Goal: Register for event/course: Sign up to attend an event or enroll in a course

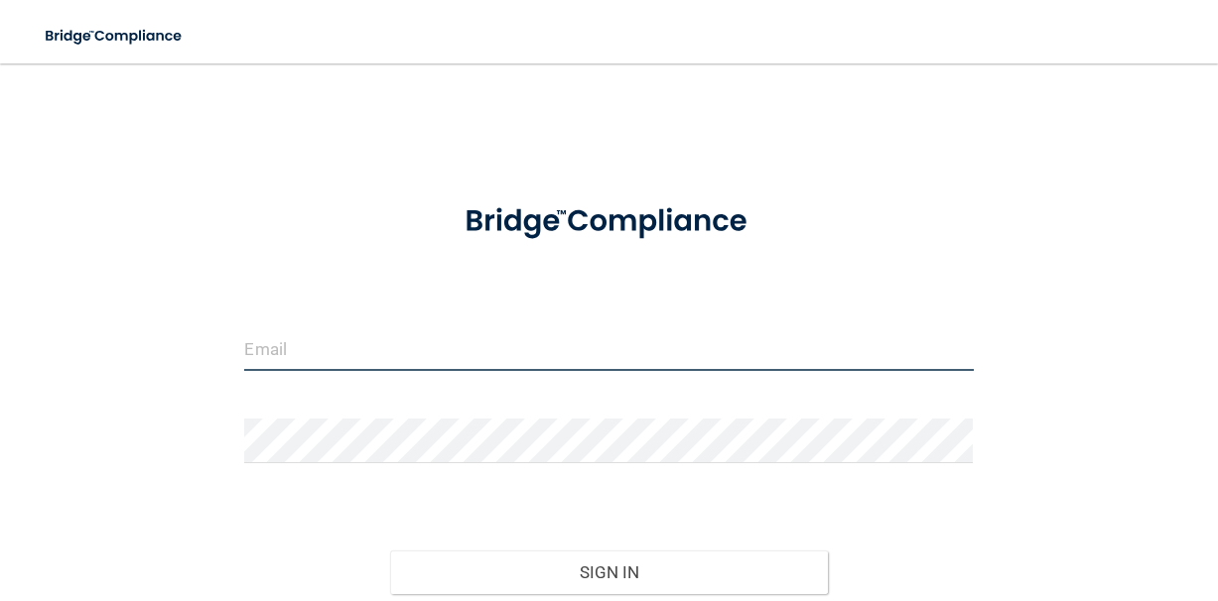
type input "[EMAIL_ADDRESS][DOMAIN_NAME]"
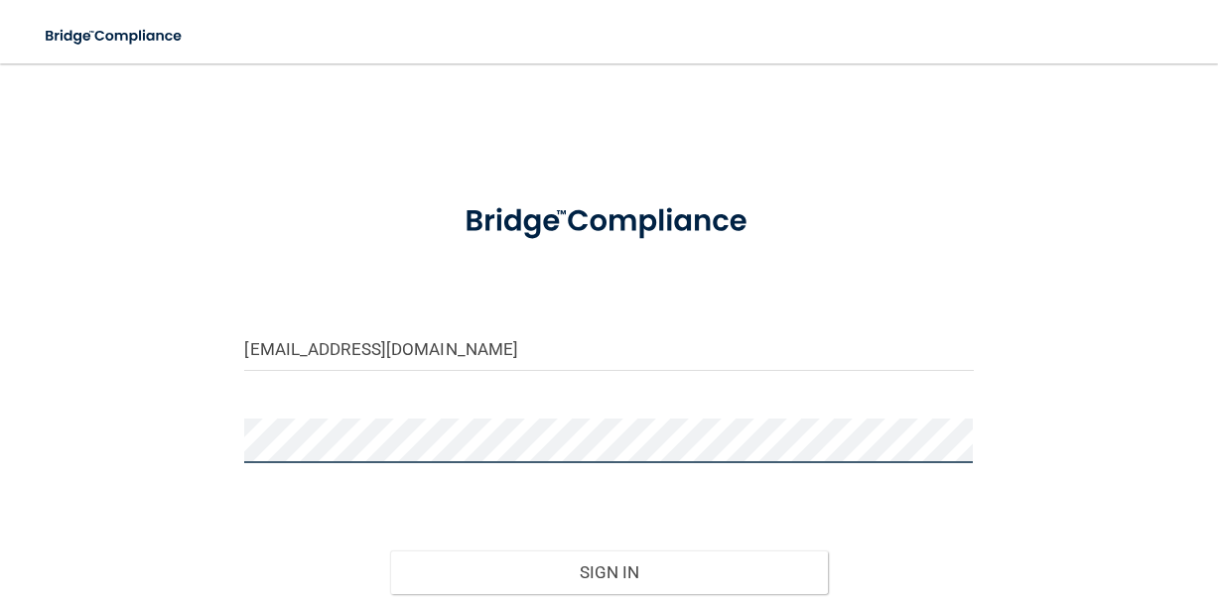
scroll to position [51, 0]
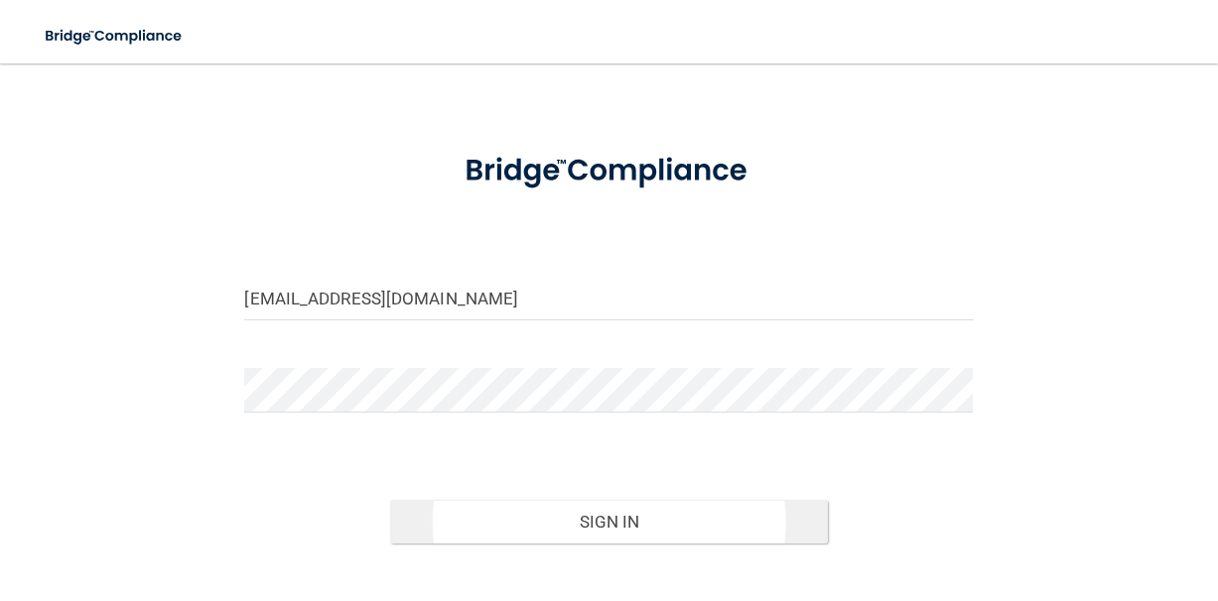
click at [492, 513] on button "Sign In" at bounding box center [608, 522] width 437 height 44
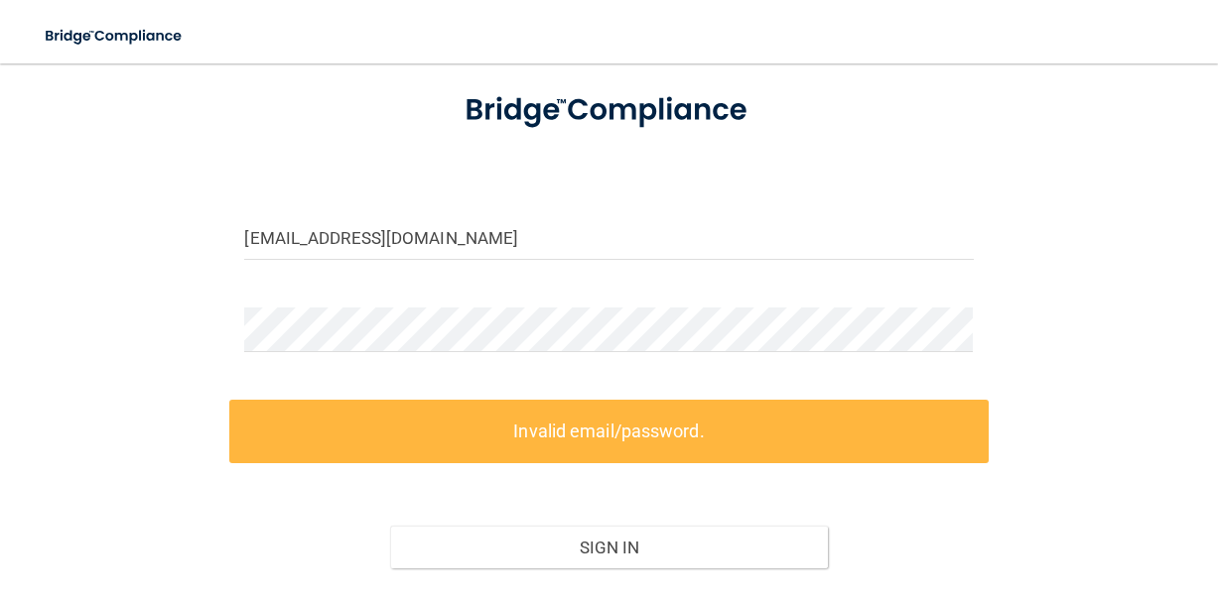
scroll to position [133, 0]
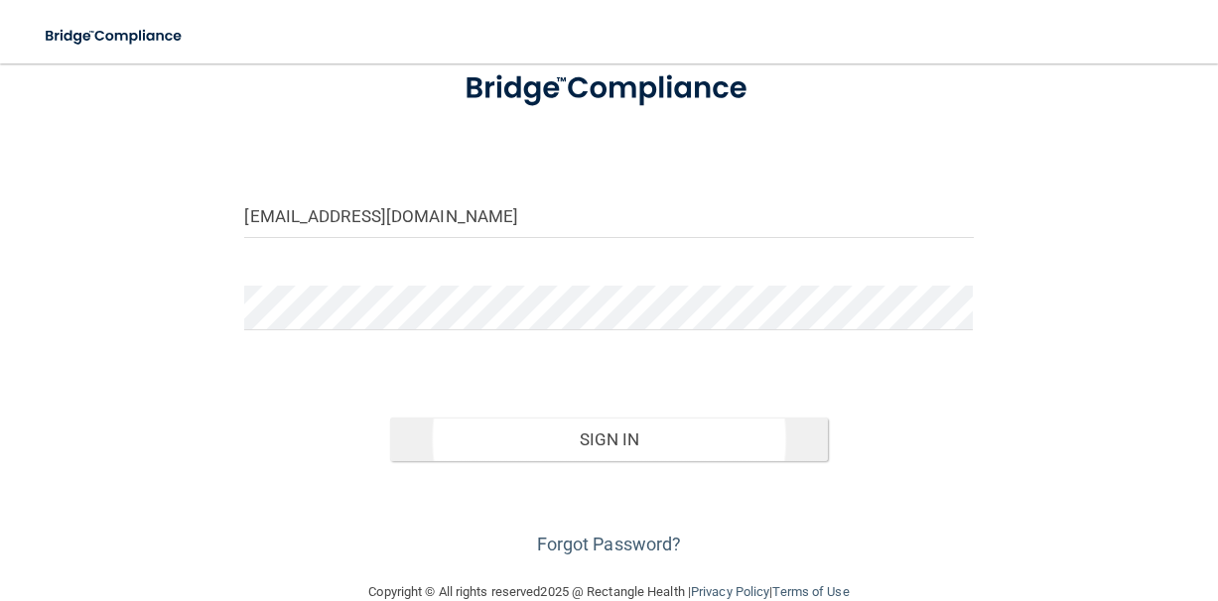
click at [593, 448] on button "Sign In" at bounding box center [608, 440] width 437 height 44
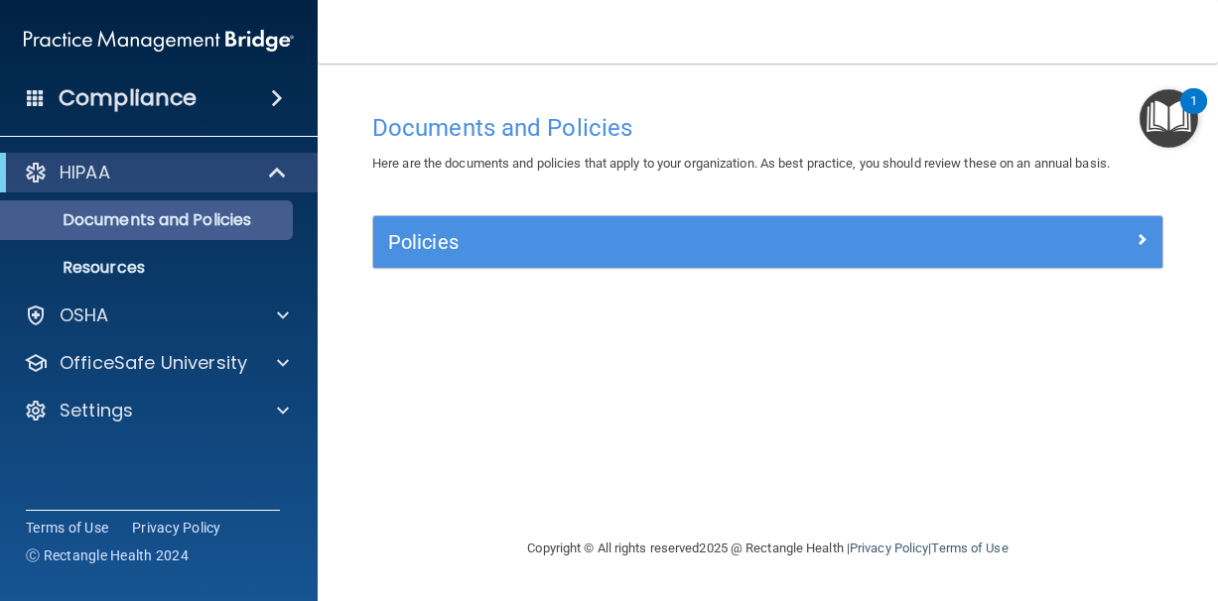
click at [206, 218] on p "Documents and Policies" at bounding box center [148, 220] width 271 height 20
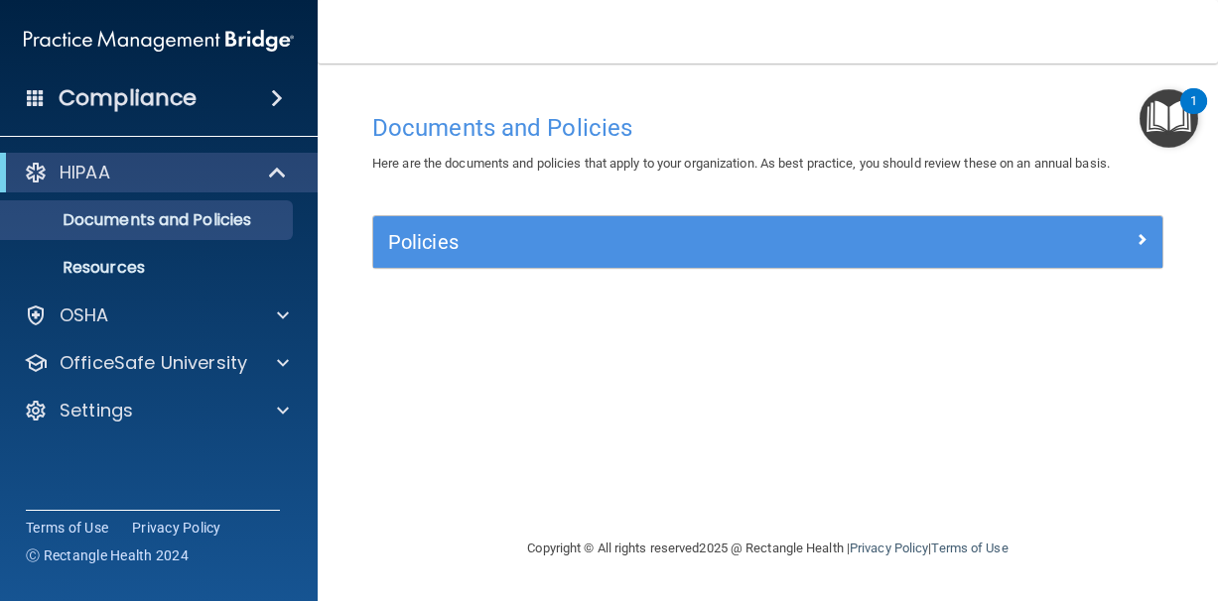
click at [487, 251] on h5 "Policies" at bounding box center [669, 242] width 562 height 22
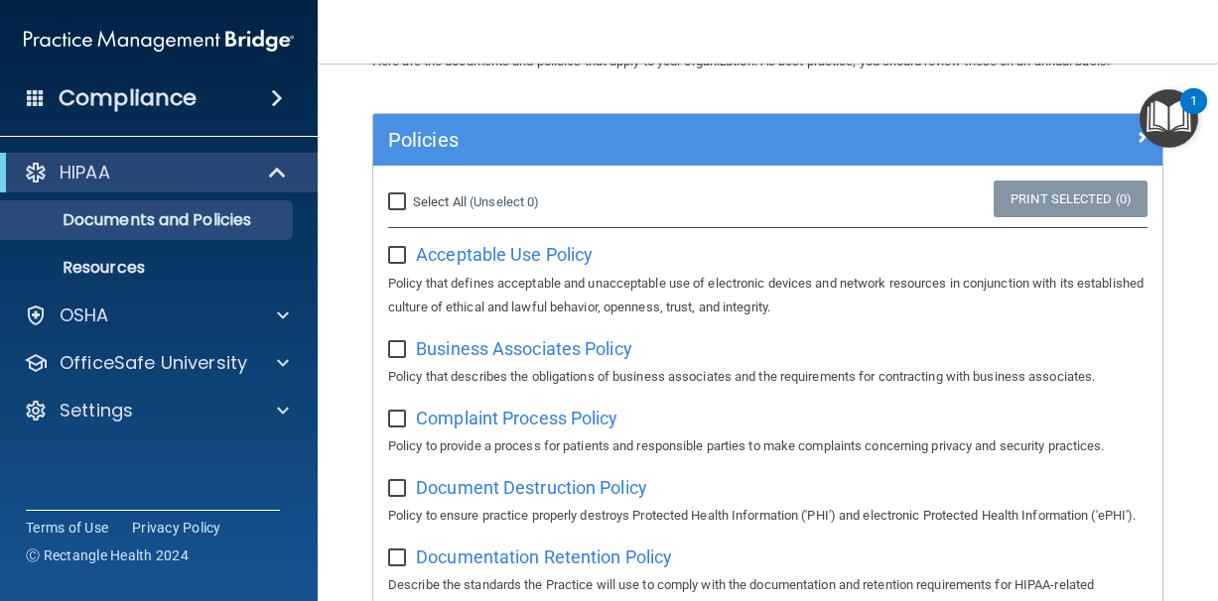
scroll to position [105, 0]
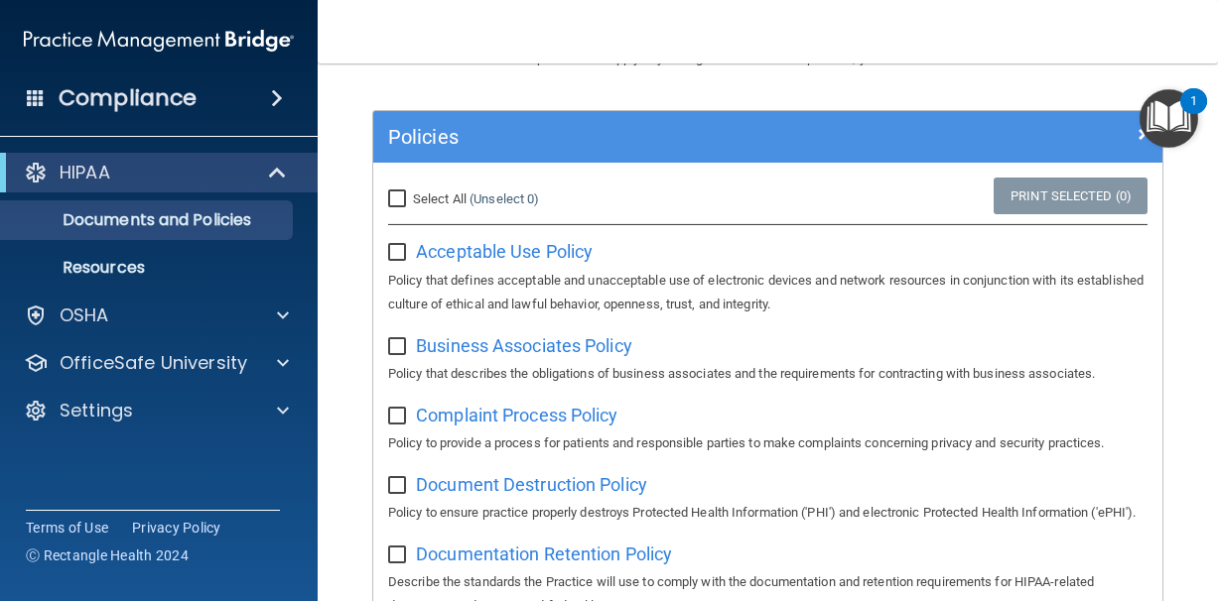
click at [398, 246] on input "checkbox" at bounding box center [399, 253] width 23 height 16
click at [399, 246] on input "checkbox" at bounding box center [399, 253] width 23 height 16
checkbox input "false"
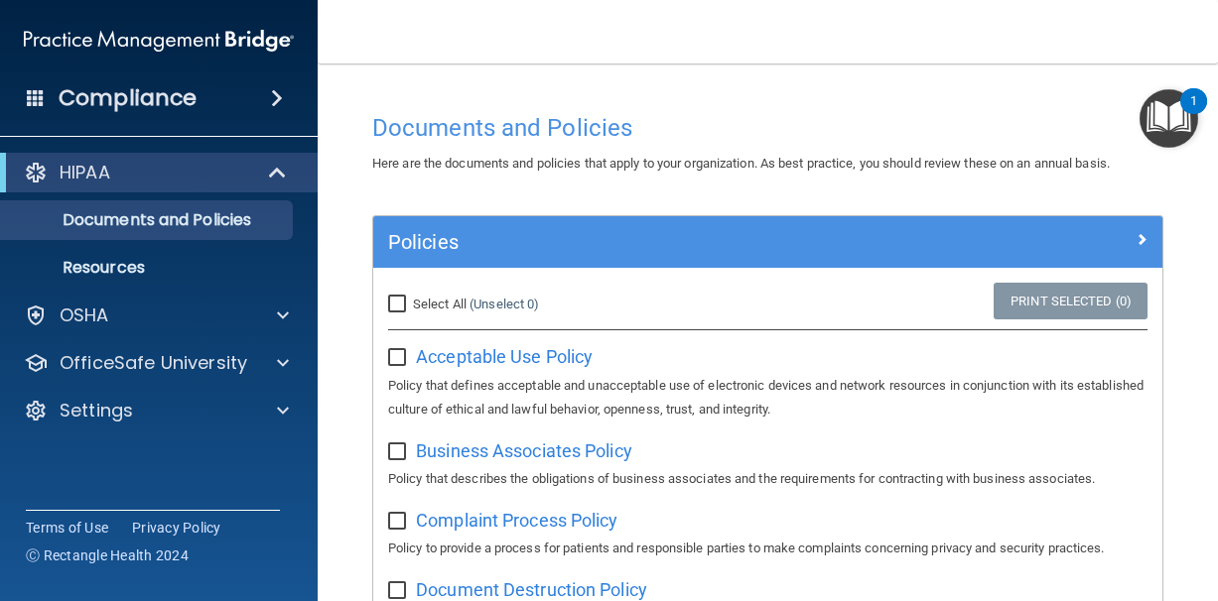
scroll to position [0, 0]
click at [399, 301] on input "Select All (Unselect 0) Unselect All" at bounding box center [399, 305] width 23 height 16
checkbox input "true"
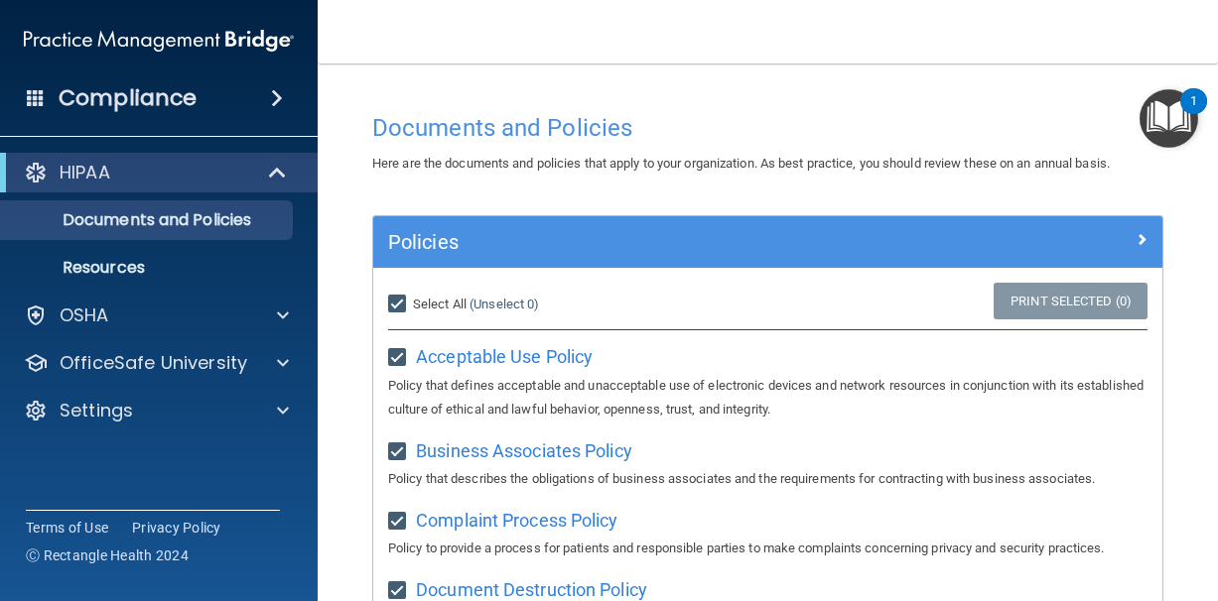
checkbox input "true"
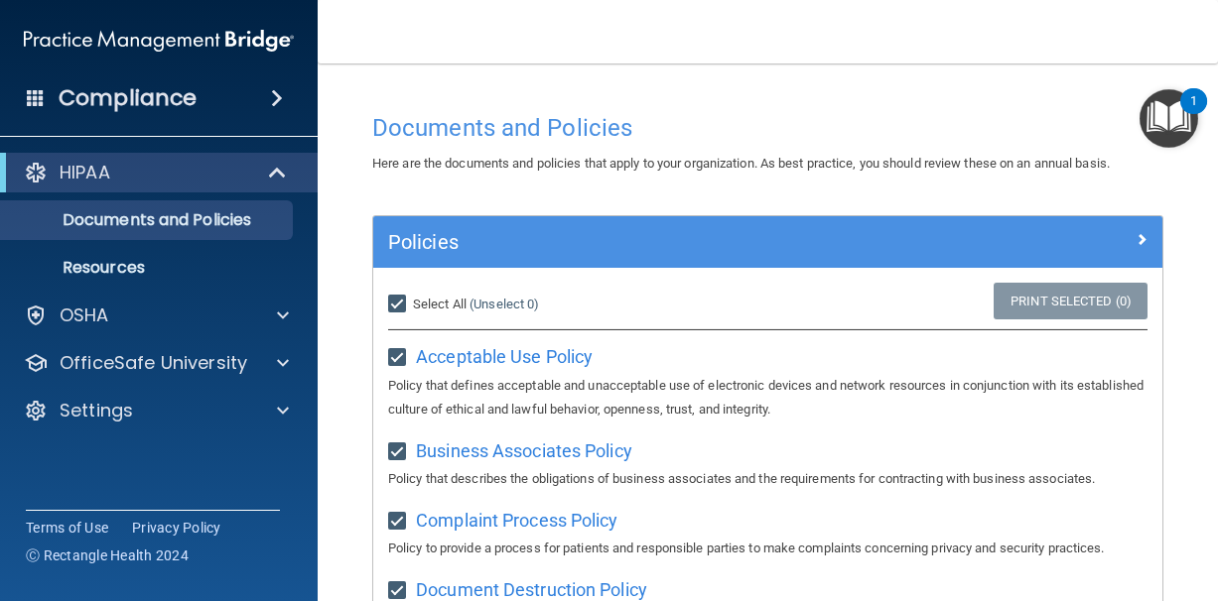
checkbox input "true"
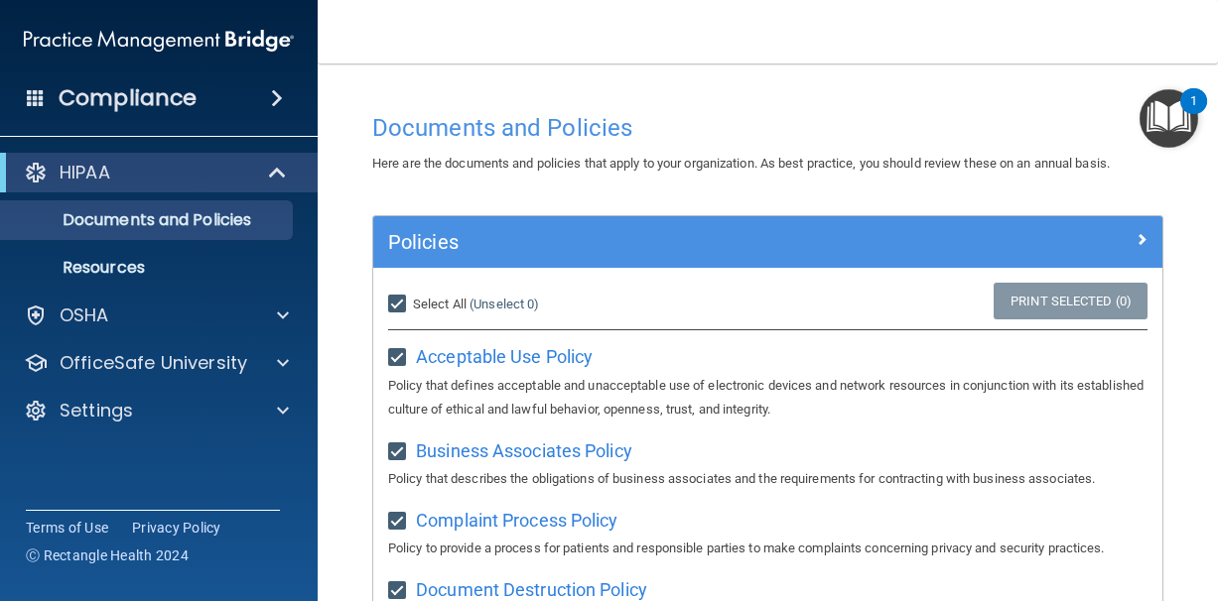
checkbox input "true"
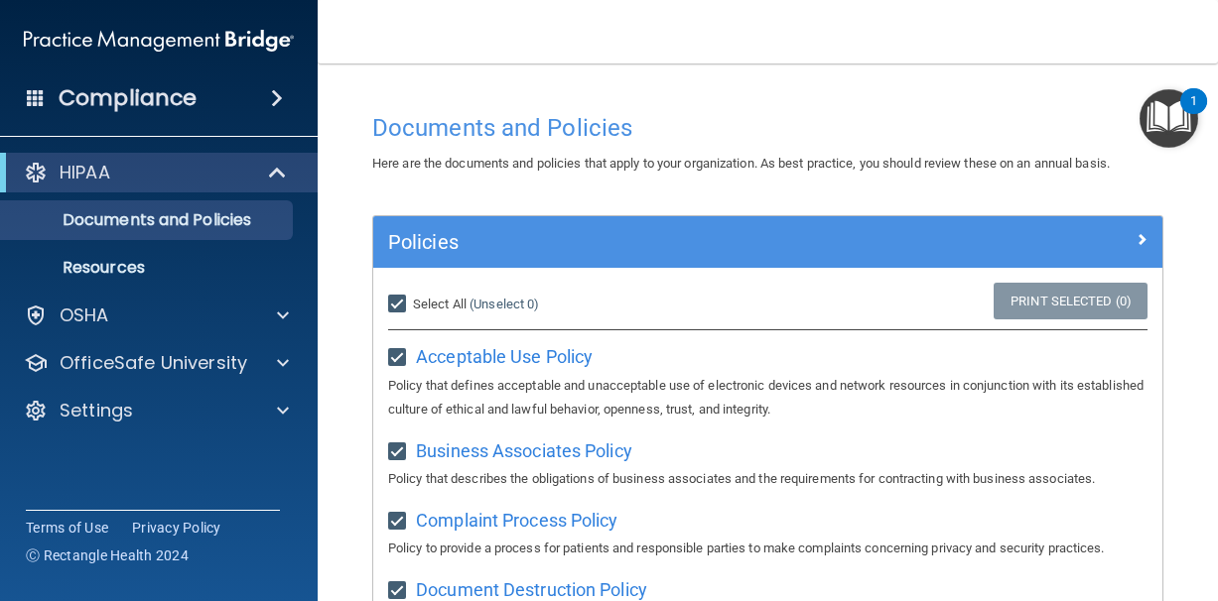
checkbox input "true"
click at [399, 301] on input "Select All (Unselect 21) Unselect All" at bounding box center [399, 305] width 23 height 16
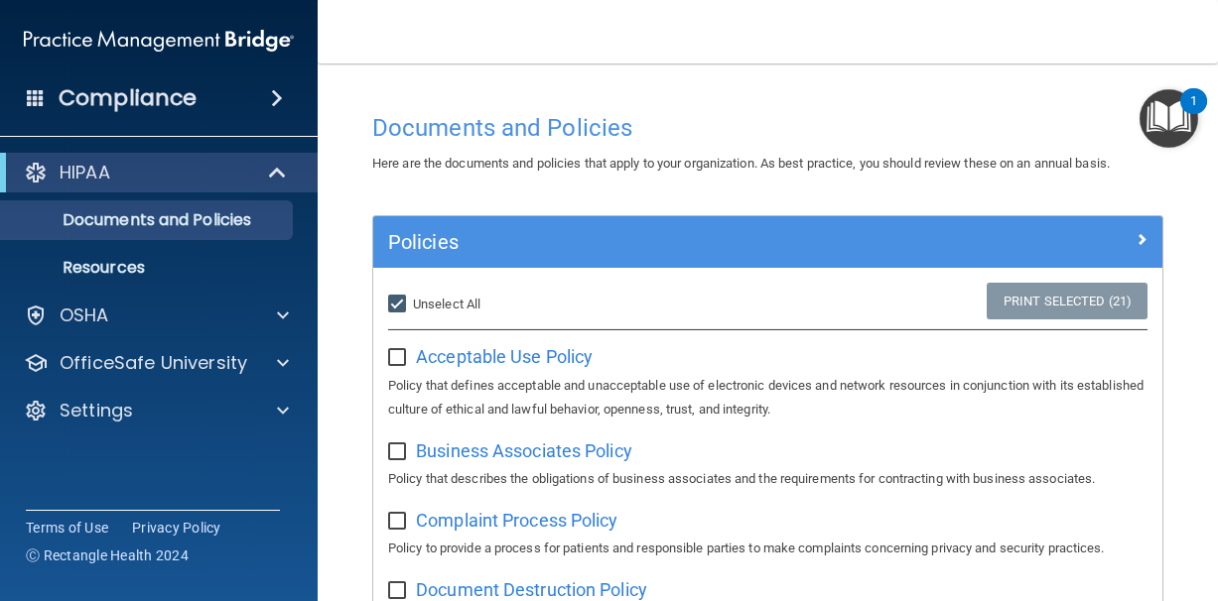
checkbox input "false"
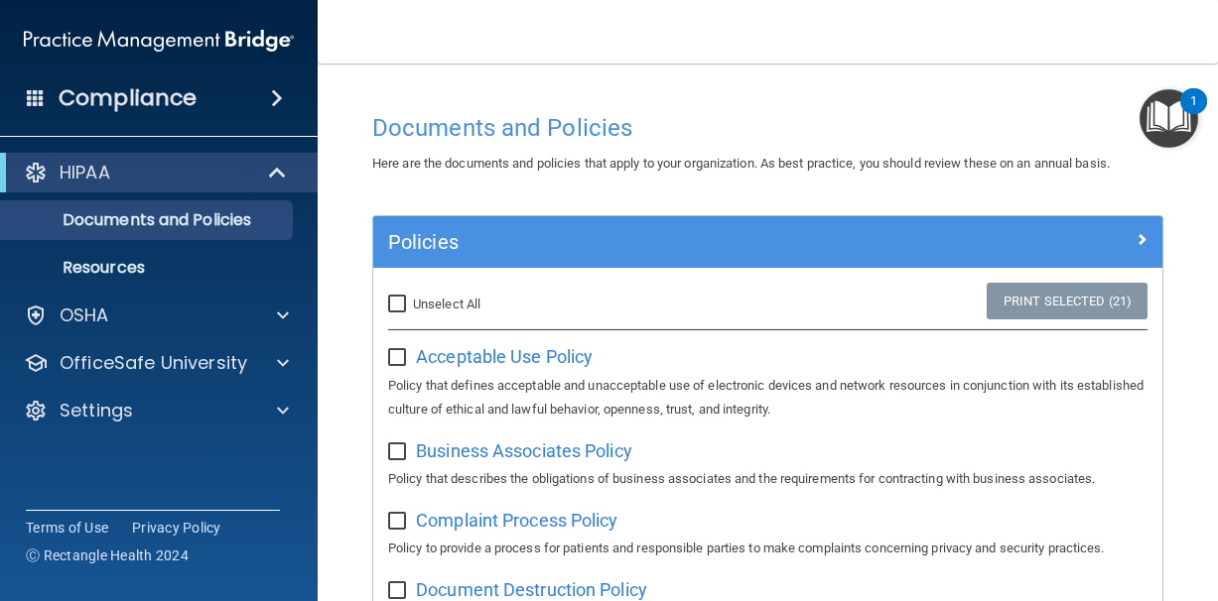
checkbox input "false"
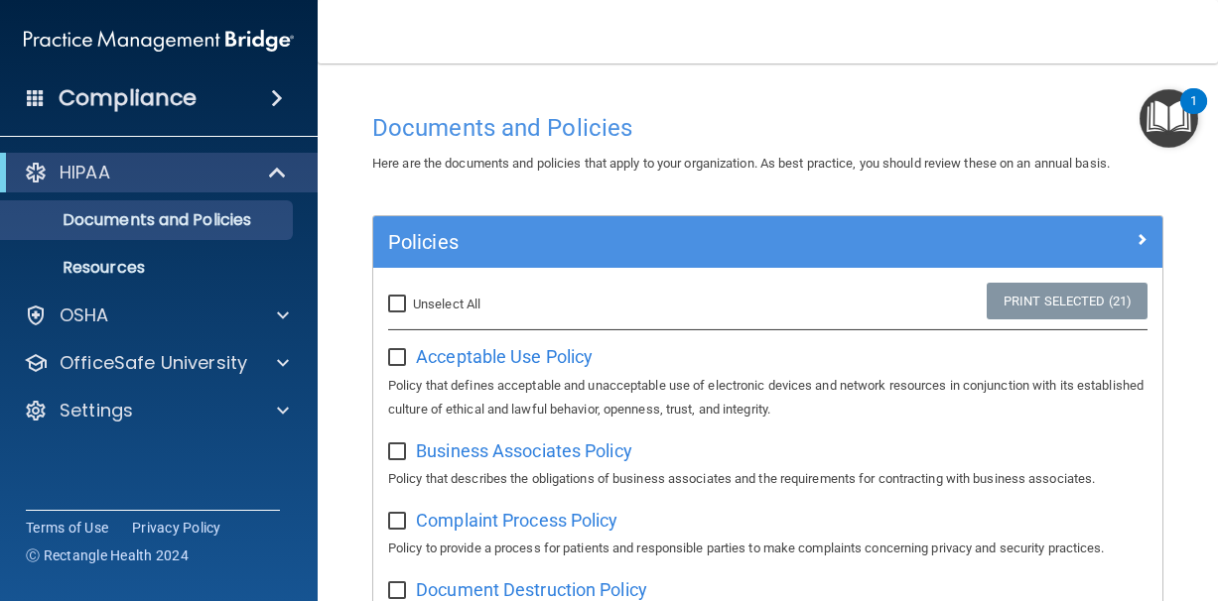
checkbox input "false"
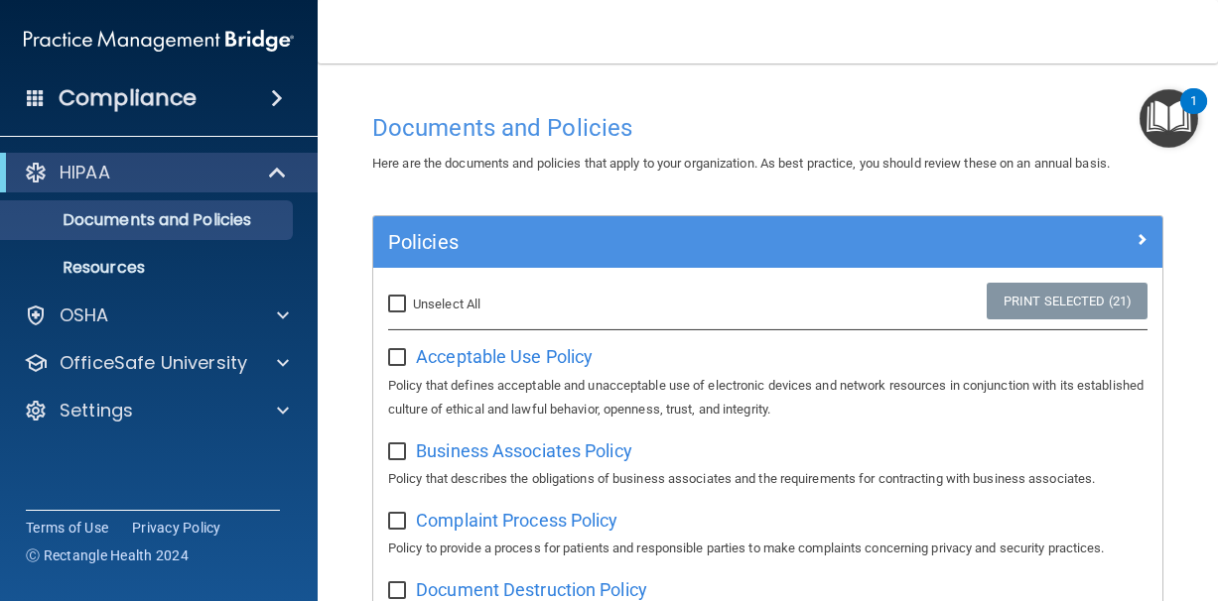
checkbox input "false"
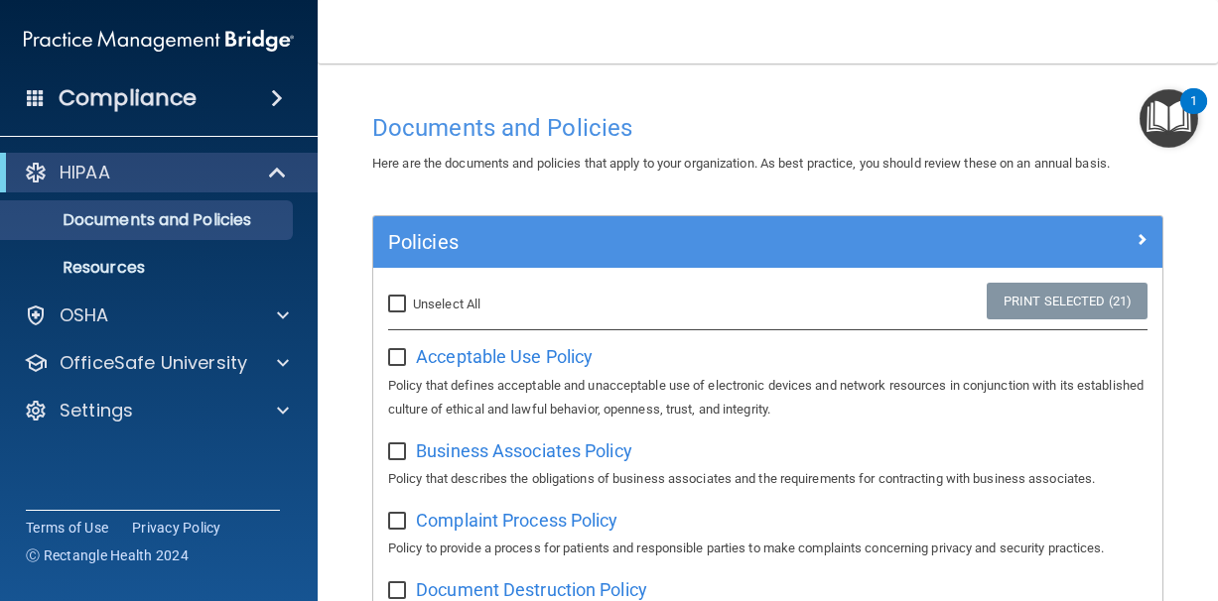
checkbox input "false"
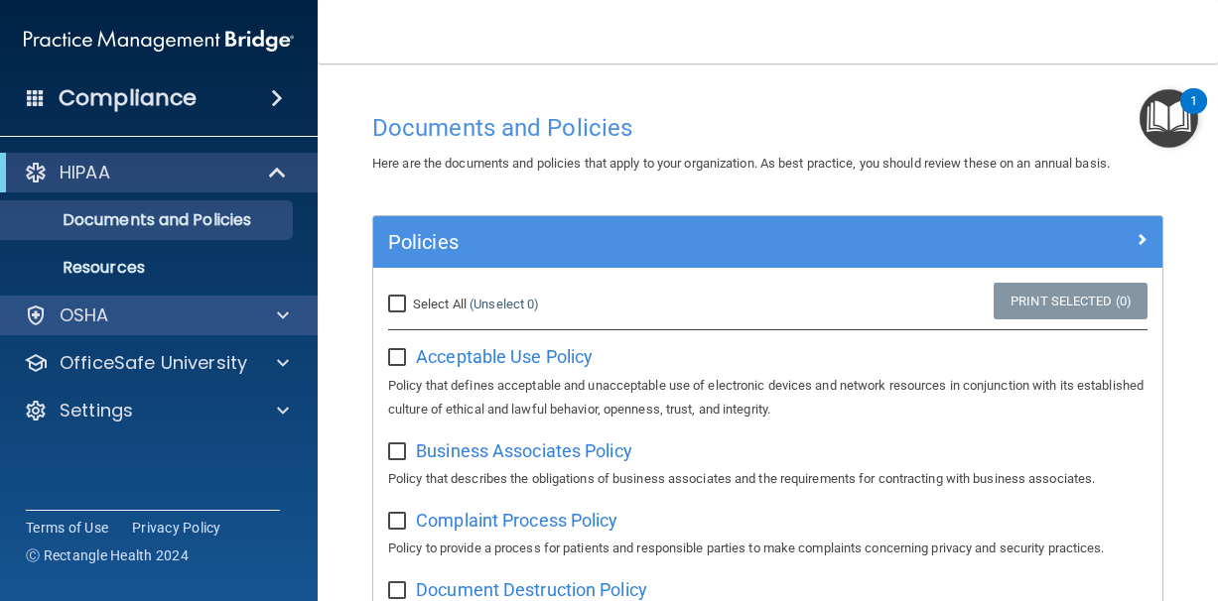
click at [284, 313] on span at bounding box center [283, 316] width 12 height 24
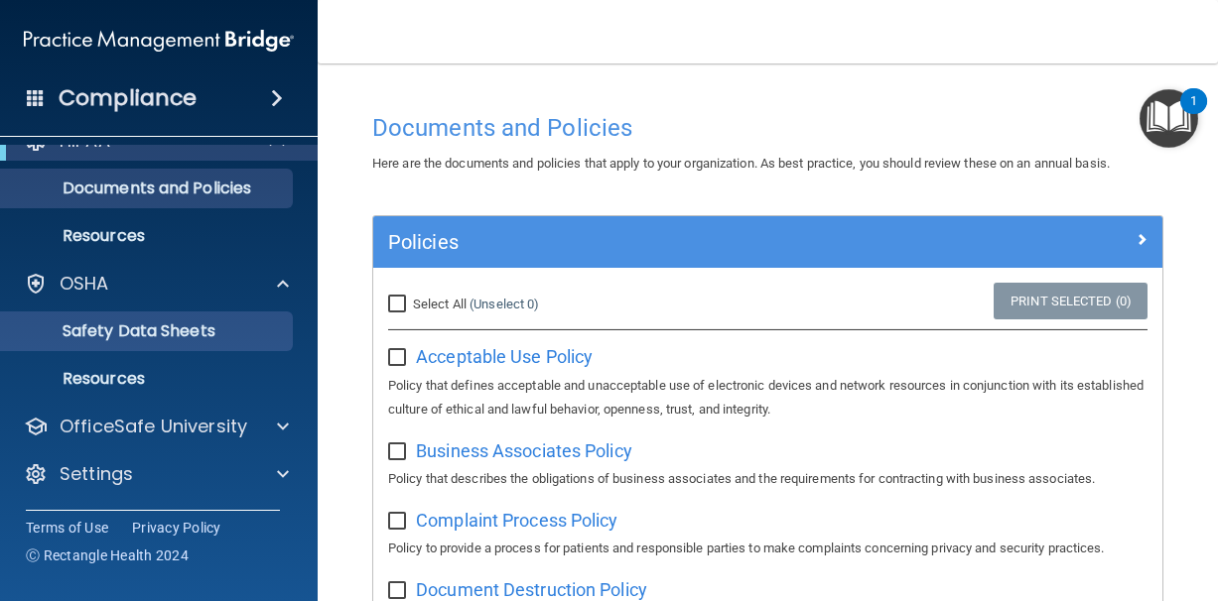
scroll to position [32, 0]
click at [233, 323] on p "Safety Data Sheets" at bounding box center [148, 332] width 271 height 20
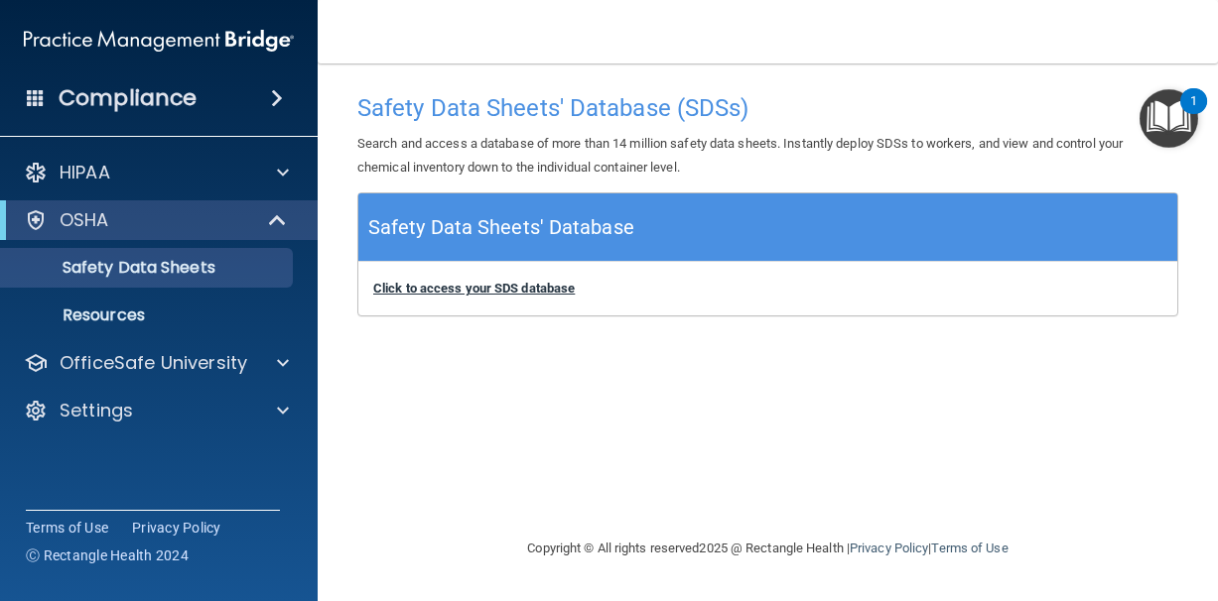
click at [452, 286] on b "Click to access your SDS database" at bounding box center [473, 288] width 201 height 15
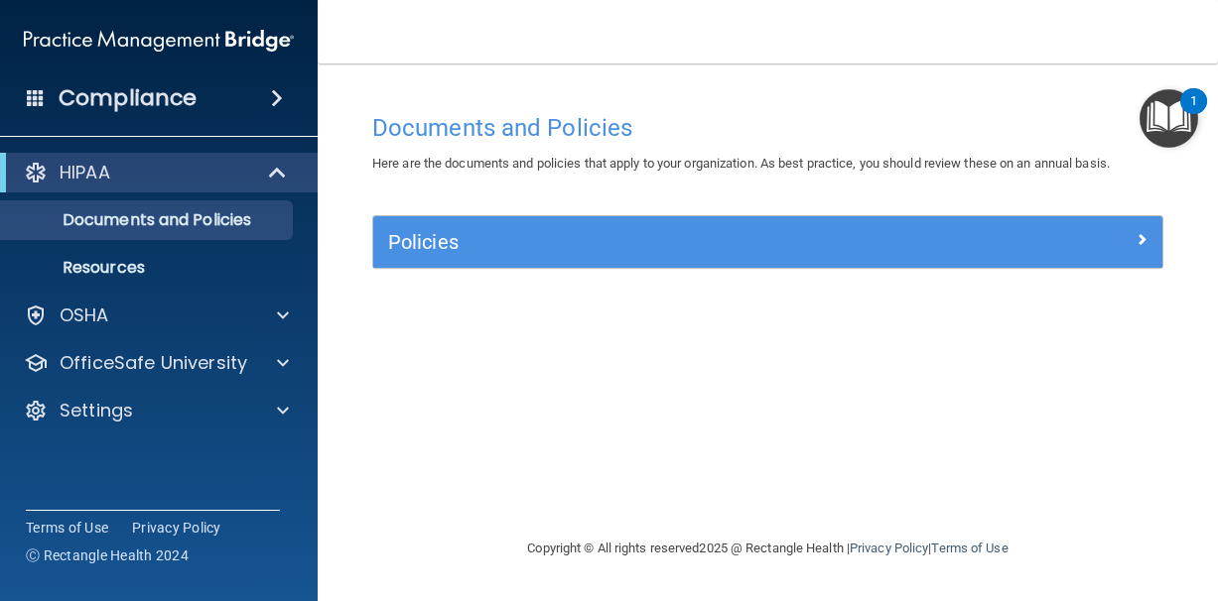
click at [283, 97] on span at bounding box center [277, 98] width 12 height 24
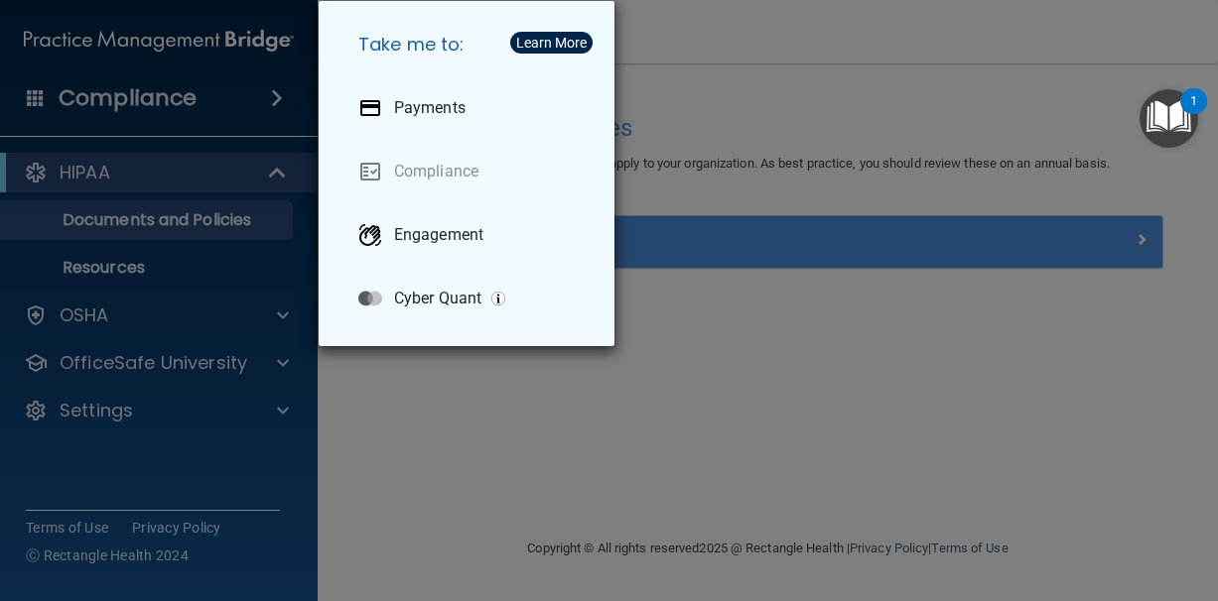
click at [429, 171] on link "Compliance" at bounding box center [470, 172] width 256 height 56
click at [382, 167] on link "Compliance" at bounding box center [470, 172] width 256 height 56
click at [459, 179] on link "Compliance" at bounding box center [470, 172] width 256 height 56
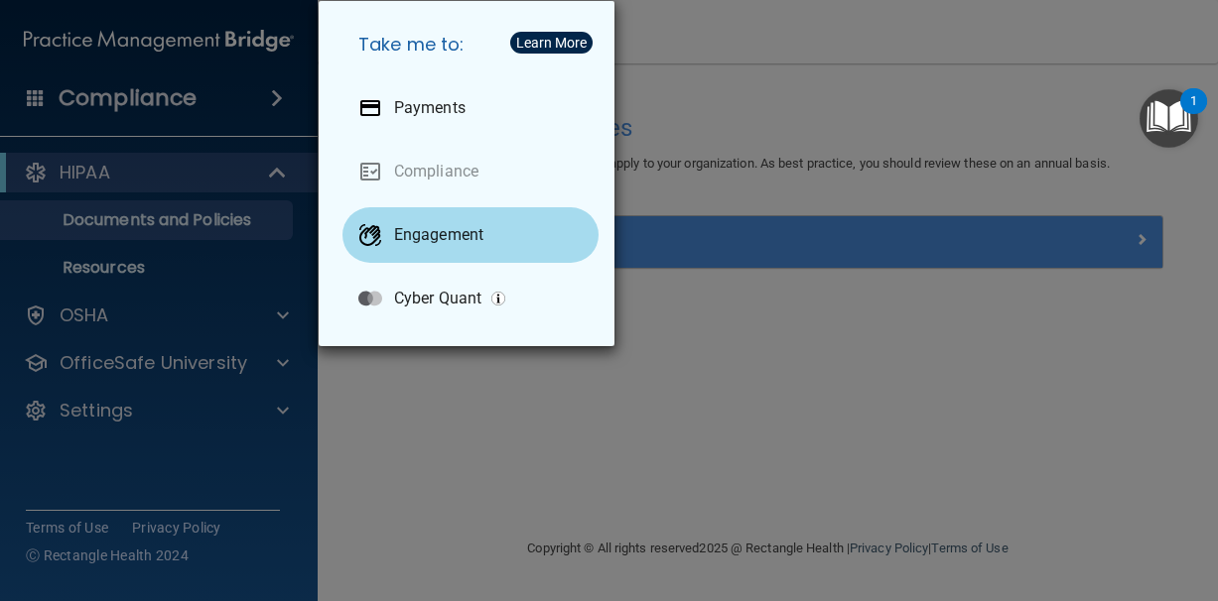
click at [409, 240] on p "Engagement" at bounding box center [438, 235] width 89 height 20
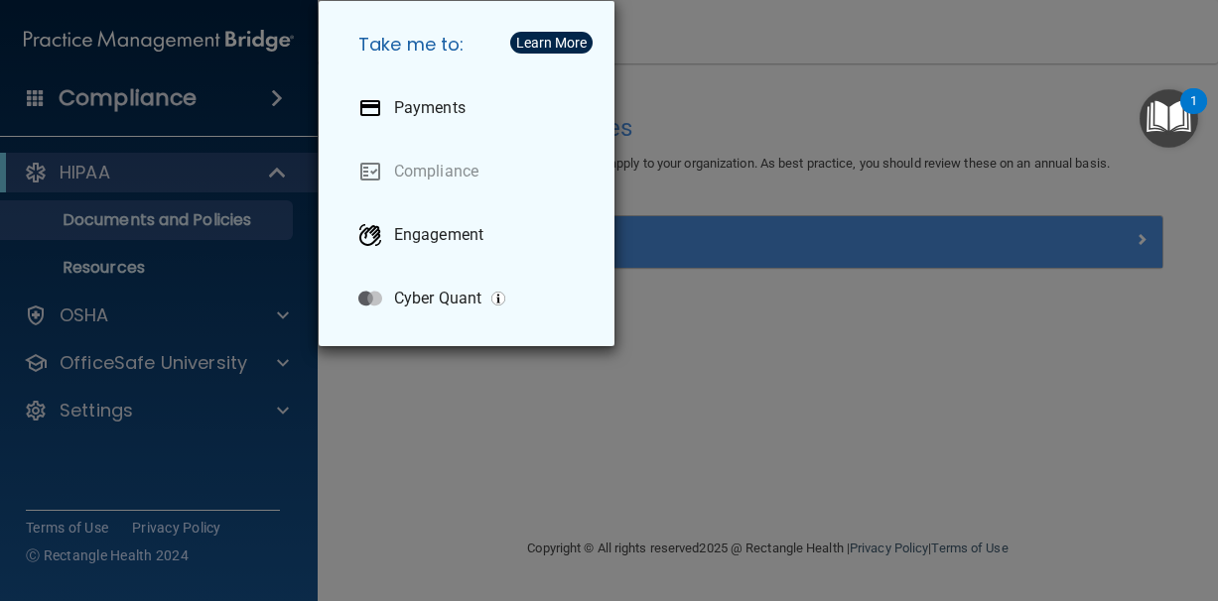
click at [496, 457] on div "Take me to: Payments Compliance Engagement Cyber Quant" at bounding box center [609, 300] width 1218 height 601
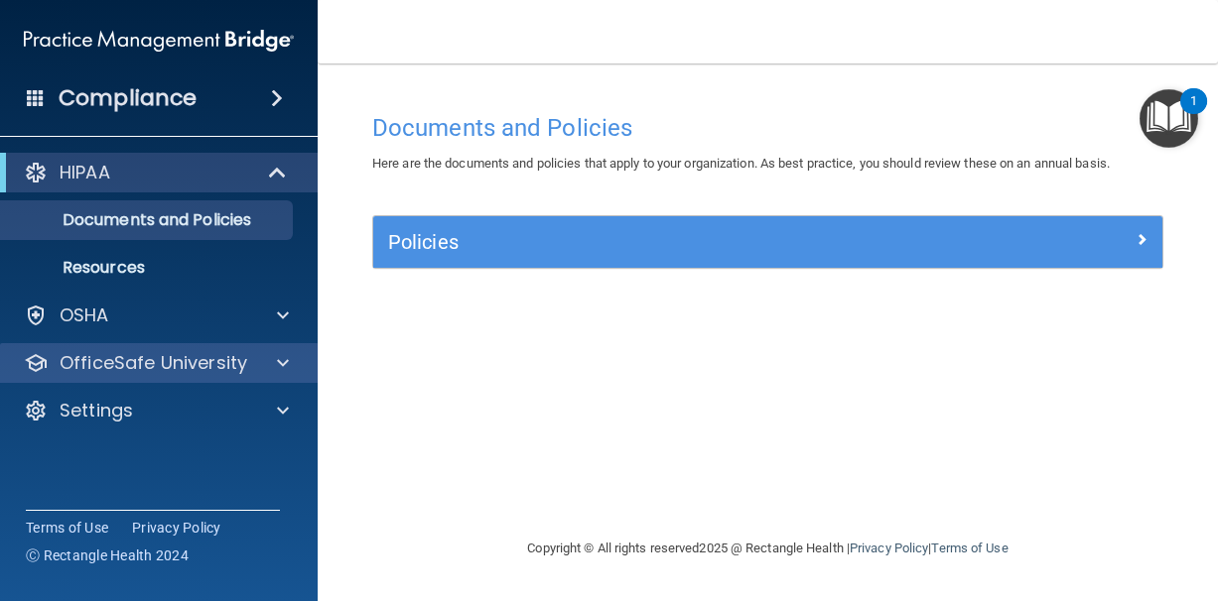
click at [282, 361] on span at bounding box center [283, 363] width 12 height 24
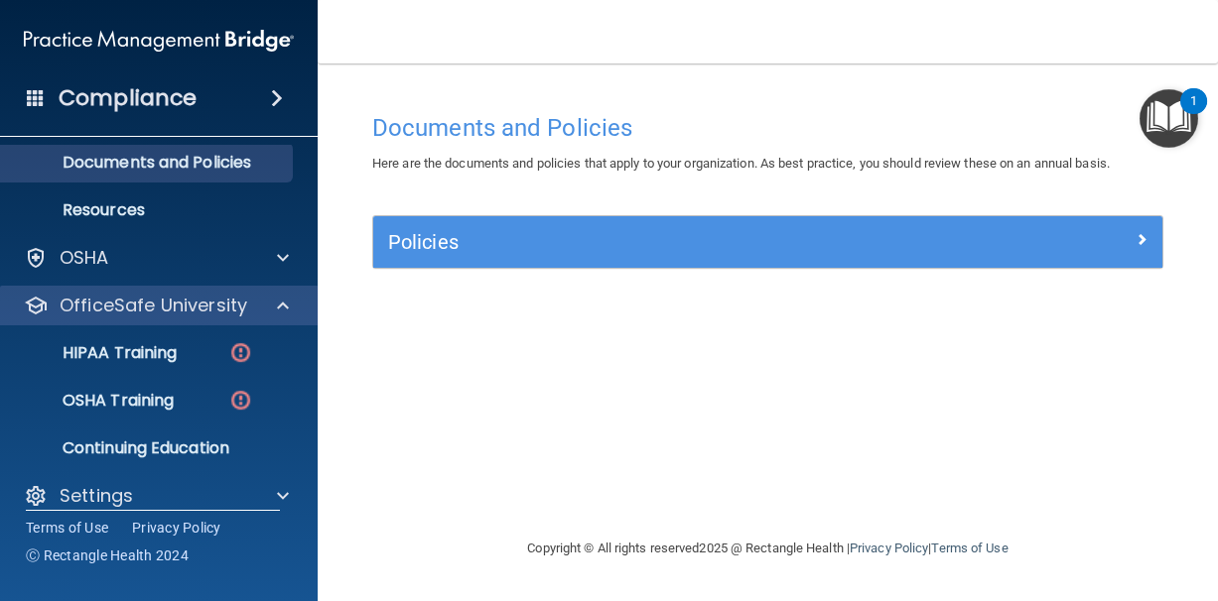
scroll to position [59, 0]
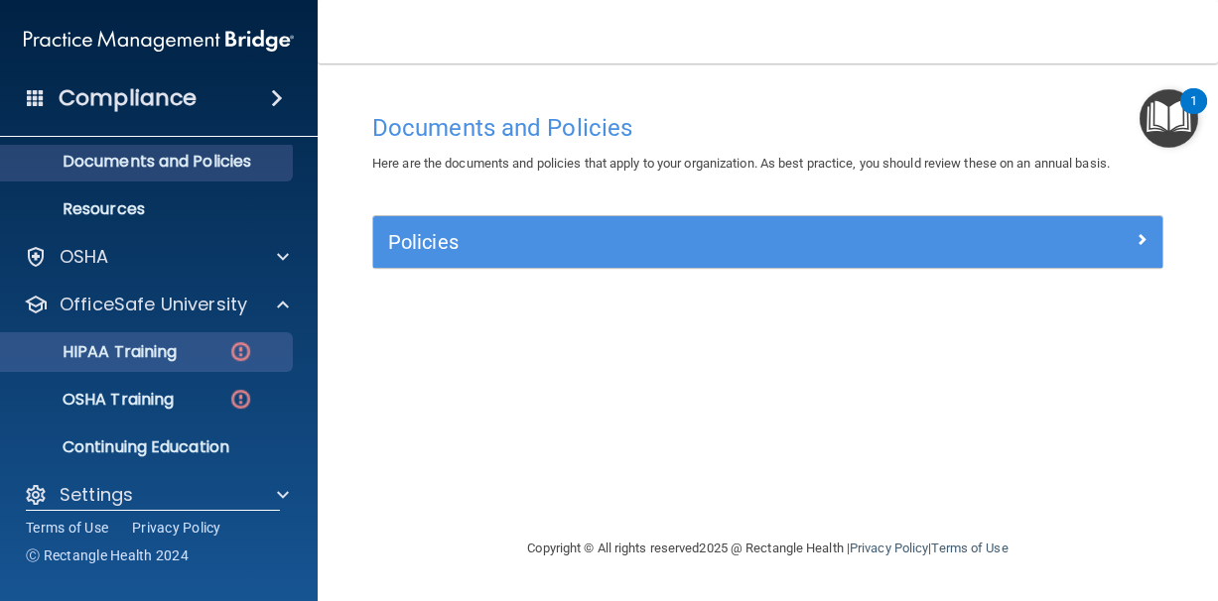
click at [177, 348] on p "HIPAA Training" at bounding box center [95, 352] width 164 height 20
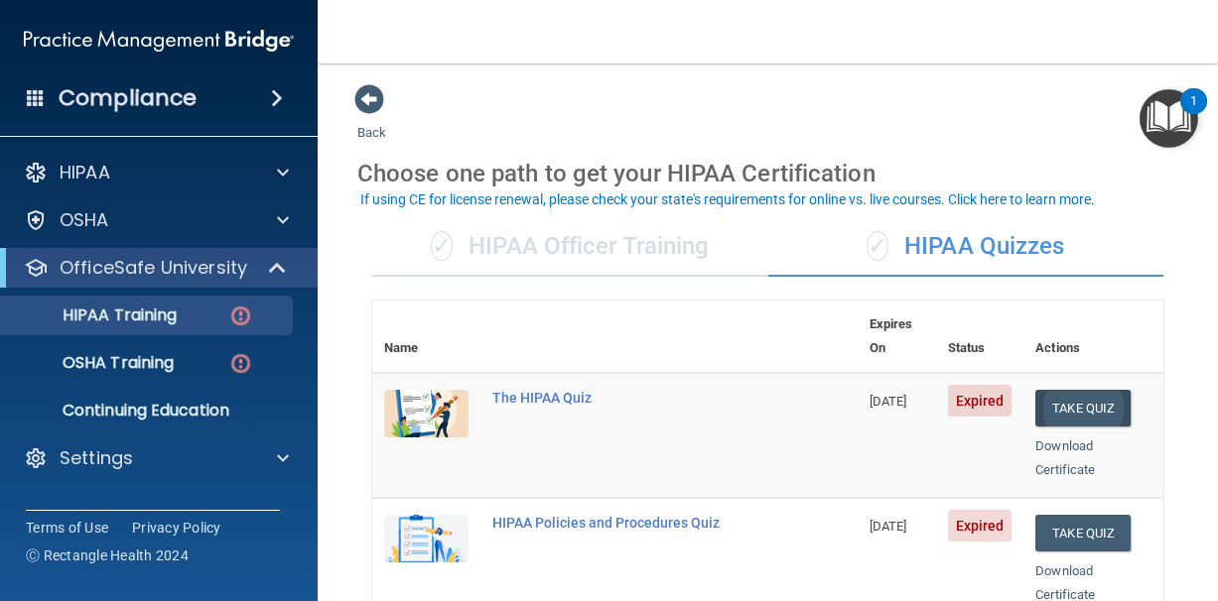
click at [1069, 390] on button "Take Quiz" at bounding box center [1082, 408] width 95 height 37
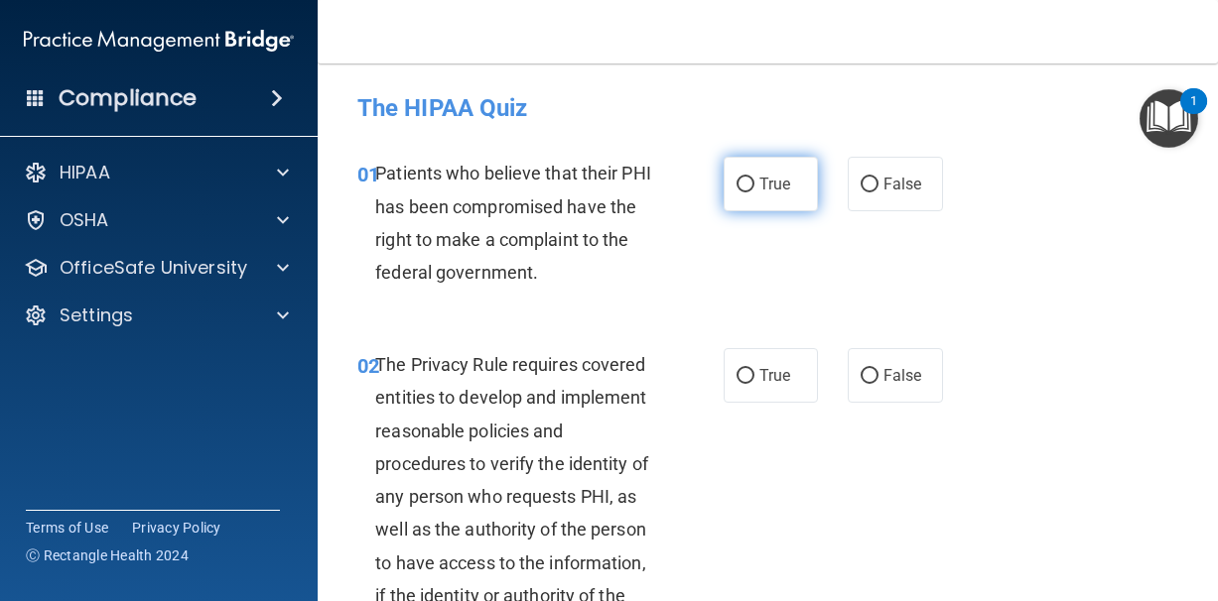
click at [748, 188] on input "True" at bounding box center [745, 185] width 18 height 15
radio input "true"
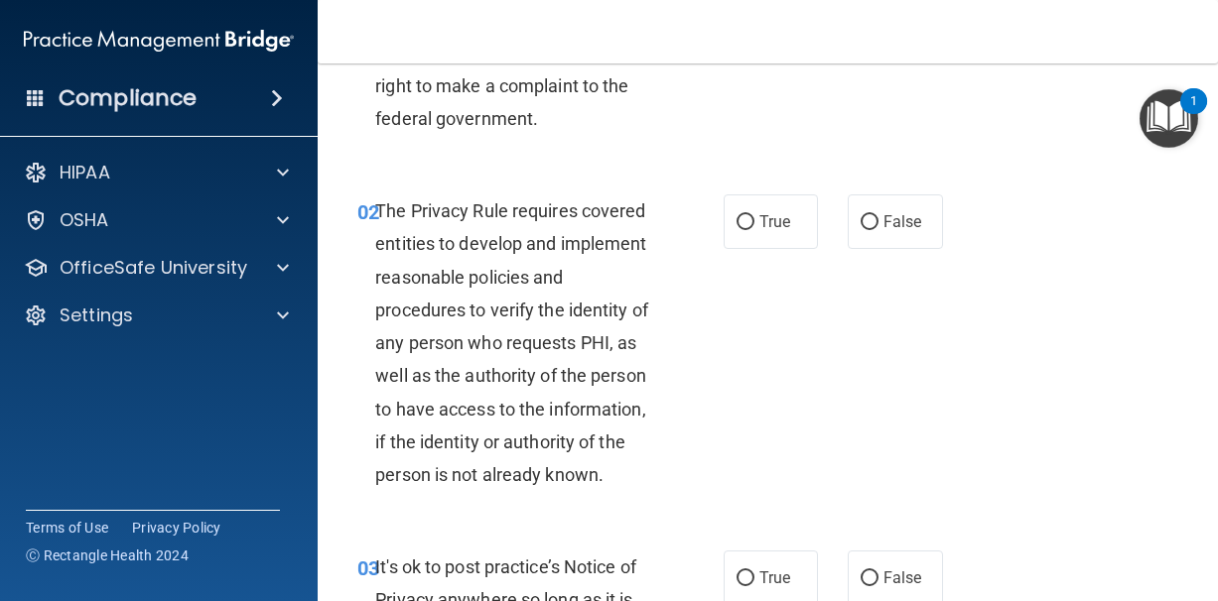
scroll to position [177, 0]
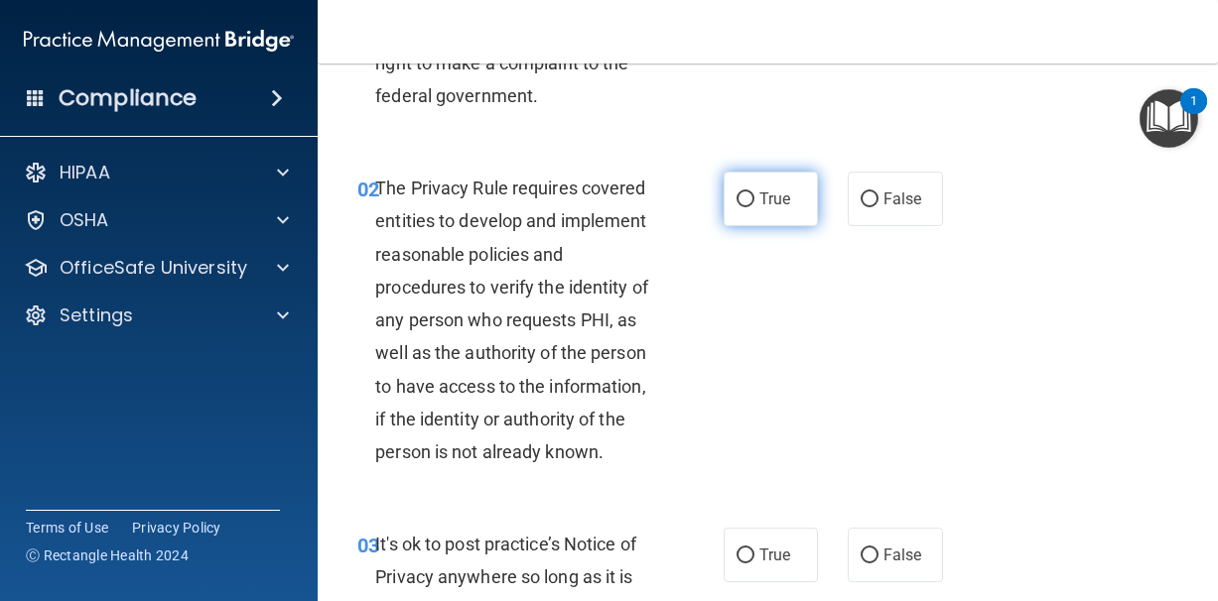
click at [741, 199] on input "True" at bounding box center [745, 200] width 18 height 15
radio input "true"
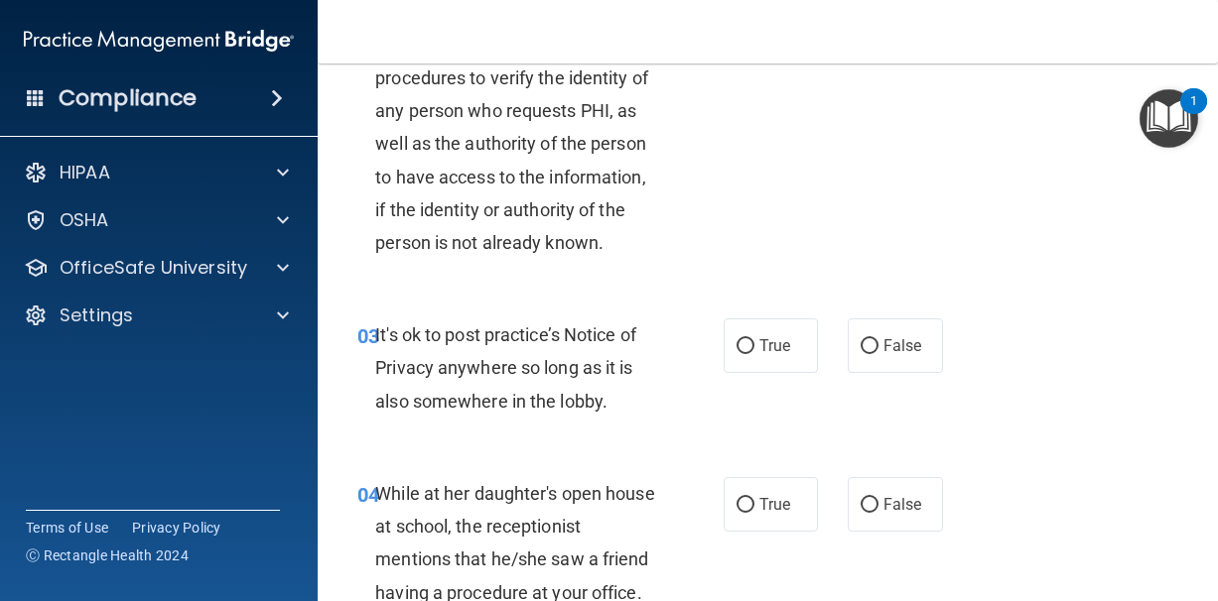
scroll to position [393, 0]
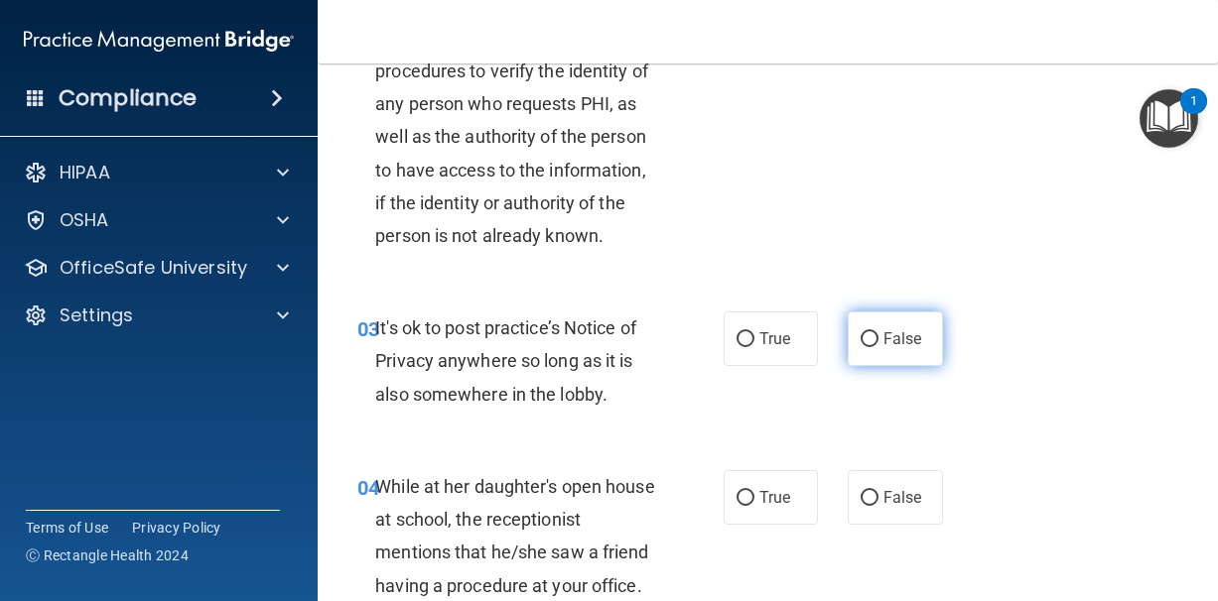
click at [863, 337] on input "False" at bounding box center [869, 339] width 18 height 15
radio input "true"
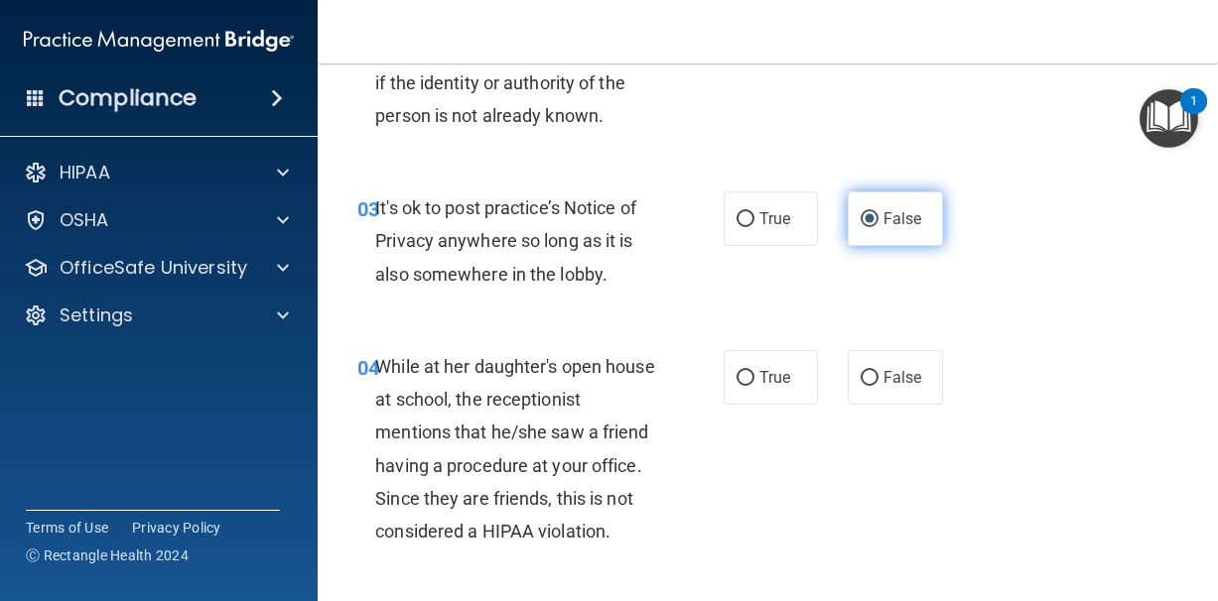
scroll to position [514, 0]
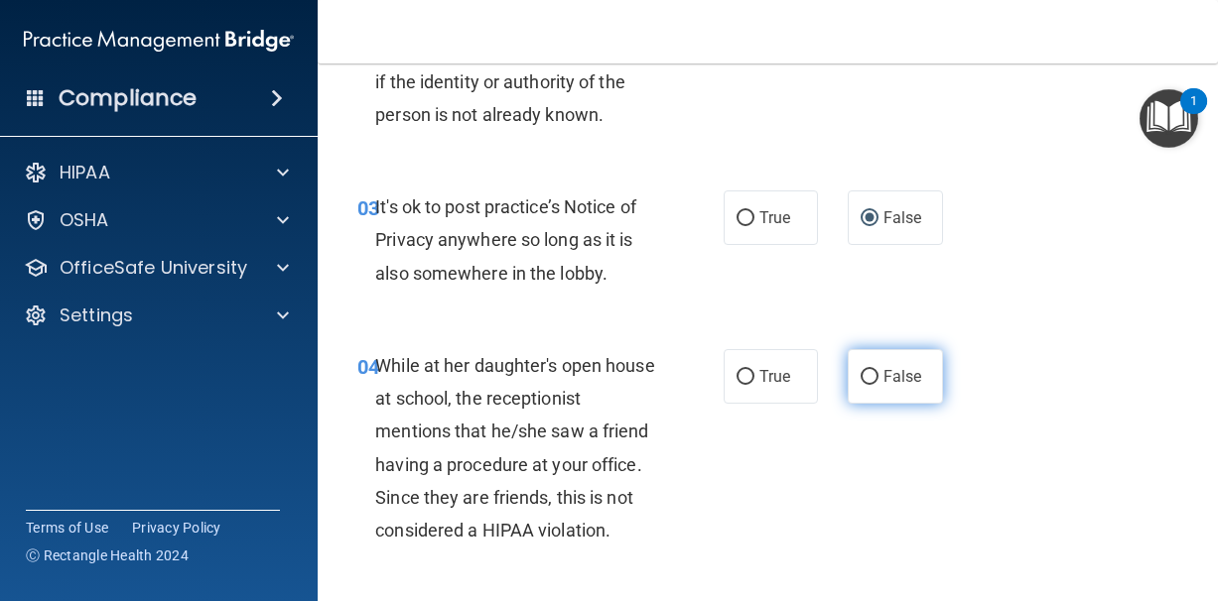
click at [875, 380] on input "False" at bounding box center [869, 377] width 18 height 15
radio input "true"
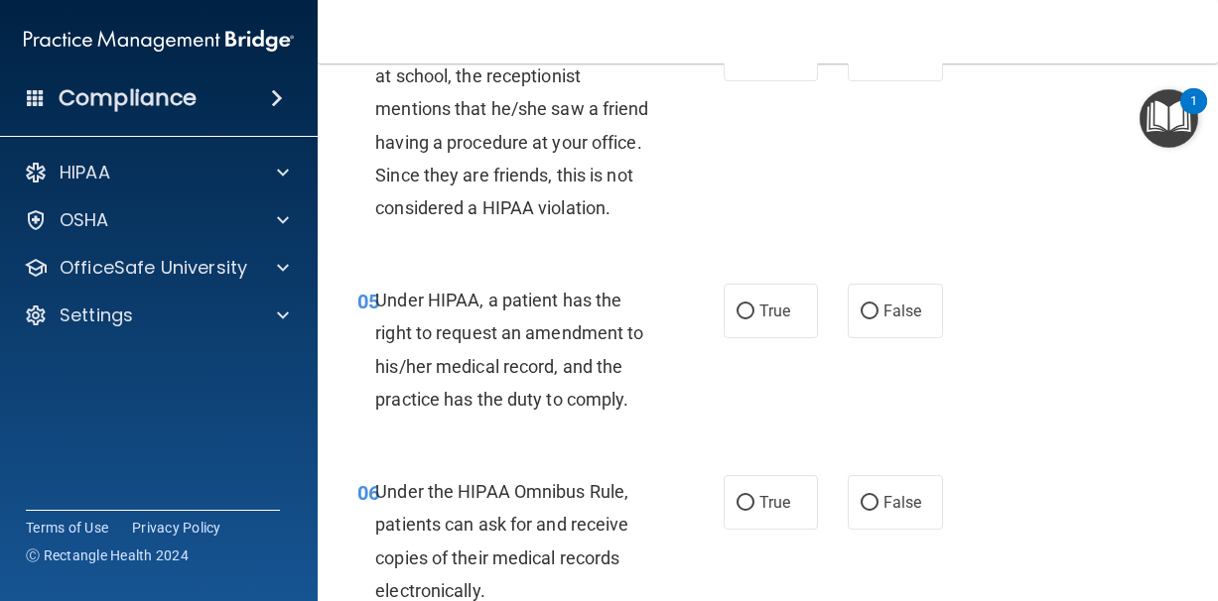
scroll to position [838, 0]
click at [786, 323] on label "True" at bounding box center [770, 310] width 95 height 55
click at [754, 319] on input "True" at bounding box center [745, 311] width 18 height 15
radio input "true"
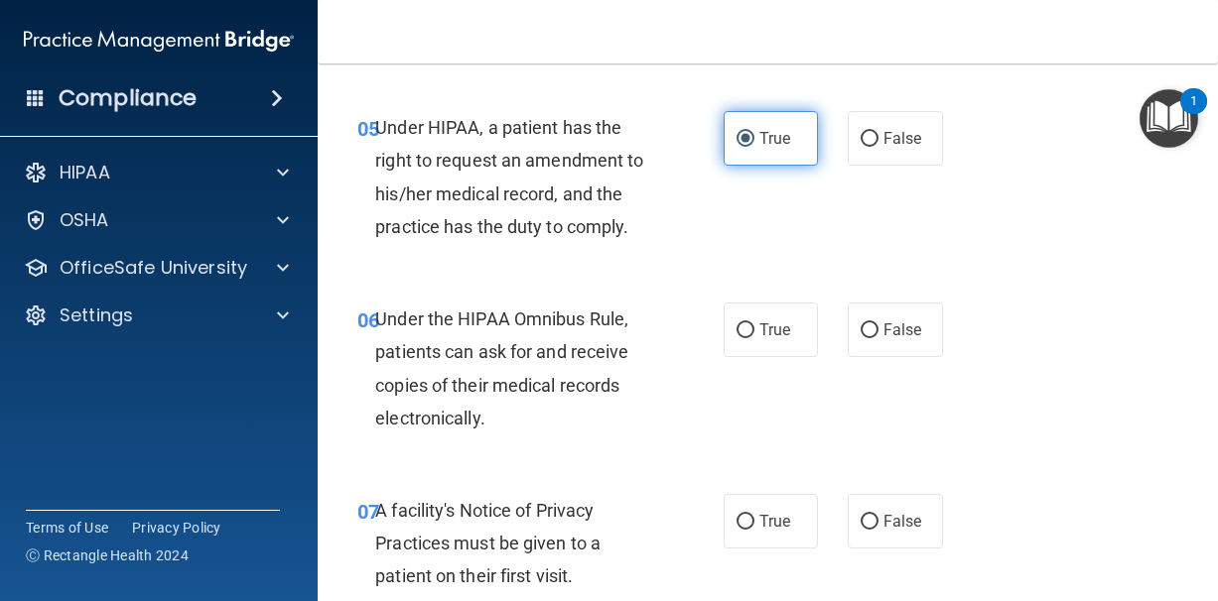
scroll to position [1012, 0]
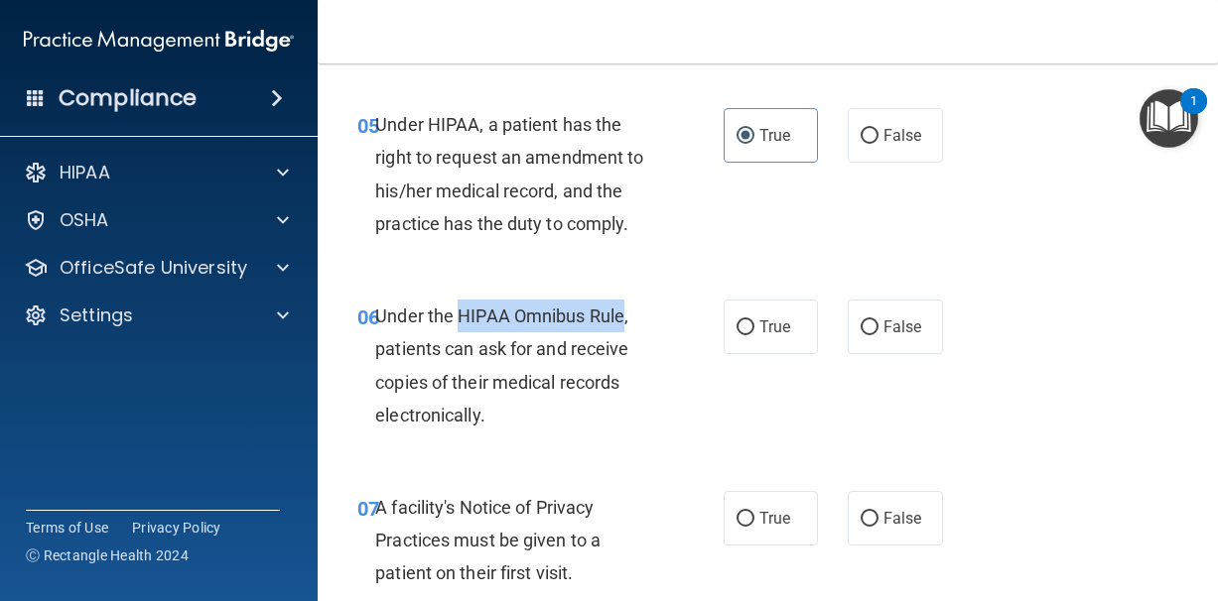
drag, startPoint x: 626, startPoint y: 309, endPoint x: 458, endPoint y: 308, distance: 167.7
click at [458, 308] on span "Under the HIPAA Omnibus Rule, patients can ask for and receive copies of their …" at bounding box center [501, 366] width 253 height 120
copy span "HIPAA Omnibus Rule"
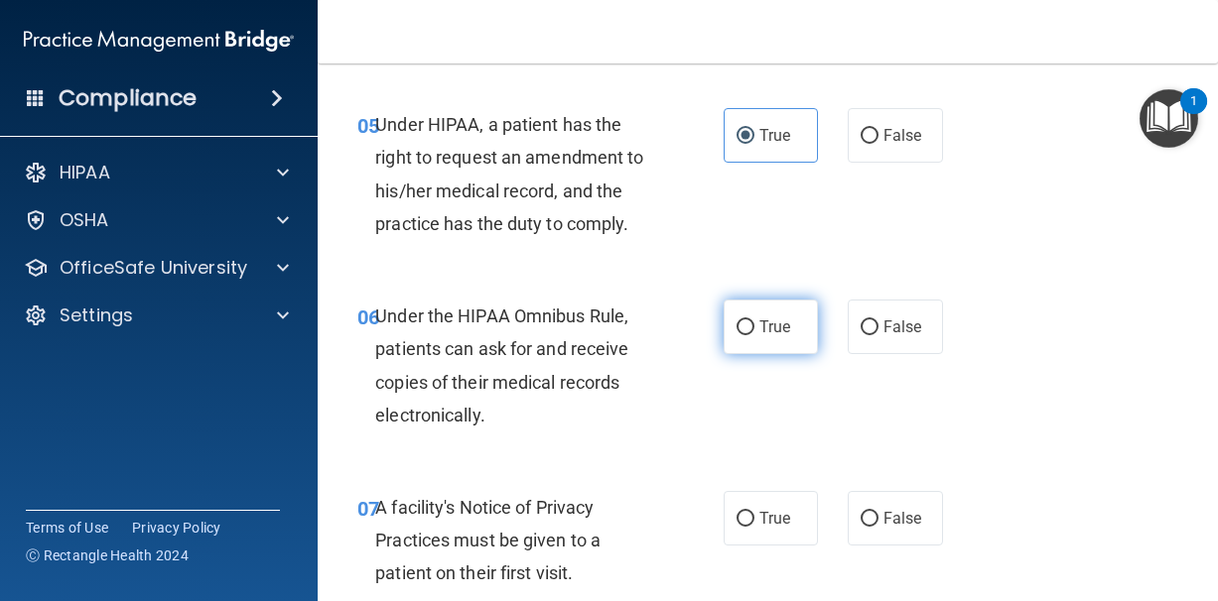
click at [759, 319] on span "True" at bounding box center [774, 327] width 31 height 19
click at [754, 321] on input "True" at bounding box center [745, 328] width 18 height 15
radio input "true"
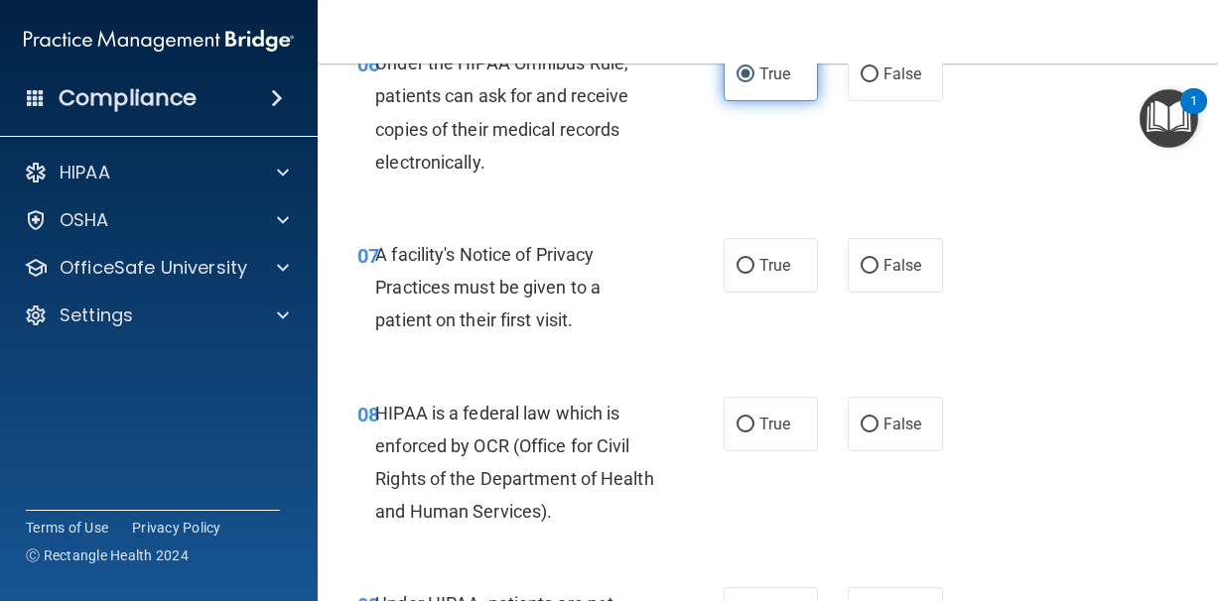
scroll to position [1274, 0]
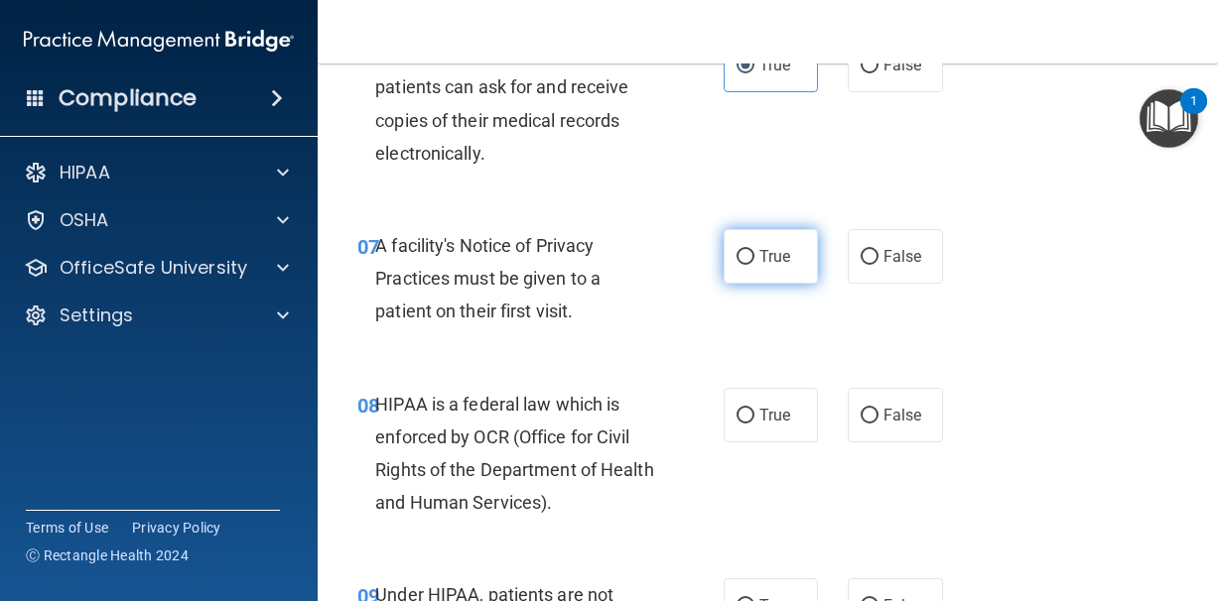
click at [762, 249] on span "True" at bounding box center [774, 256] width 31 height 19
click at [754, 250] on input "True" at bounding box center [745, 257] width 18 height 15
radio input "true"
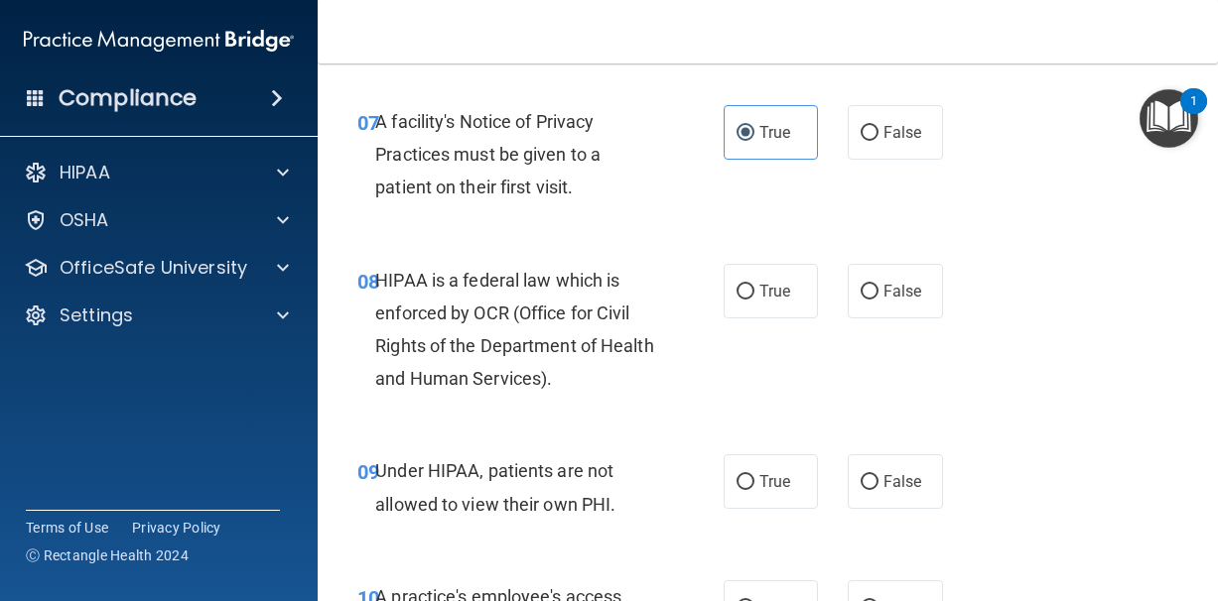
scroll to position [1482, 0]
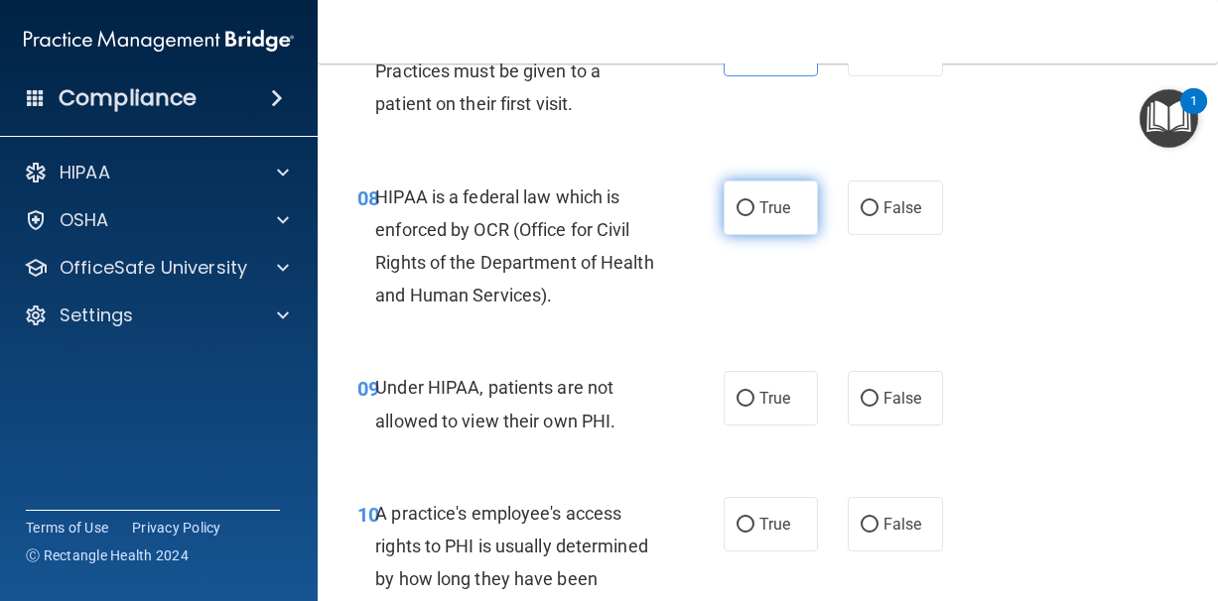
click at [764, 207] on span "True" at bounding box center [774, 207] width 31 height 19
click at [754, 207] on input "True" at bounding box center [745, 208] width 18 height 15
radio input "true"
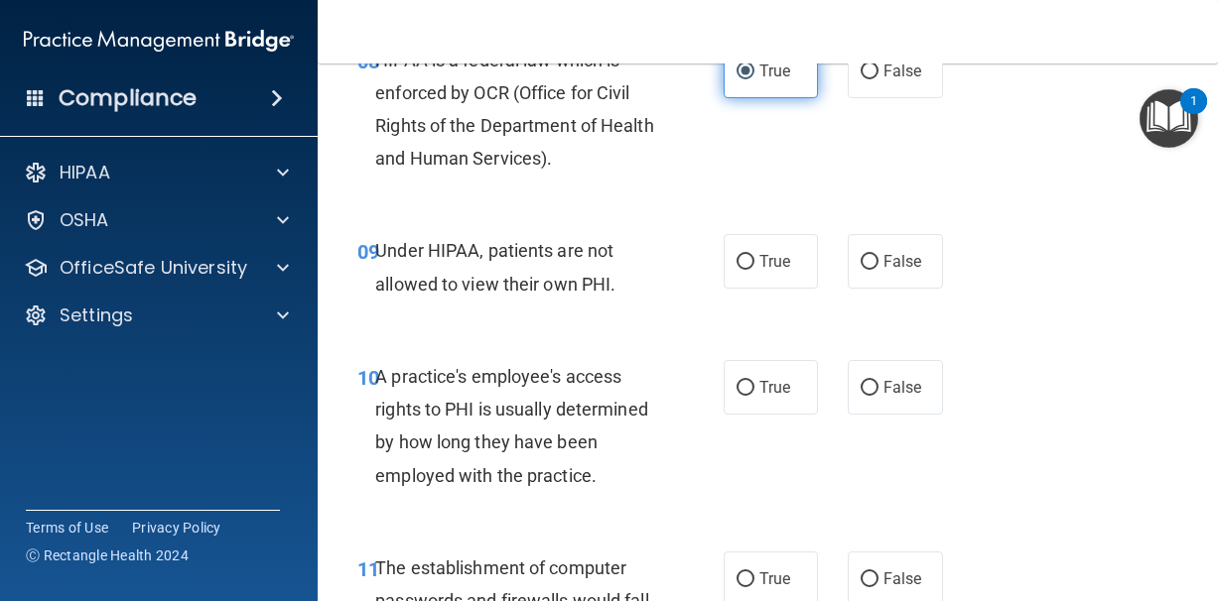
scroll to position [1620, 0]
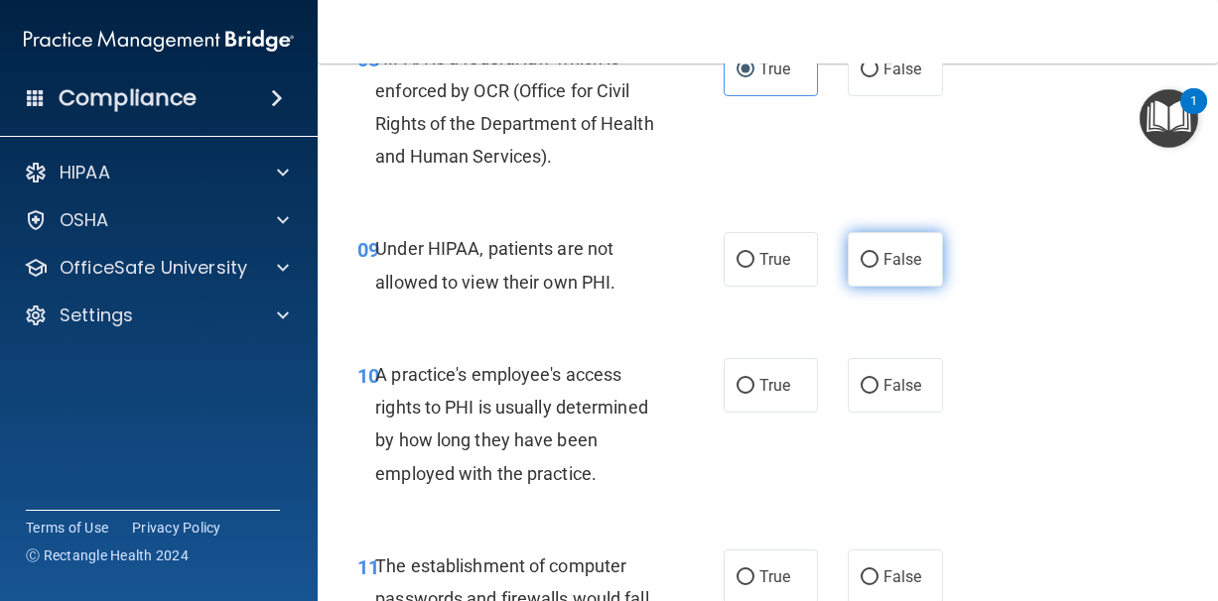
click at [870, 253] on input "False" at bounding box center [869, 260] width 18 height 15
radio input "true"
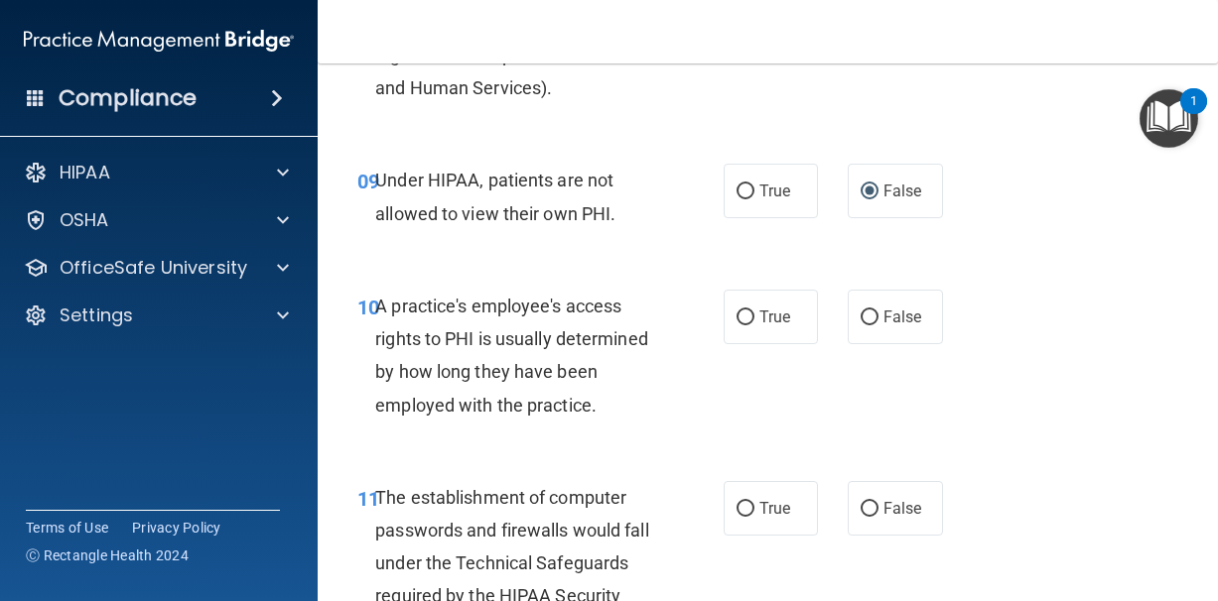
scroll to position [1691, 0]
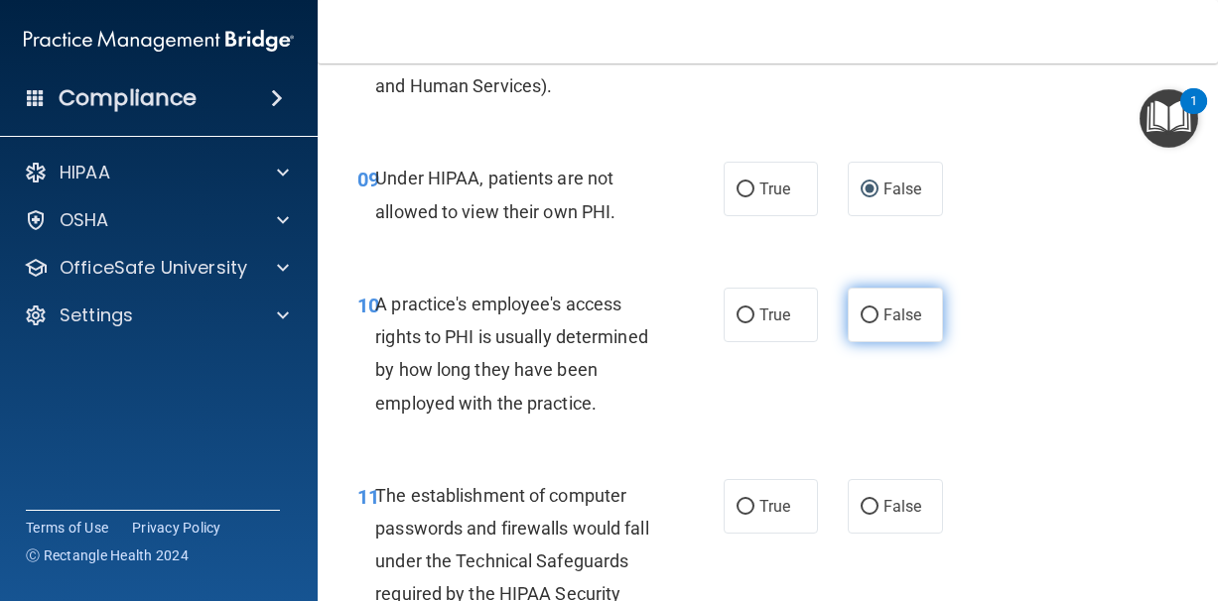
click at [871, 314] on input "False" at bounding box center [869, 316] width 18 height 15
radio input "true"
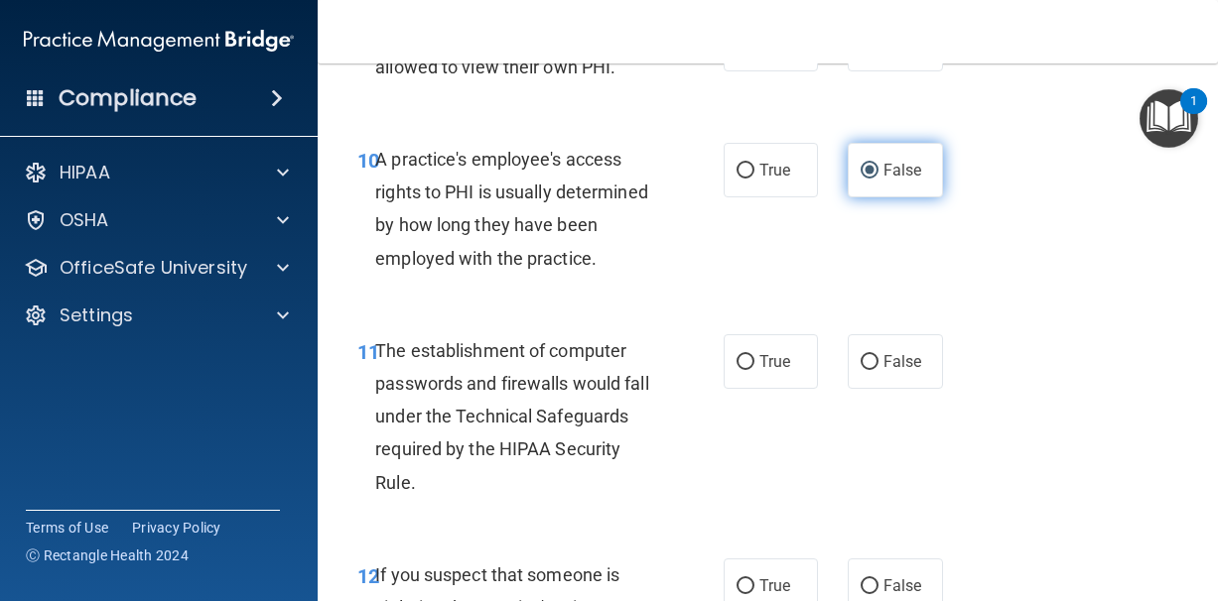
scroll to position [1838, 0]
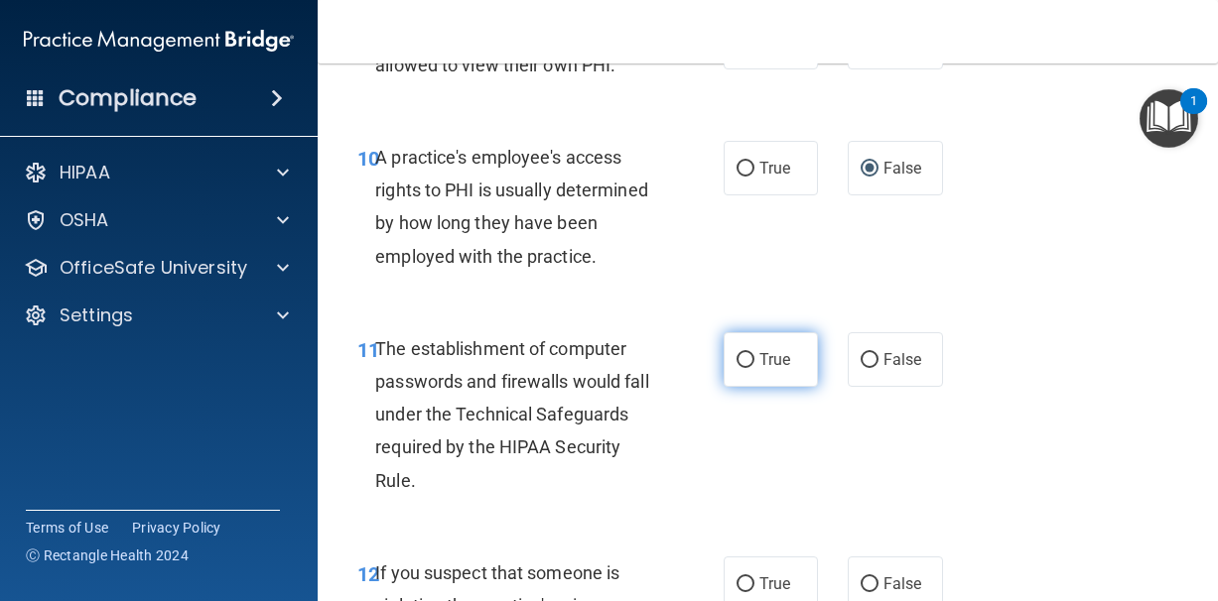
click at [783, 350] on span "True" at bounding box center [774, 359] width 31 height 19
click at [754, 353] on input "True" at bounding box center [745, 360] width 18 height 15
radio input "true"
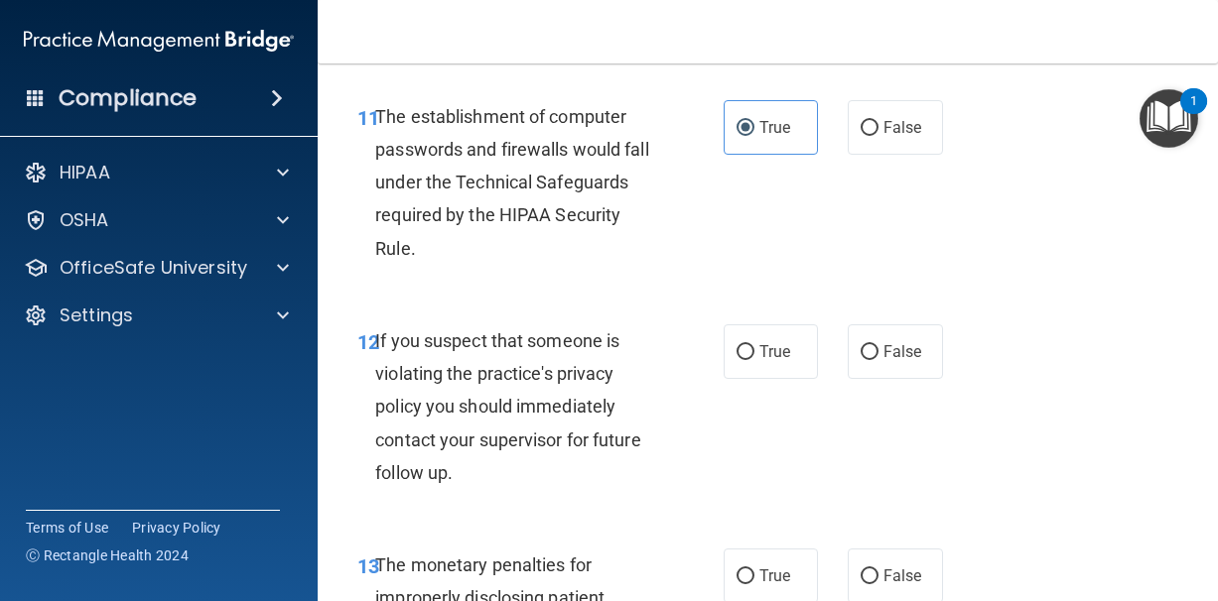
scroll to position [2073, 0]
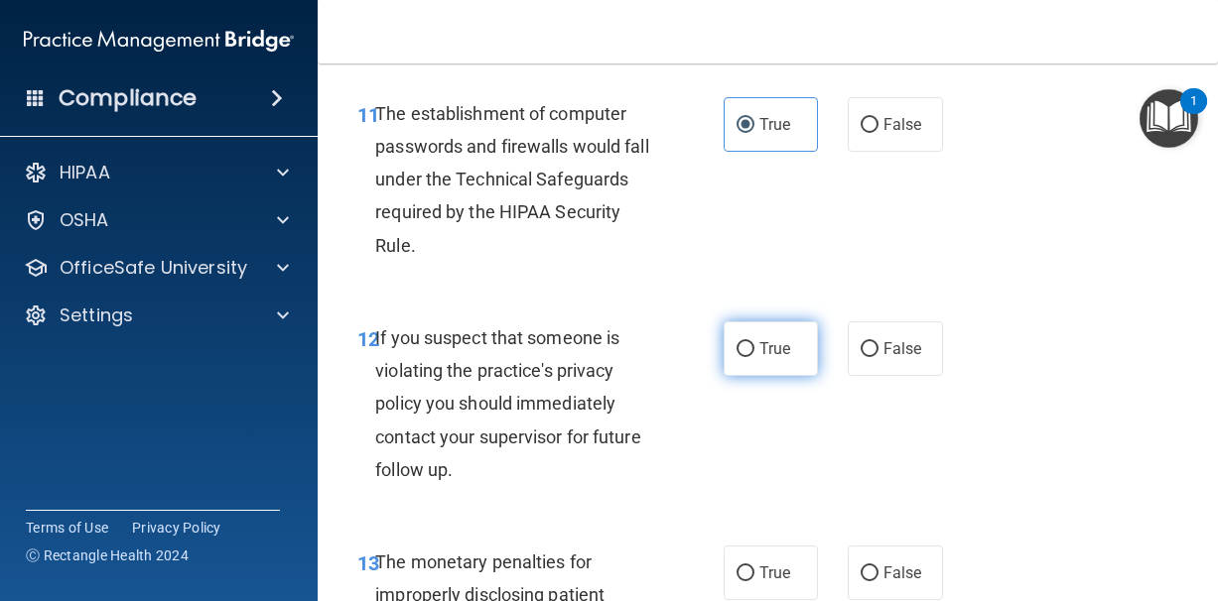
click at [783, 343] on span "True" at bounding box center [774, 348] width 31 height 19
click at [754, 343] on input "True" at bounding box center [745, 349] width 18 height 15
radio input "true"
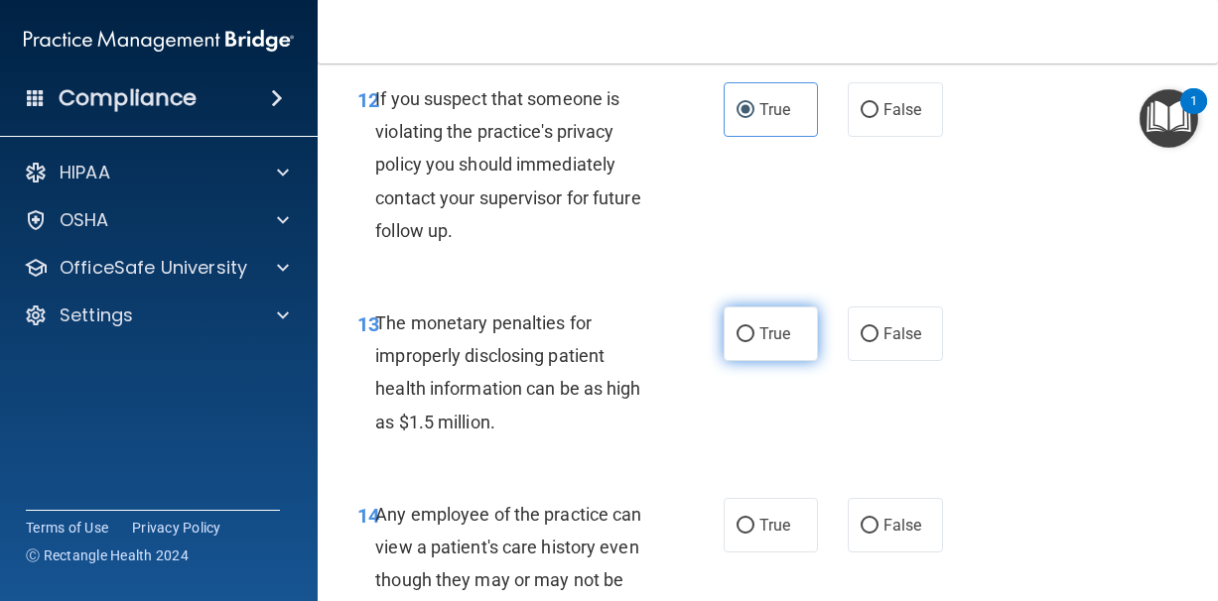
scroll to position [2313, 0]
click at [783, 343] on label "True" at bounding box center [770, 333] width 95 height 55
click at [754, 341] on input "True" at bounding box center [745, 333] width 18 height 15
radio input "true"
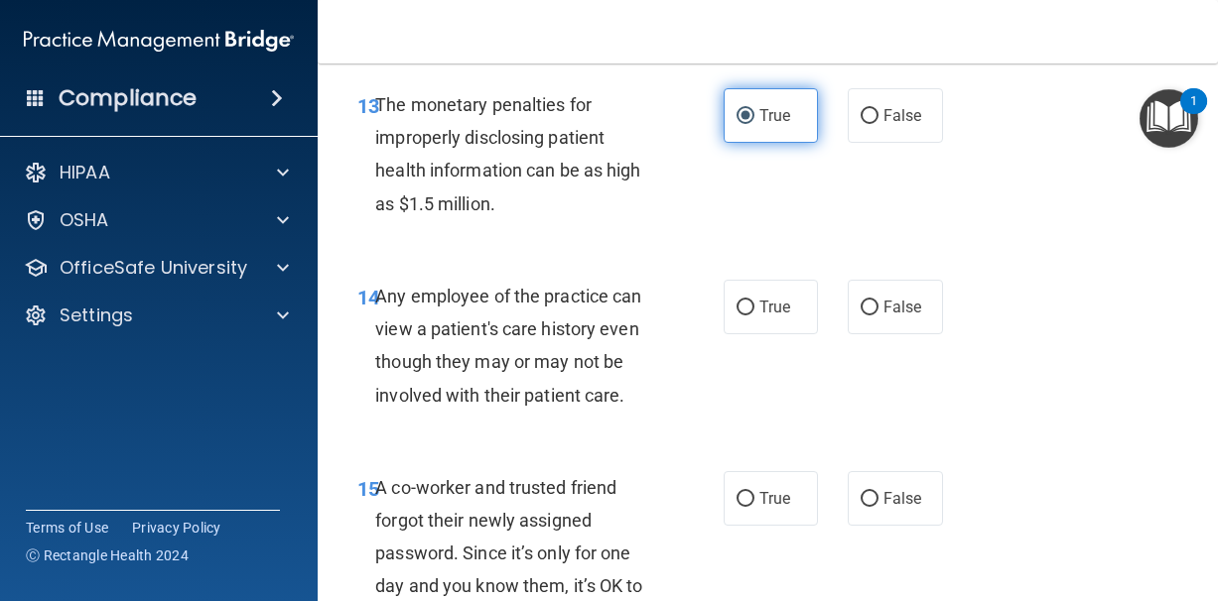
scroll to position [2534, 0]
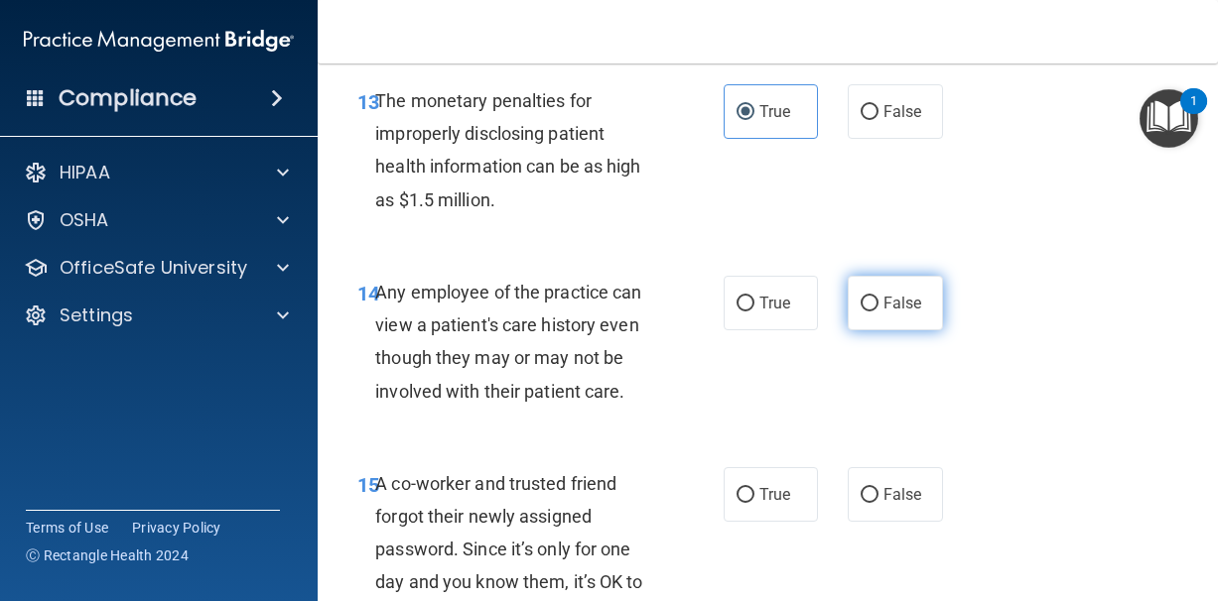
click at [863, 297] on input "False" at bounding box center [869, 304] width 18 height 15
radio input "true"
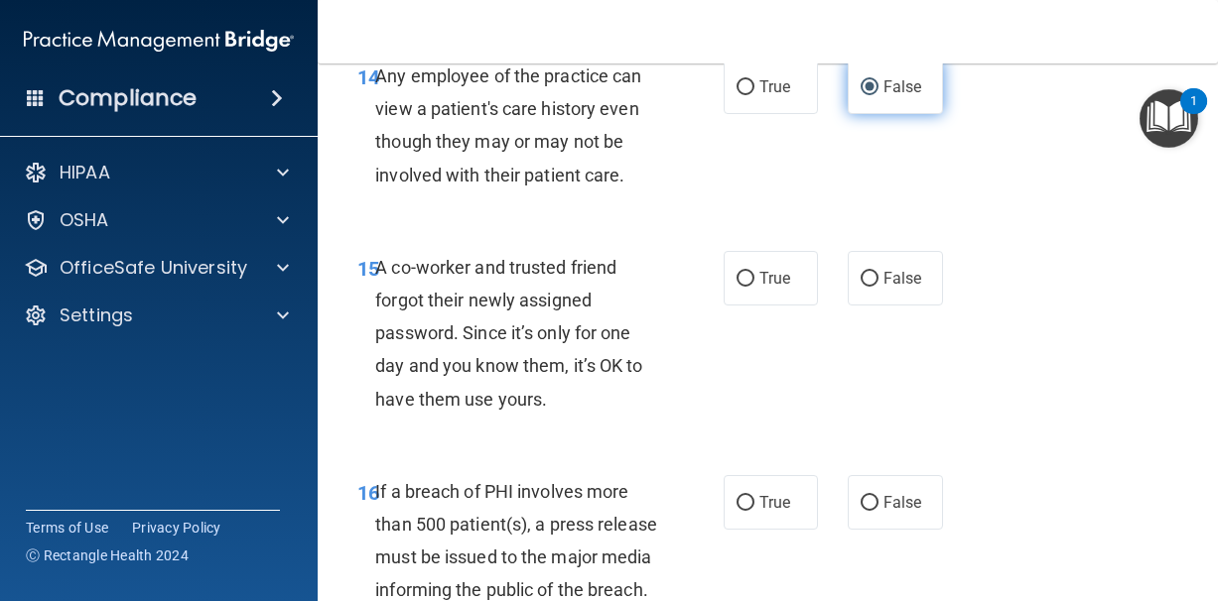
scroll to position [2753, 0]
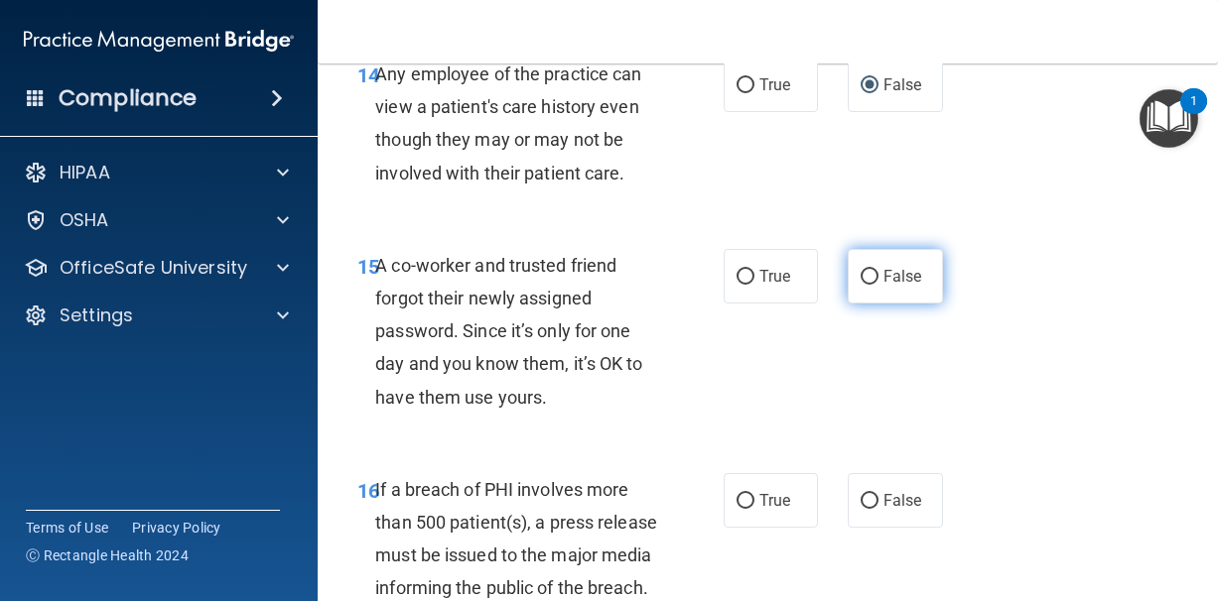
click at [868, 271] on label "False" at bounding box center [894, 276] width 95 height 55
click at [868, 271] on input "False" at bounding box center [869, 277] width 18 height 15
radio input "true"
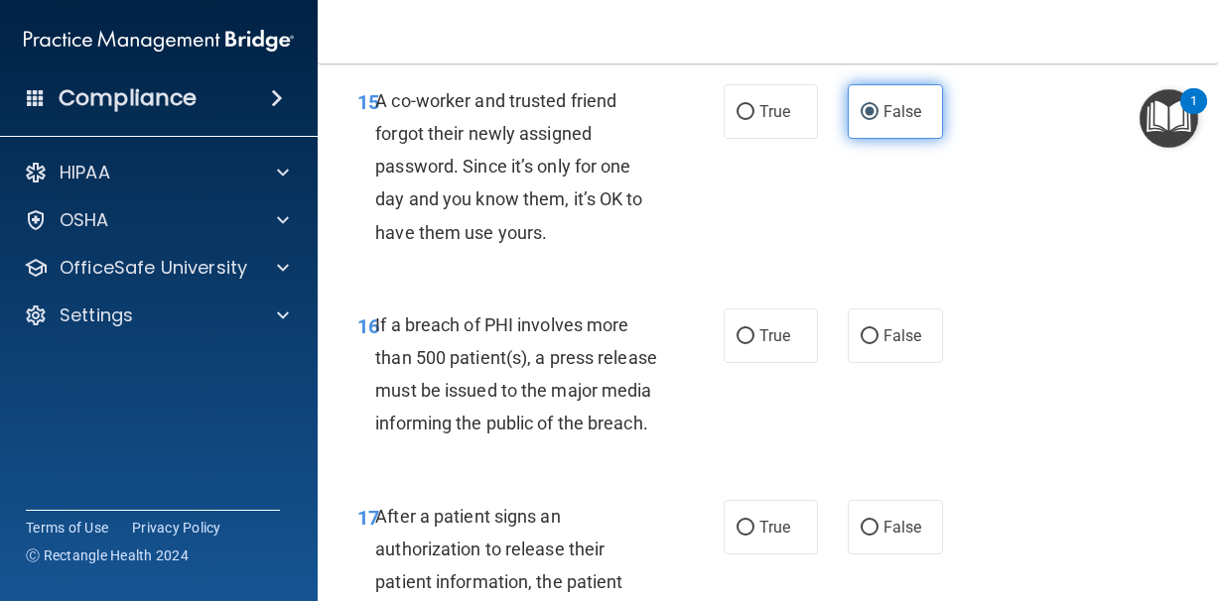
scroll to position [2921, 0]
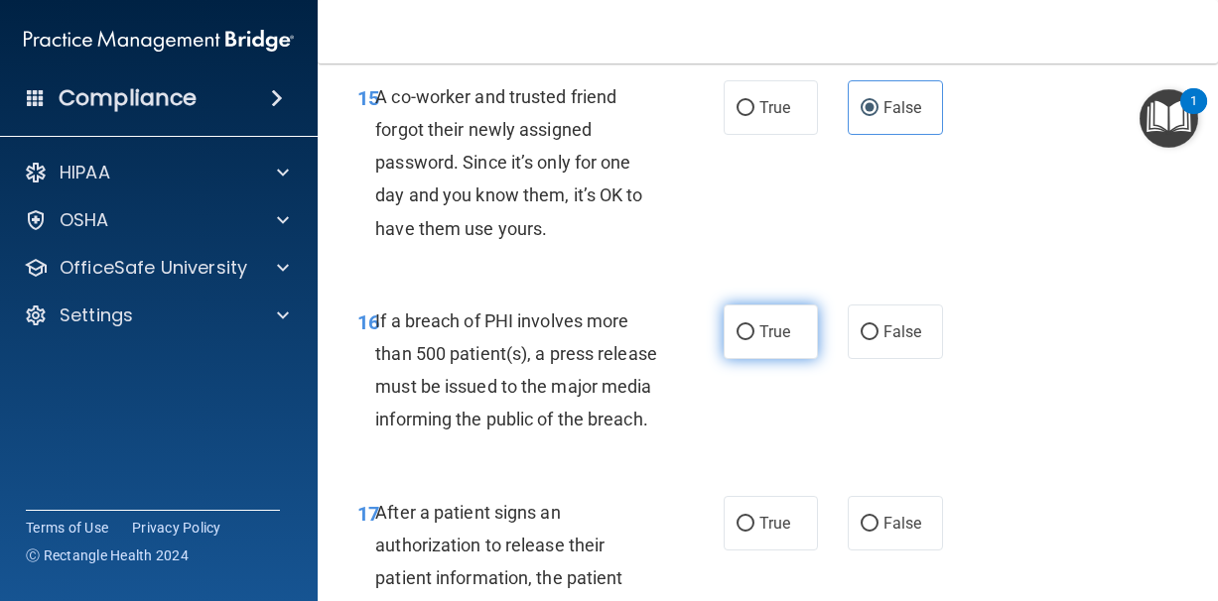
click at [769, 323] on span "True" at bounding box center [774, 332] width 31 height 19
click at [754, 325] on input "True" at bounding box center [745, 332] width 18 height 15
radio input "true"
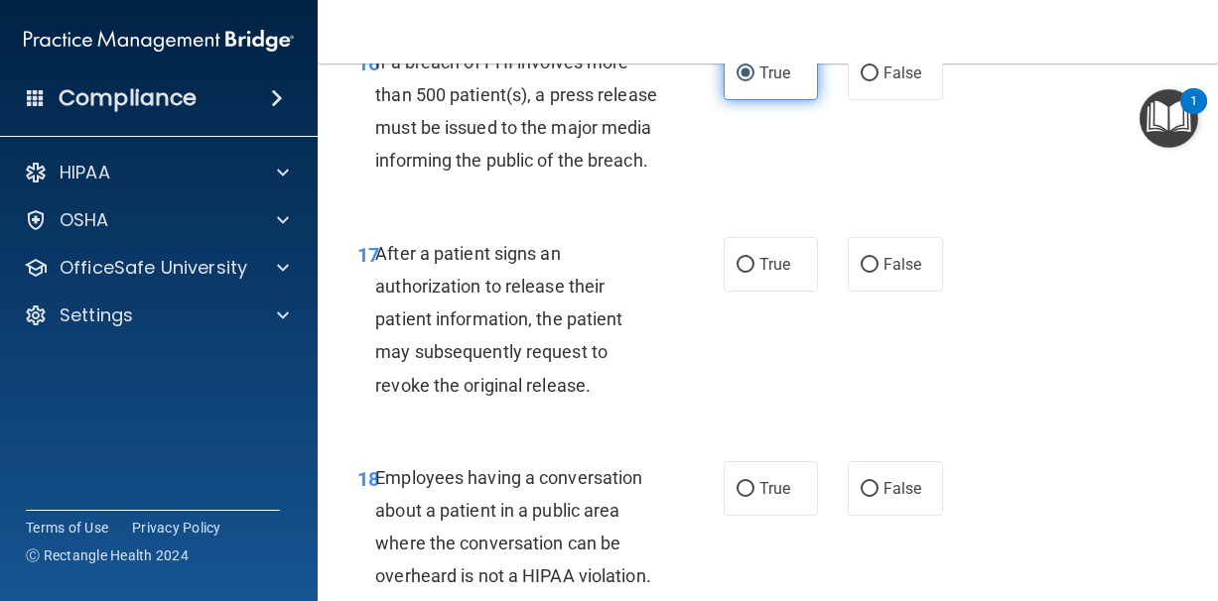
scroll to position [3181, 0]
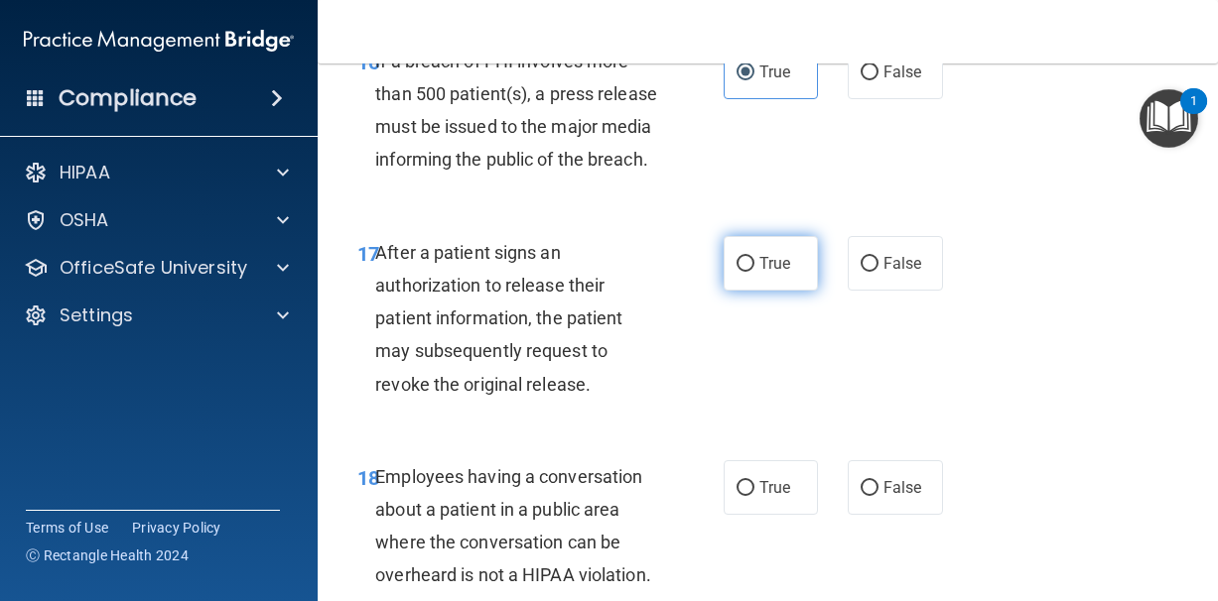
click at [777, 273] on span "True" at bounding box center [774, 263] width 31 height 19
click at [754, 272] on input "True" at bounding box center [745, 264] width 18 height 15
radio input "true"
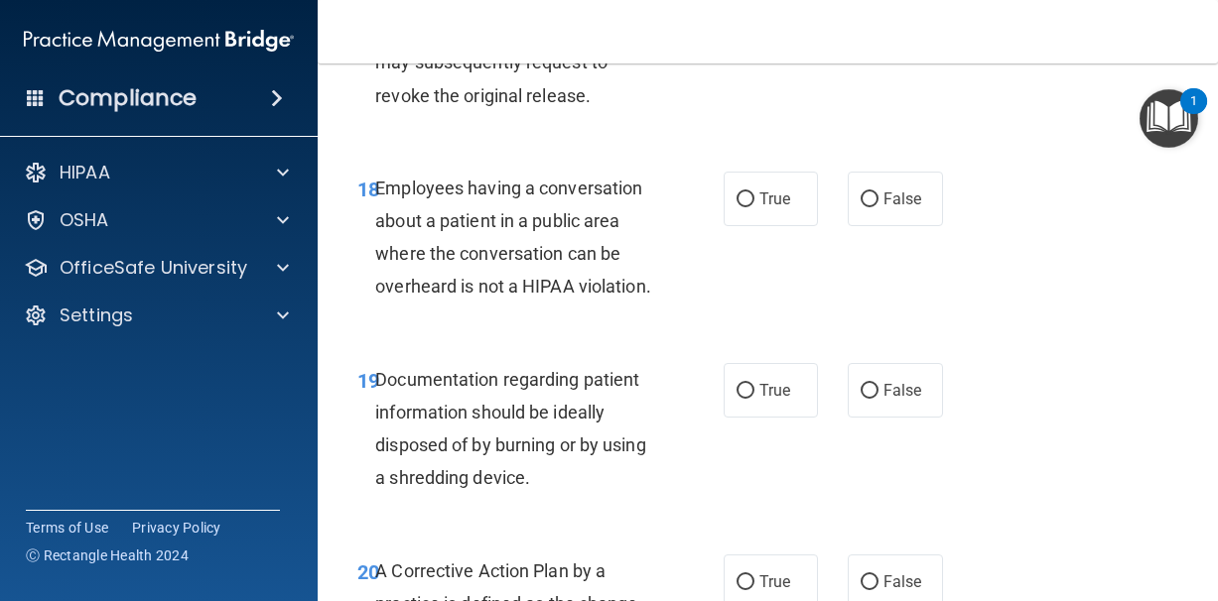
scroll to position [3472, 0]
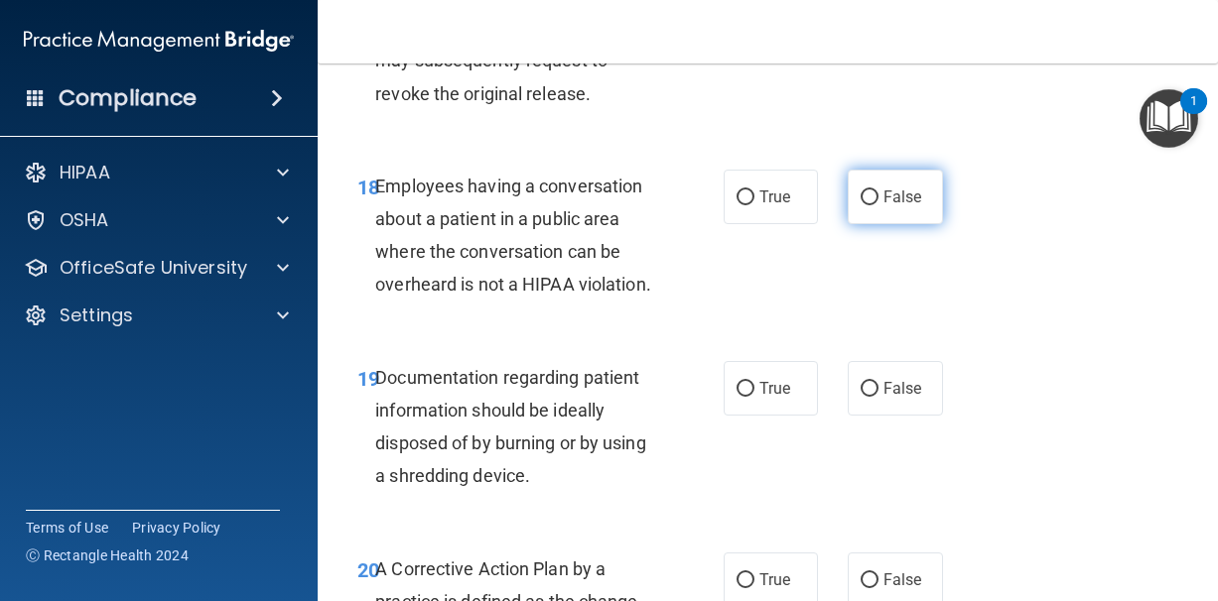
click at [889, 224] on label "False" at bounding box center [894, 197] width 95 height 55
click at [878, 205] on input "False" at bounding box center [869, 198] width 18 height 15
radio input "true"
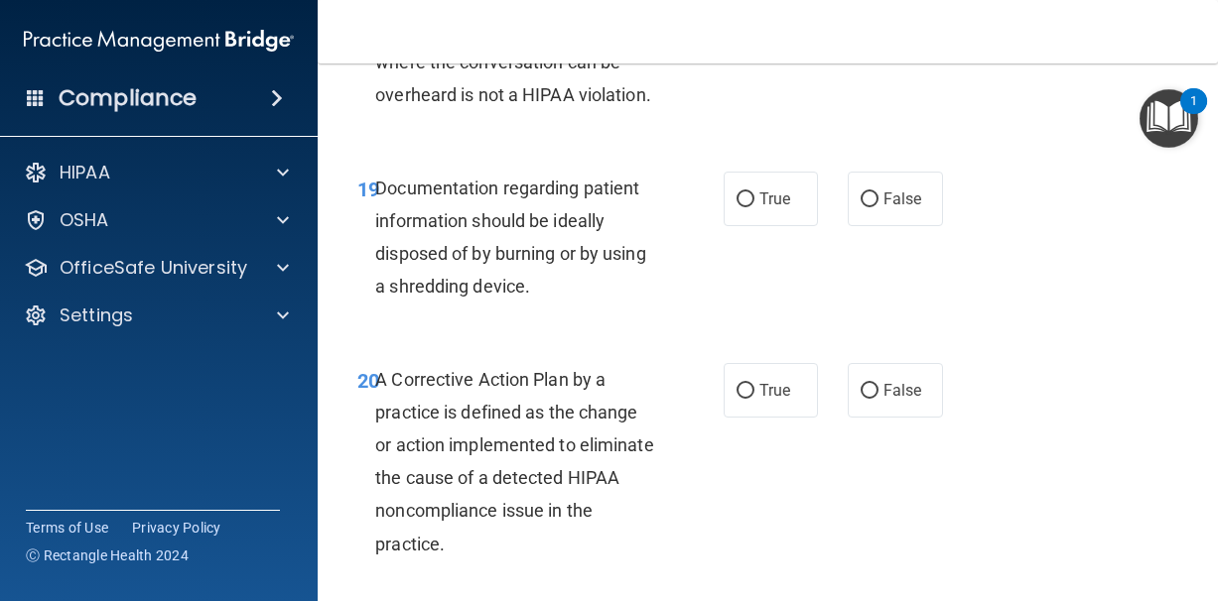
scroll to position [3664, 0]
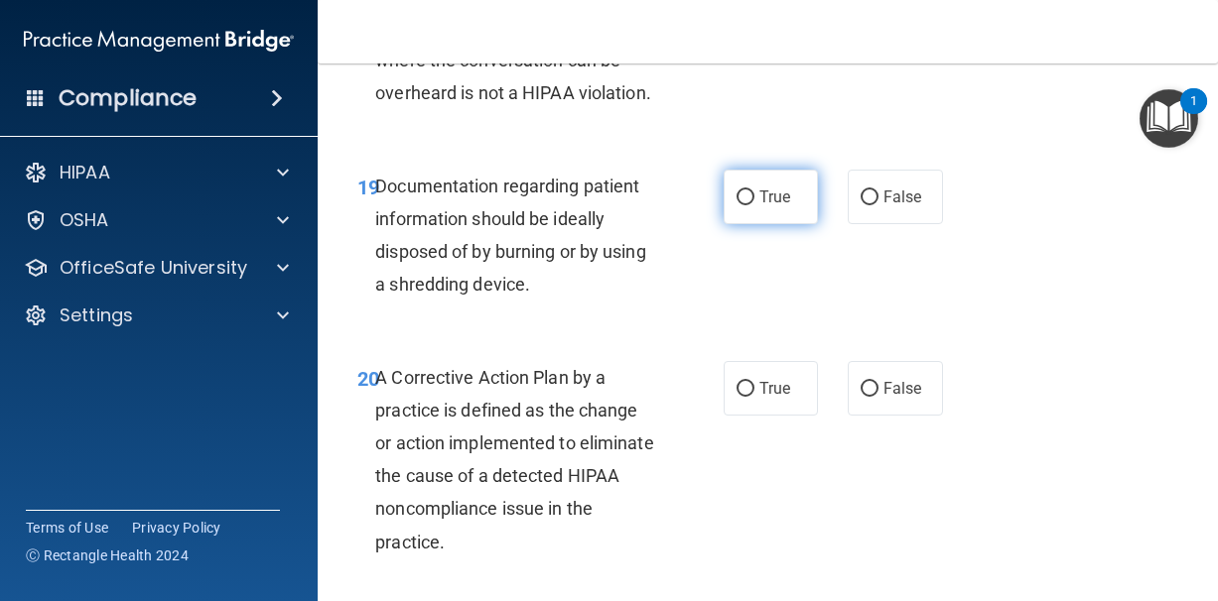
click at [772, 224] on label "True" at bounding box center [770, 197] width 95 height 55
click at [754, 205] on input "True" at bounding box center [745, 198] width 18 height 15
radio input "true"
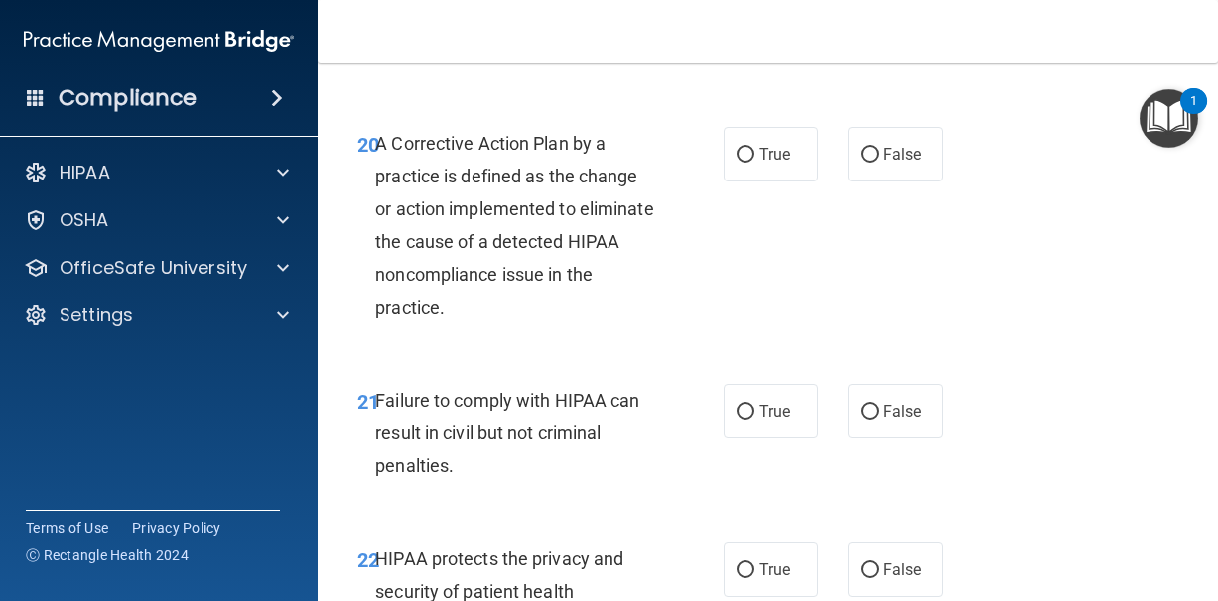
scroll to position [3901, 0]
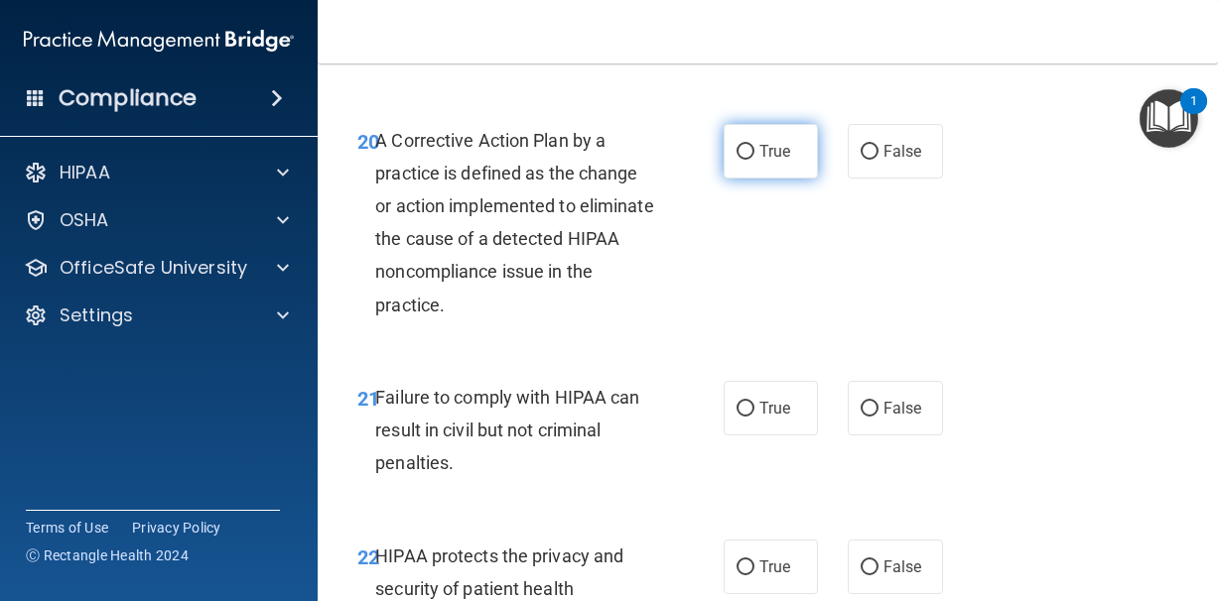
click at [773, 161] on span "True" at bounding box center [774, 151] width 31 height 19
click at [754, 160] on input "True" at bounding box center [745, 152] width 18 height 15
radio input "true"
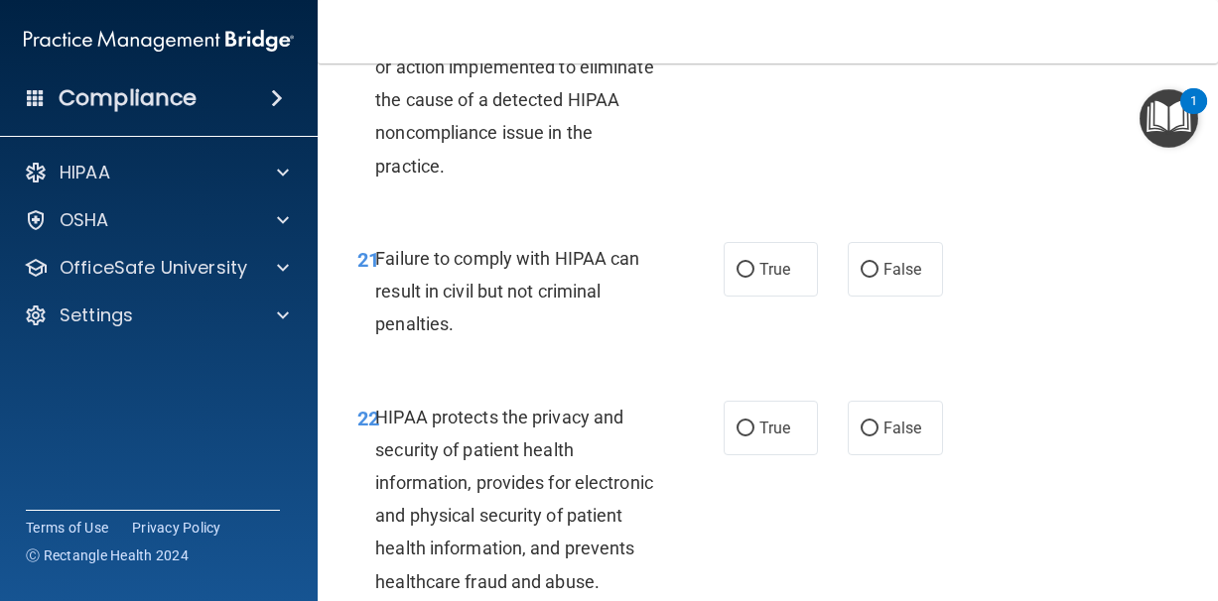
scroll to position [4045, 0]
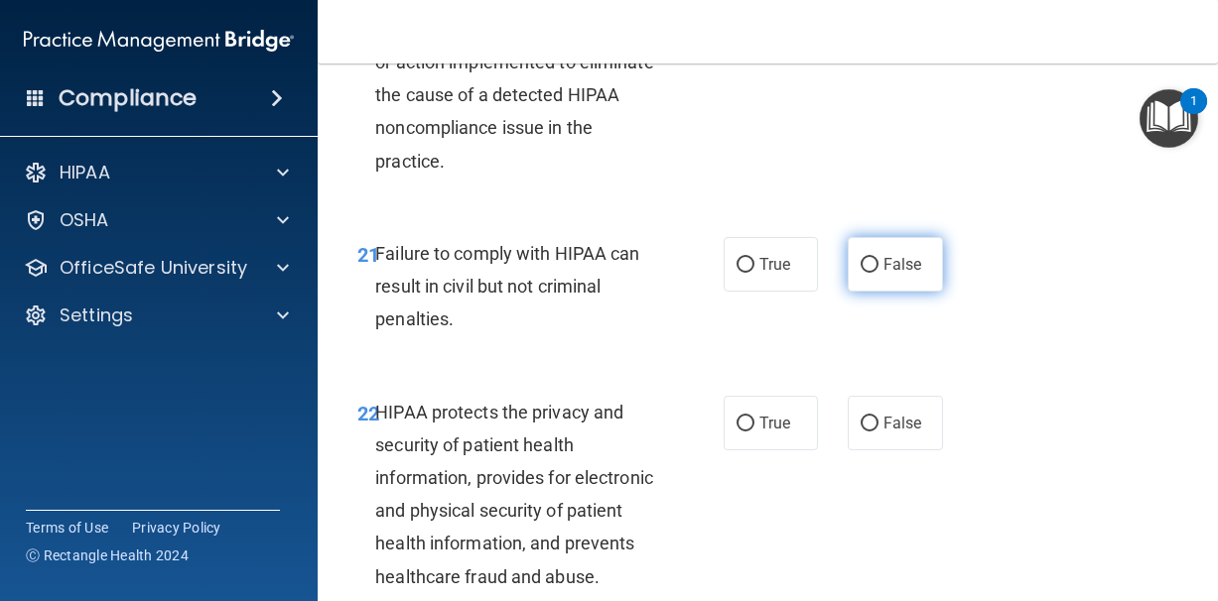
click at [898, 274] on span "False" at bounding box center [902, 264] width 39 height 19
click at [878, 273] on input "False" at bounding box center [869, 265] width 18 height 15
radio input "true"
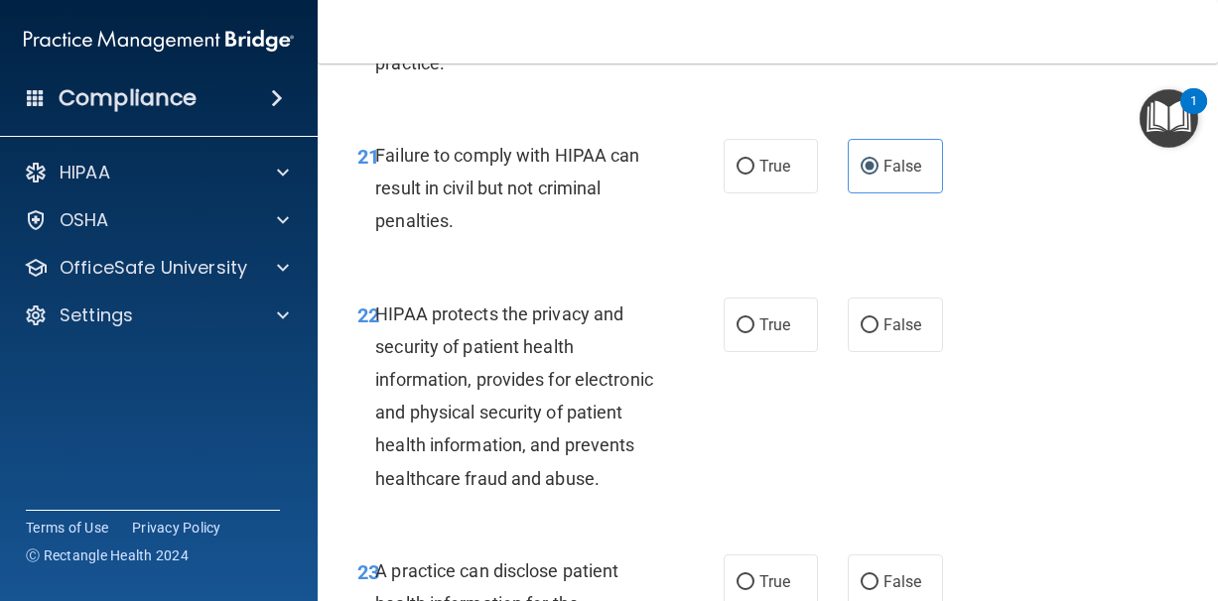
scroll to position [4146, 0]
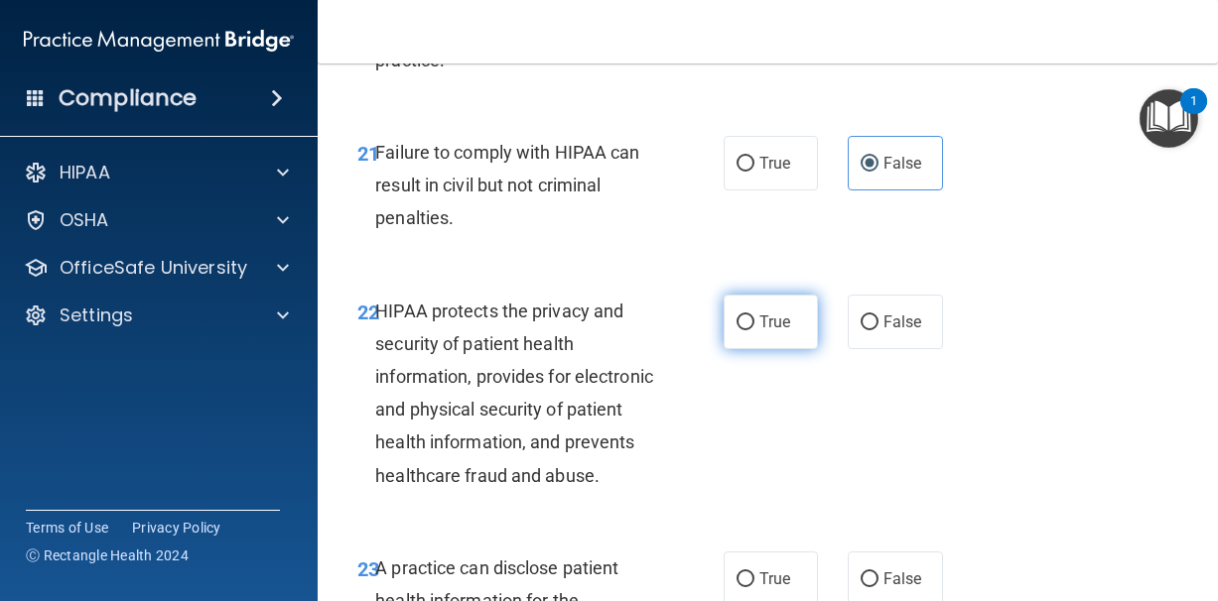
click at [771, 346] on label "True" at bounding box center [770, 322] width 95 height 55
click at [754, 330] on input "True" at bounding box center [745, 323] width 18 height 15
radio input "true"
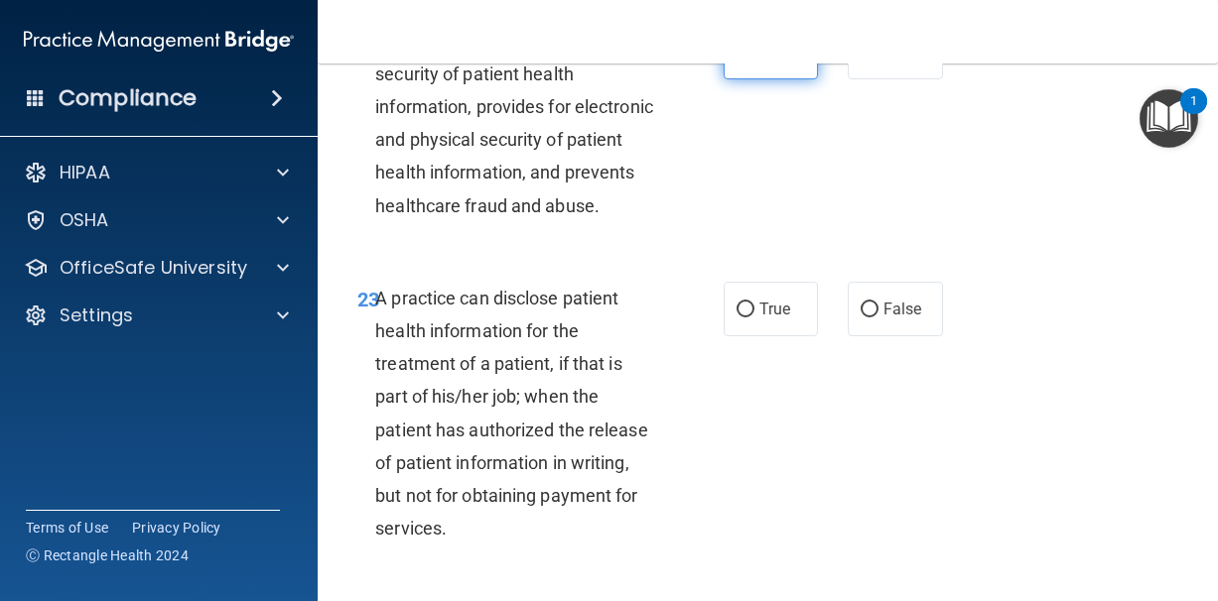
scroll to position [4418, 0]
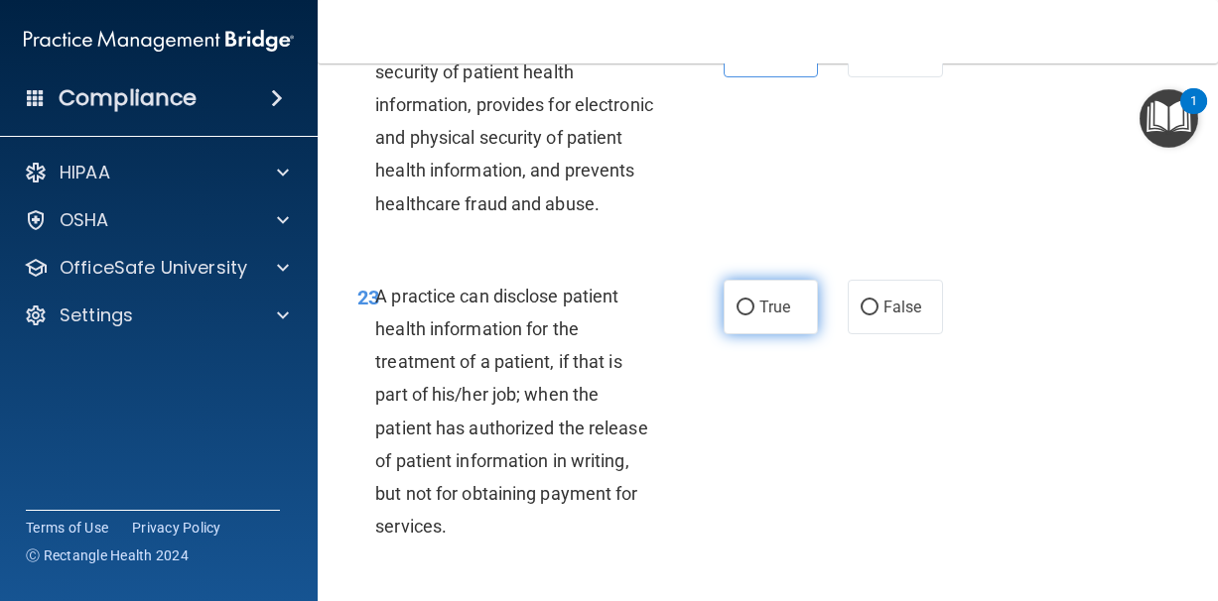
click at [771, 317] on span "True" at bounding box center [774, 307] width 31 height 19
click at [754, 316] on input "True" at bounding box center [745, 308] width 18 height 15
radio input "true"
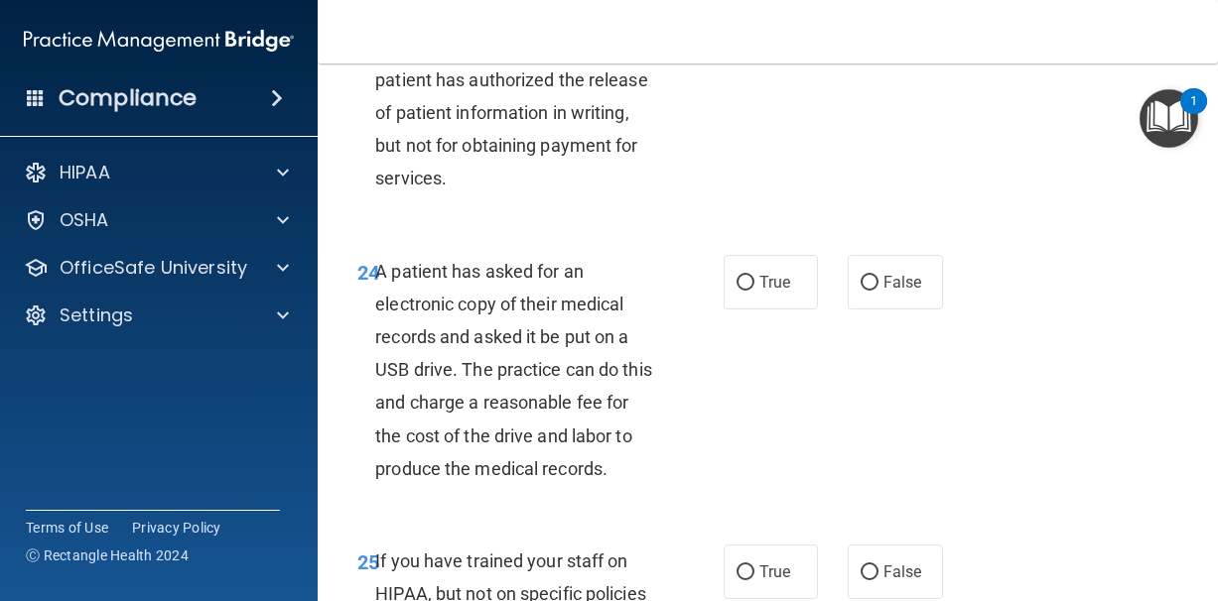
scroll to position [4778, 0]
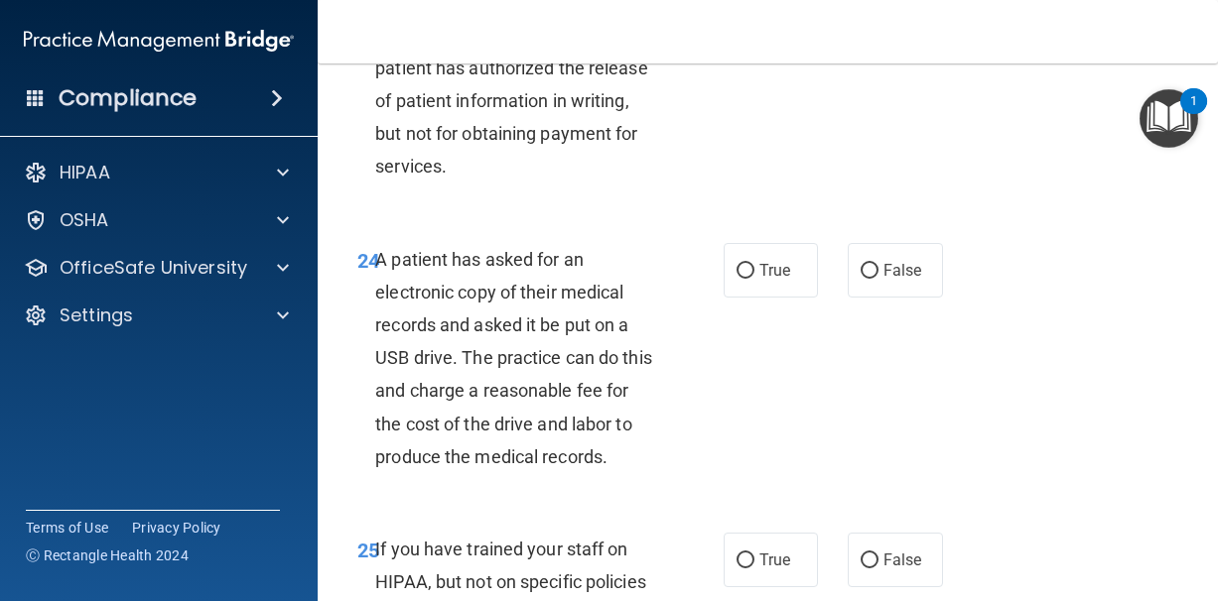
click at [844, 298] on div "True False" at bounding box center [836, 270] width 227 height 55
click at [876, 290] on label "False" at bounding box center [894, 270] width 95 height 55
click at [876, 279] on input "False" at bounding box center [869, 271] width 18 height 15
radio input "true"
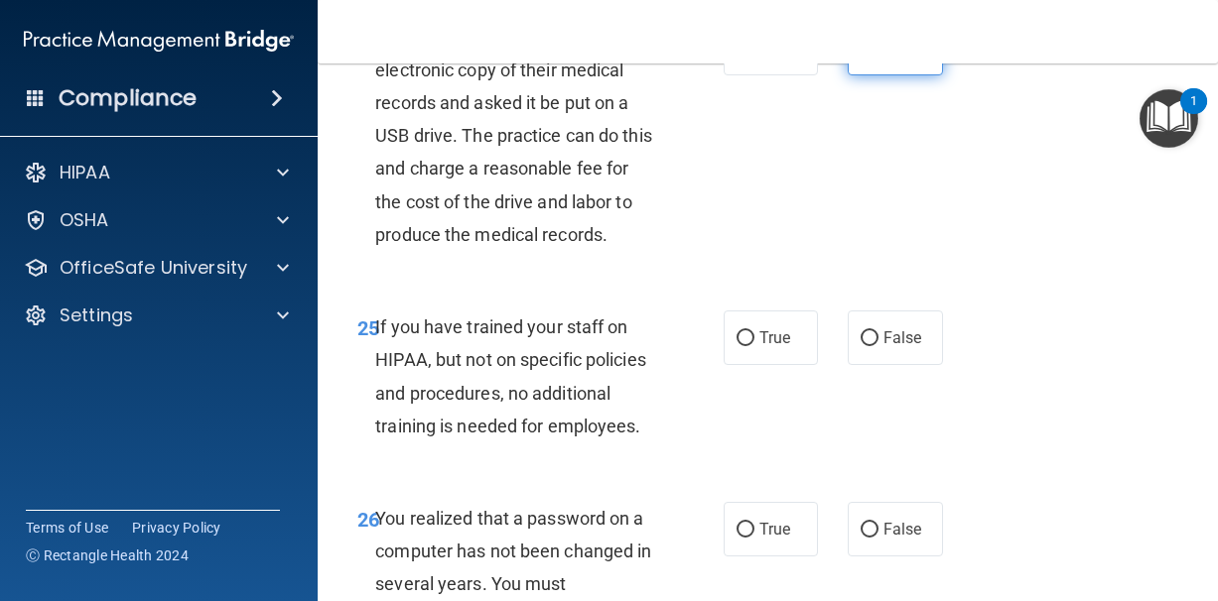
scroll to position [5016, 0]
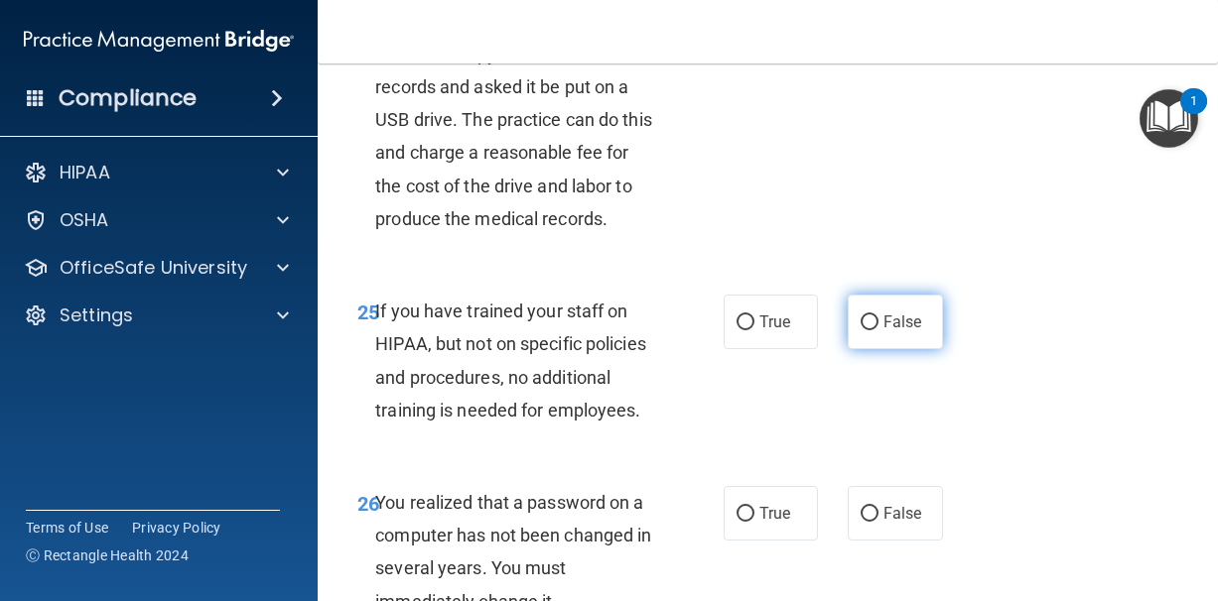
click at [877, 323] on input "False" at bounding box center [869, 323] width 18 height 15
radio input "true"
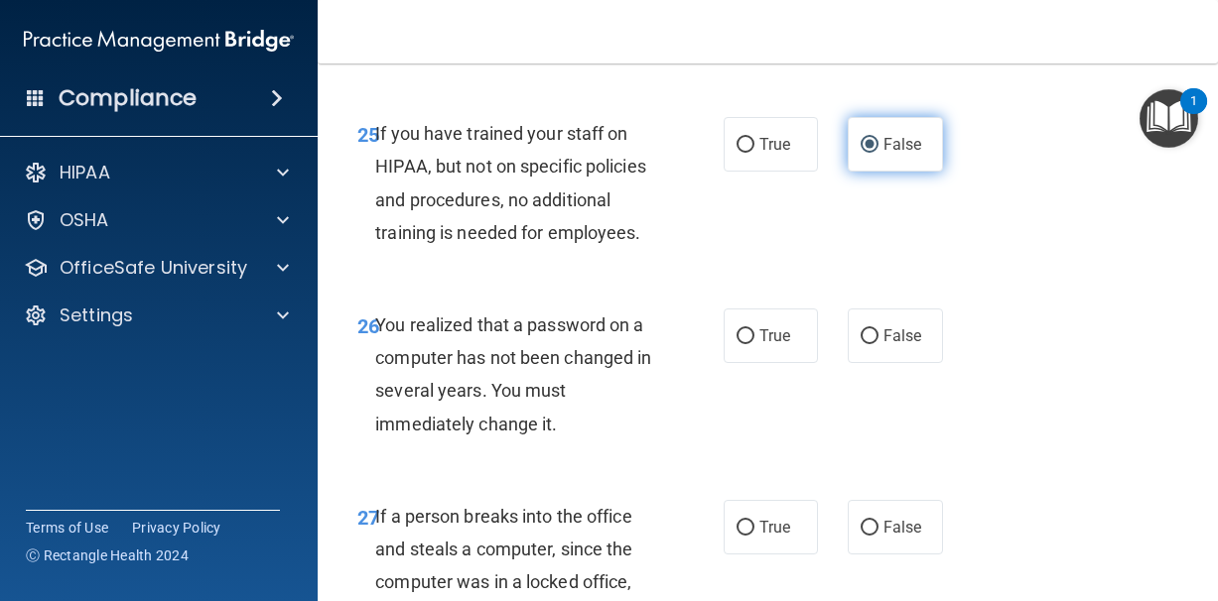
scroll to position [5200, 0]
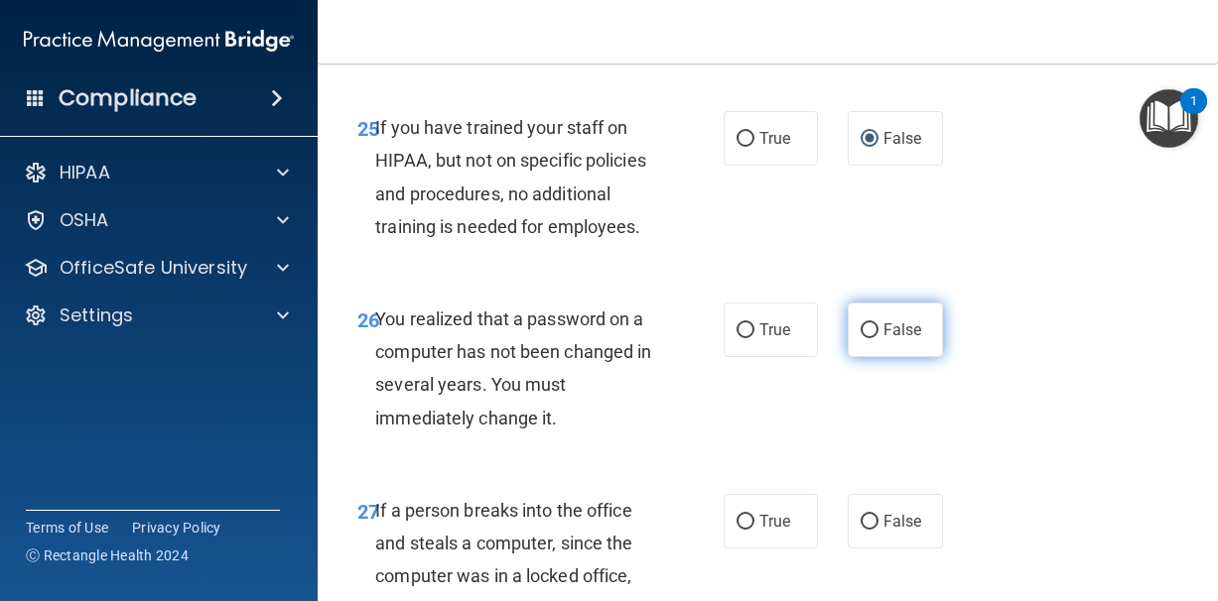
click at [874, 322] on label "False" at bounding box center [894, 330] width 95 height 55
click at [874, 323] on input "False" at bounding box center [869, 330] width 18 height 15
radio input "true"
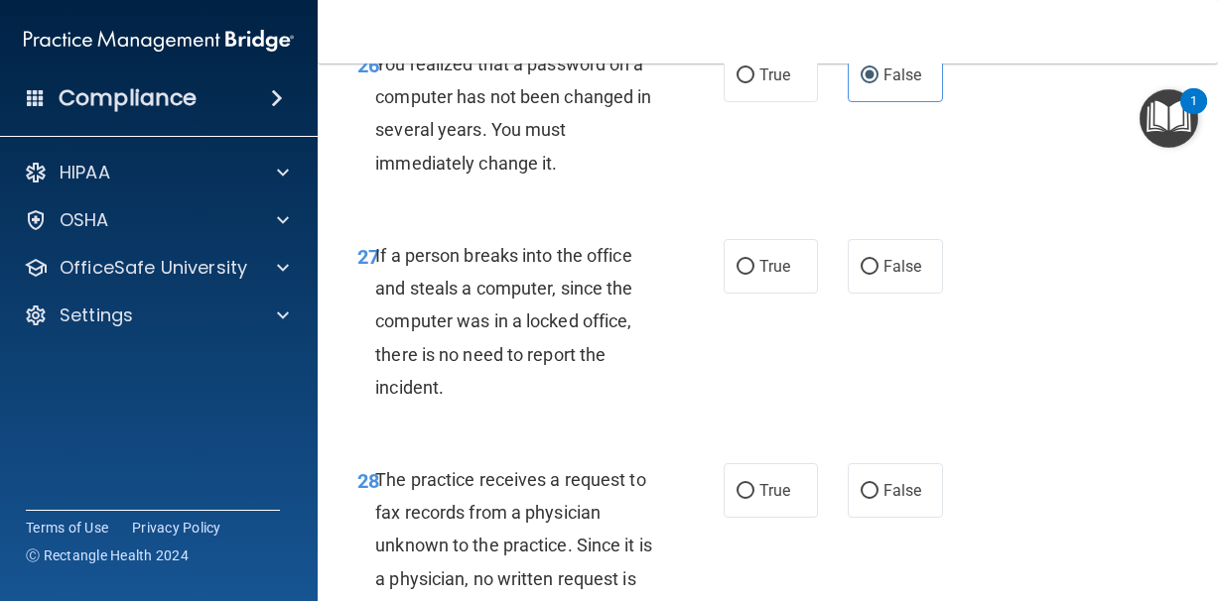
scroll to position [5457, 0]
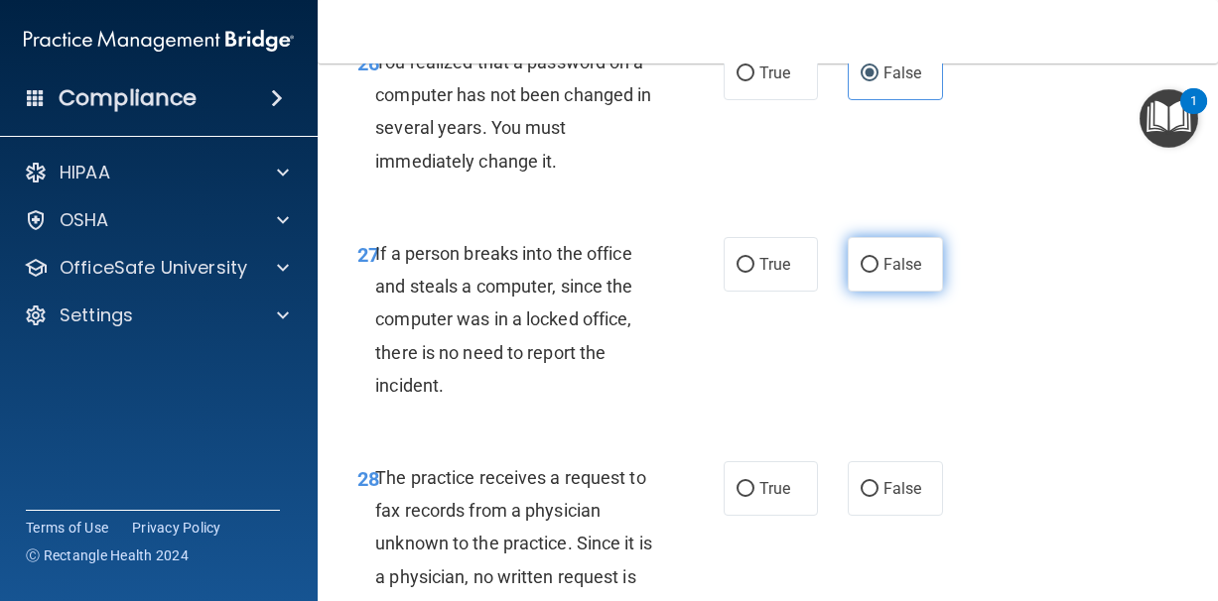
click at [884, 267] on span "False" at bounding box center [902, 264] width 39 height 19
click at [878, 267] on input "False" at bounding box center [869, 265] width 18 height 15
radio input "true"
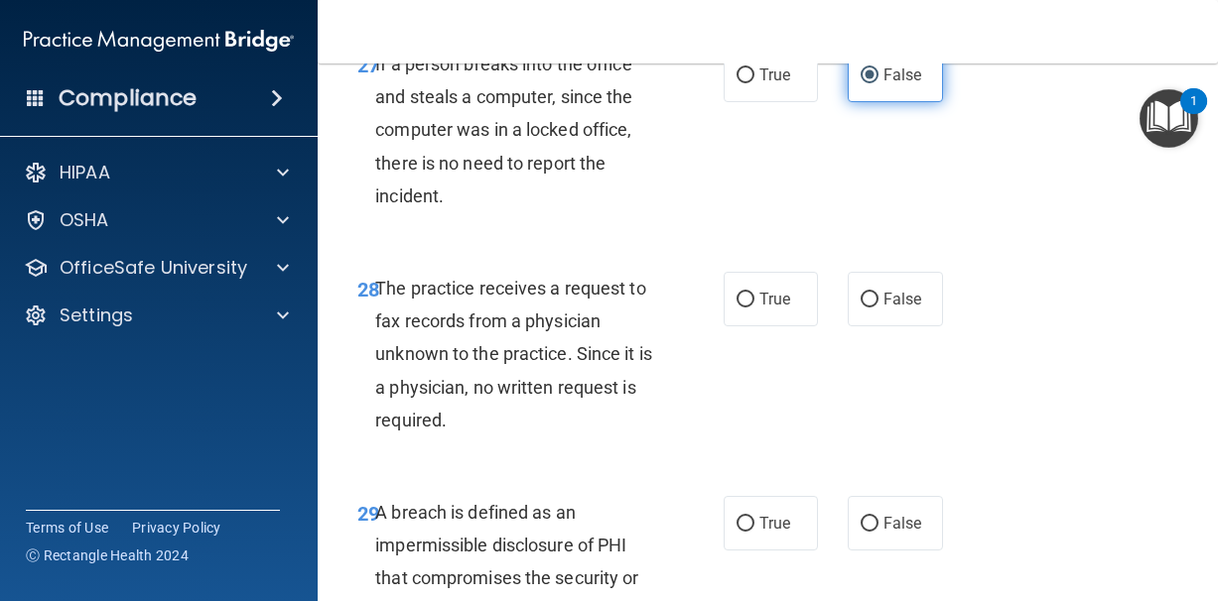
scroll to position [5667, 0]
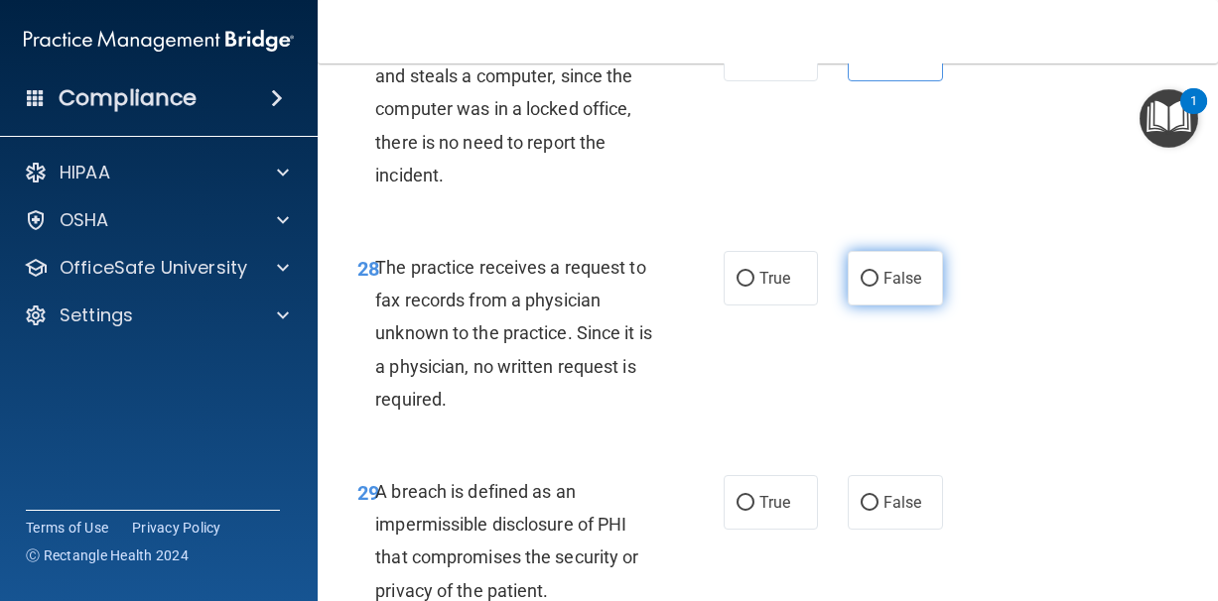
click at [879, 283] on label "False" at bounding box center [894, 278] width 95 height 55
click at [878, 283] on input "False" at bounding box center [869, 279] width 18 height 15
radio input "true"
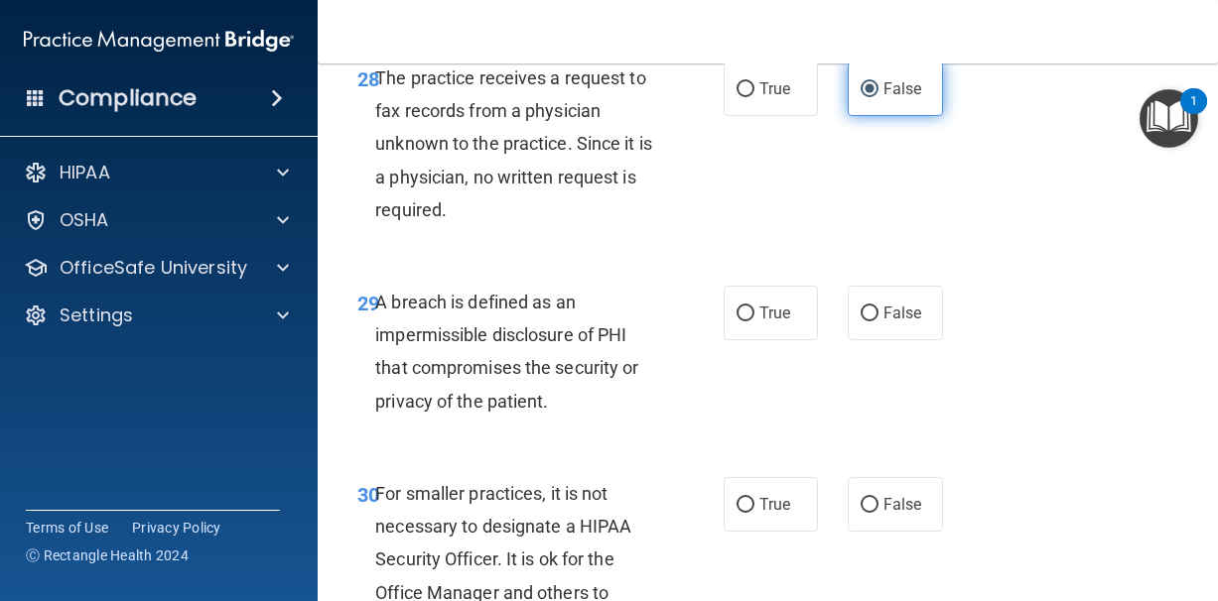
scroll to position [5858, 0]
click at [775, 319] on span "True" at bounding box center [774, 312] width 31 height 19
click at [754, 319] on input "True" at bounding box center [745, 313] width 18 height 15
radio input "true"
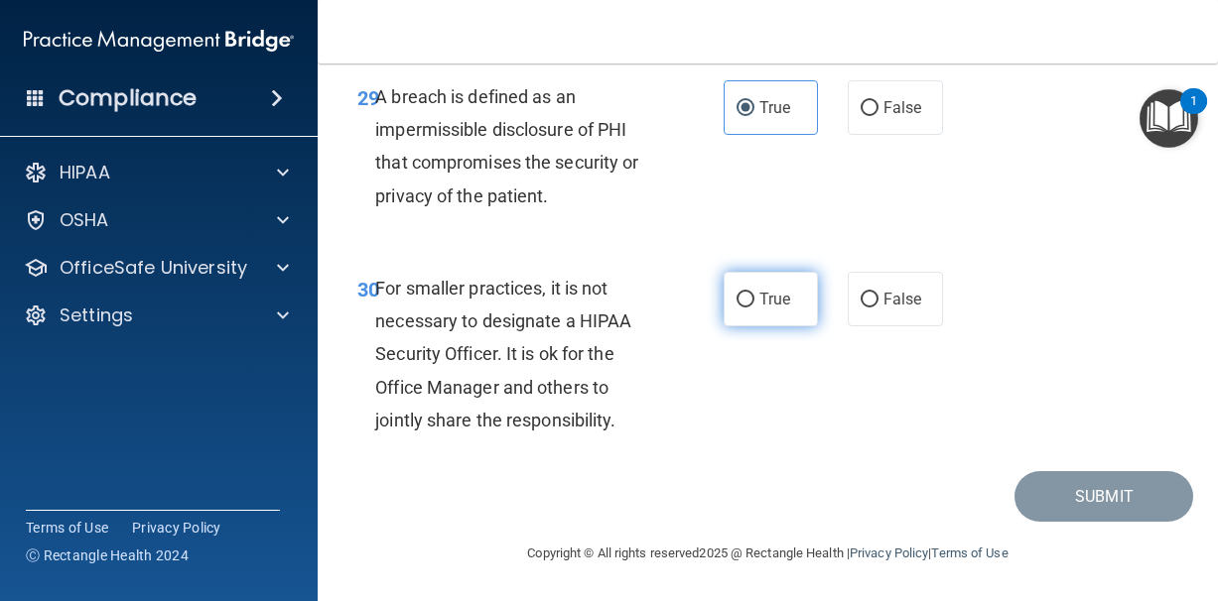
scroll to position [6063, 0]
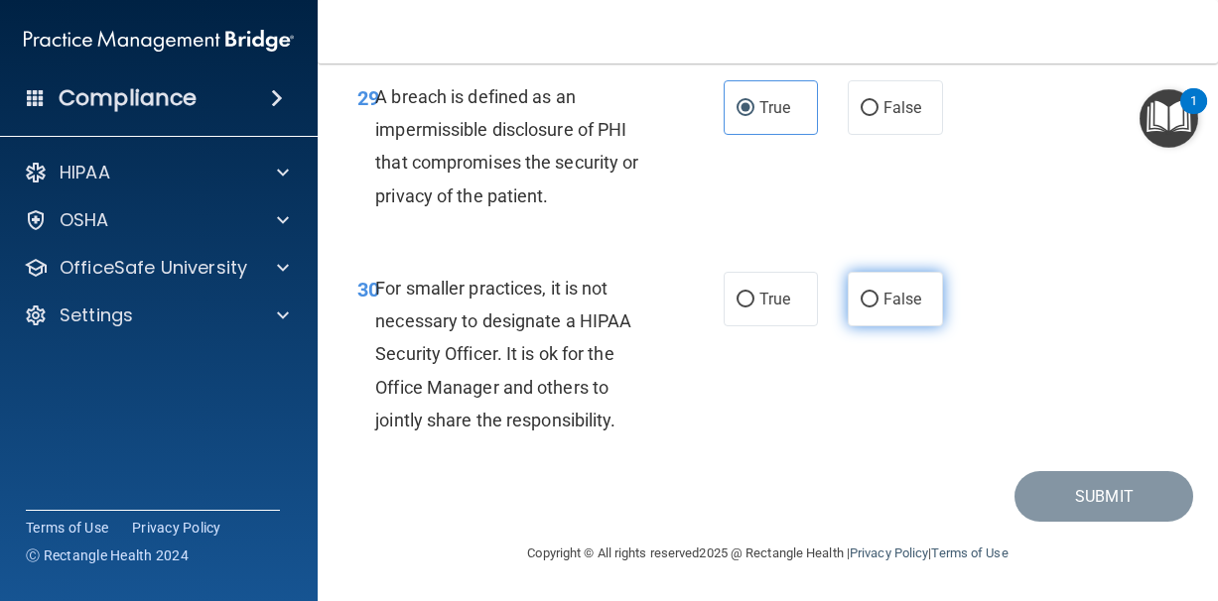
click at [864, 314] on label "False" at bounding box center [894, 299] width 95 height 55
click at [864, 308] on input "False" at bounding box center [869, 300] width 18 height 15
radio input "true"
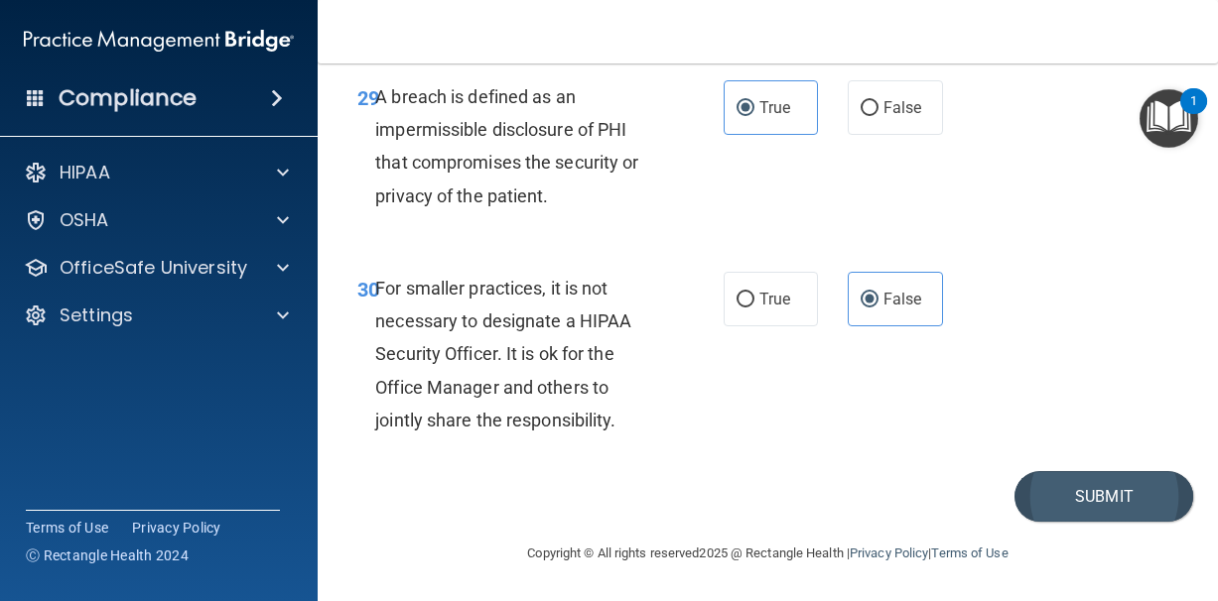
click at [1100, 498] on button "Submit" at bounding box center [1103, 496] width 179 height 51
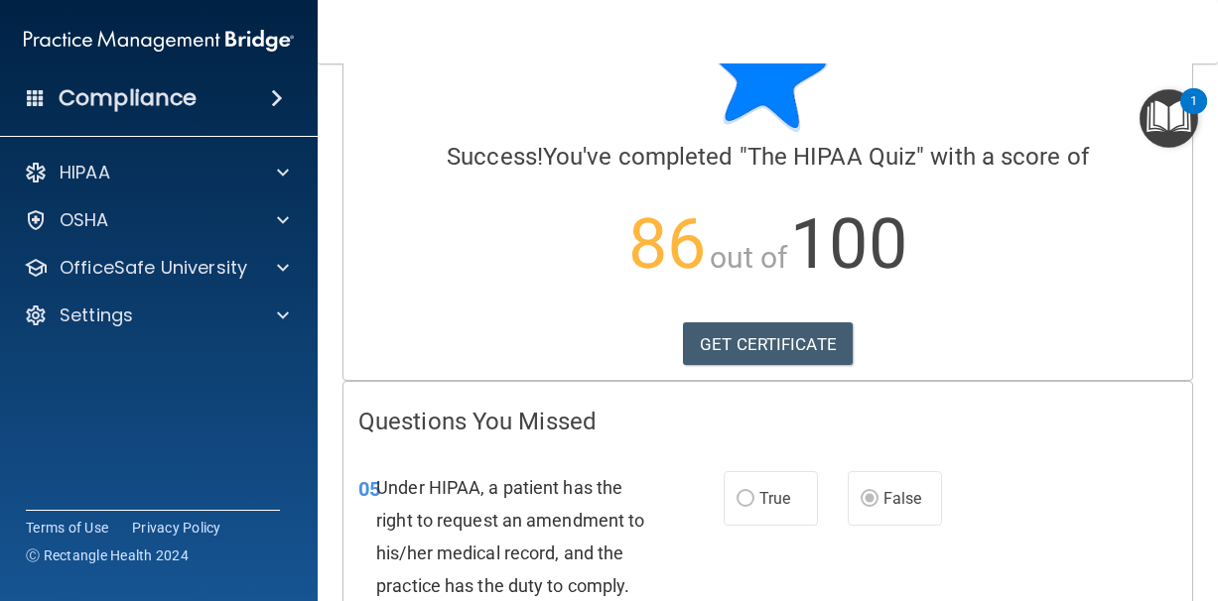
scroll to position [89, 0]
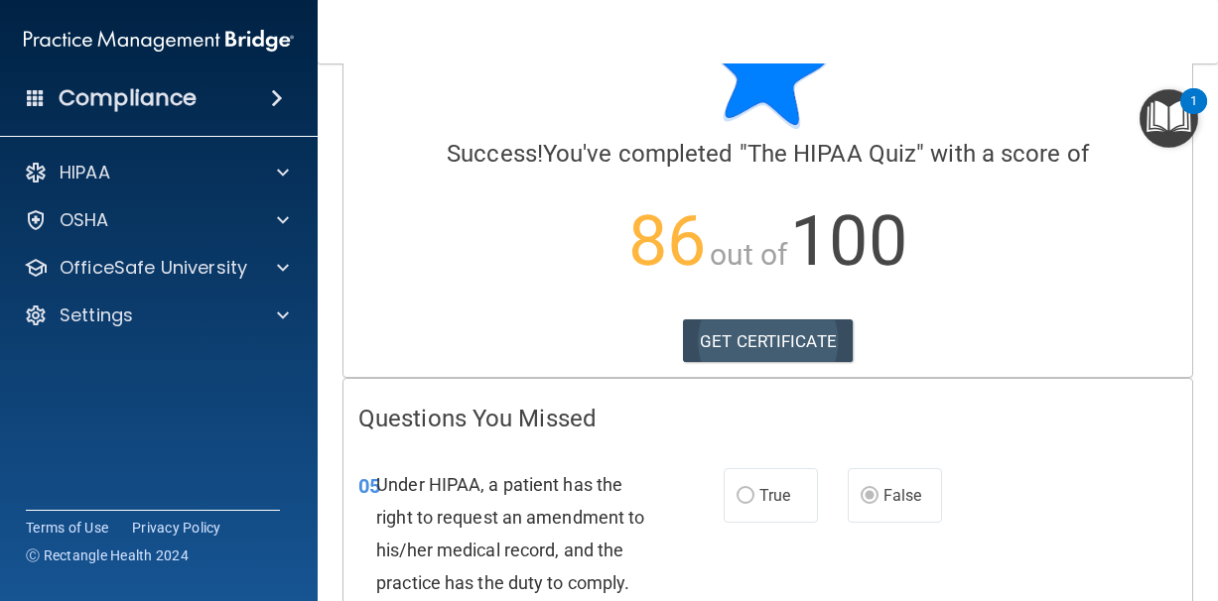
click at [800, 338] on link "GET CERTIFICATE" at bounding box center [768, 342] width 170 height 44
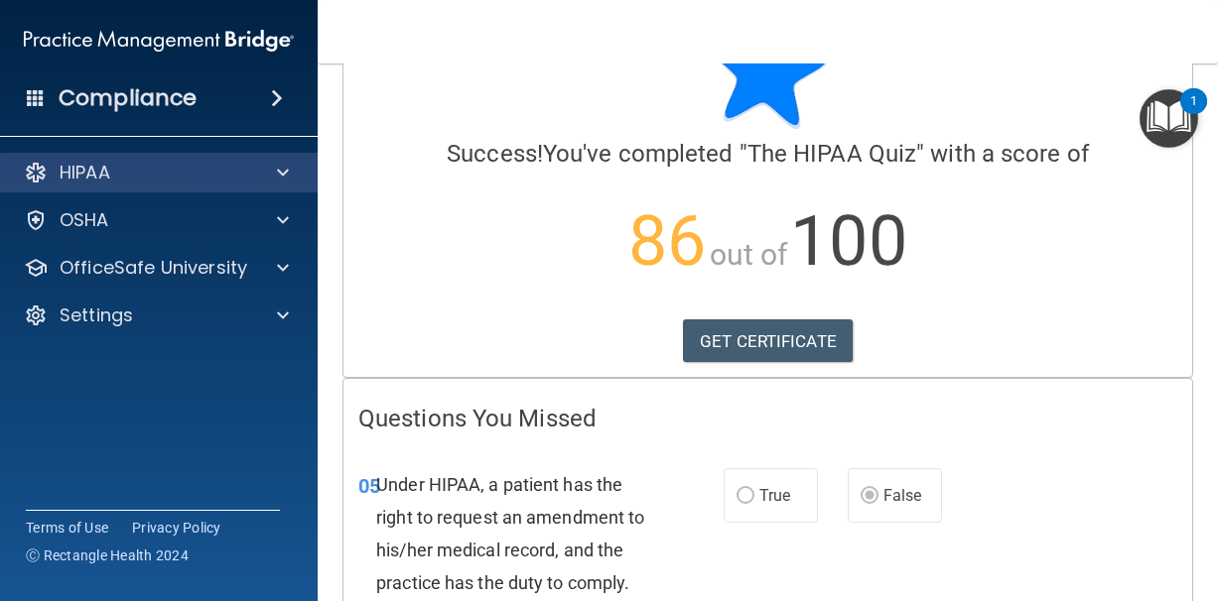
click at [285, 171] on span at bounding box center [283, 173] width 12 height 24
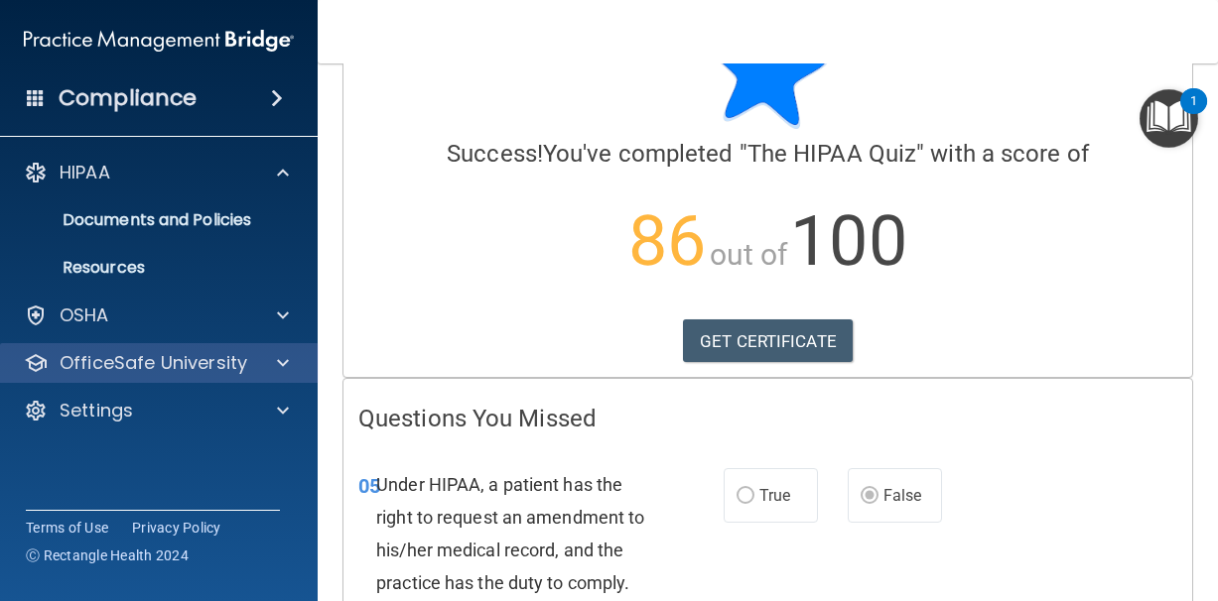
click at [285, 362] on span at bounding box center [283, 363] width 12 height 24
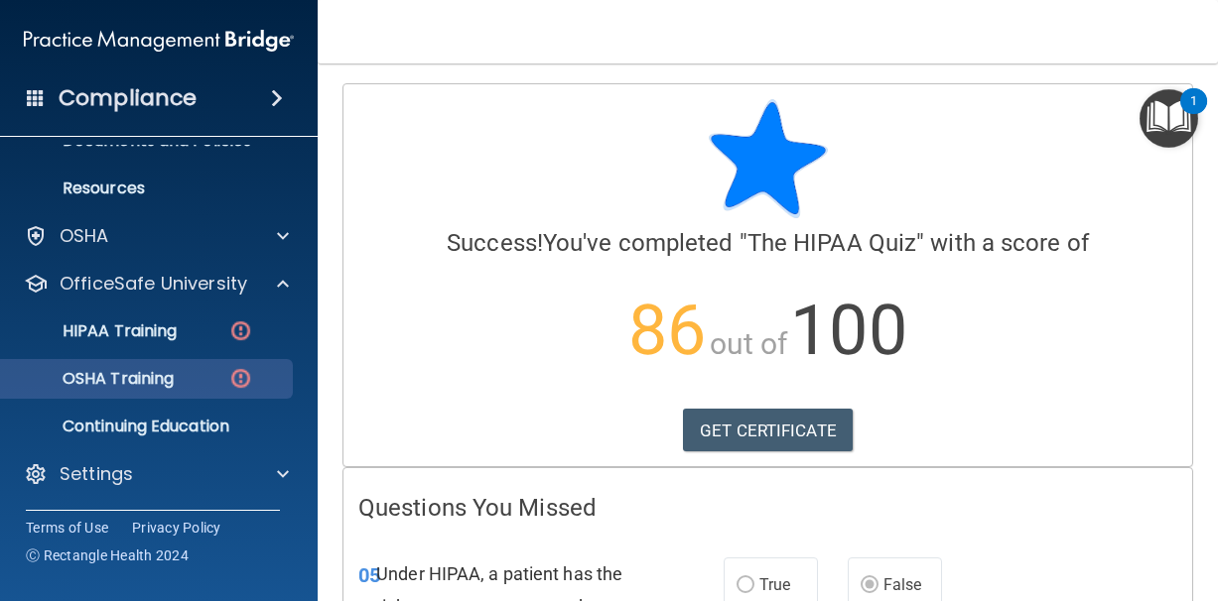
scroll to position [0, 0]
click at [165, 376] on p "OSHA Training" at bounding box center [93, 379] width 161 height 20
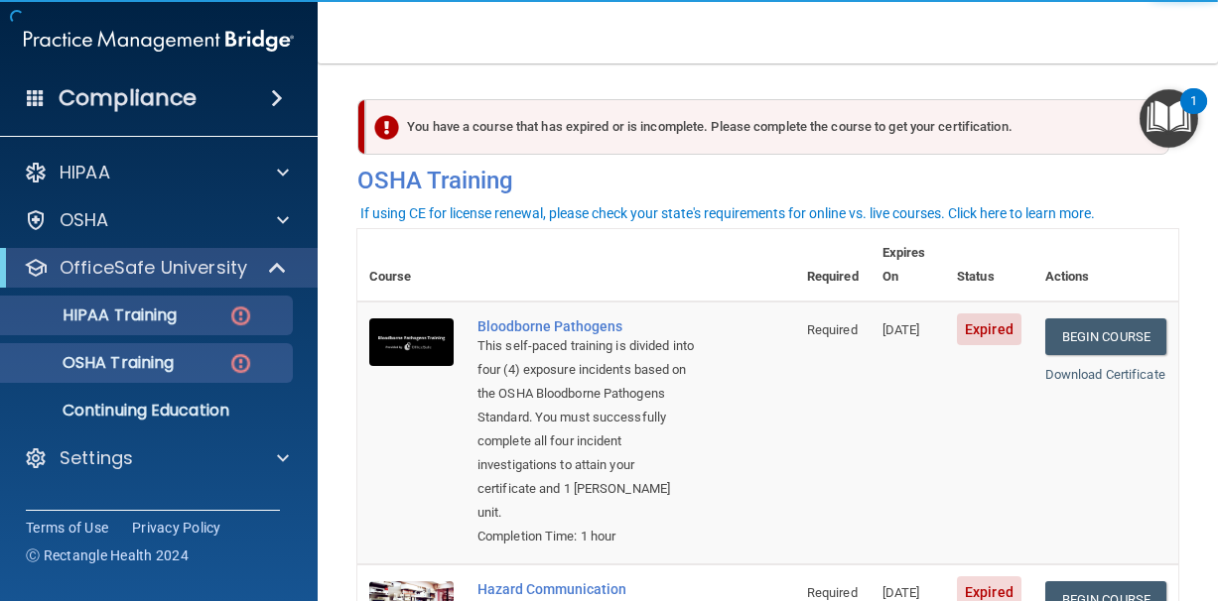
click at [101, 317] on p "HIPAA Training" at bounding box center [95, 316] width 164 height 20
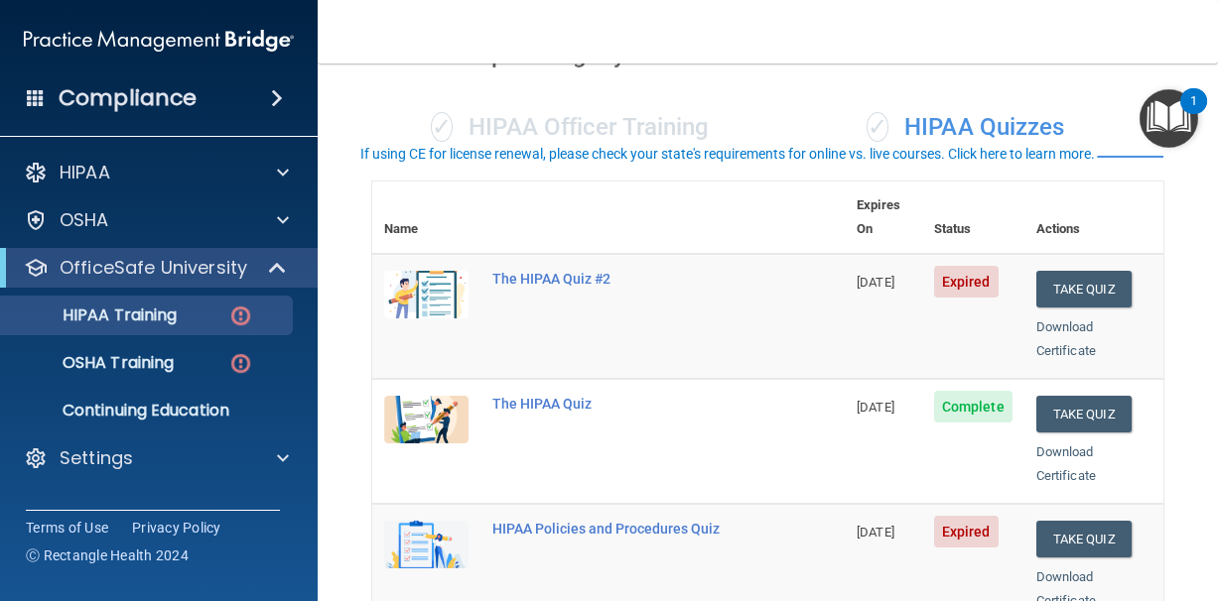
scroll to position [183, 0]
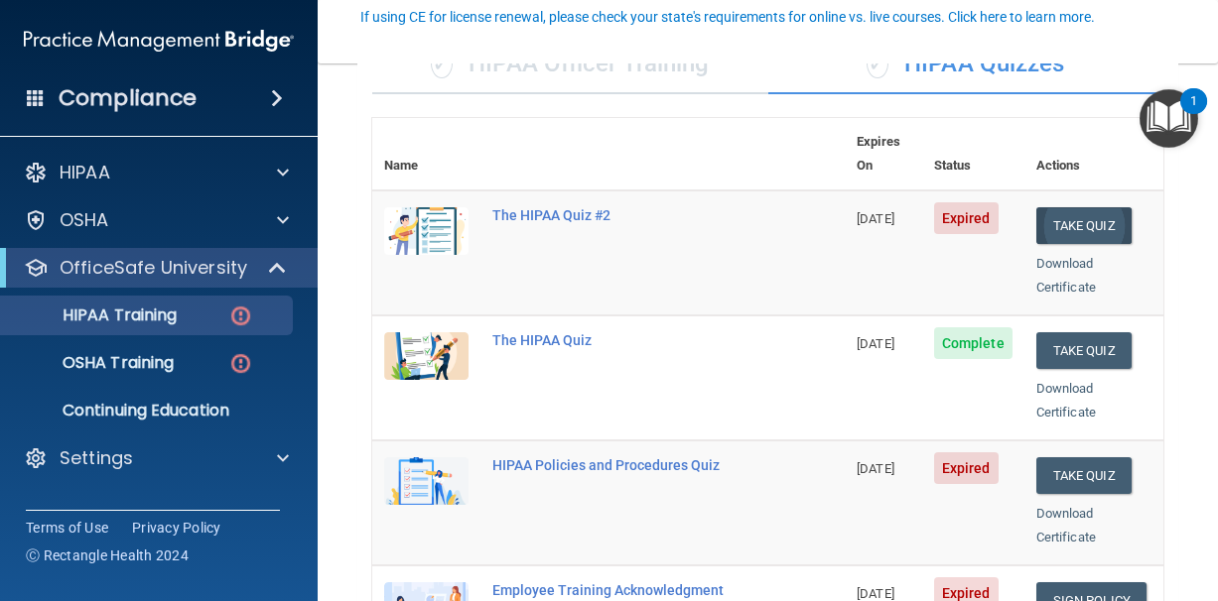
click at [1079, 207] on button "Take Quiz" at bounding box center [1083, 225] width 95 height 37
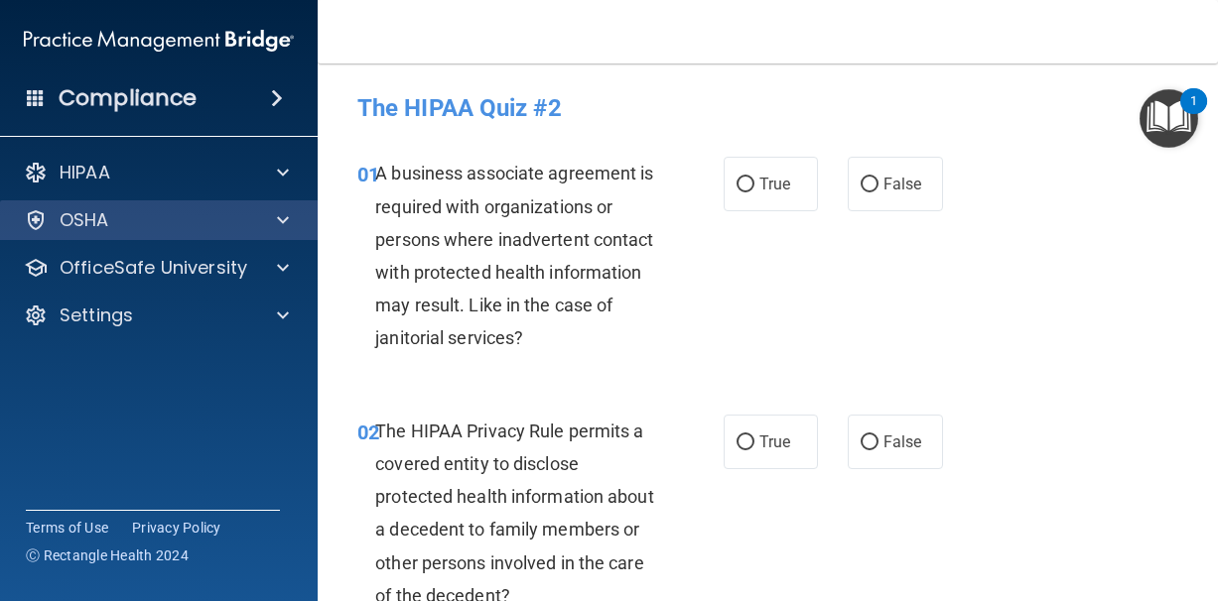
click at [284, 218] on span at bounding box center [283, 220] width 12 height 24
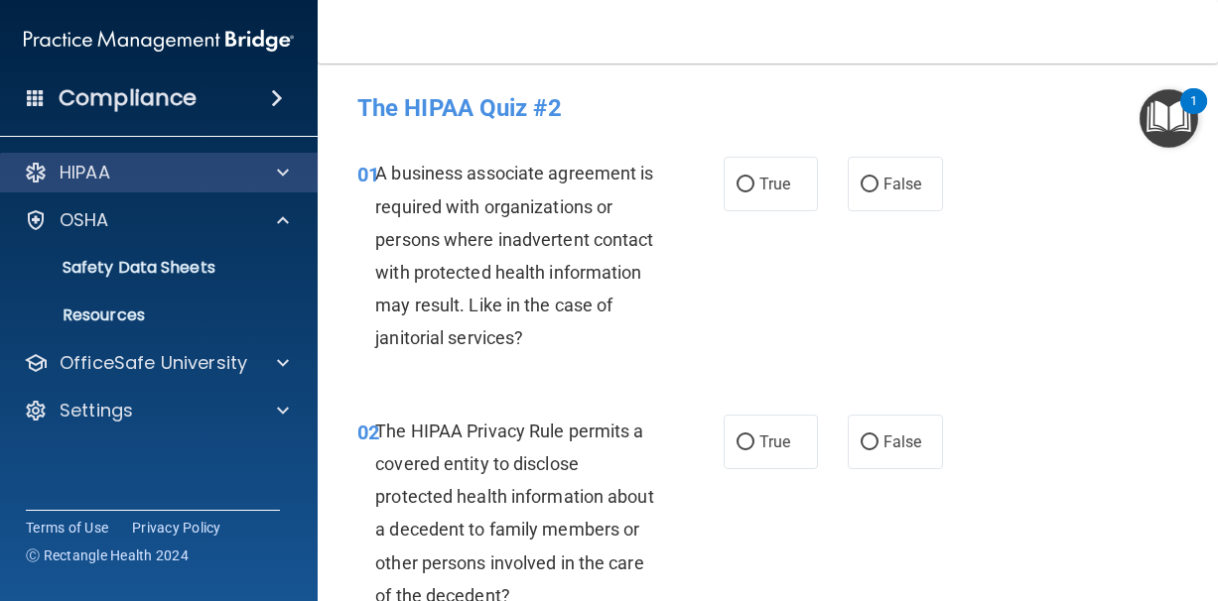
click at [281, 168] on span at bounding box center [283, 173] width 12 height 24
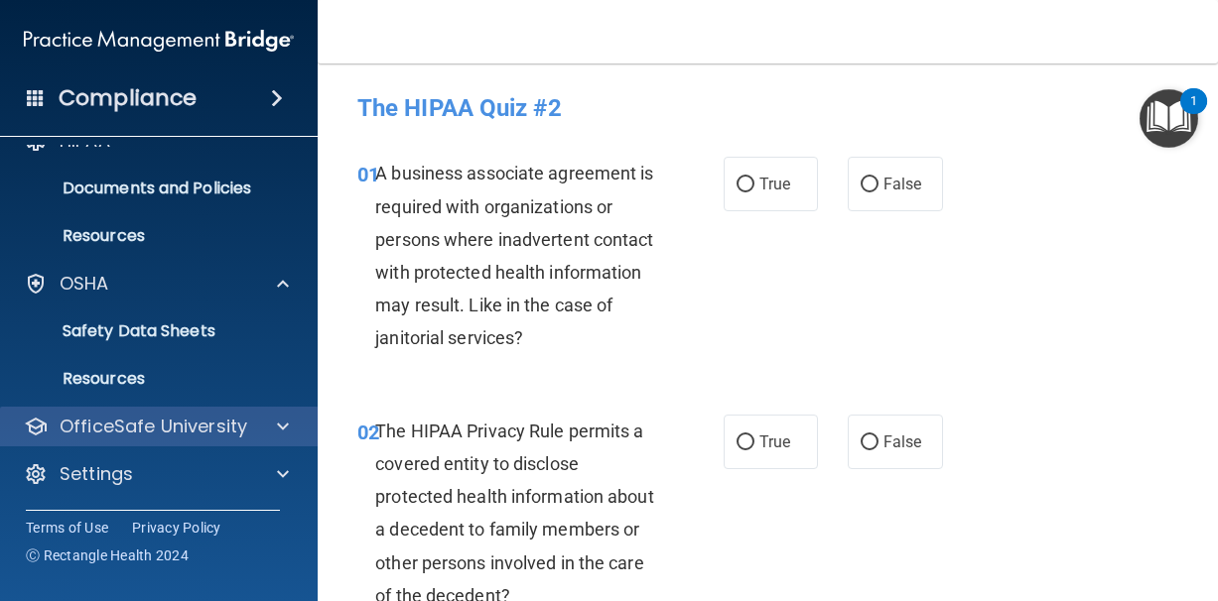
scroll to position [32, 0]
click at [277, 421] on span at bounding box center [283, 427] width 12 height 24
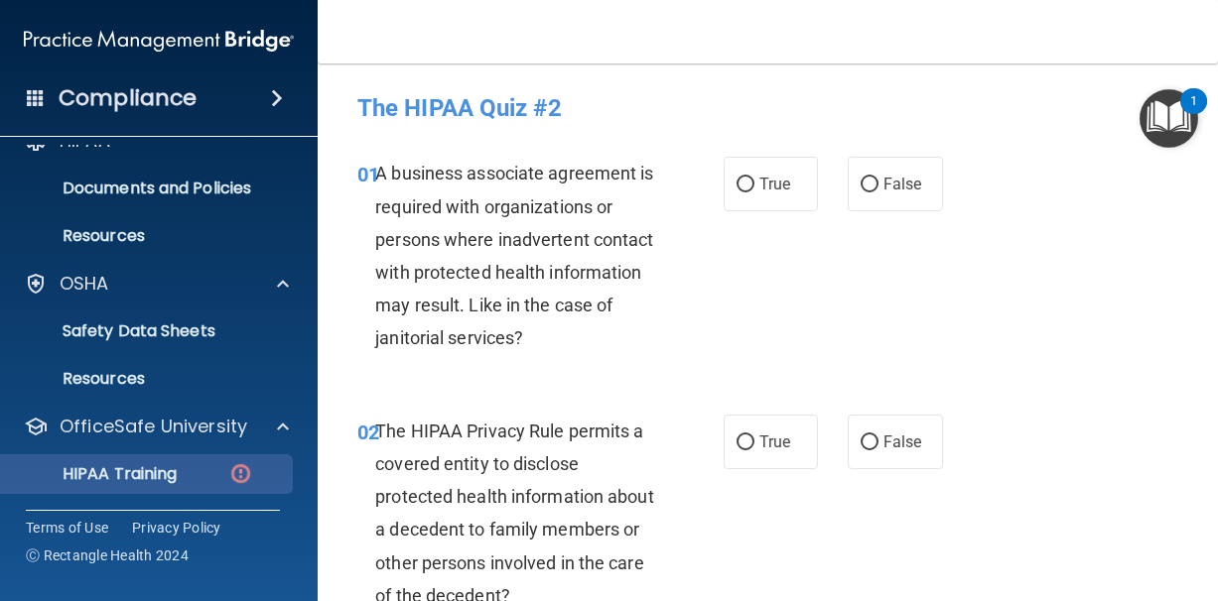
click at [162, 479] on p "HIPAA Training" at bounding box center [95, 474] width 164 height 20
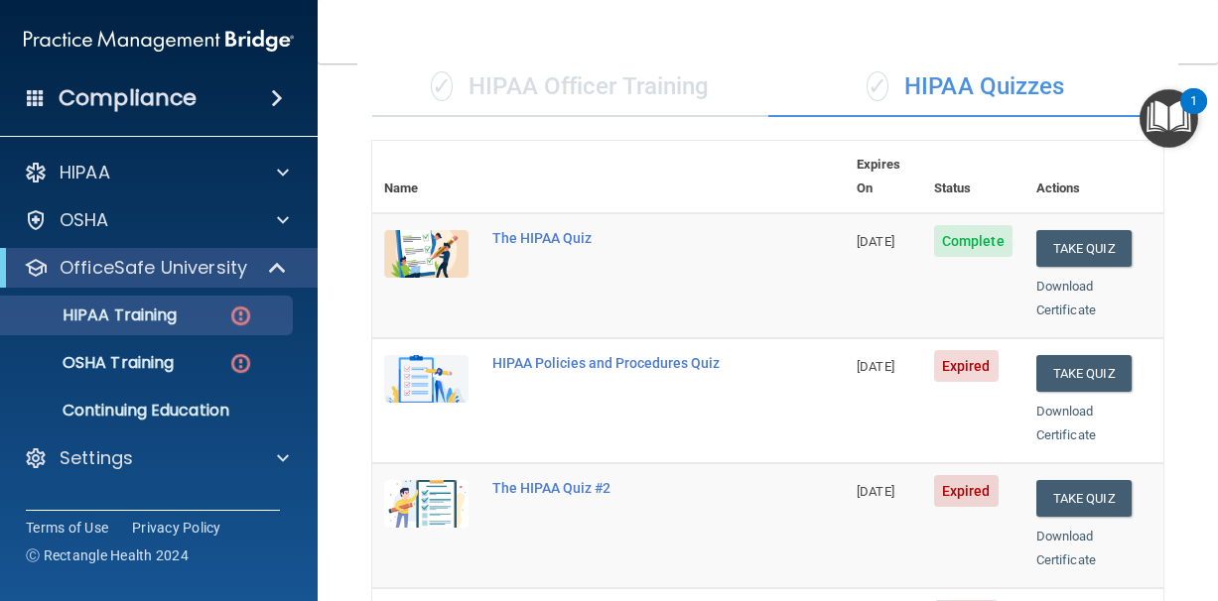
scroll to position [155, 0]
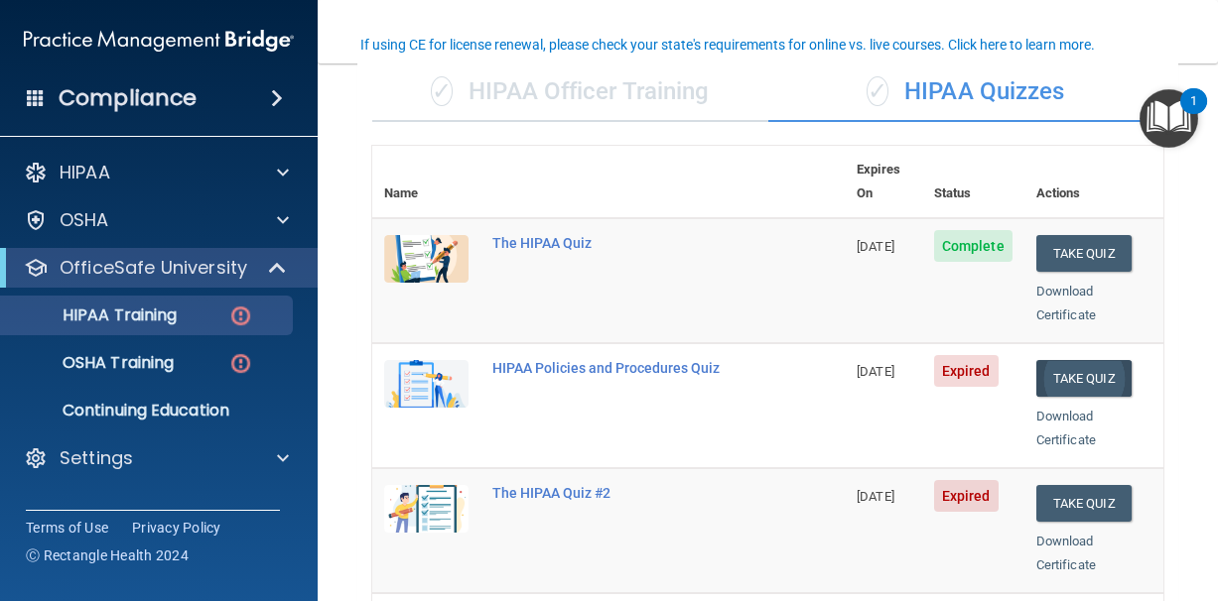
click at [1087, 360] on button "Take Quiz" at bounding box center [1083, 378] width 95 height 37
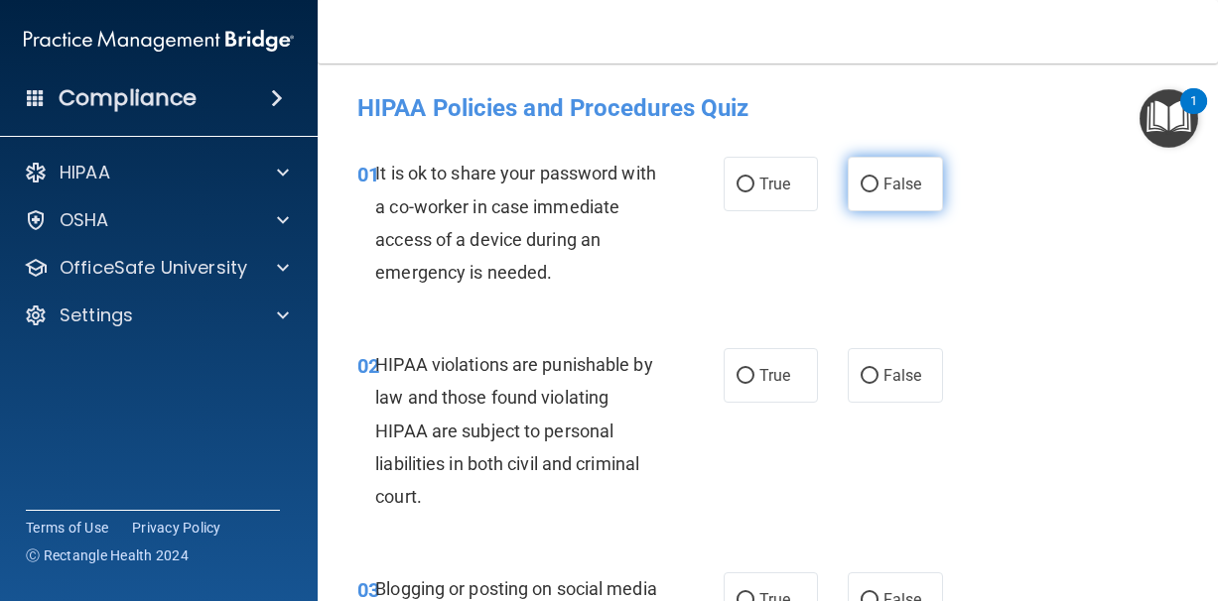
click at [882, 188] on label "False" at bounding box center [894, 184] width 95 height 55
click at [878, 188] on input "False" at bounding box center [869, 185] width 18 height 15
radio input "true"
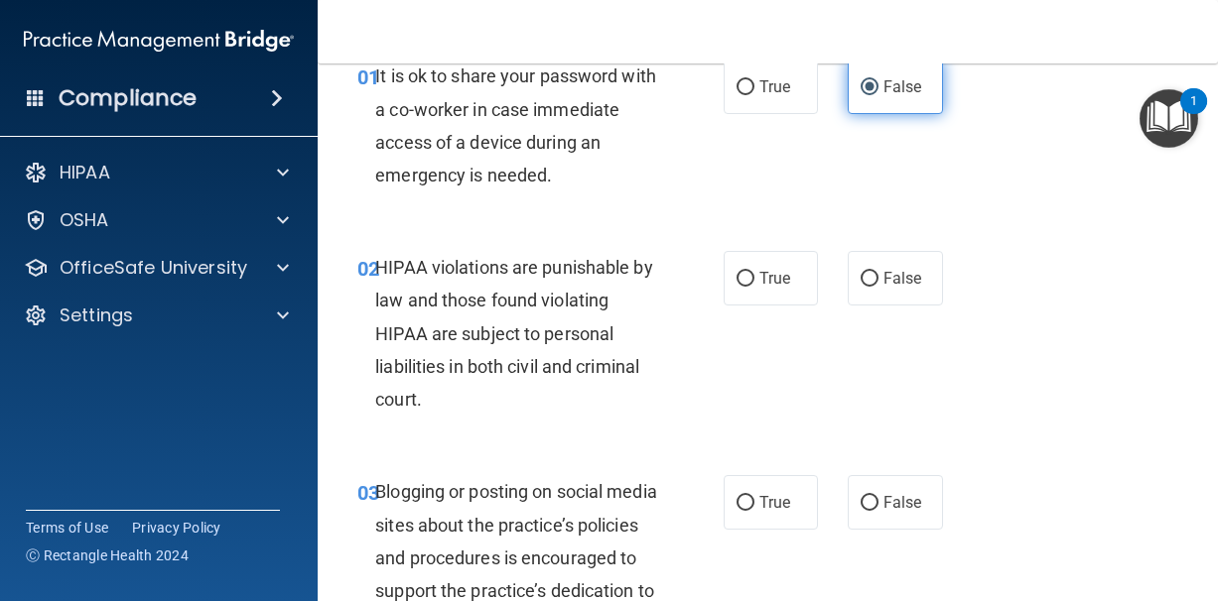
scroll to position [99, 0]
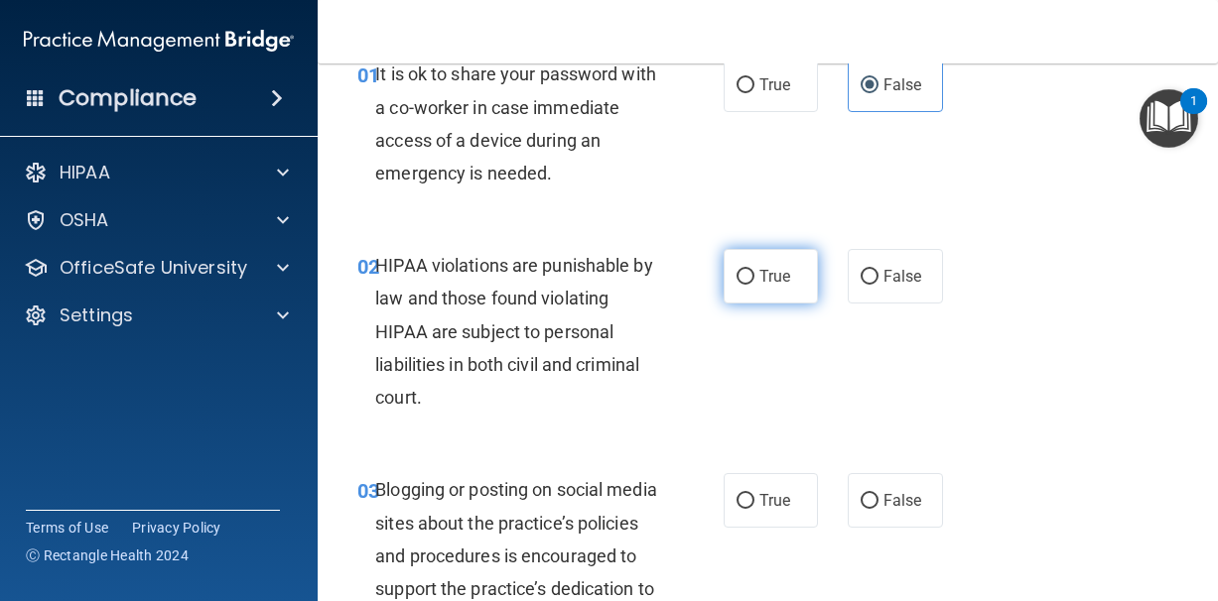
click at [741, 272] on input "True" at bounding box center [745, 277] width 18 height 15
radio input "true"
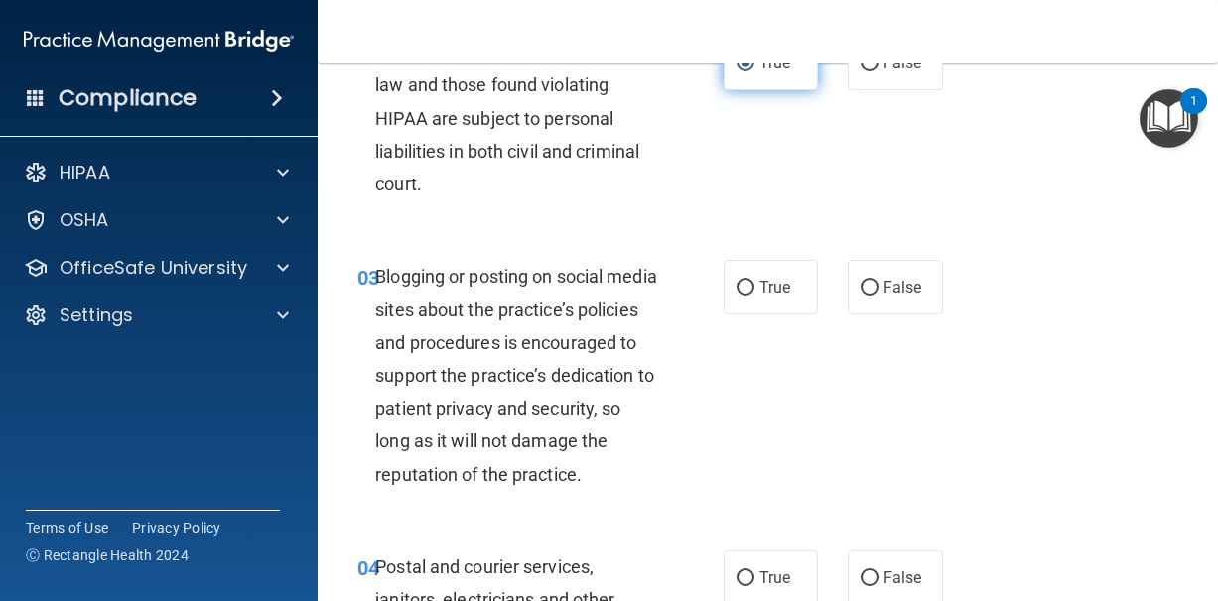
scroll to position [314, 0]
click at [863, 289] on input "False" at bounding box center [869, 287] width 18 height 15
radio input "true"
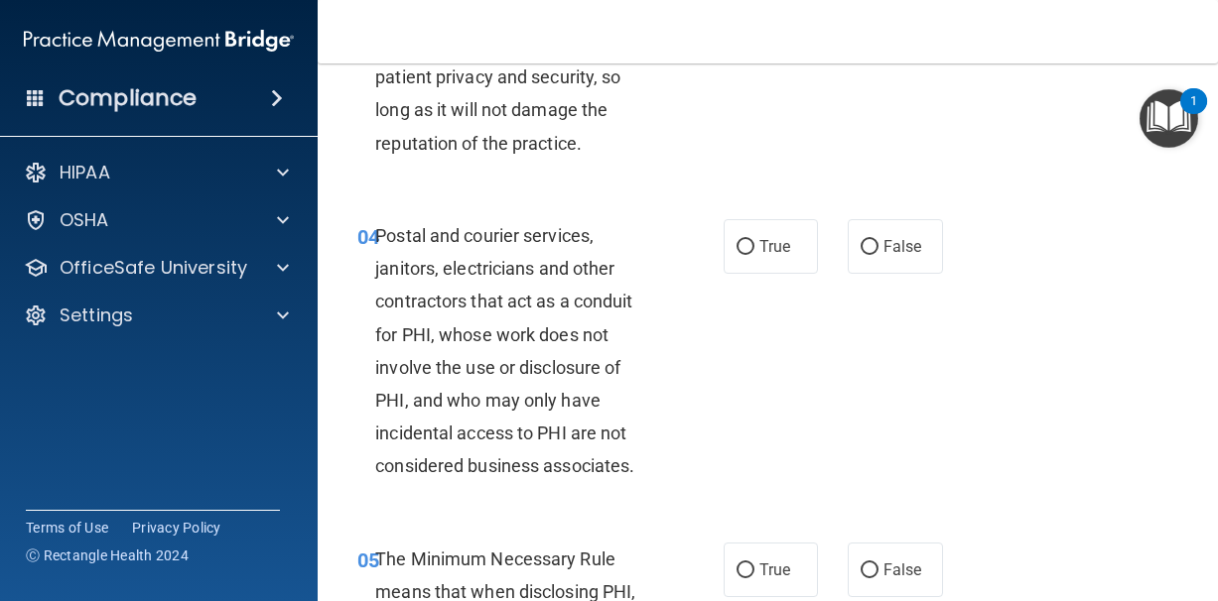
scroll to position [648, 0]
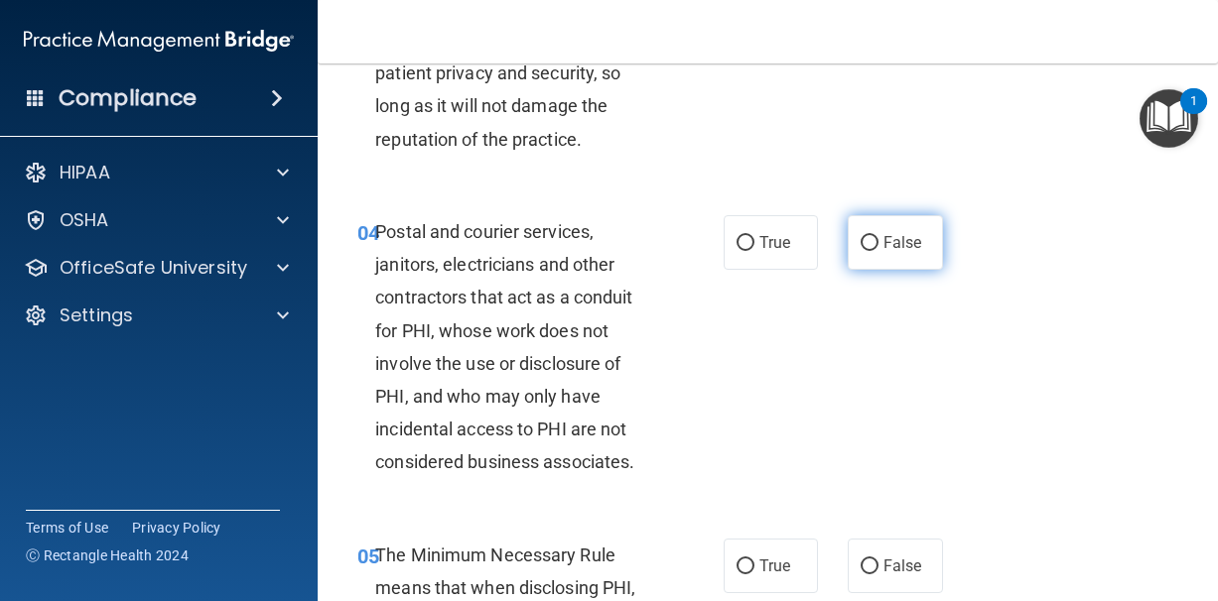
click at [922, 270] on label "False" at bounding box center [894, 242] width 95 height 55
click at [878, 251] on input "False" at bounding box center [869, 243] width 18 height 15
radio input "true"
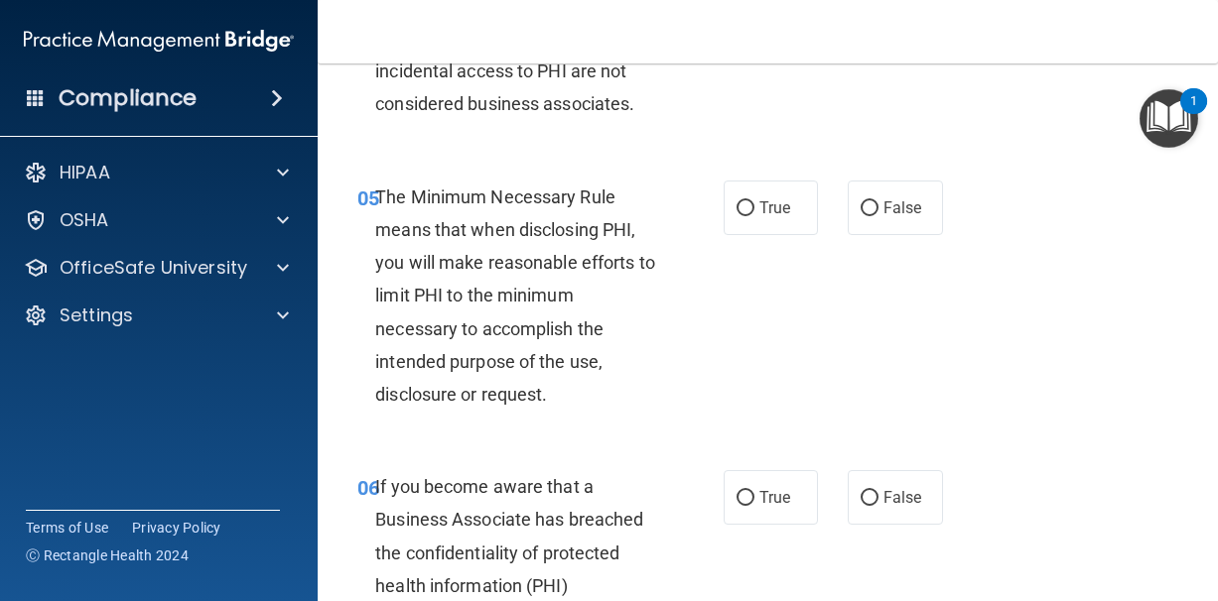
scroll to position [1008, 0]
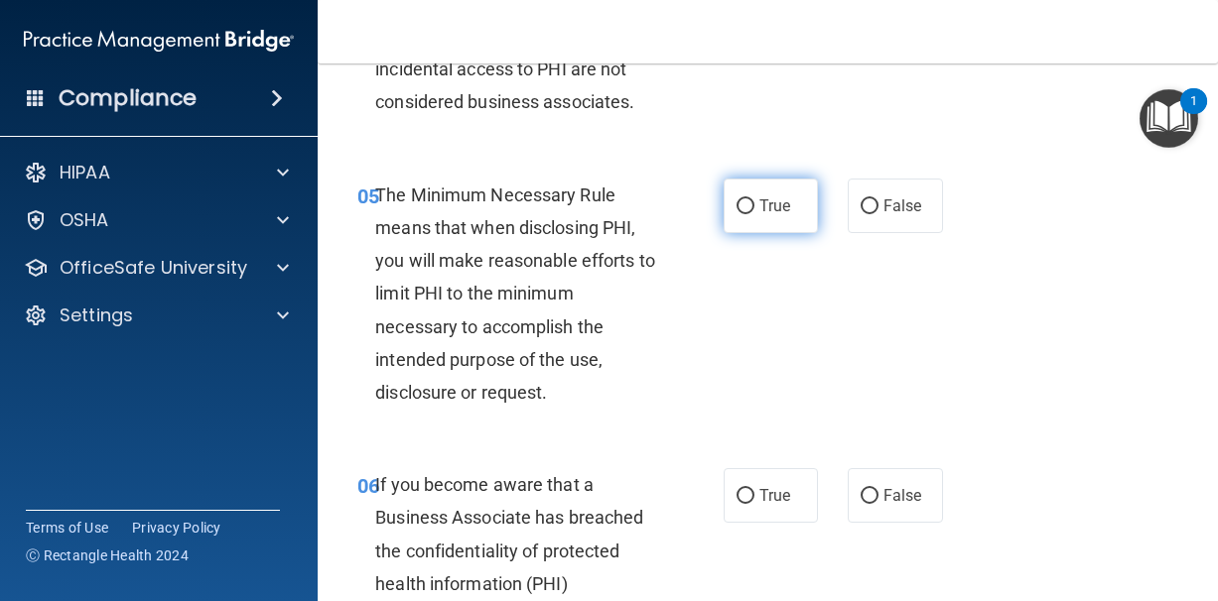
click at [764, 215] on span "True" at bounding box center [774, 205] width 31 height 19
click at [754, 214] on input "True" at bounding box center [745, 206] width 18 height 15
radio input "true"
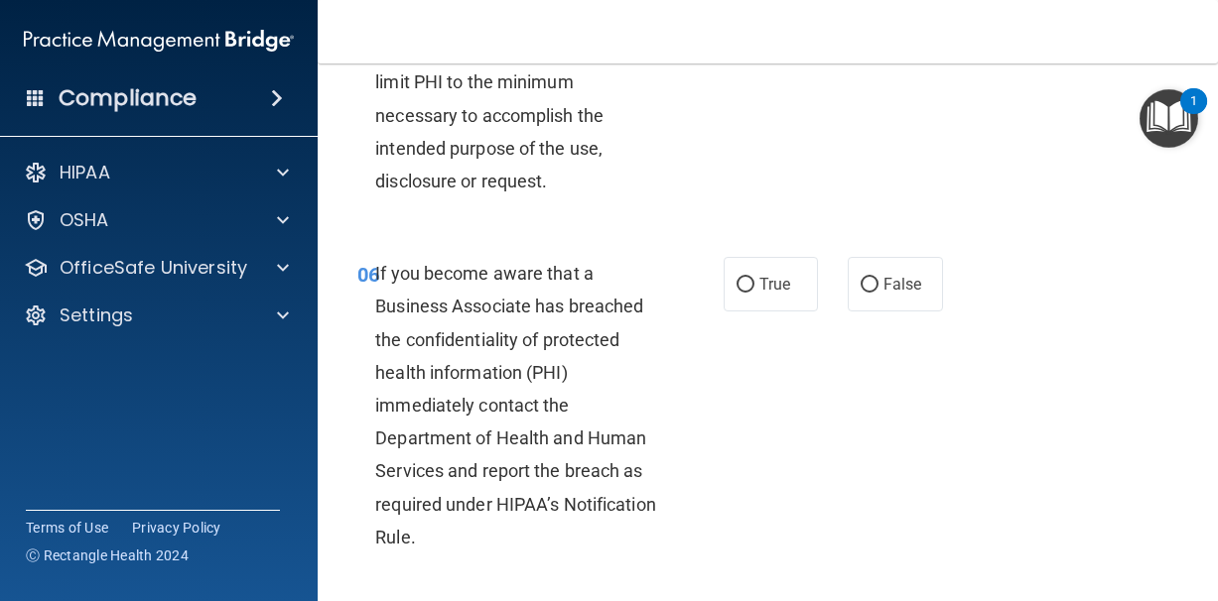
scroll to position [1224, 0]
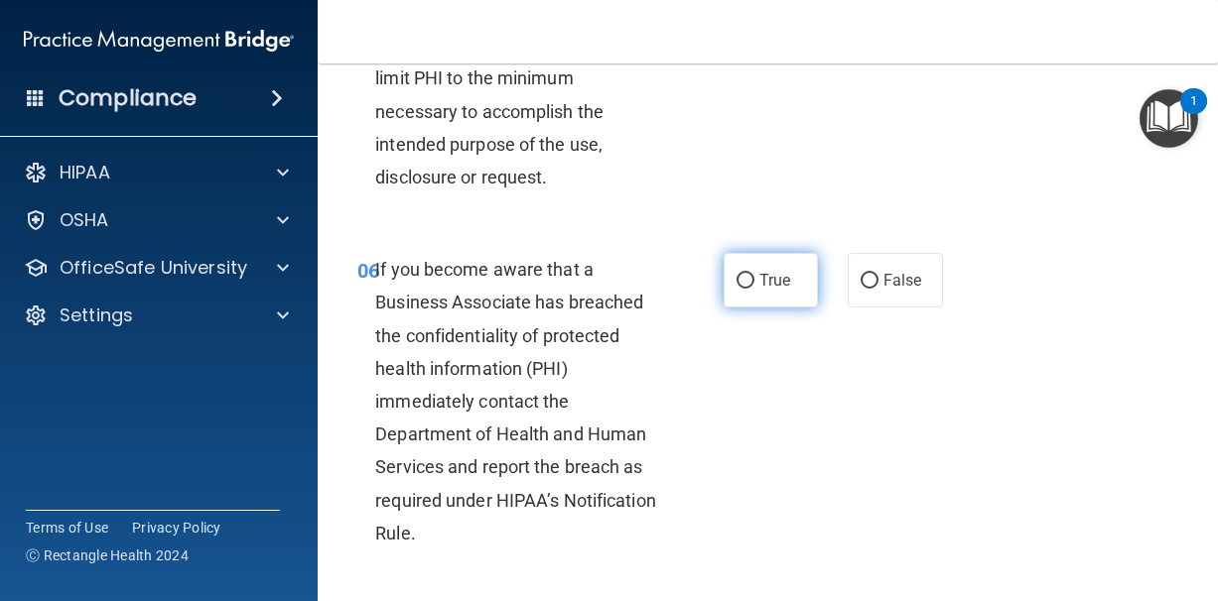
click at [772, 308] on label "True" at bounding box center [770, 280] width 95 height 55
click at [754, 289] on input "True" at bounding box center [745, 281] width 18 height 15
radio input "true"
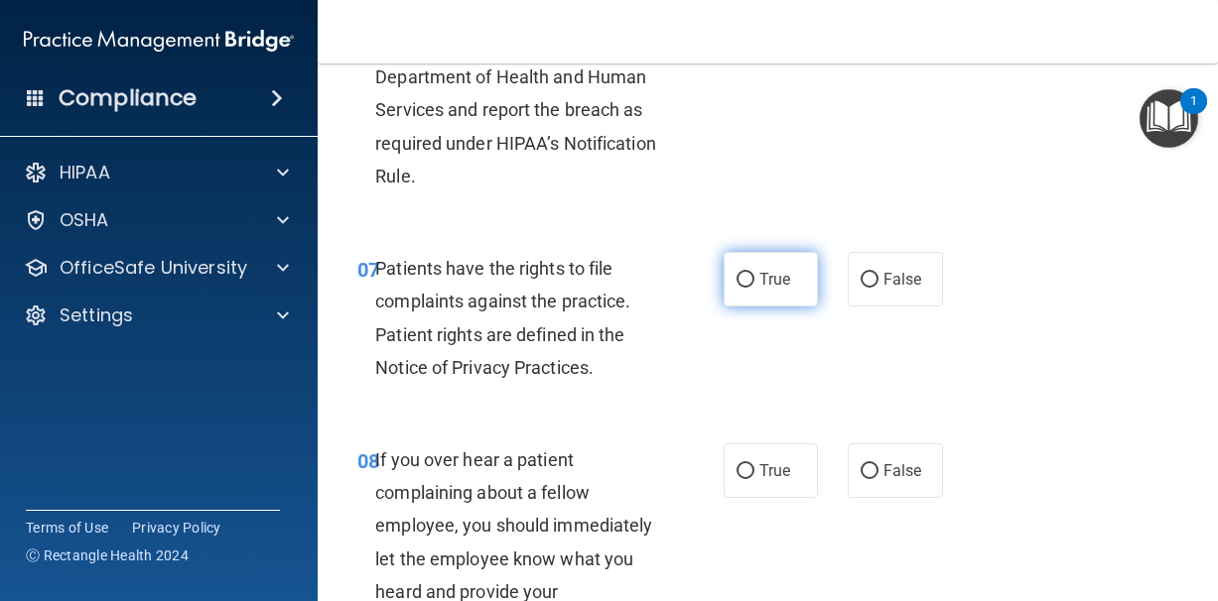
click at [772, 289] on span "True" at bounding box center [774, 279] width 31 height 19
click at [754, 288] on input "True" at bounding box center [745, 280] width 18 height 15
radio input "true"
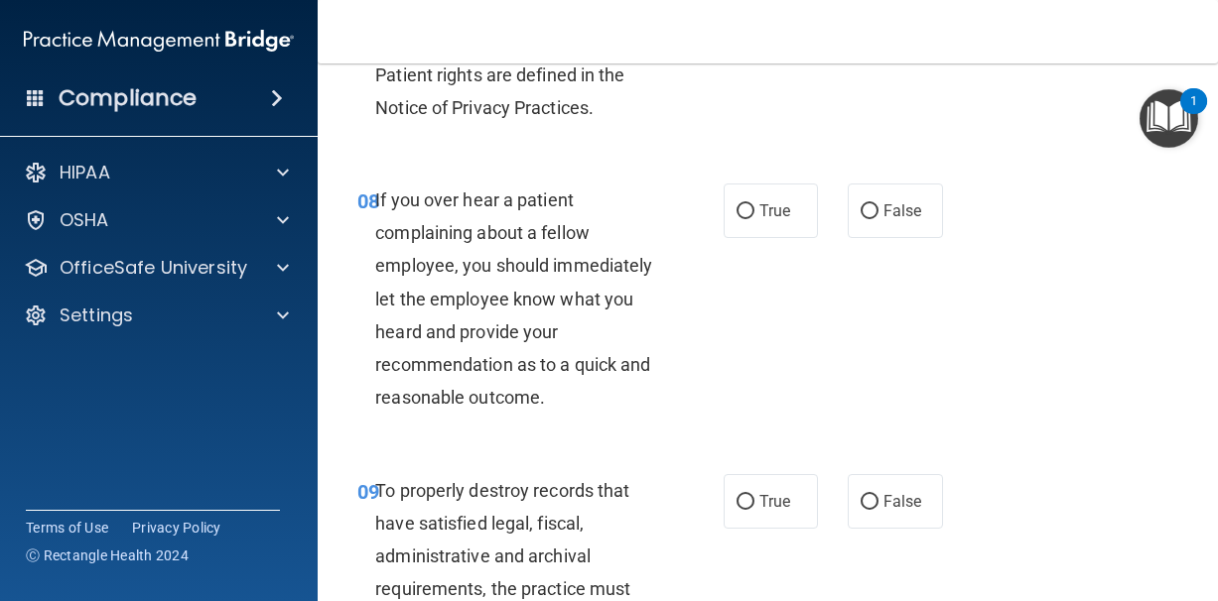
scroll to position [1844, 0]
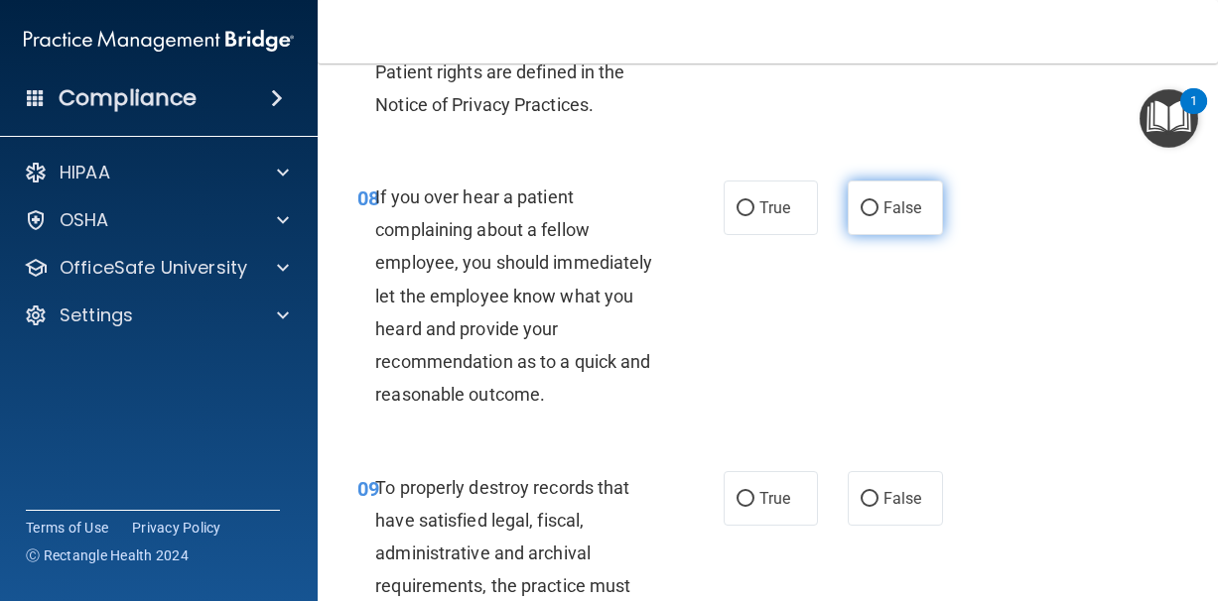
click at [874, 235] on label "False" at bounding box center [894, 208] width 95 height 55
click at [874, 216] on input "False" at bounding box center [869, 208] width 18 height 15
radio input "true"
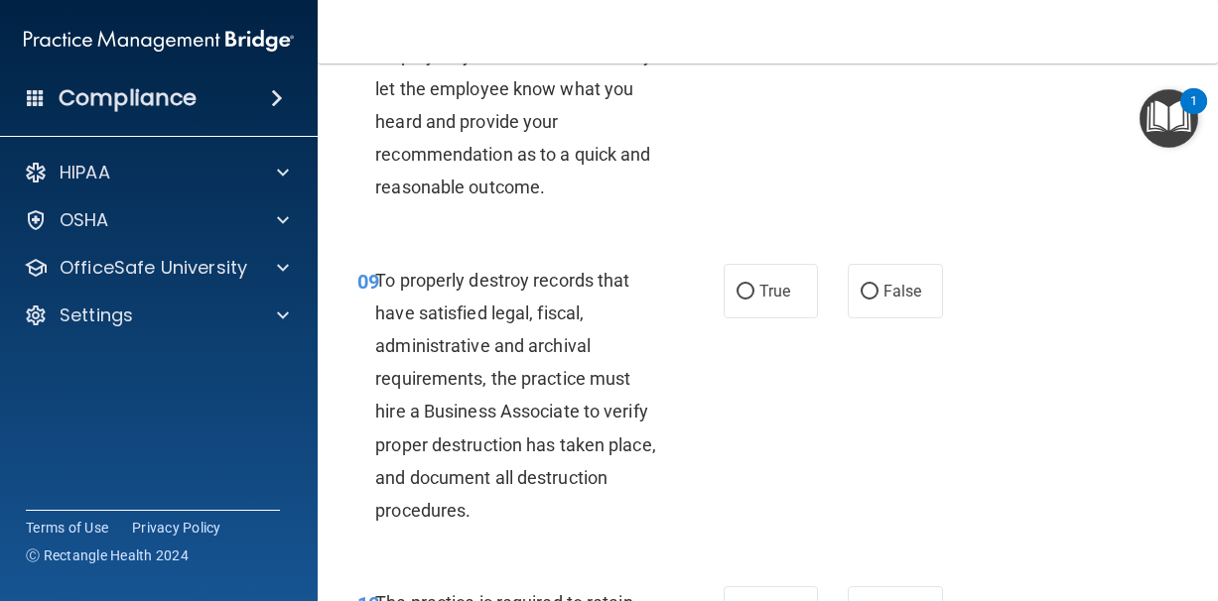
scroll to position [2066, 0]
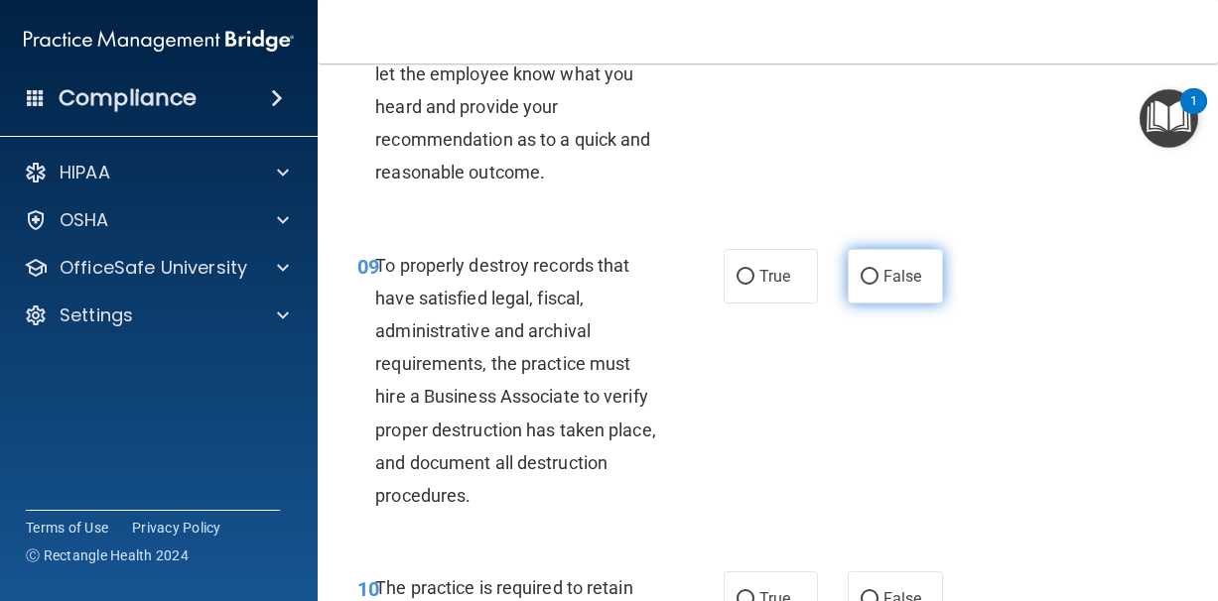
click at [884, 281] on label "False" at bounding box center [894, 276] width 95 height 55
click at [878, 281] on input "False" at bounding box center [869, 277] width 18 height 15
radio input "true"
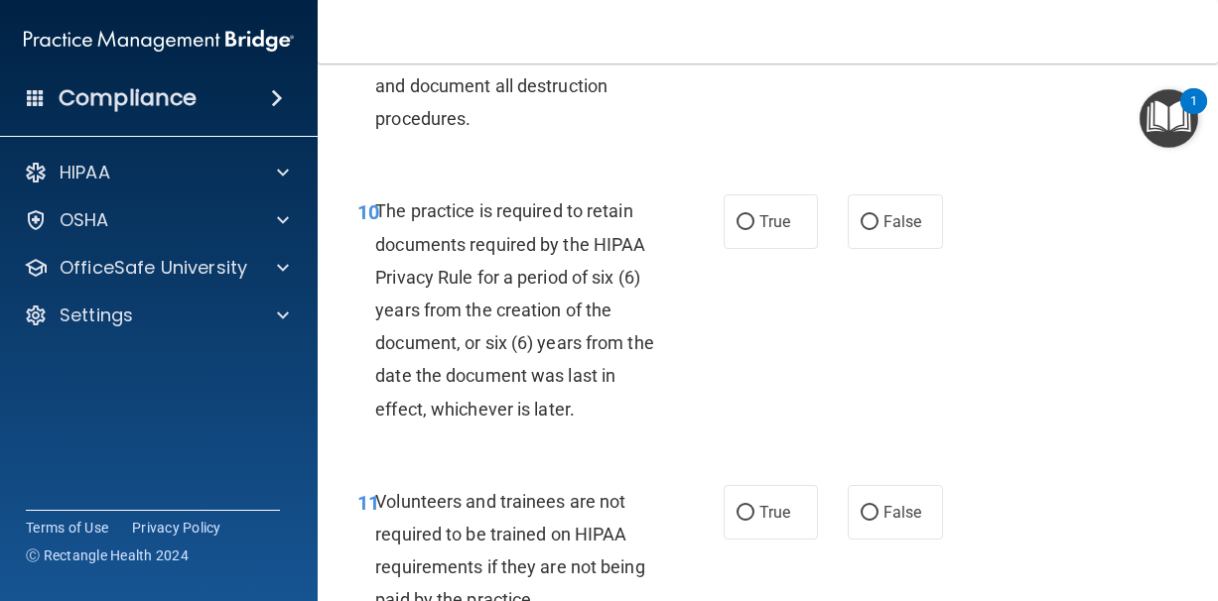
scroll to position [2490, 0]
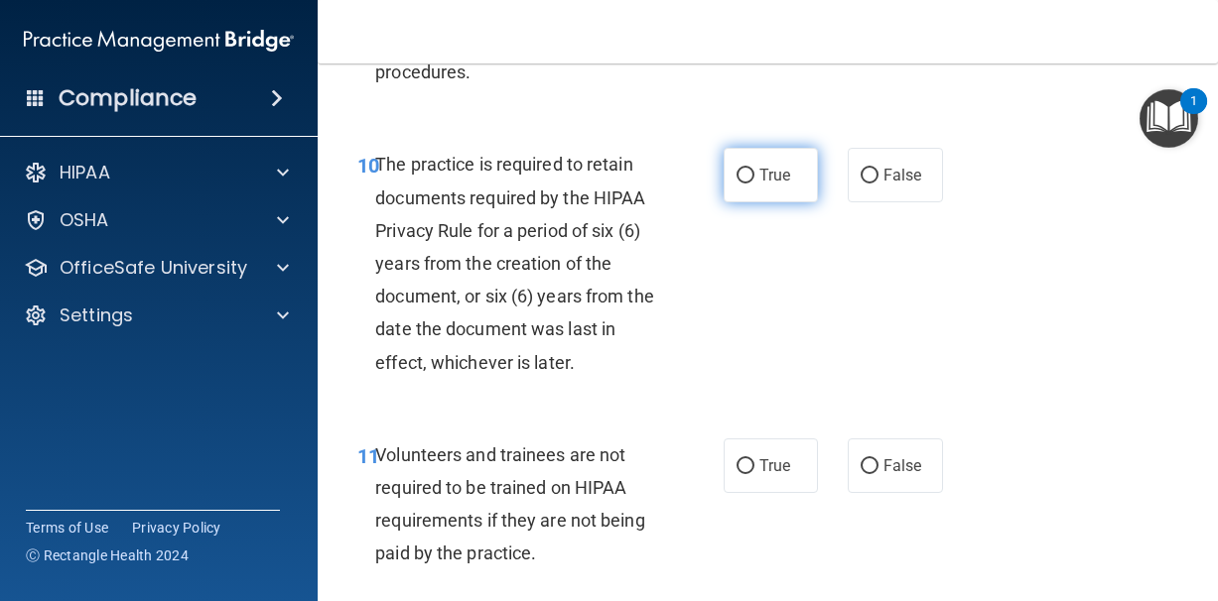
click at [773, 185] on span "True" at bounding box center [774, 175] width 31 height 19
click at [754, 184] on input "True" at bounding box center [745, 176] width 18 height 15
radio input "true"
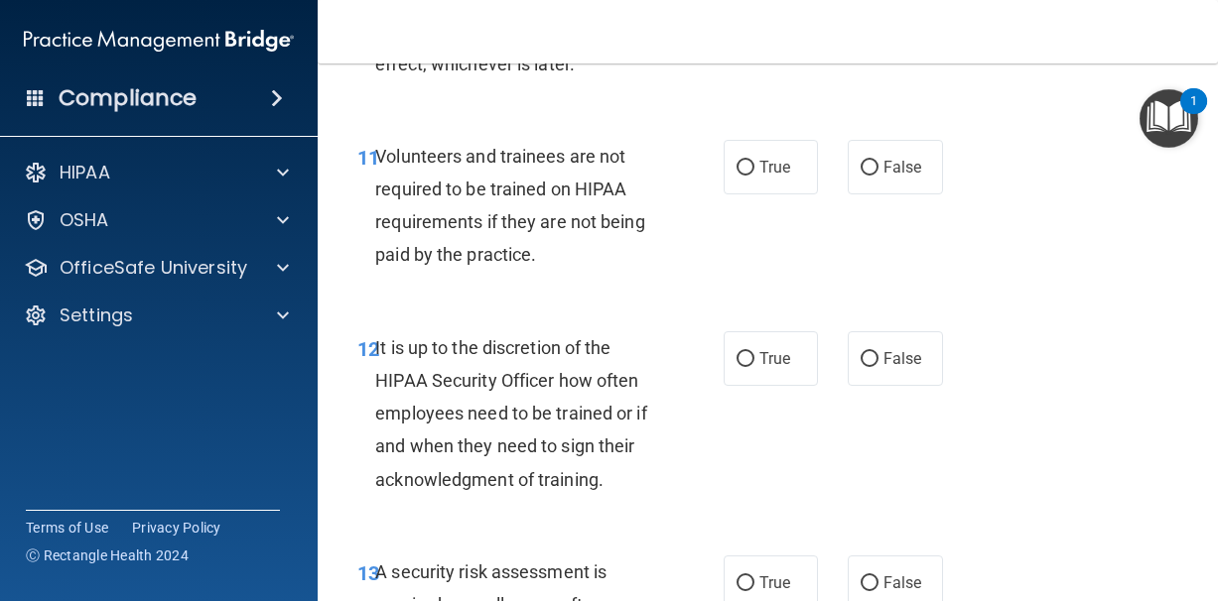
scroll to position [2790, 0]
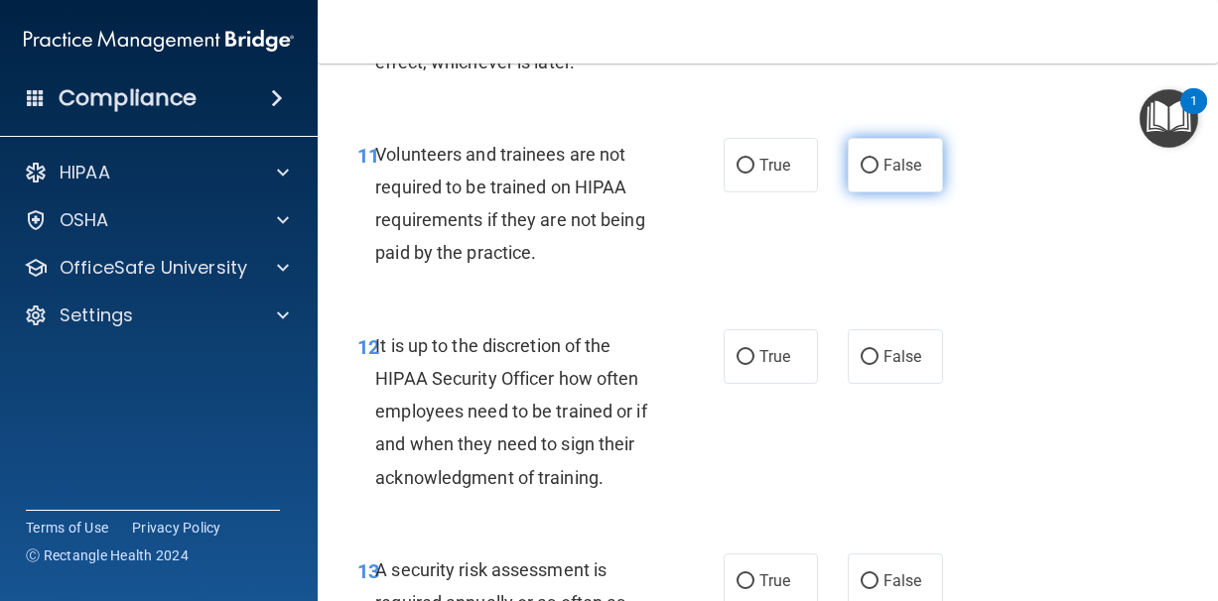
click at [862, 193] on label "False" at bounding box center [894, 165] width 95 height 55
click at [862, 174] on input "False" at bounding box center [869, 166] width 18 height 15
radio input "true"
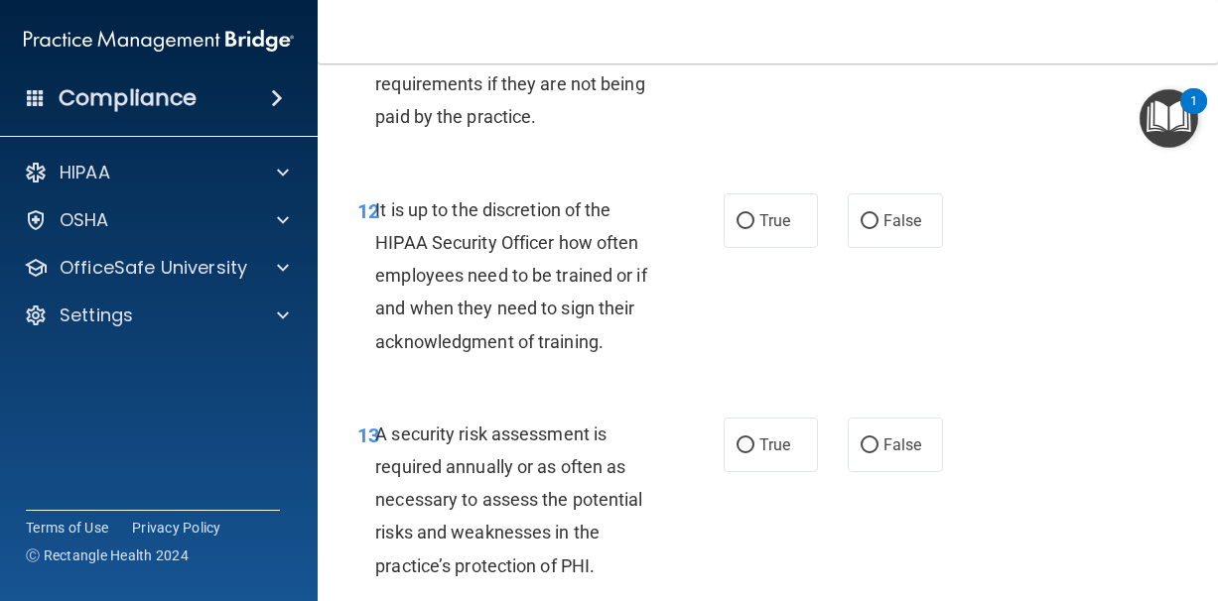
scroll to position [2929, 0]
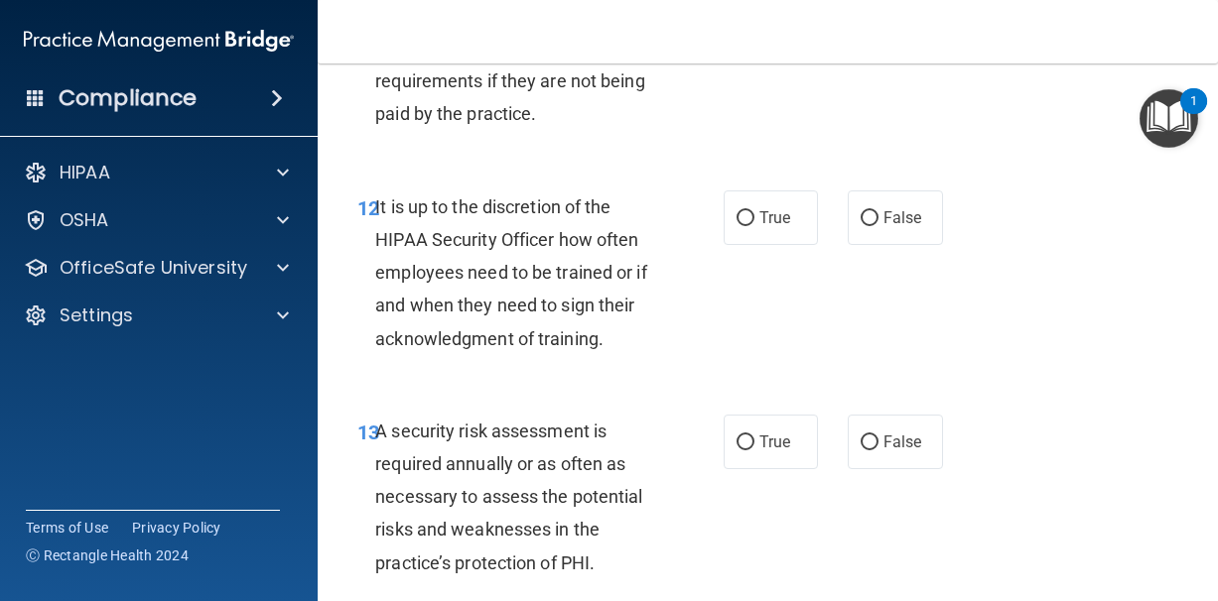
click at [912, 193] on div "12 It is up to the discretion of the HIPAA Security Officer how often employees…" at bounding box center [767, 278] width 850 height 224
click at [909, 224] on label "False" at bounding box center [894, 218] width 95 height 55
click at [878, 224] on input "False" at bounding box center [869, 218] width 18 height 15
radio input "true"
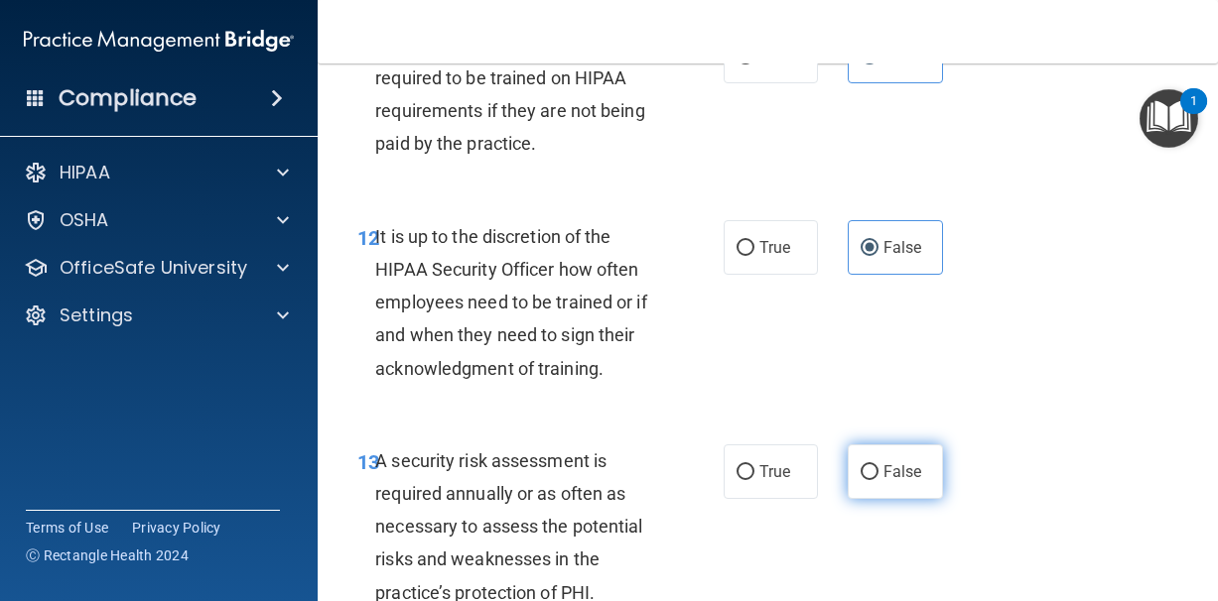
scroll to position [2891, 0]
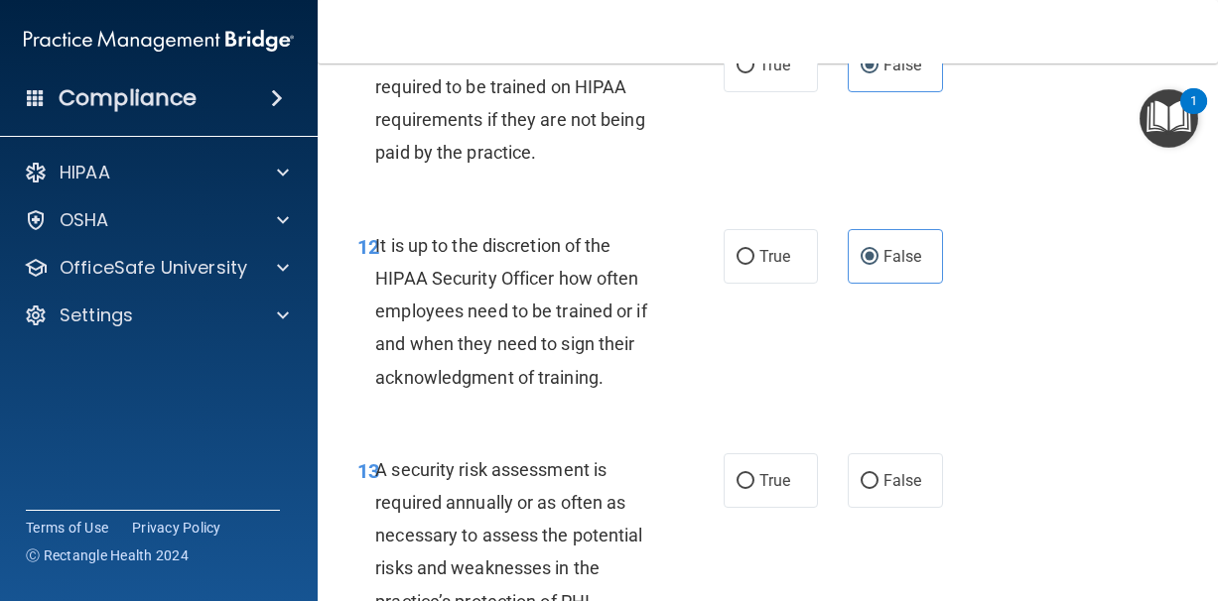
click at [820, 258] on div "True False" at bounding box center [836, 256] width 227 height 55
click at [768, 266] on span "True" at bounding box center [774, 256] width 31 height 19
click at [754, 265] on input "True" at bounding box center [745, 257] width 18 height 15
radio input "true"
radio input "false"
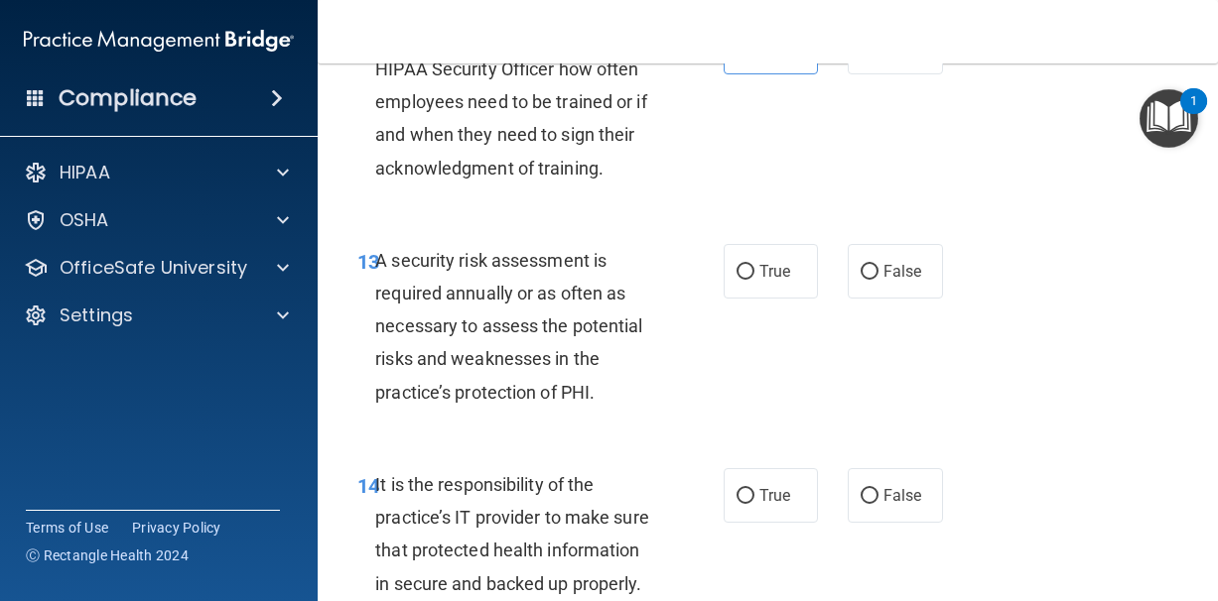
scroll to position [3104, 0]
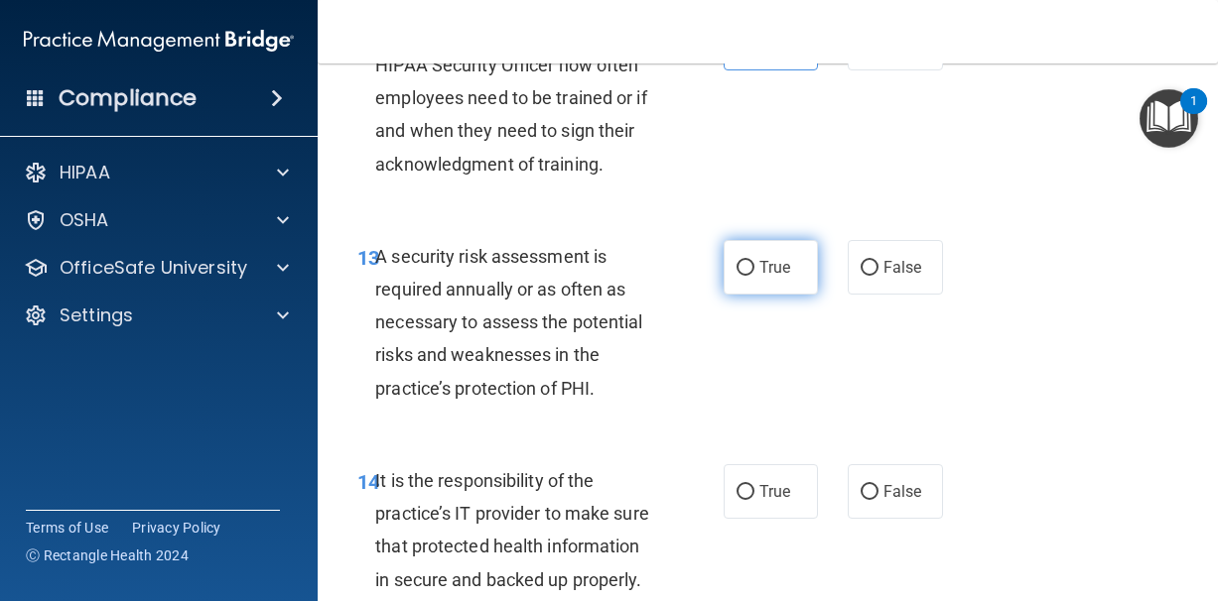
click at [762, 295] on label "True" at bounding box center [770, 267] width 95 height 55
click at [754, 276] on input "True" at bounding box center [745, 268] width 18 height 15
radio input "true"
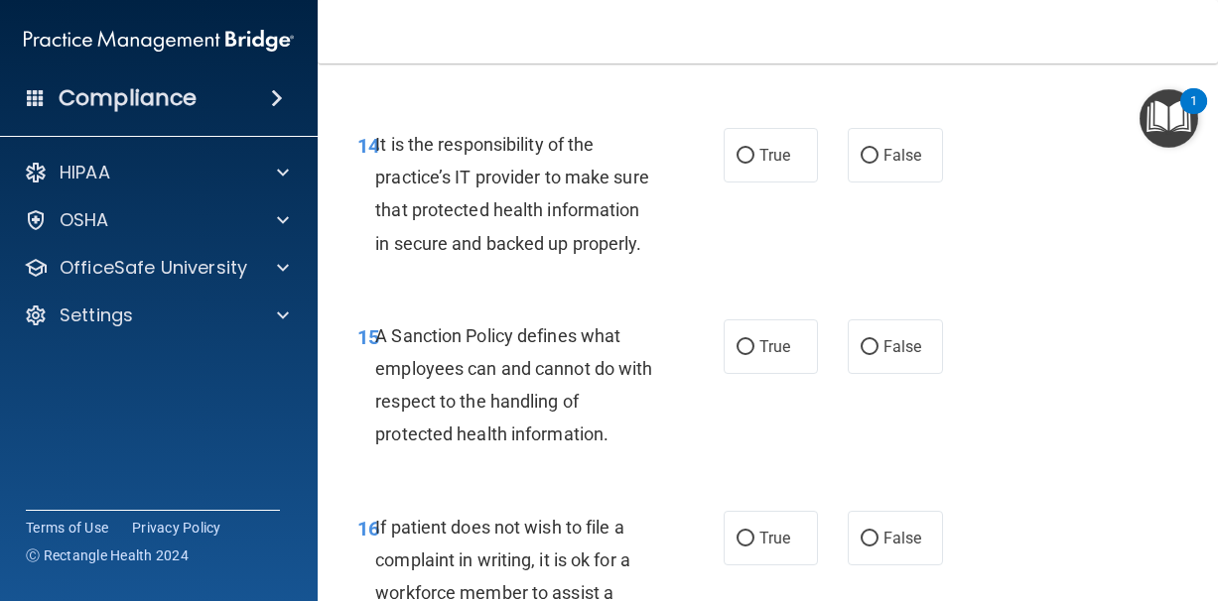
scroll to position [3452, 0]
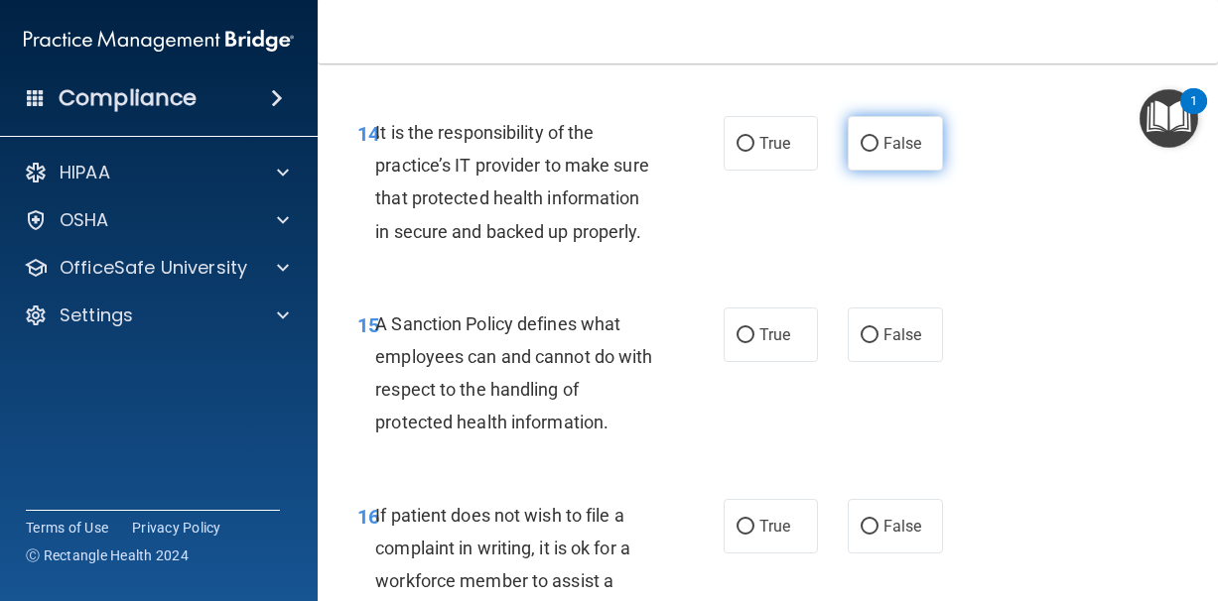
click at [869, 152] on input "False" at bounding box center [869, 144] width 18 height 15
radio input "true"
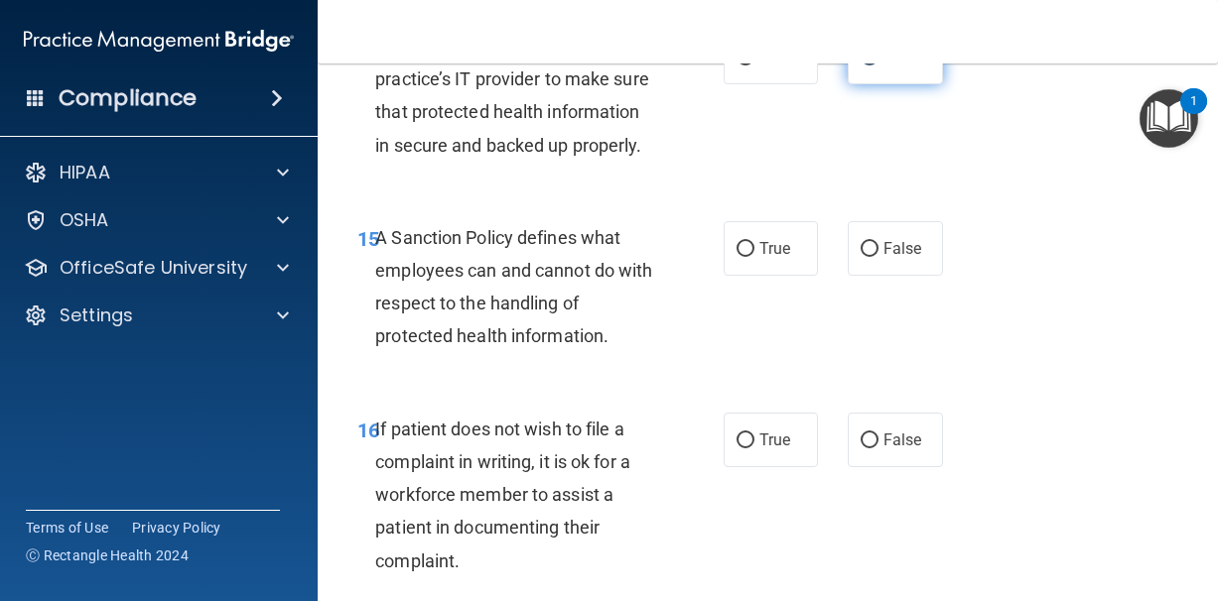
scroll to position [3541, 0]
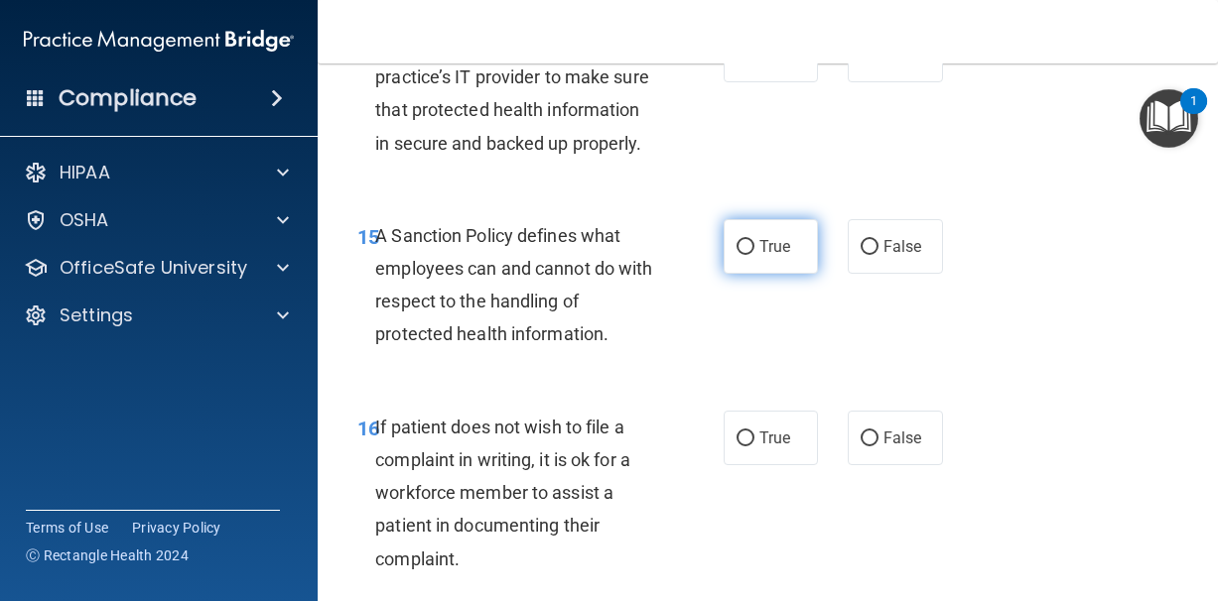
click at [759, 254] on span "True" at bounding box center [774, 246] width 31 height 19
click at [754, 254] on input "True" at bounding box center [745, 247] width 18 height 15
radio input "true"
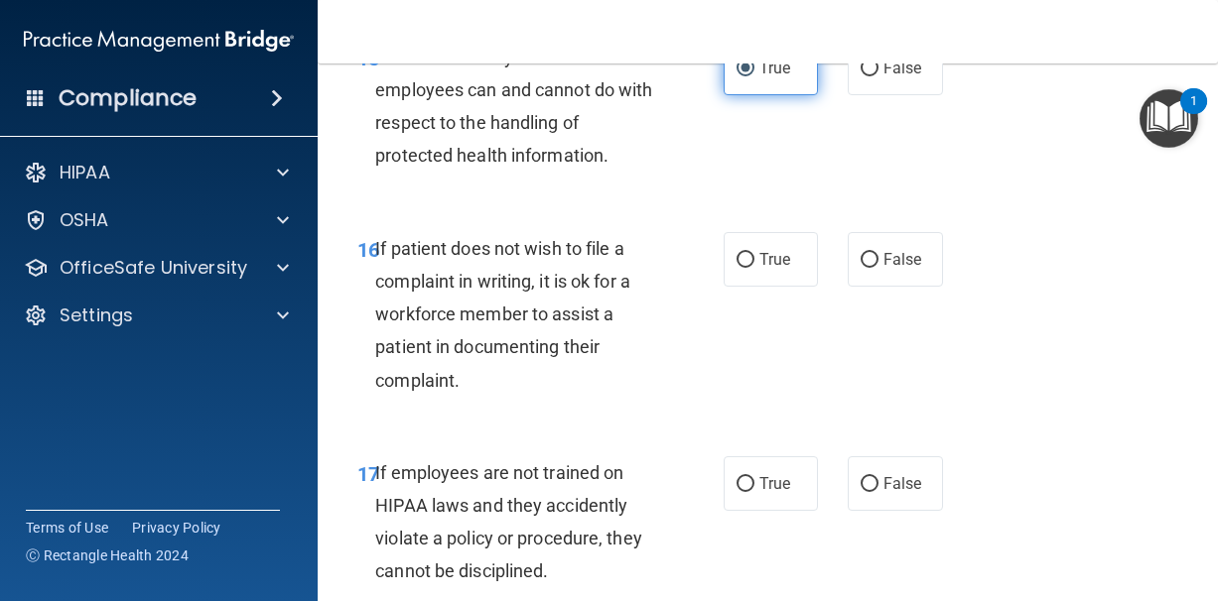
scroll to position [3721, 0]
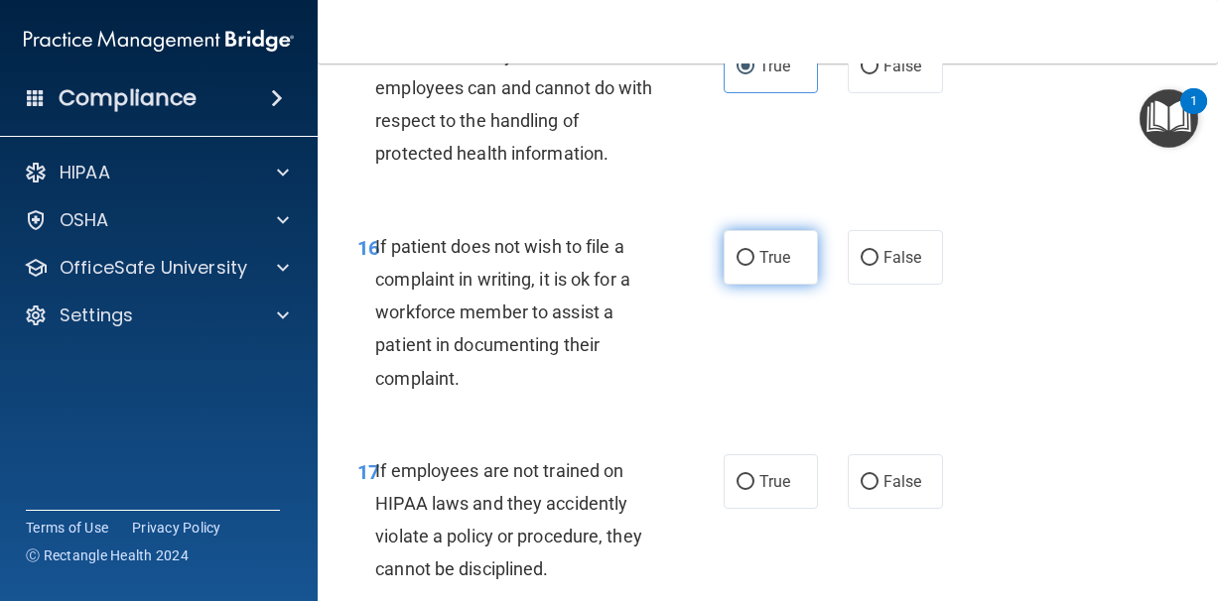
click at [759, 266] on span "True" at bounding box center [774, 257] width 31 height 19
click at [754, 266] on input "True" at bounding box center [745, 258] width 18 height 15
radio input "true"
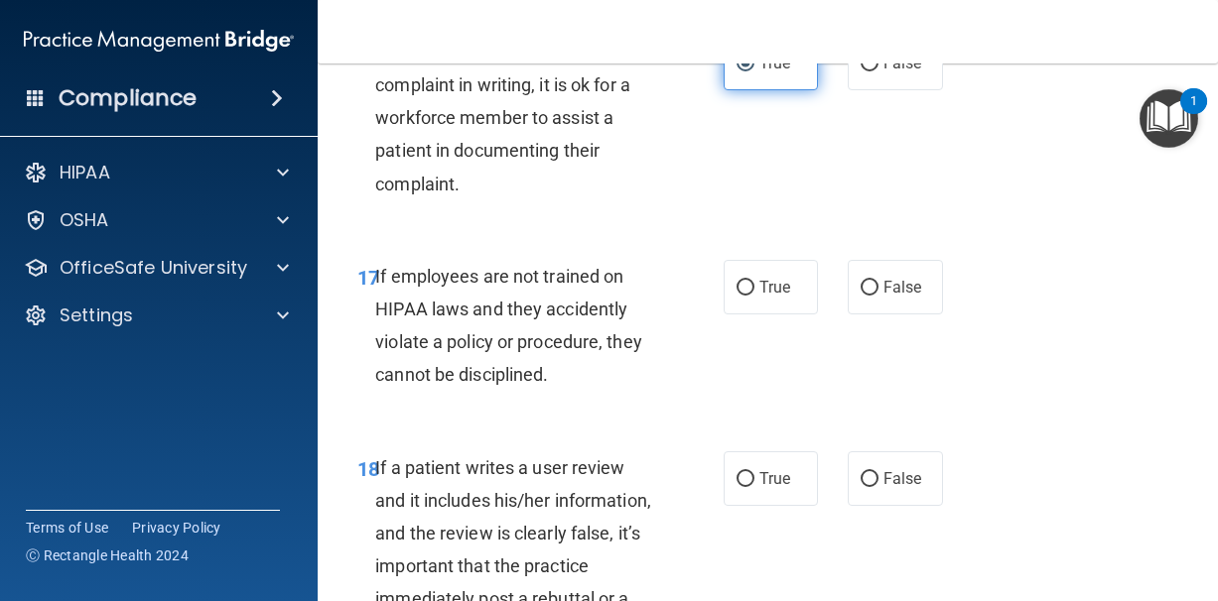
scroll to position [3918, 0]
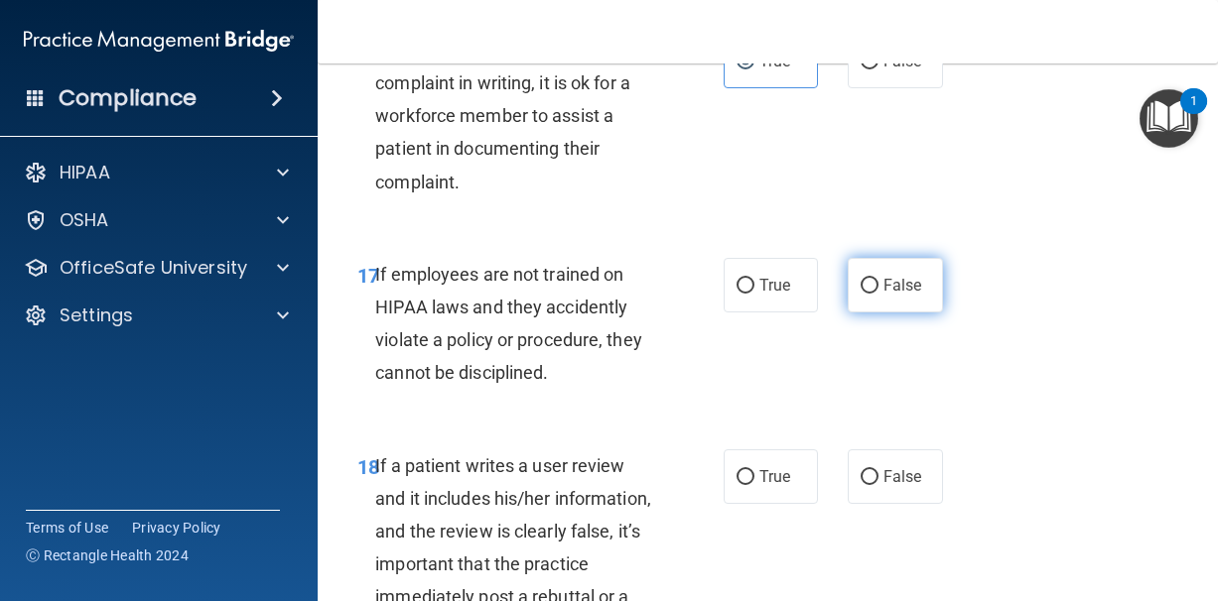
click at [896, 284] on label "False" at bounding box center [894, 285] width 95 height 55
click at [878, 284] on input "False" at bounding box center [869, 286] width 18 height 15
radio input "true"
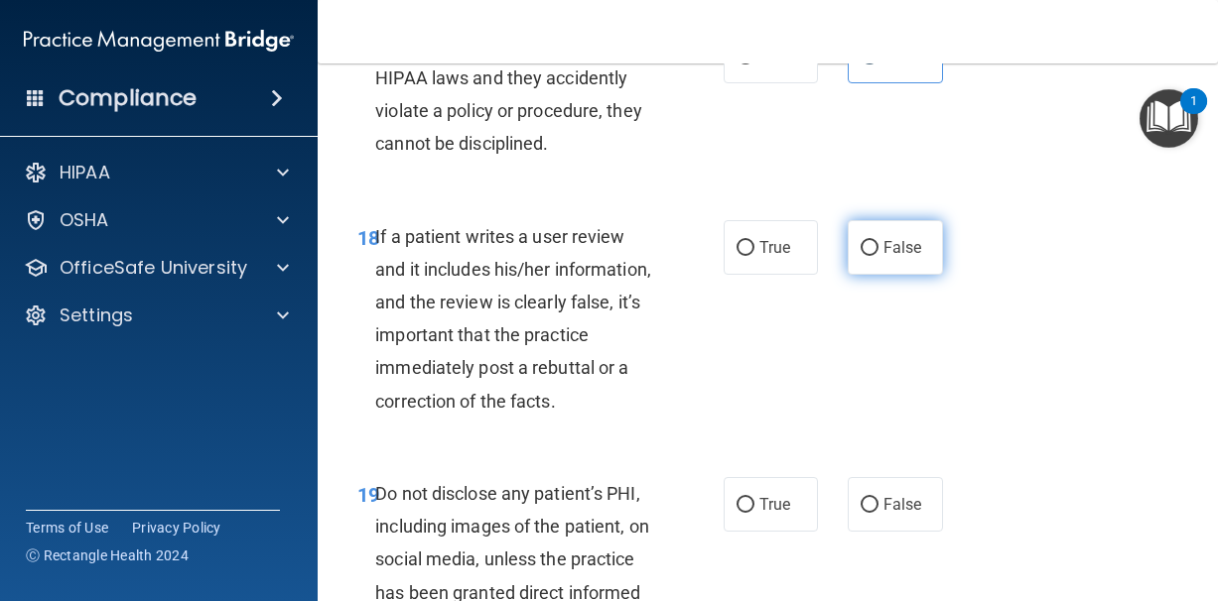
scroll to position [4151, 0]
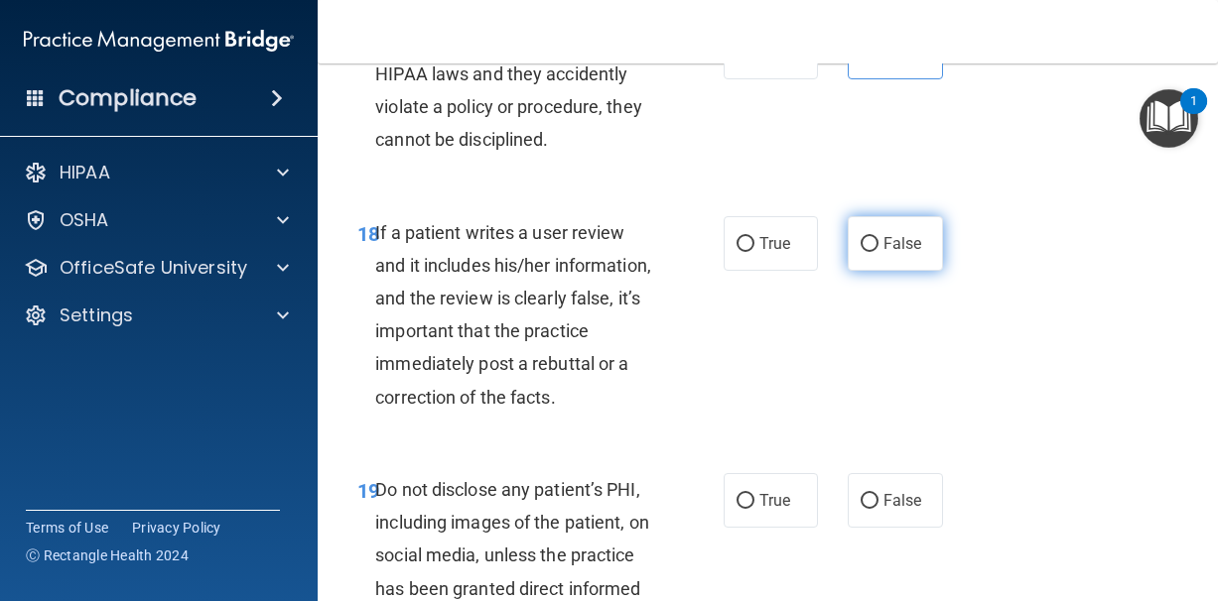
click at [885, 251] on span "False" at bounding box center [902, 243] width 39 height 19
click at [878, 251] on input "False" at bounding box center [869, 244] width 18 height 15
radio input "true"
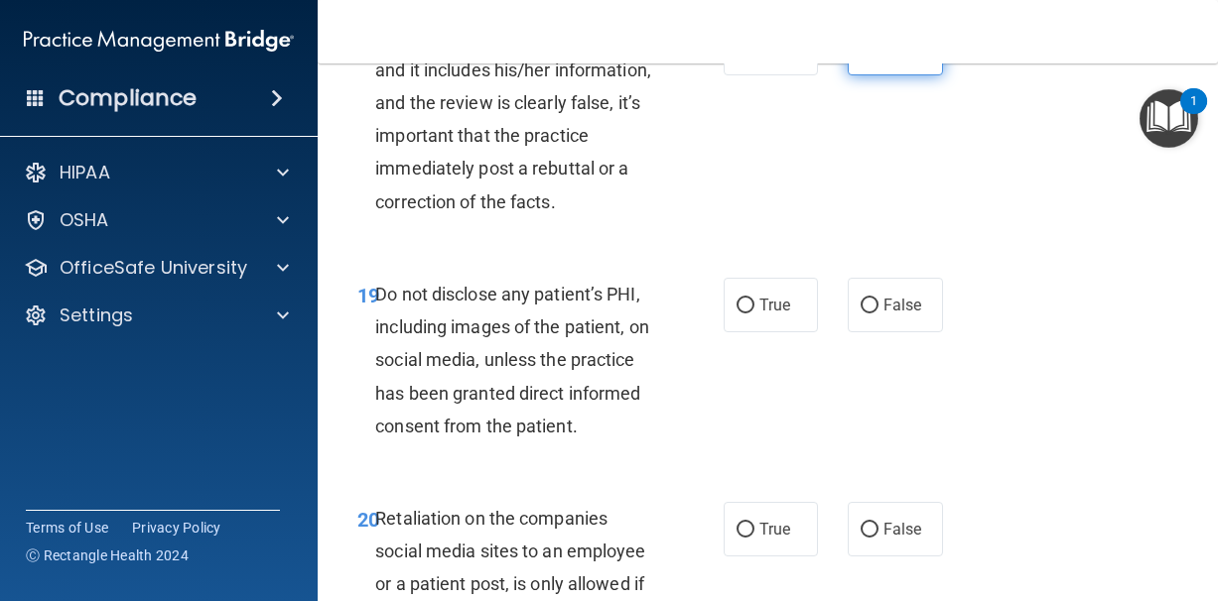
scroll to position [4348, 0]
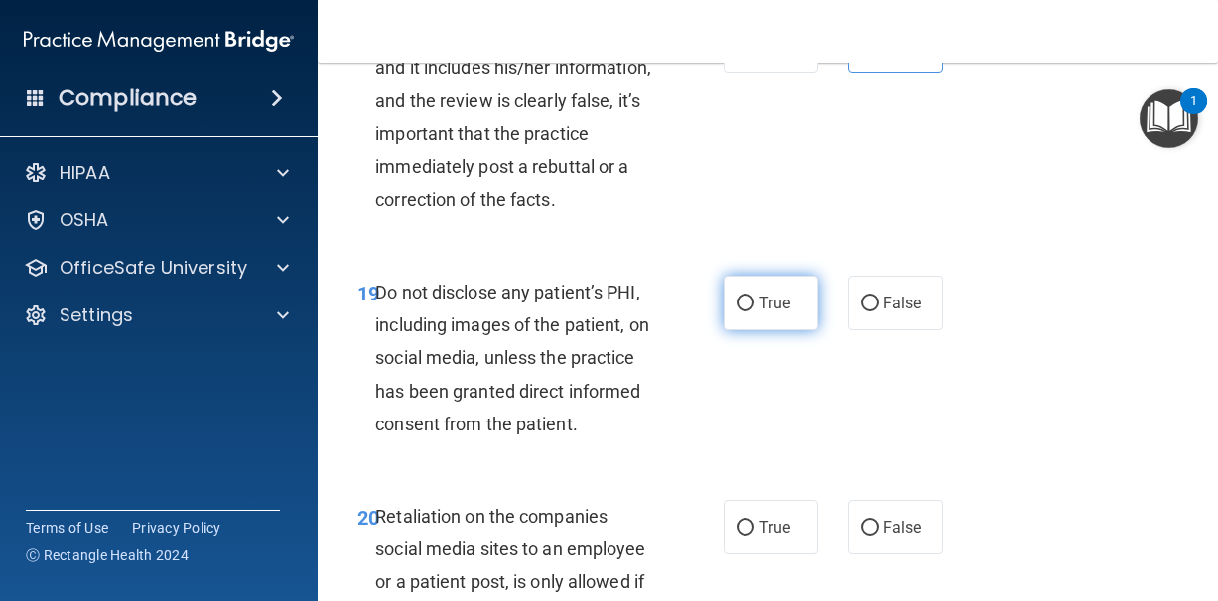
click at [778, 323] on label "True" at bounding box center [770, 303] width 95 height 55
click at [754, 312] on input "True" at bounding box center [745, 304] width 18 height 15
radio input "true"
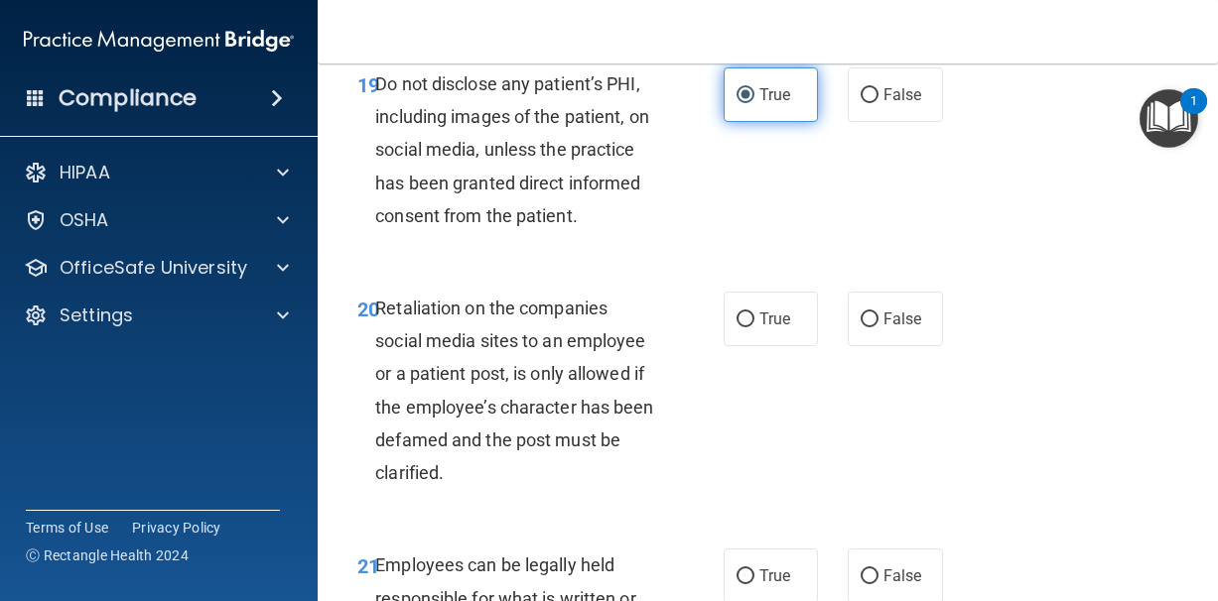
scroll to position [4560, 0]
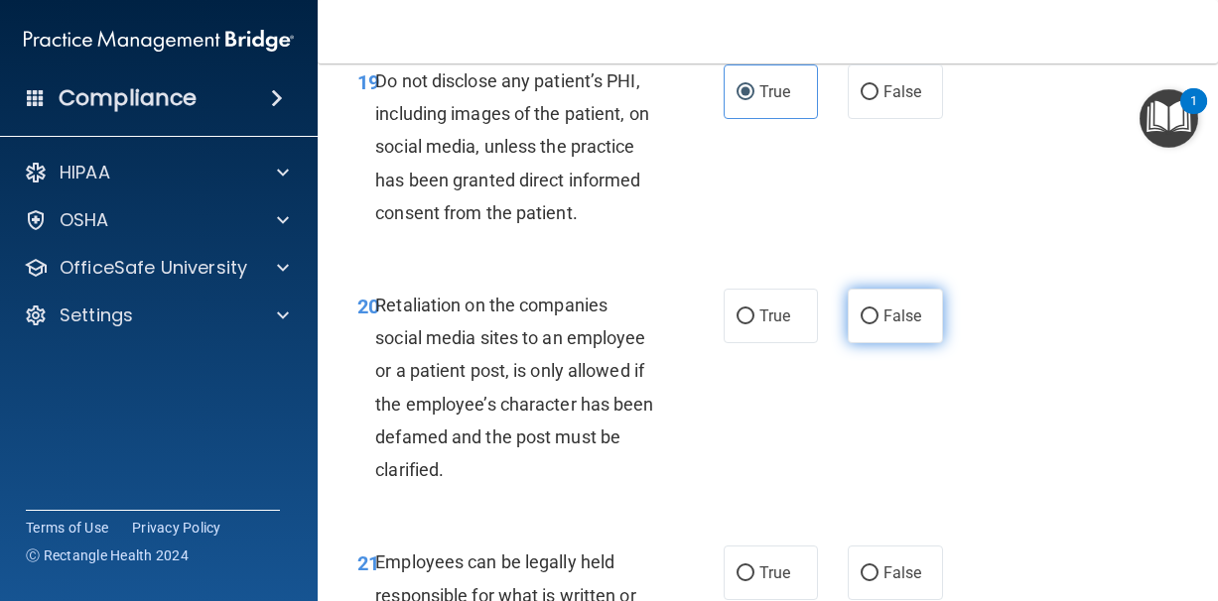
click at [904, 324] on span "False" at bounding box center [902, 316] width 39 height 19
click at [878, 324] on input "False" at bounding box center [869, 317] width 18 height 15
radio input "true"
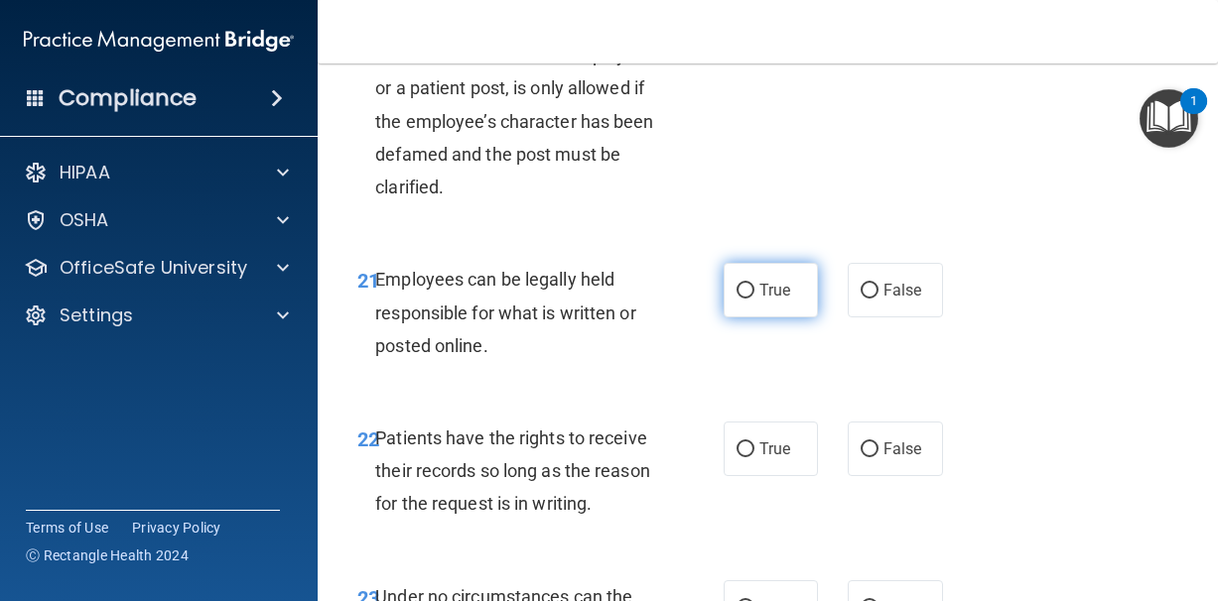
click at [785, 300] on span "True" at bounding box center [774, 290] width 31 height 19
click at [754, 299] on input "True" at bounding box center [745, 291] width 18 height 15
radio input "true"
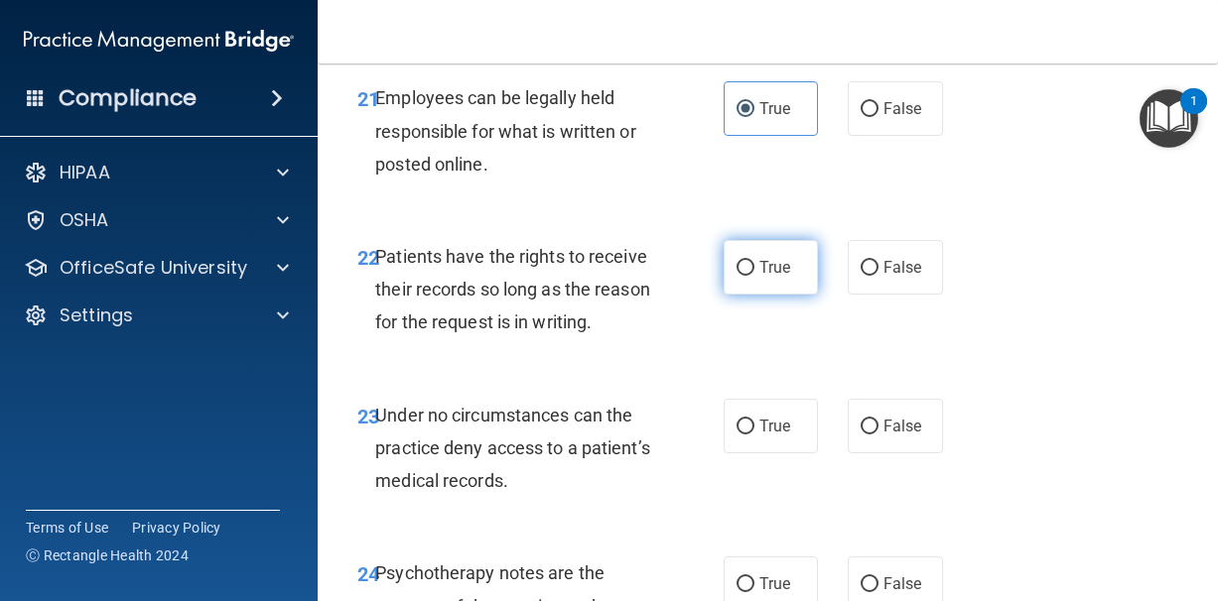
scroll to position [5026, 0]
click at [781, 287] on label "True" at bounding box center [770, 265] width 95 height 55
click at [754, 274] on input "True" at bounding box center [745, 266] width 18 height 15
radio input "true"
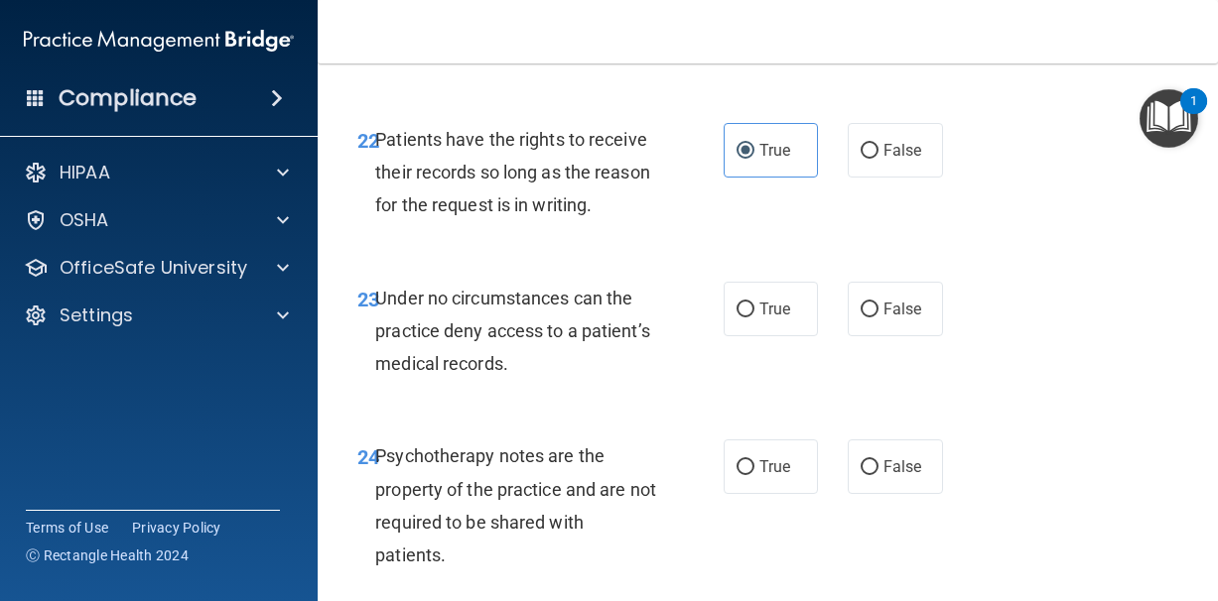
scroll to position [5143, 0]
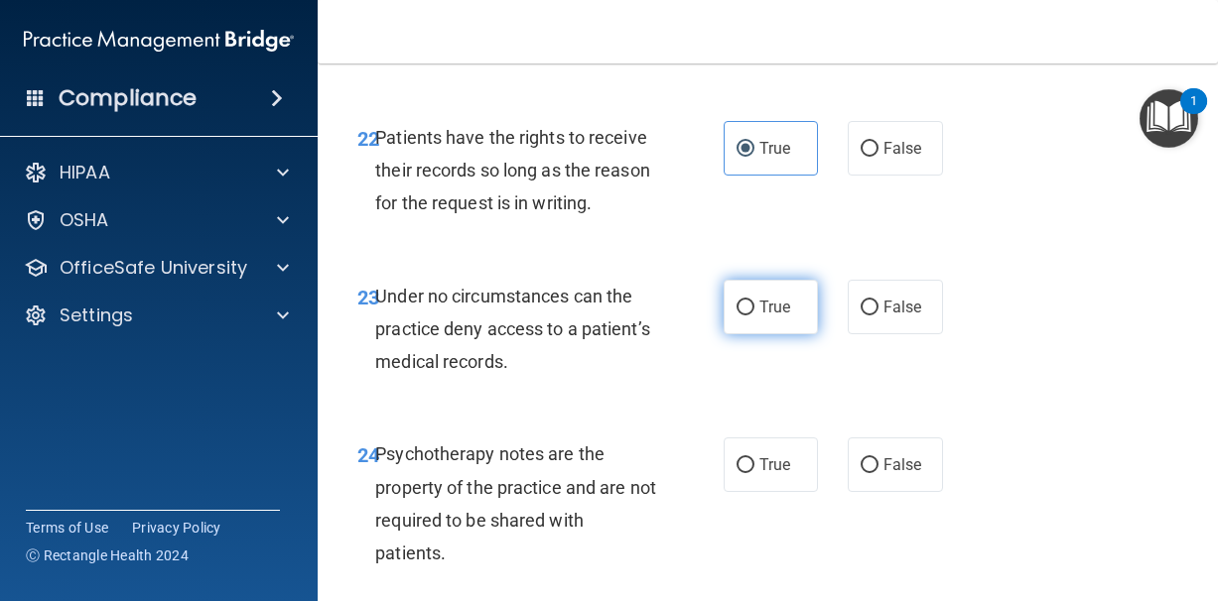
click at [779, 293] on label "True" at bounding box center [770, 307] width 95 height 55
click at [754, 301] on input "True" at bounding box center [745, 308] width 18 height 15
radio input "true"
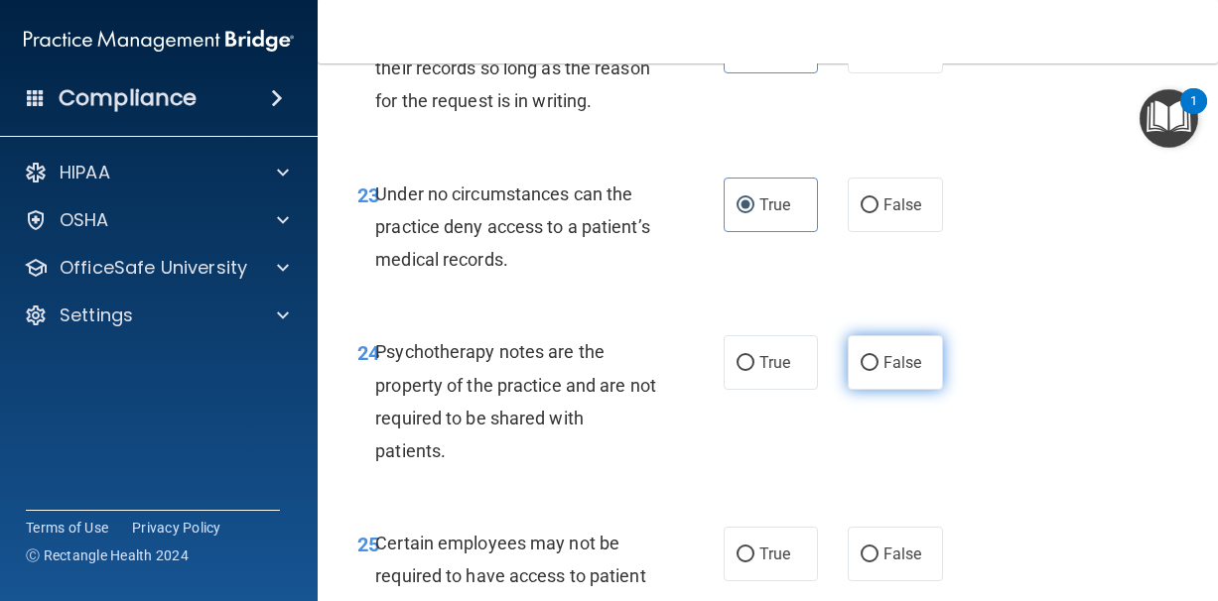
click at [905, 360] on span "False" at bounding box center [902, 362] width 39 height 19
click at [878, 360] on input "False" at bounding box center [869, 363] width 18 height 15
radio input "true"
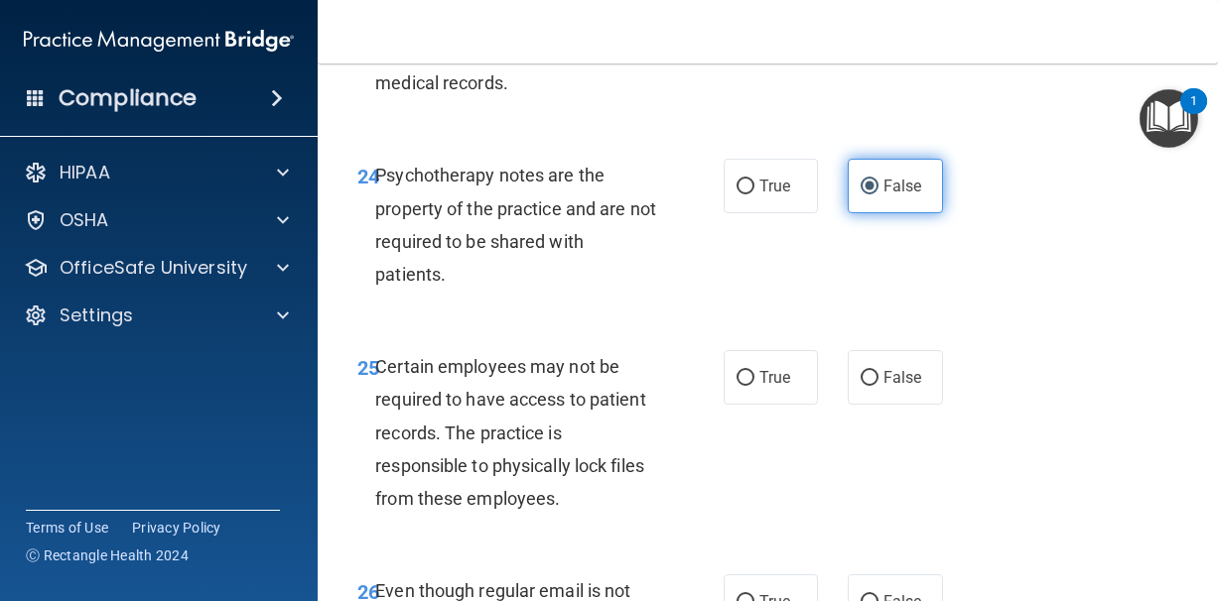
scroll to position [5424, 0]
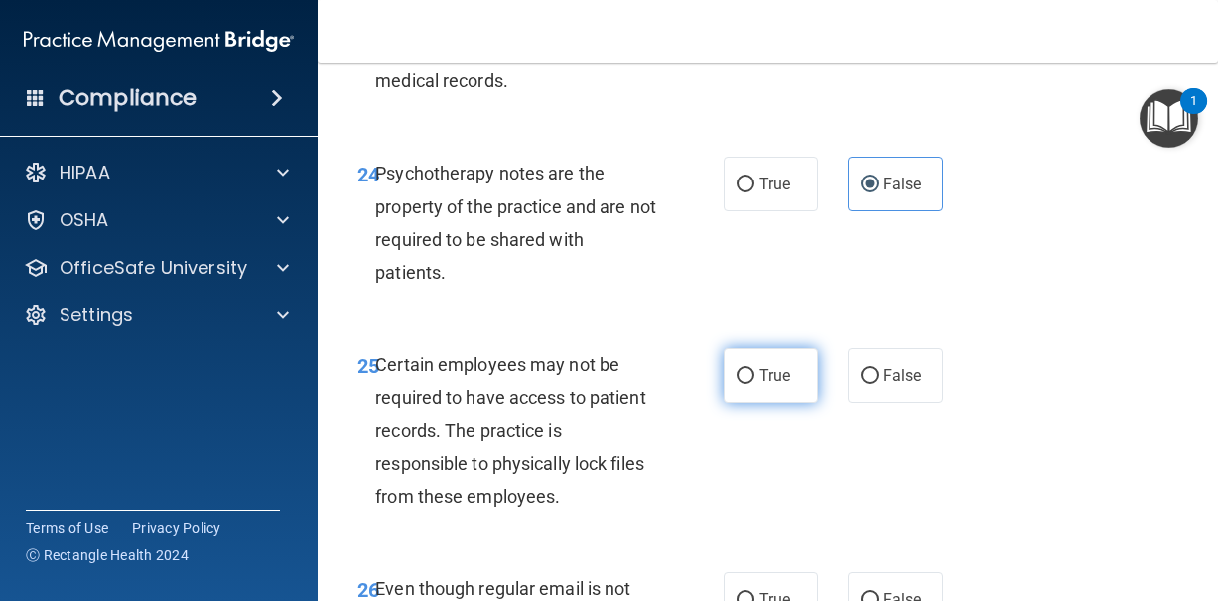
click at [793, 372] on label "True" at bounding box center [770, 375] width 95 height 55
click at [754, 372] on input "True" at bounding box center [745, 376] width 18 height 15
radio input "true"
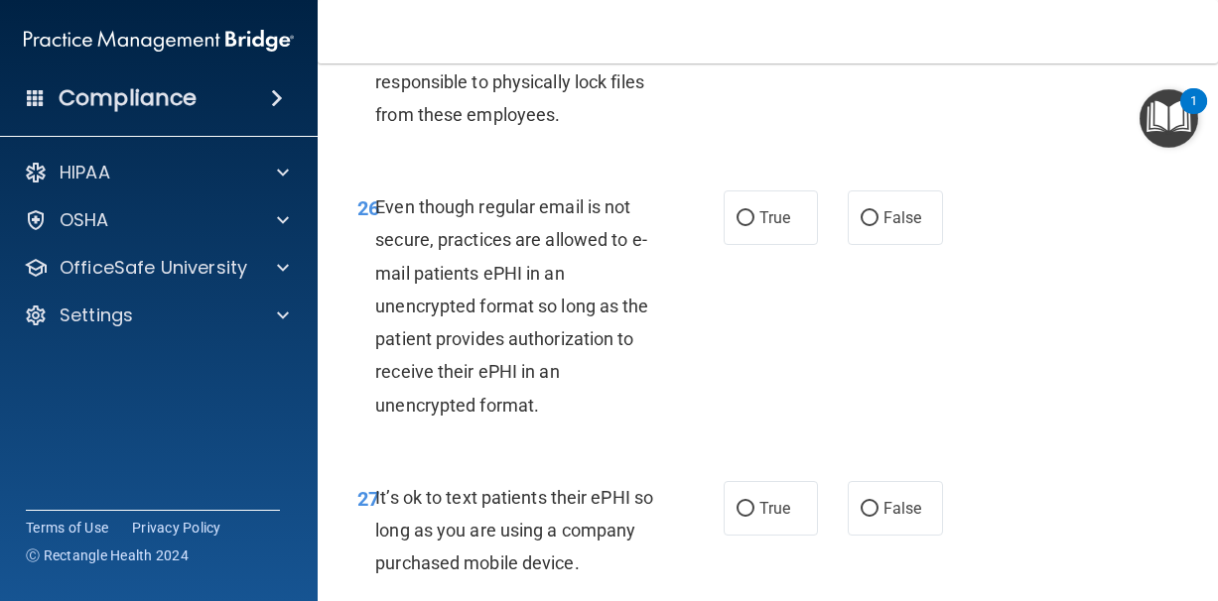
scroll to position [5809, 0]
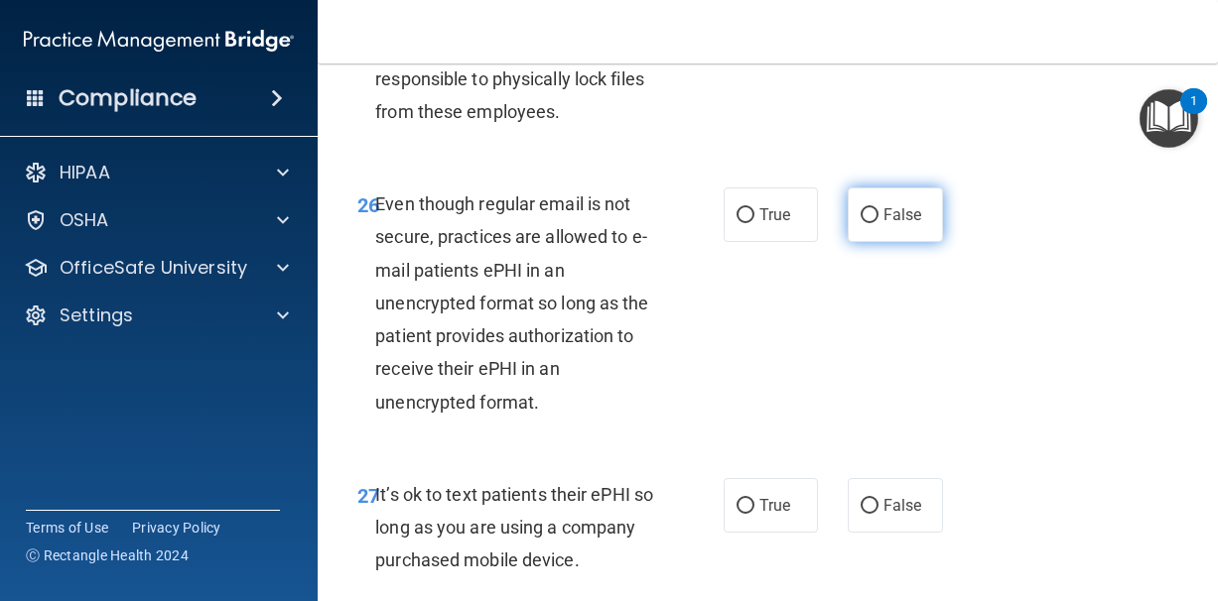
click at [858, 224] on label "False" at bounding box center [894, 215] width 95 height 55
click at [860, 223] on input "False" at bounding box center [869, 215] width 18 height 15
radio input "true"
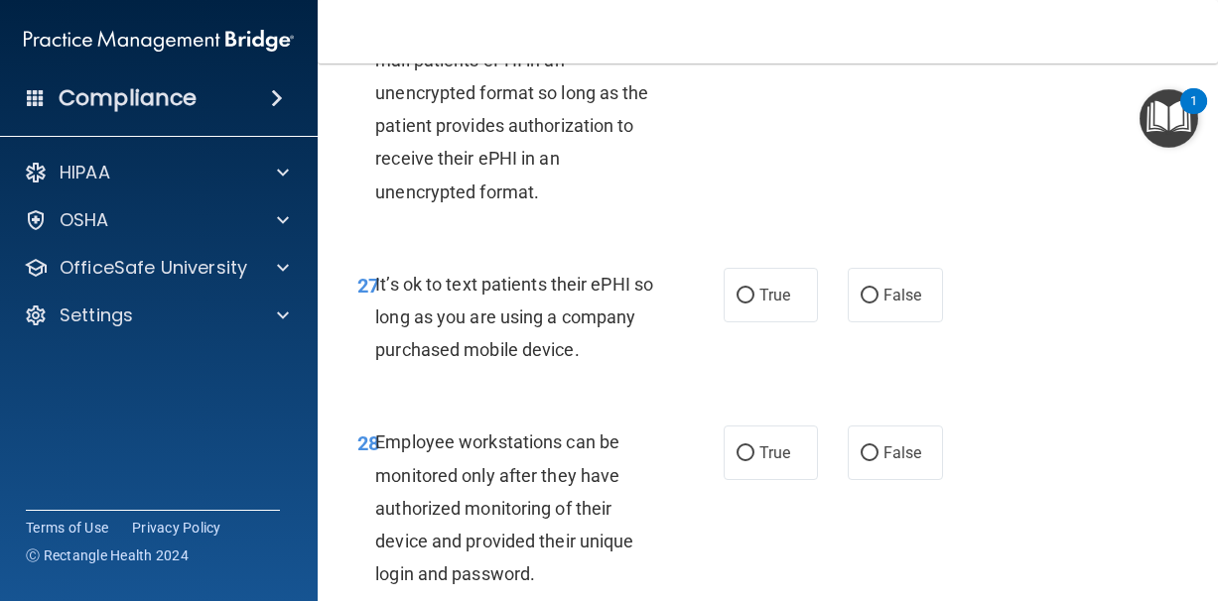
scroll to position [6020, 0]
click at [871, 294] on input "False" at bounding box center [869, 295] width 18 height 15
radio input "true"
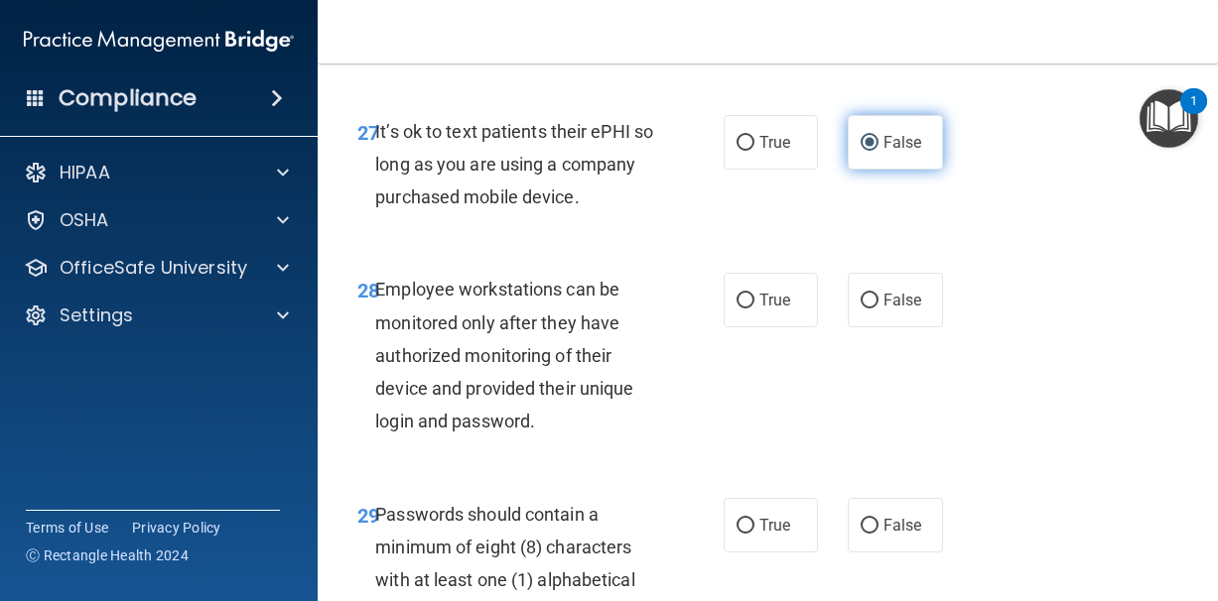
scroll to position [6176, 0]
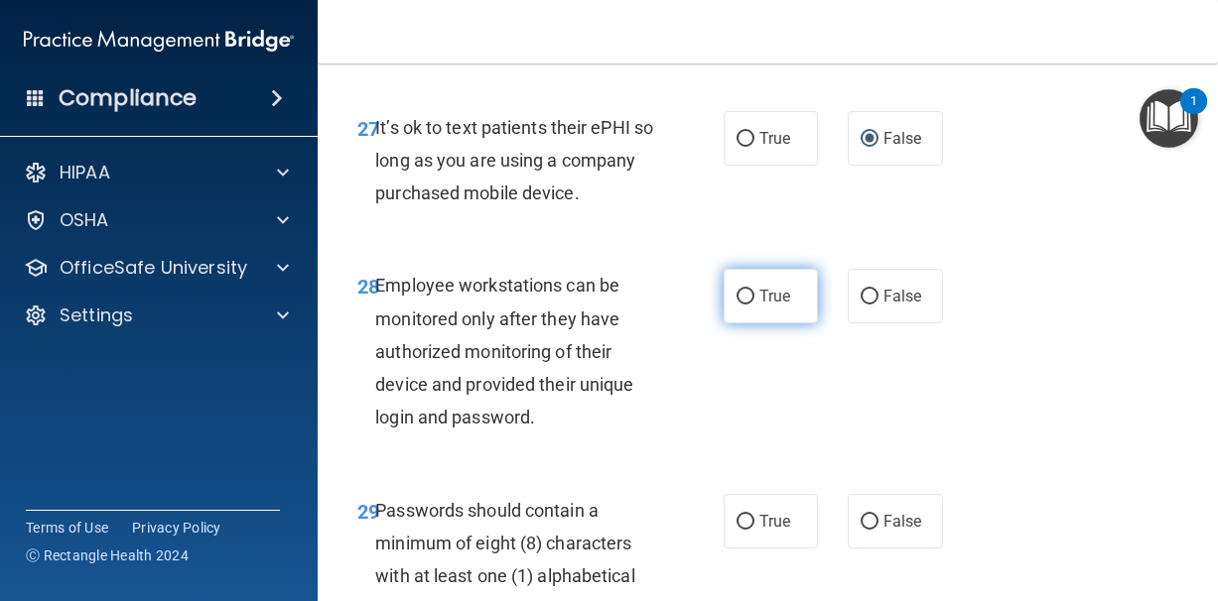
click at [783, 299] on span "True" at bounding box center [774, 296] width 31 height 19
click at [754, 299] on input "True" at bounding box center [745, 297] width 18 height 15
radio input "true"
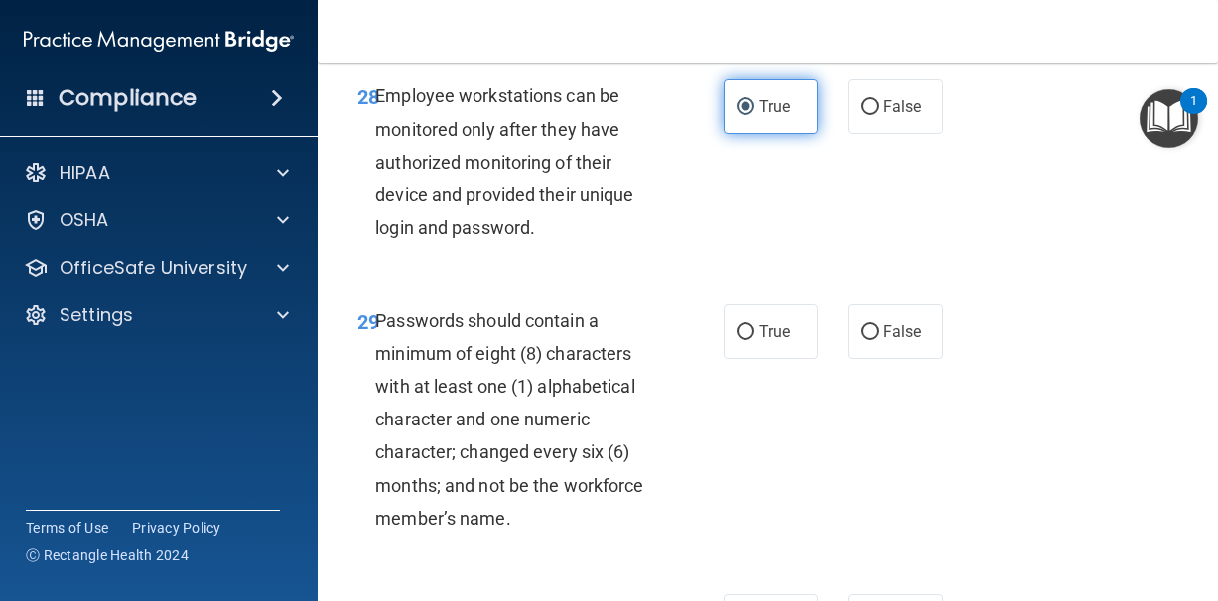
scroll to position [6373, 0]
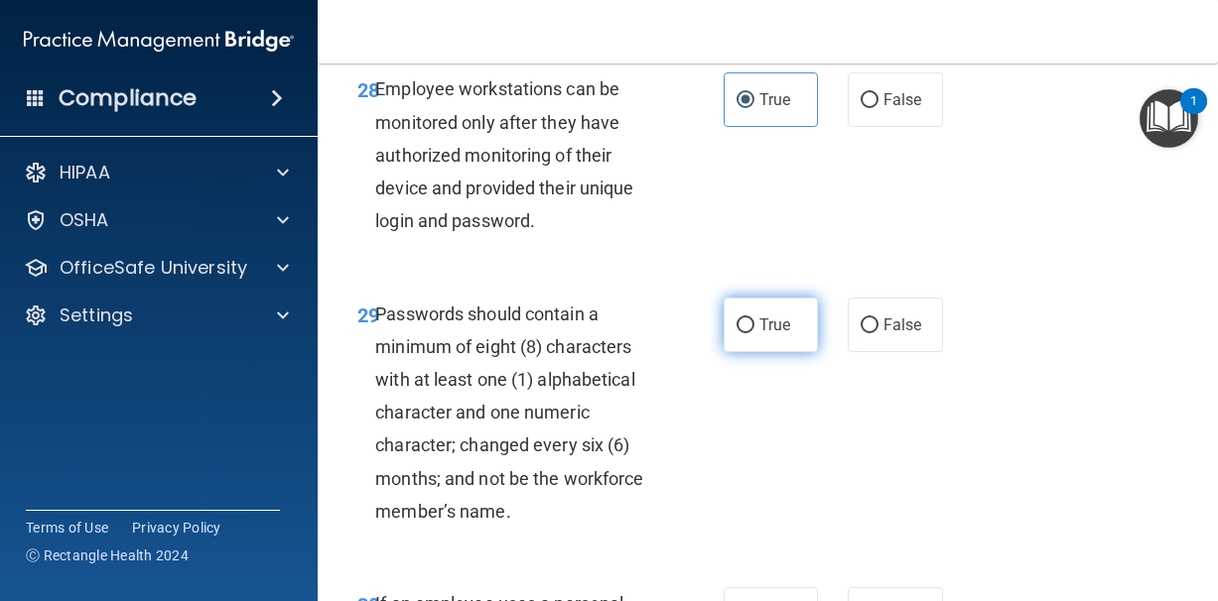
click at [774, 331] on span "True" at bounding box center [774, 325] width 31 height 19
click at [754, 331] on input "True" at bounding box center [745, 326] width 18 height 15
radio input "true"
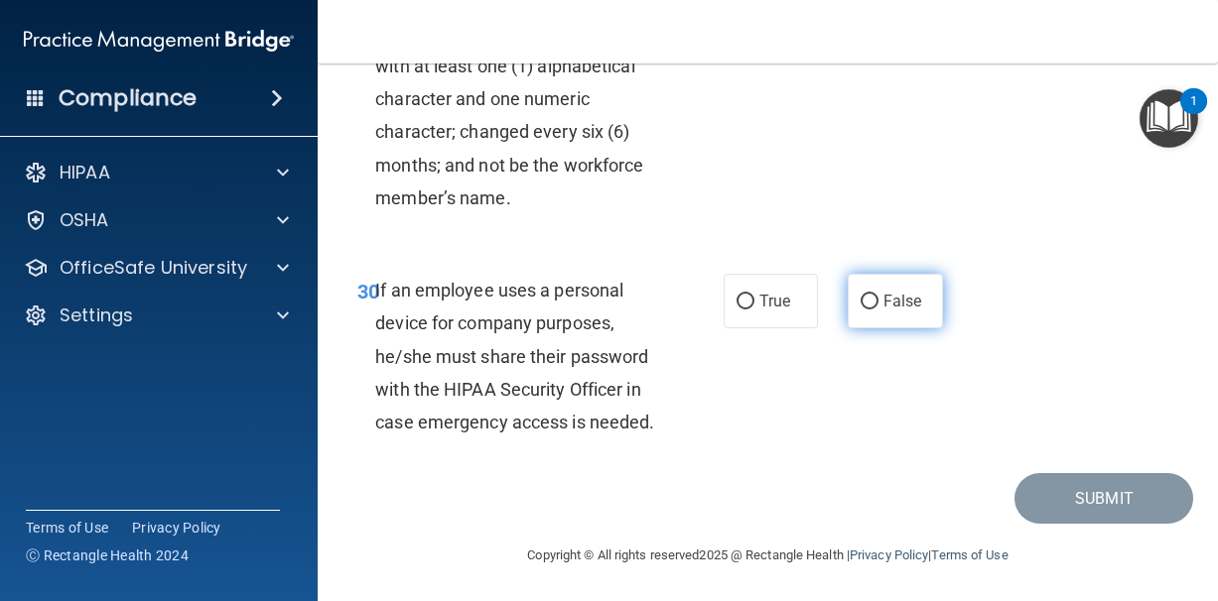
scroll to position [6685, 0]
click at [890, 284] on label "False" at bounding box center [894, 302] width 95 height 55
click at [878, 296] on input "False" at bounding box center [869, 303] width 18 height 15
radio input "true"
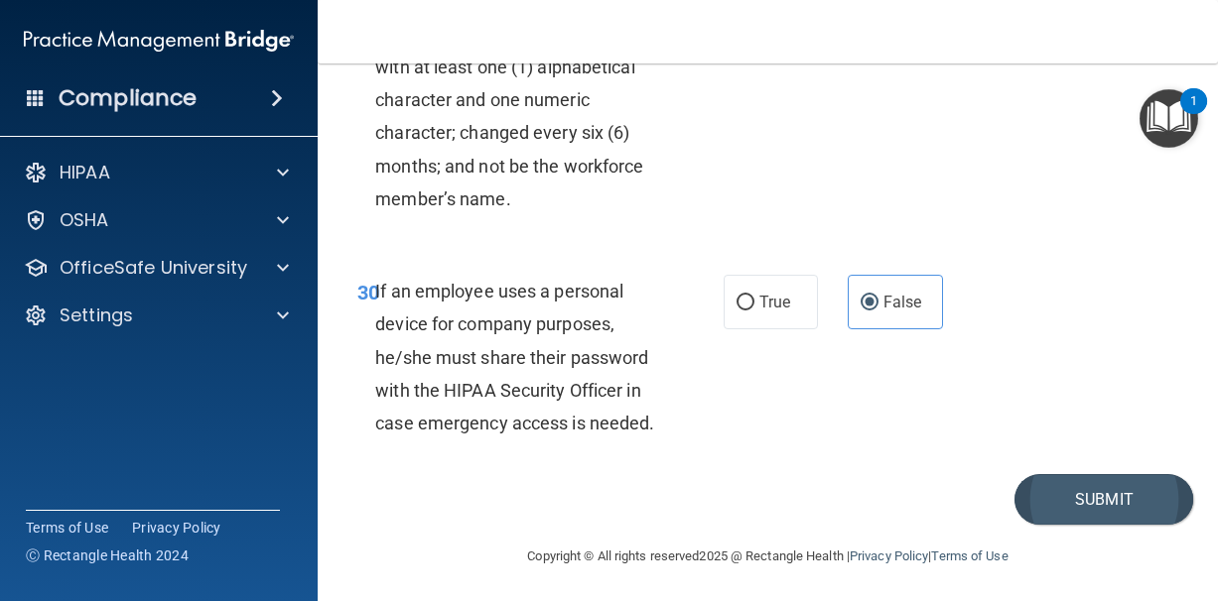
click at [1056, 487] on button "Submit" at bounding box center [1103, 499] width 179 height 51
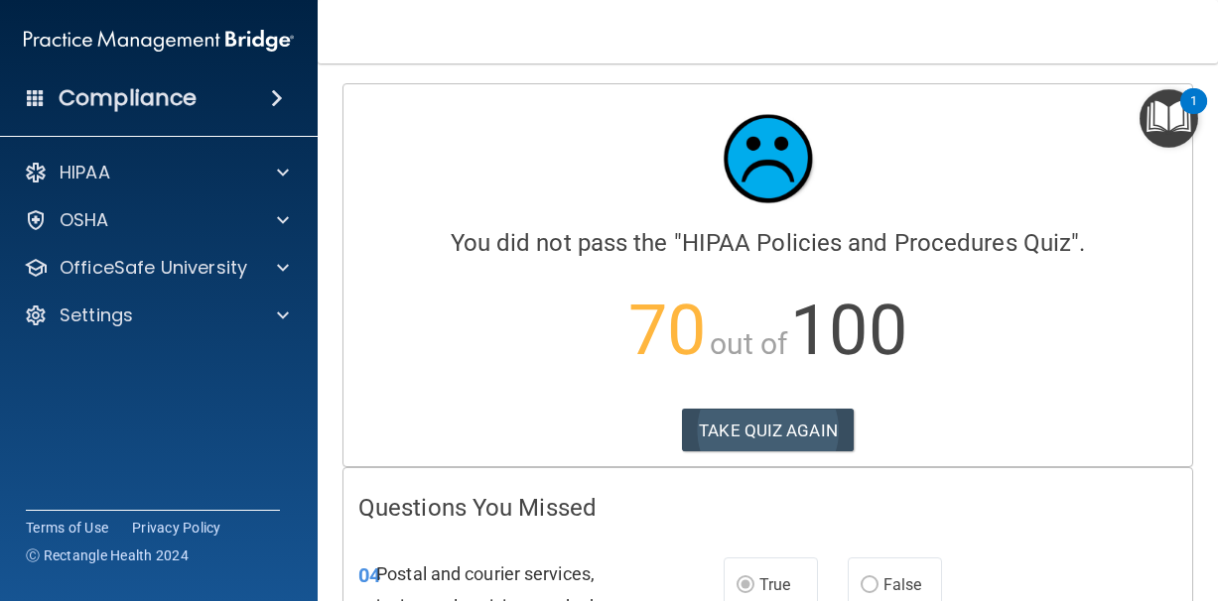
click at [811, 417] on button "TAKE QUIZ AGAIN" at bounding box center [768, 431] width 172 height 44
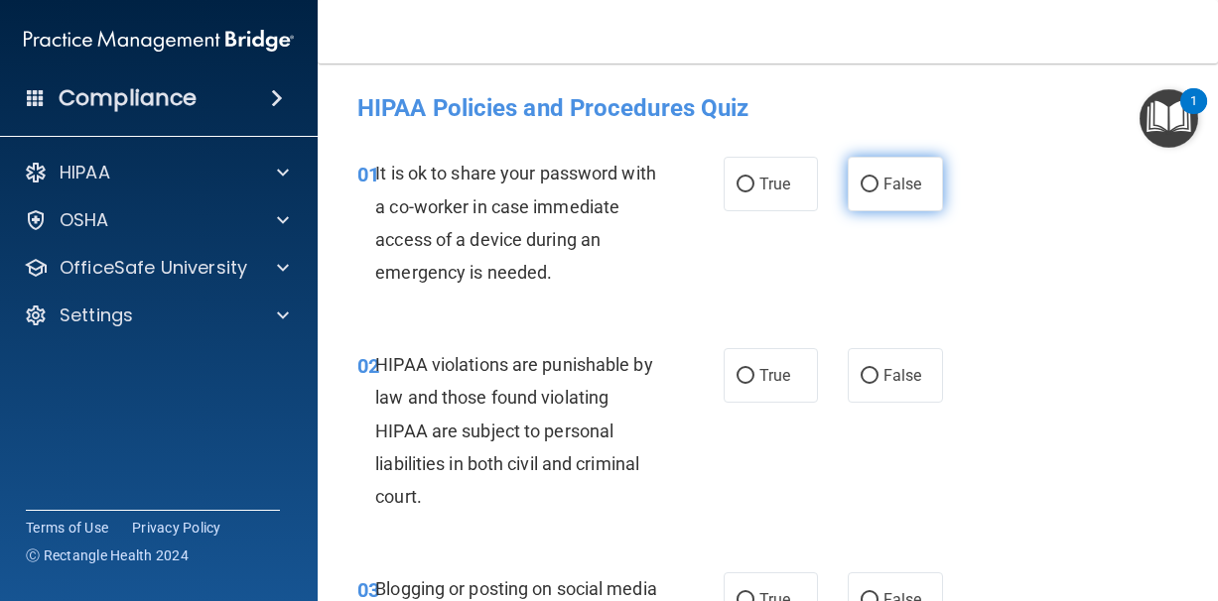
click at [890, 189] on span "False" at bounding box center [902, 184] width 39 height 19
click at [878, 189] on input "False" at bounding box center [869, 185] width 18 height 15
radio input "true"
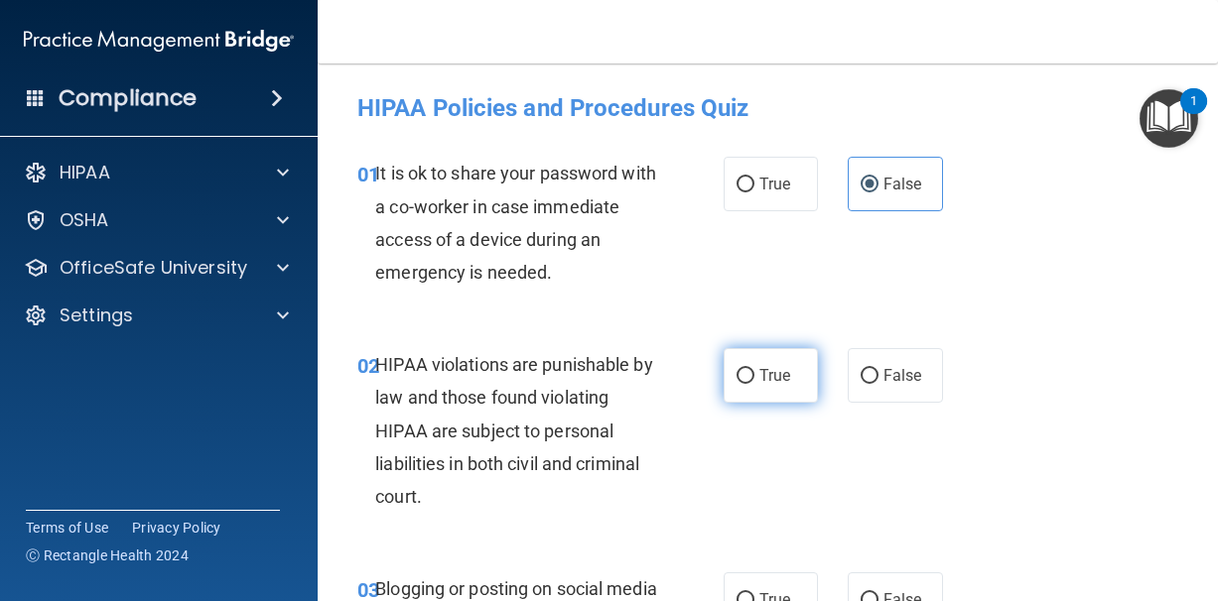
click at [764, 353] on label "True" at bounding box center [770, 375] width 95 height 55
click at [754, 369] on input "True" at bounding box center [745, 376] width 18 height 15
radio input "true"
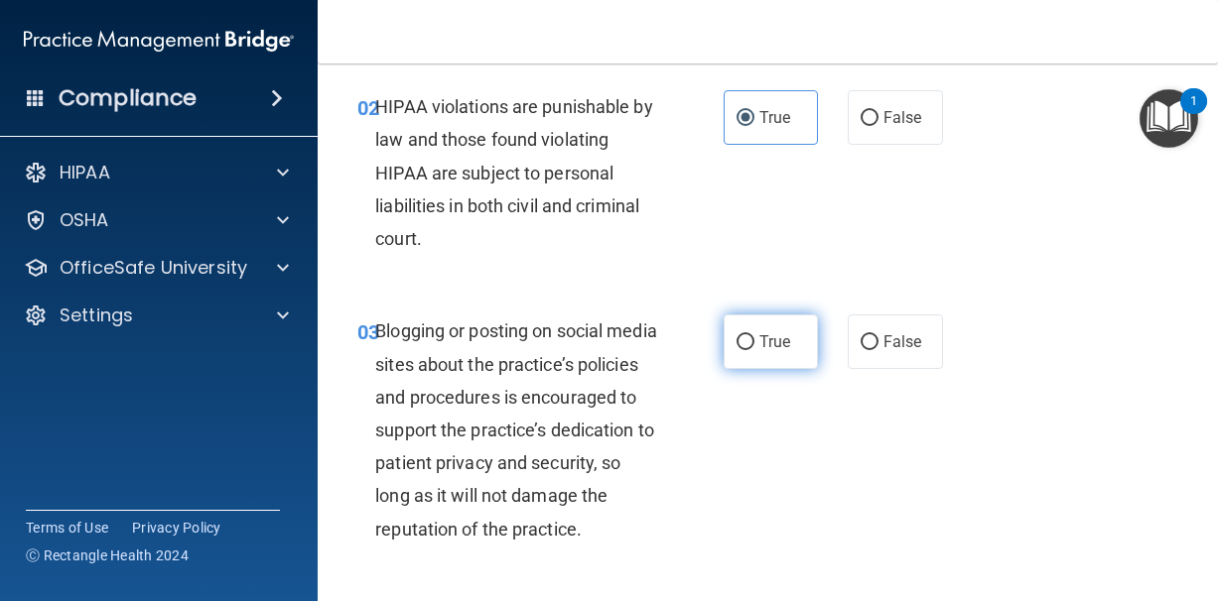
scroll to position [260, 0]
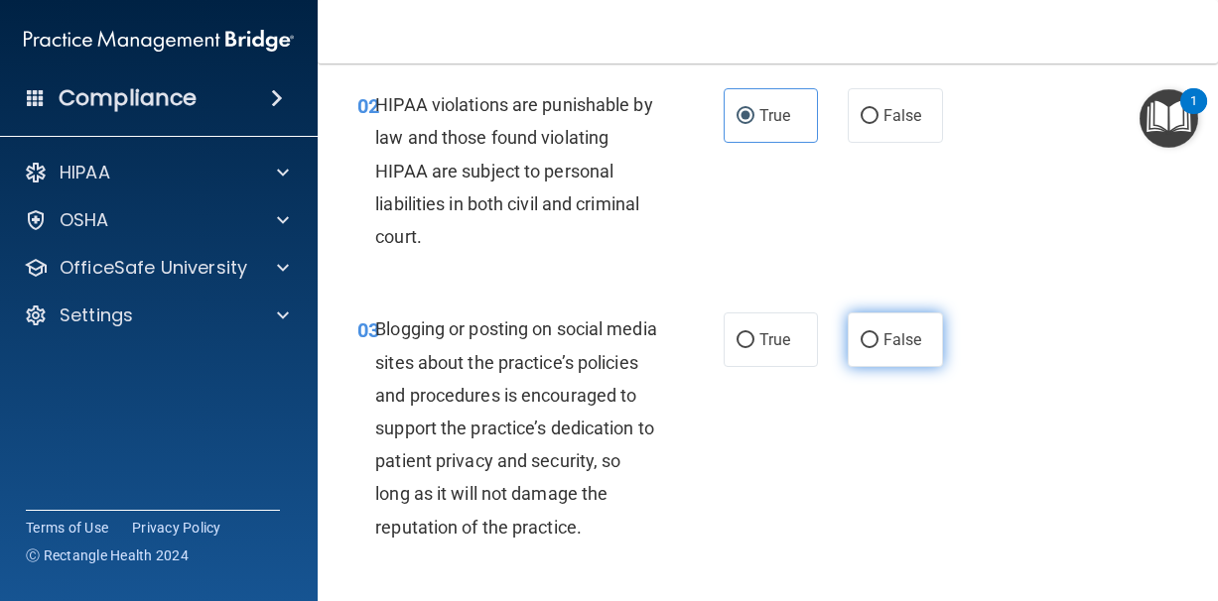
click at [902, 354] on label "False" at bounding box center [894, 340] width 95 height 55
click at [878, 348] on input "False" at bounding box center [869, 340] width 18 height 15
radio input "true"
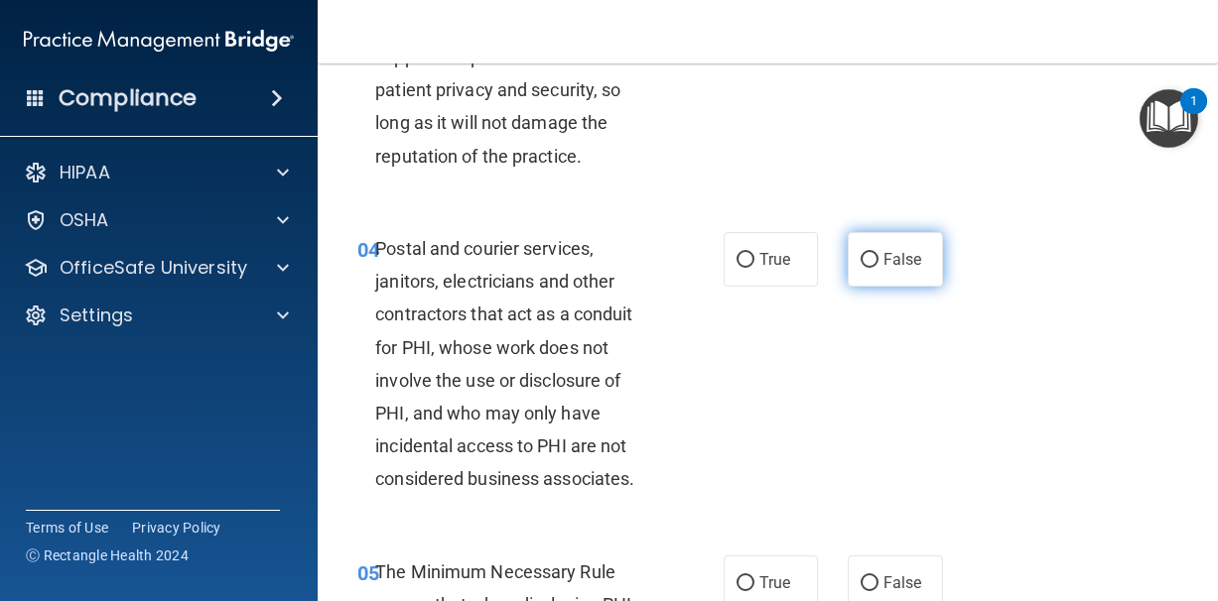
scroll to position [656, 0]
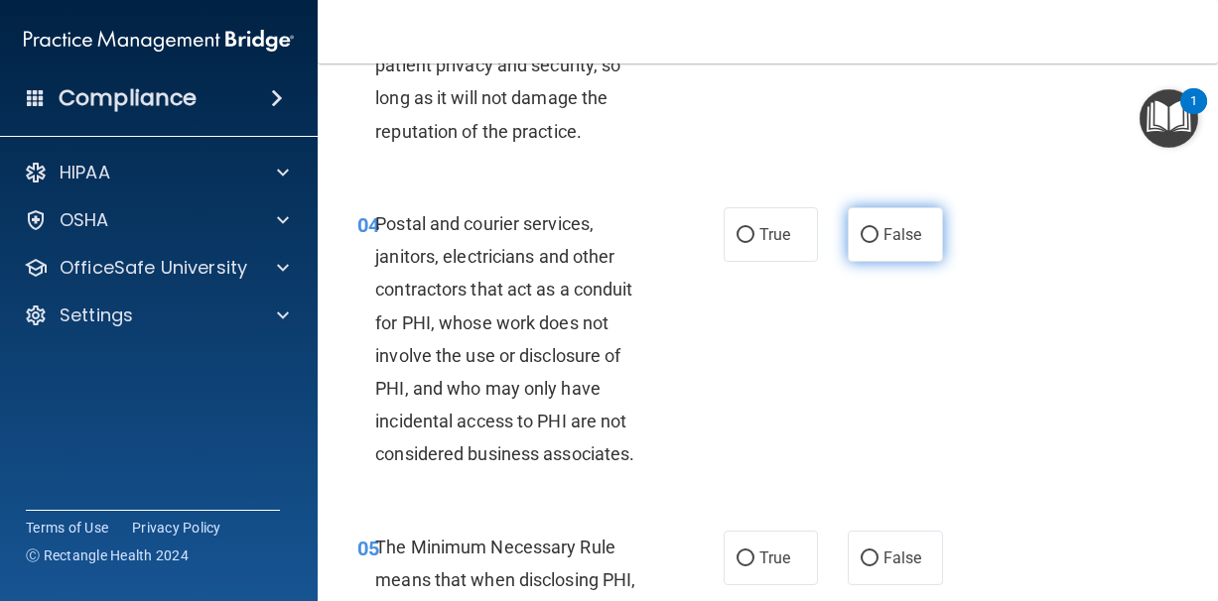
click at [872, 262] on label "False" at bounding box center [894, 234] width 95 height 55
click at [872, 243] on input "False" at bounding box center [869, 235] width 18 height 15
radio input "true"
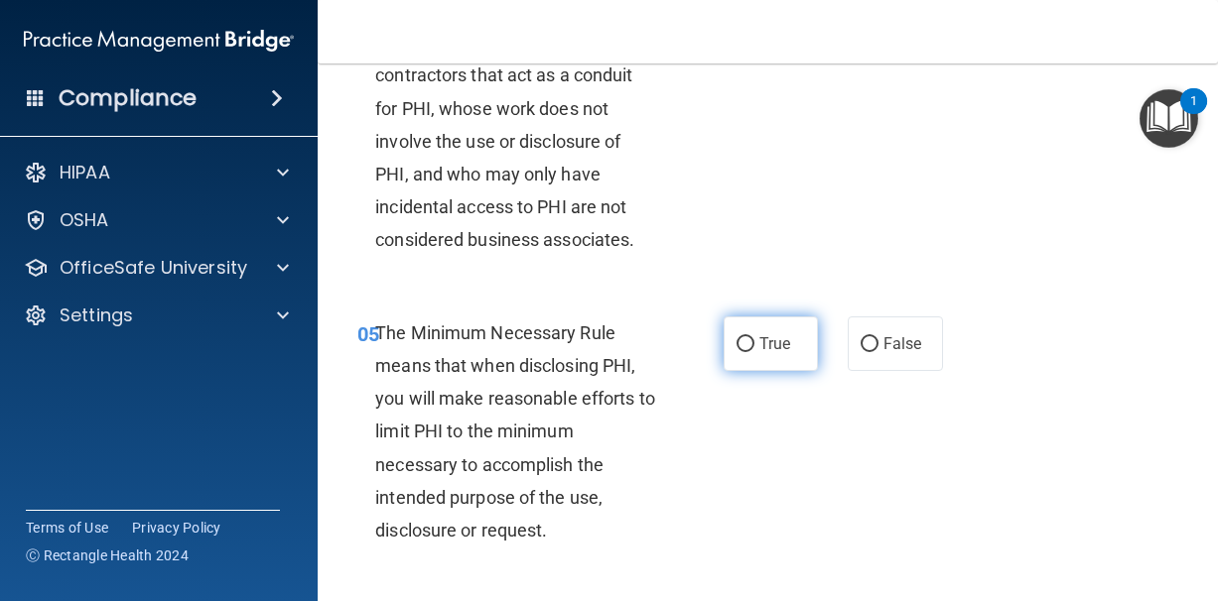
click at [765, 353] on span "True" at bounding box center [774, 343] width 31 height 19
click at [754, 352] on input "True" at bounding box center [745, 344] width 18 height 15
radio input "true"
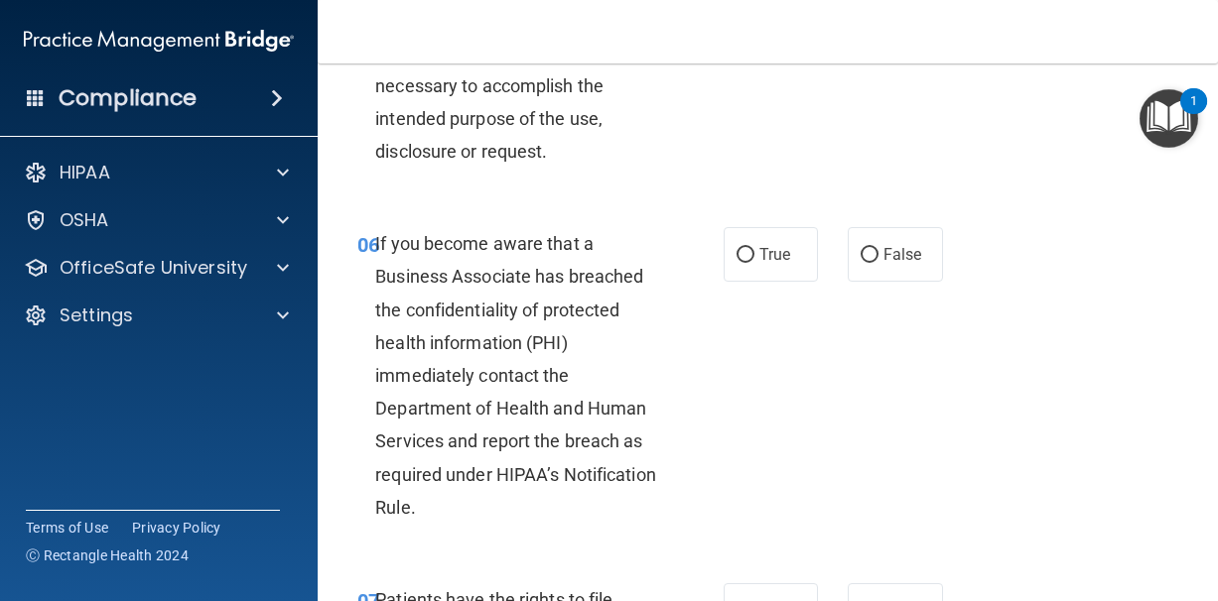
scroll to position [1260, 0]
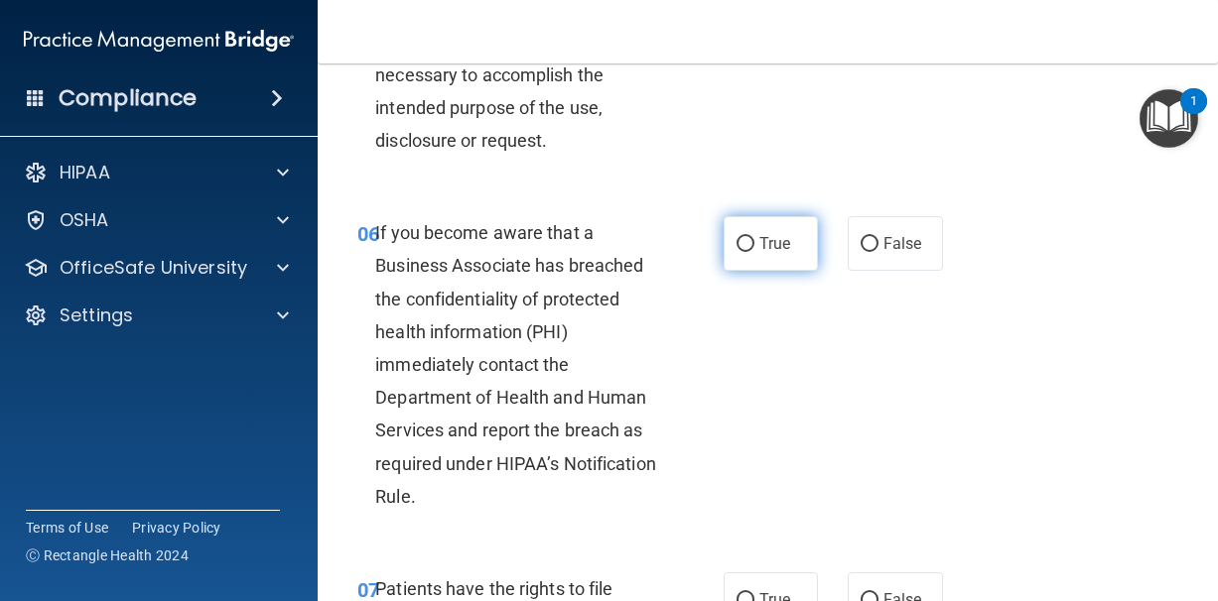
click at [774, 253] on span "True" at bounding box center [774, 243] width 31 height 19
click at [754, 252] on input "True" at bounding box center [745, 244] width 18 height 15
radio input "true"
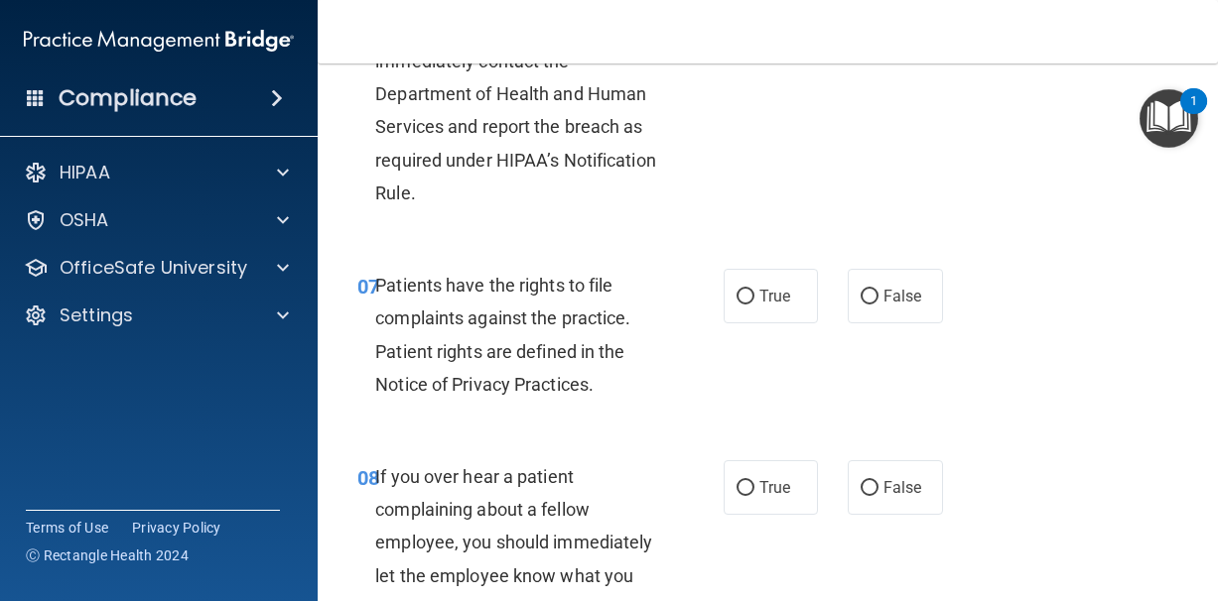
scroll to position [1566, 0]
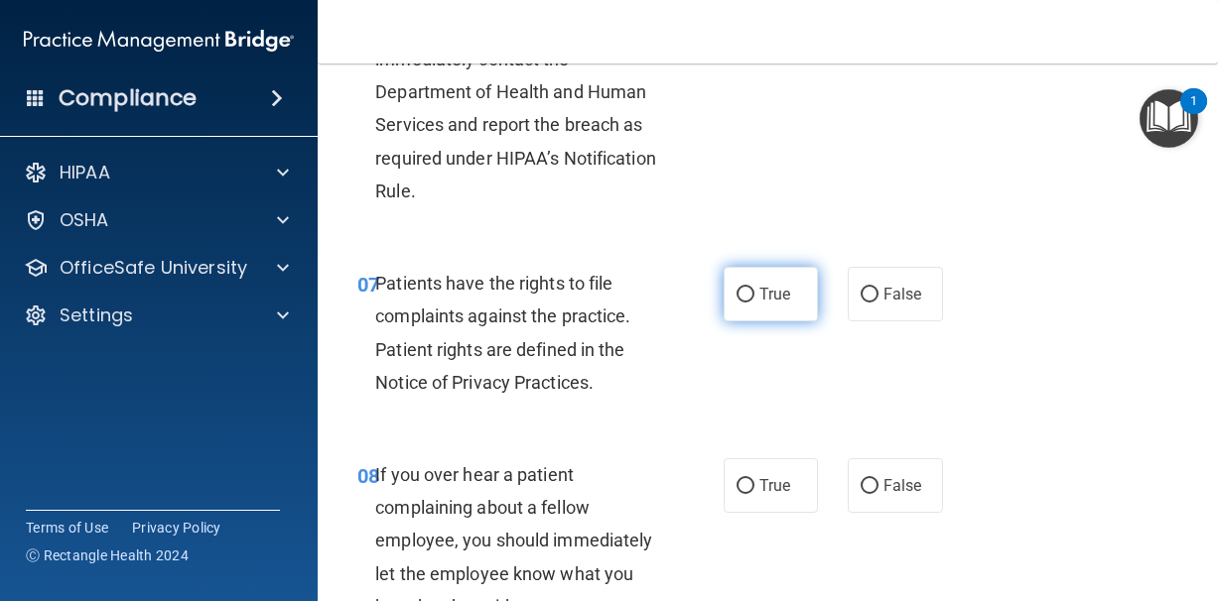
click at [756, 322] on label "True" at bounding box center [770, 294] width 95 height 55
click at [754, 303] on input "True" at bounding box center [745, 295] width 18 height 15
radio input "true"
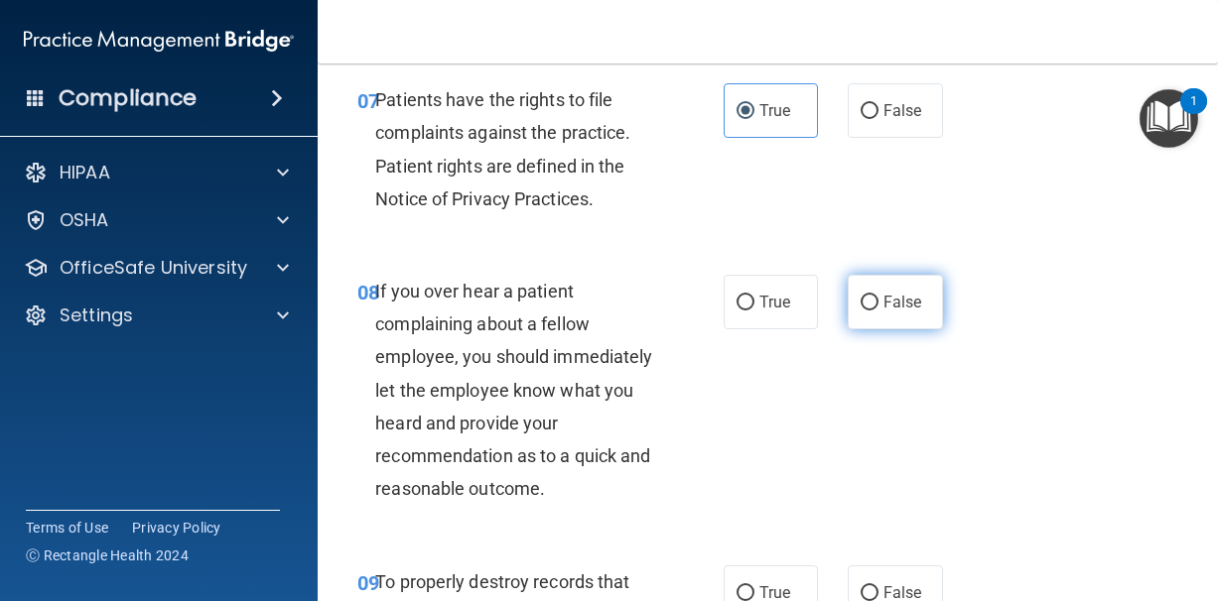
click at [860, 311] on input "False" at bounding box center [869, 303] width 18 height 15
radio input "true"
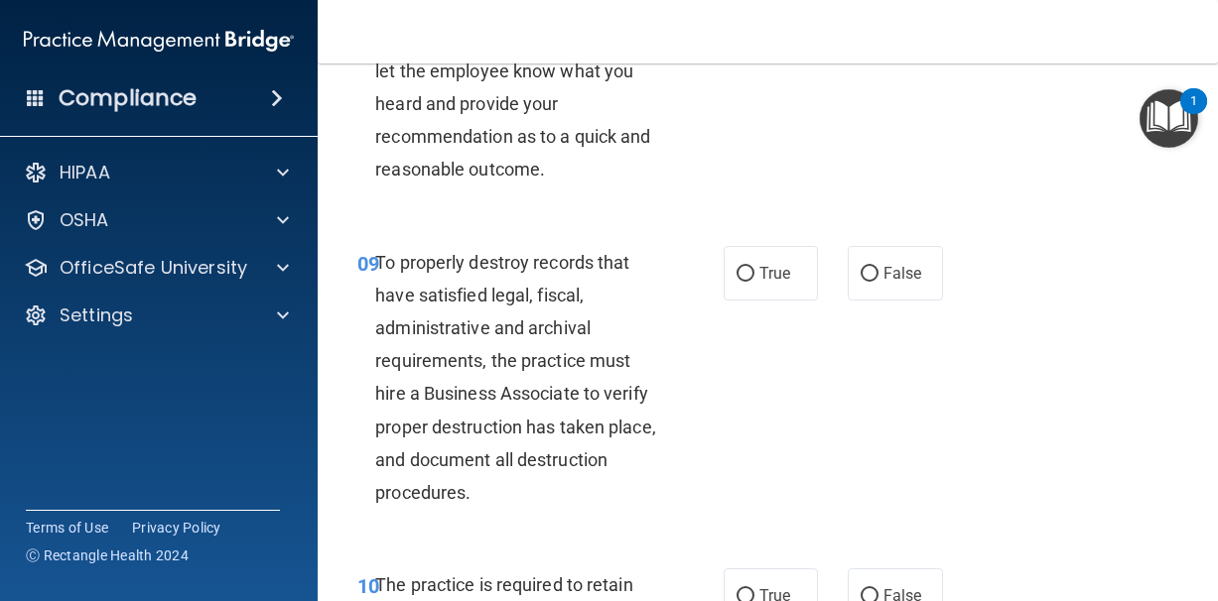
scroll to position [2071, 0]
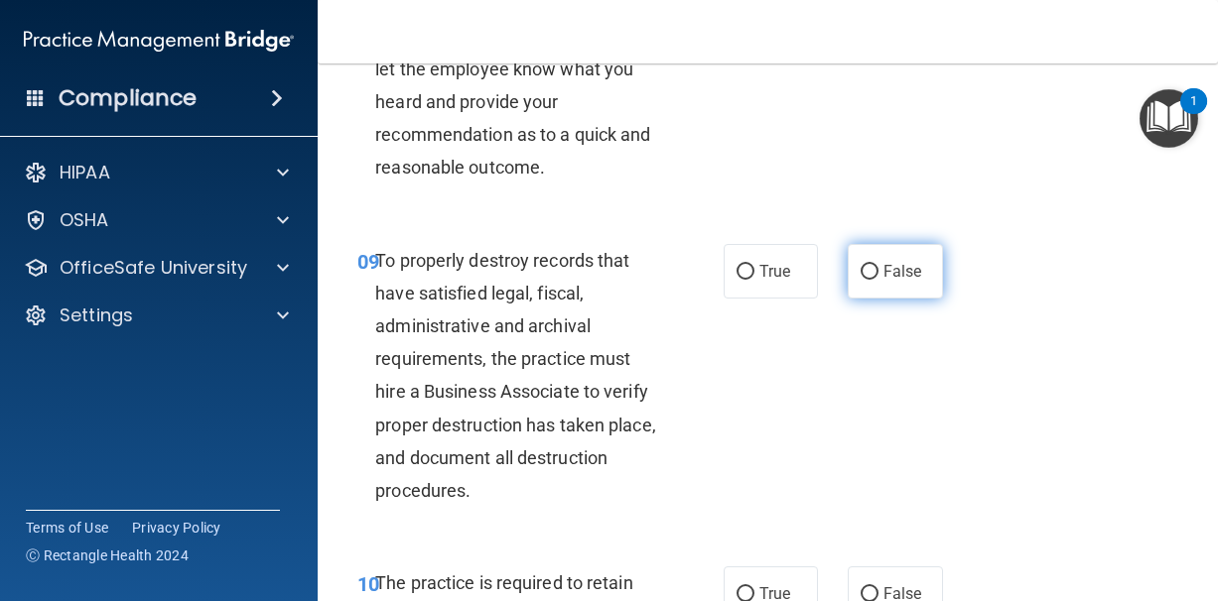
click at [874, 280] on input "False" at bounding box center [869, 272] width 18 height 15
radio input "true"
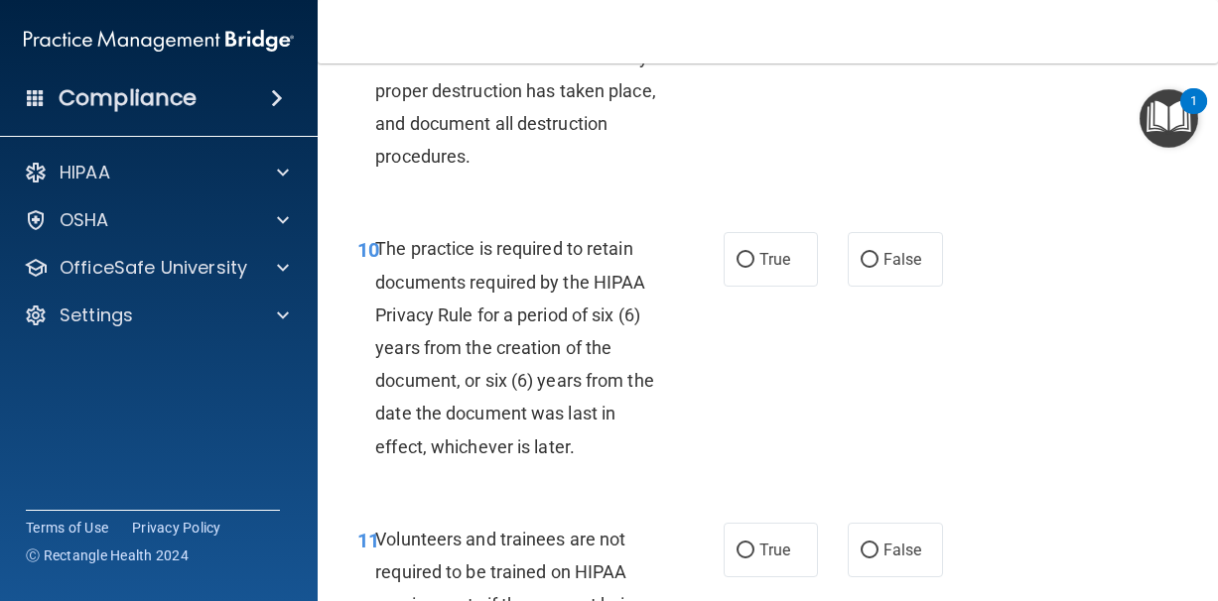
scroll to position [2406, 0]
click at [765, 268] on span "True" at bounding box center [774, 258] width 31 height 19
click at [754, 267] on input "True" at bounding box center [745, 259] width 18 height 15
radio input "true"
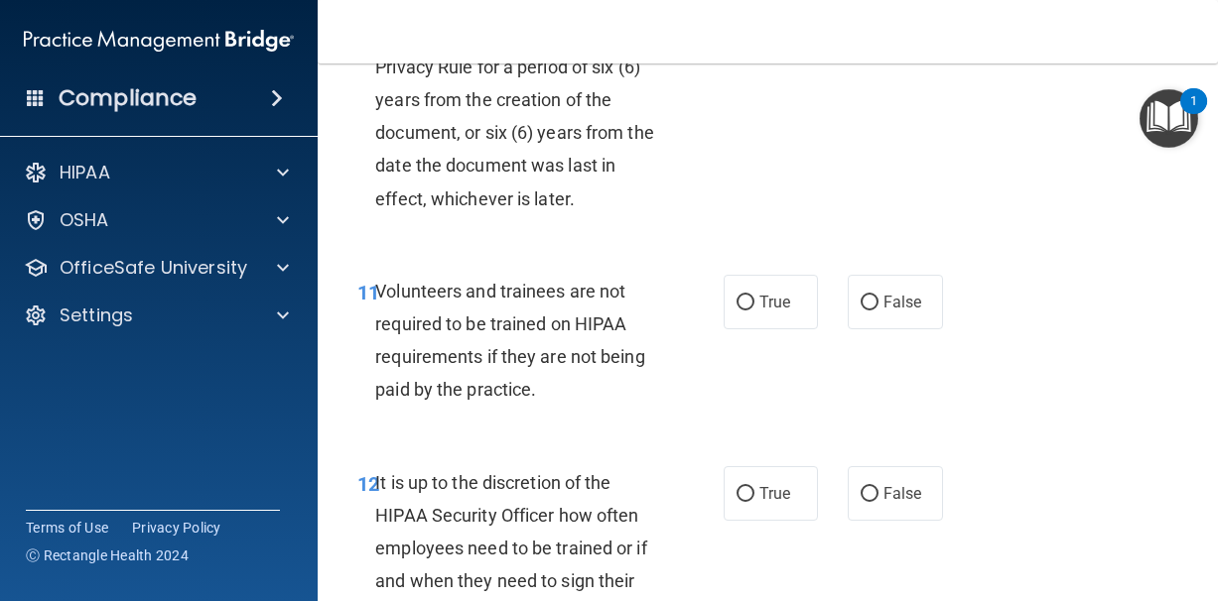
scroll to position [2658, 0]
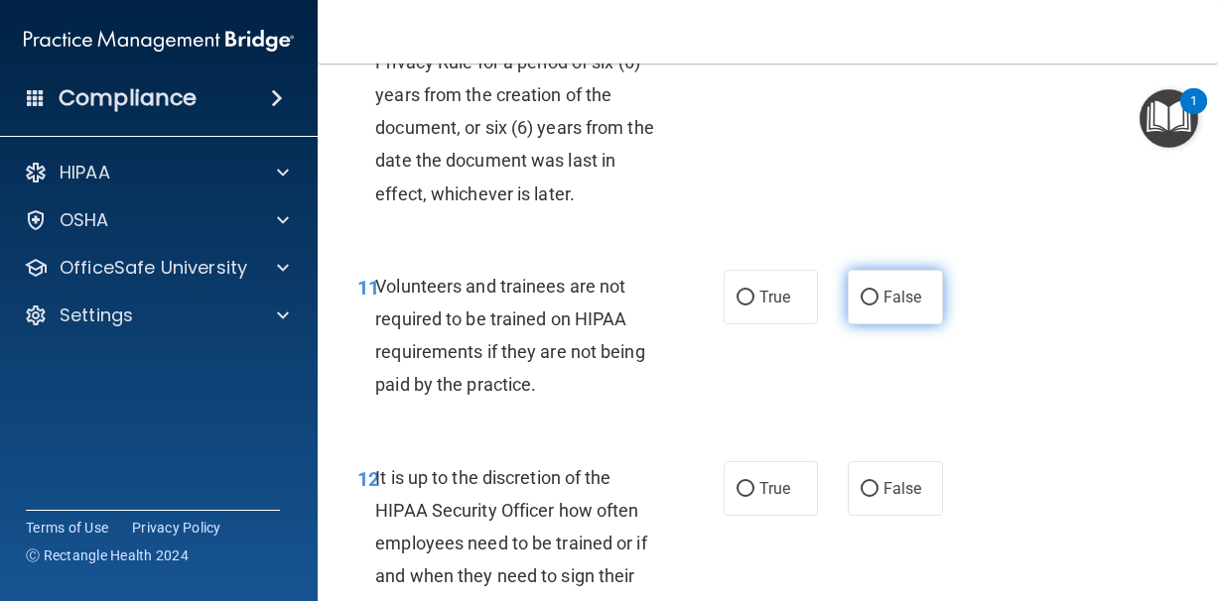
click at [885, 324] on label "False" at bounding box center [894, 297] width 95 height 55
click at [878, 306] on input "False" at bounding box center [869, 298] width 18 height 15
radio input "true"
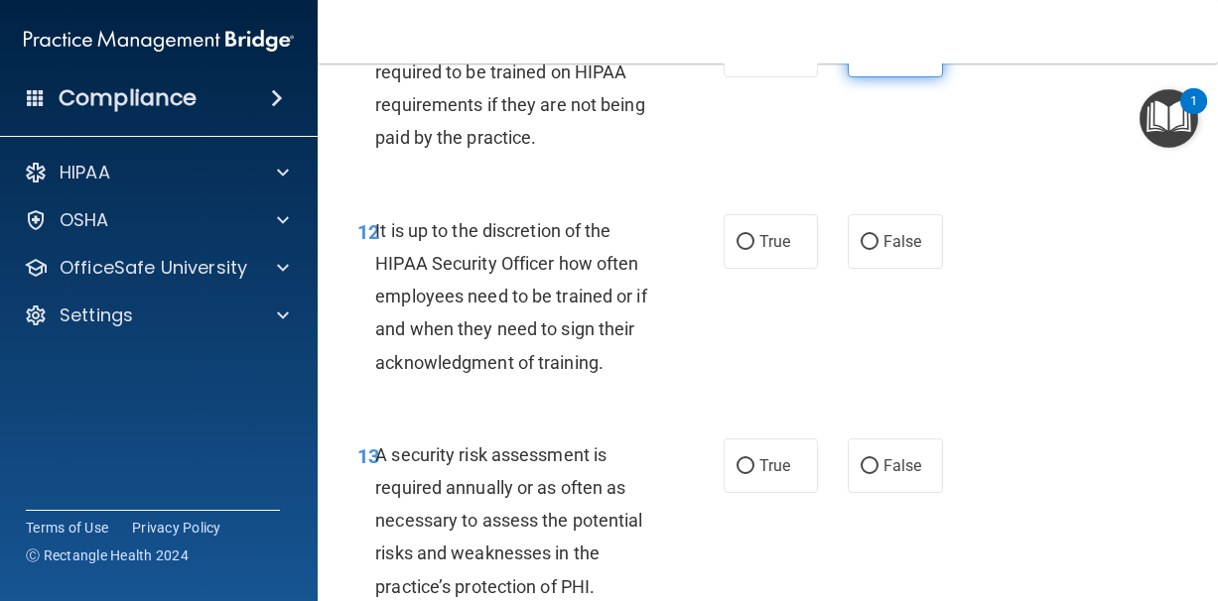
scroll to position [2907, 0]
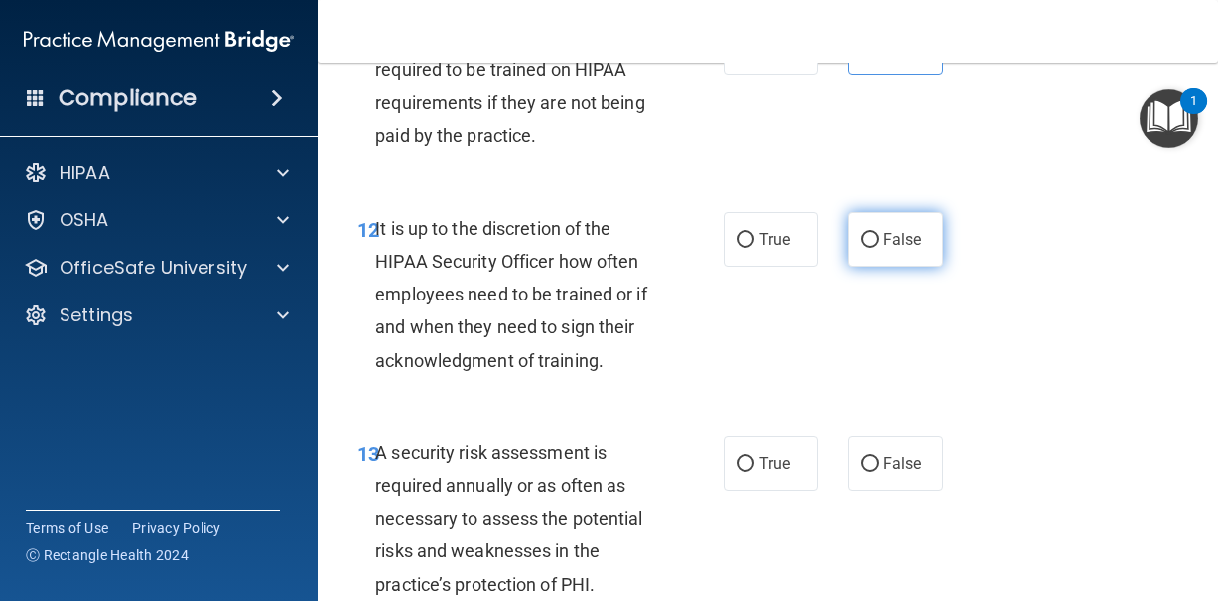
click at [858, 267] on label "False" at bounding box center [894, 239] width 95 height 55
click at [860, 248] on input "False" at bounding box center [869, 240] width 18 height 15
radio input "true"
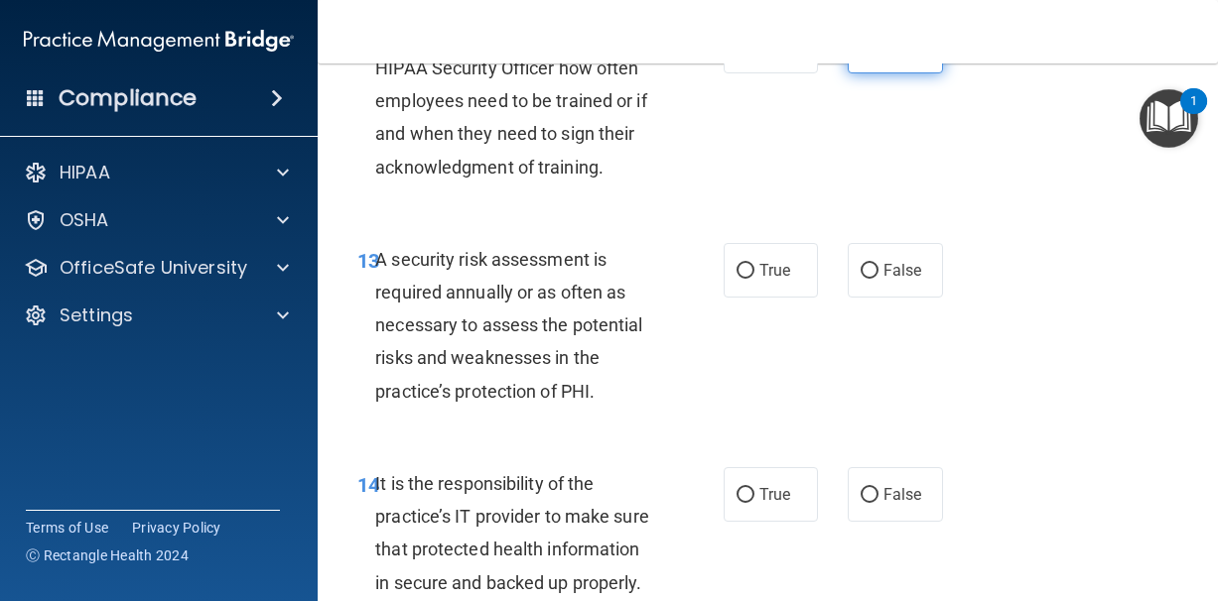
scroll to position [3103, 0]
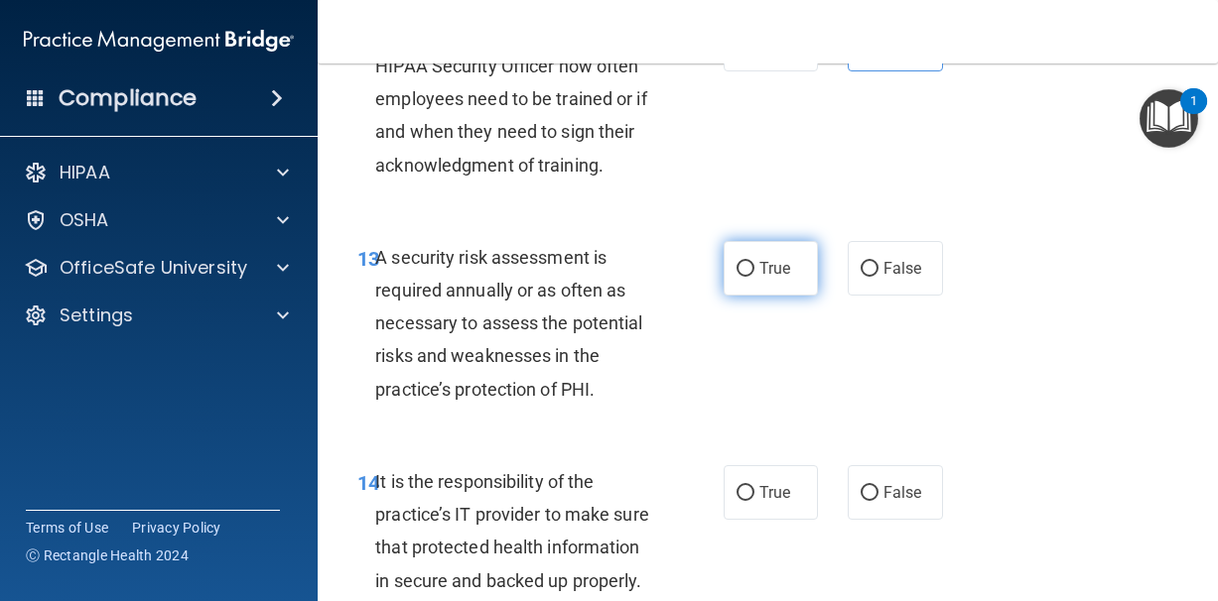
click at [755, 289] on label "True" at bounding box center [770, 268] width 95 height 55
click at [754, 277] on input "True" at bounding box center [745, 269] width 18 height 15
radio input "true"
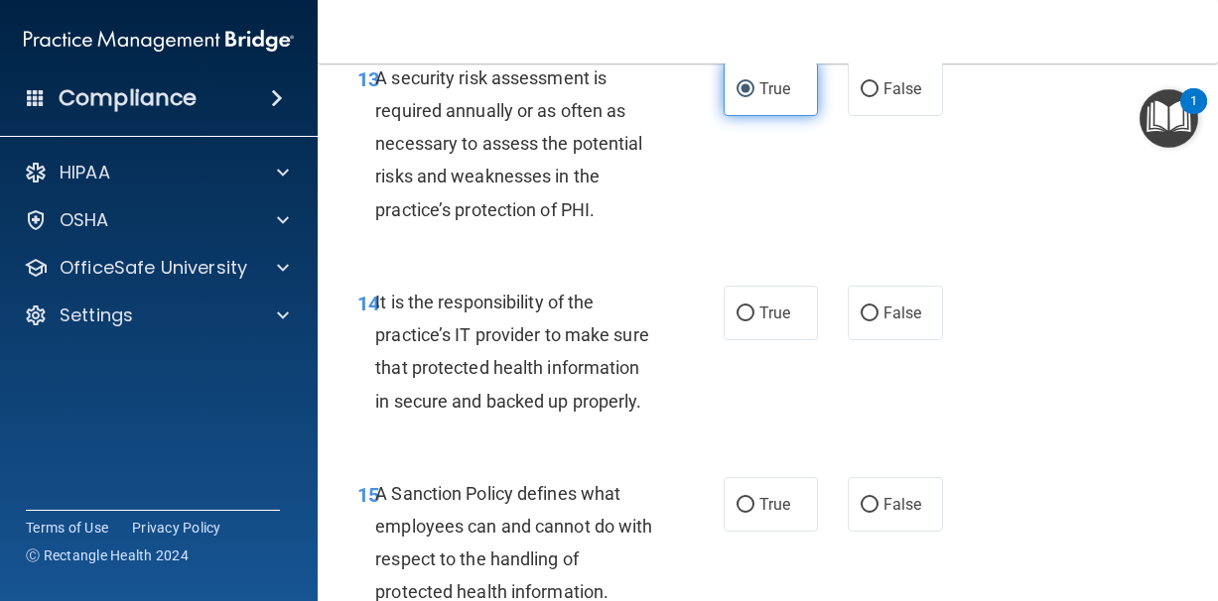
scroll to position [3301, 0]
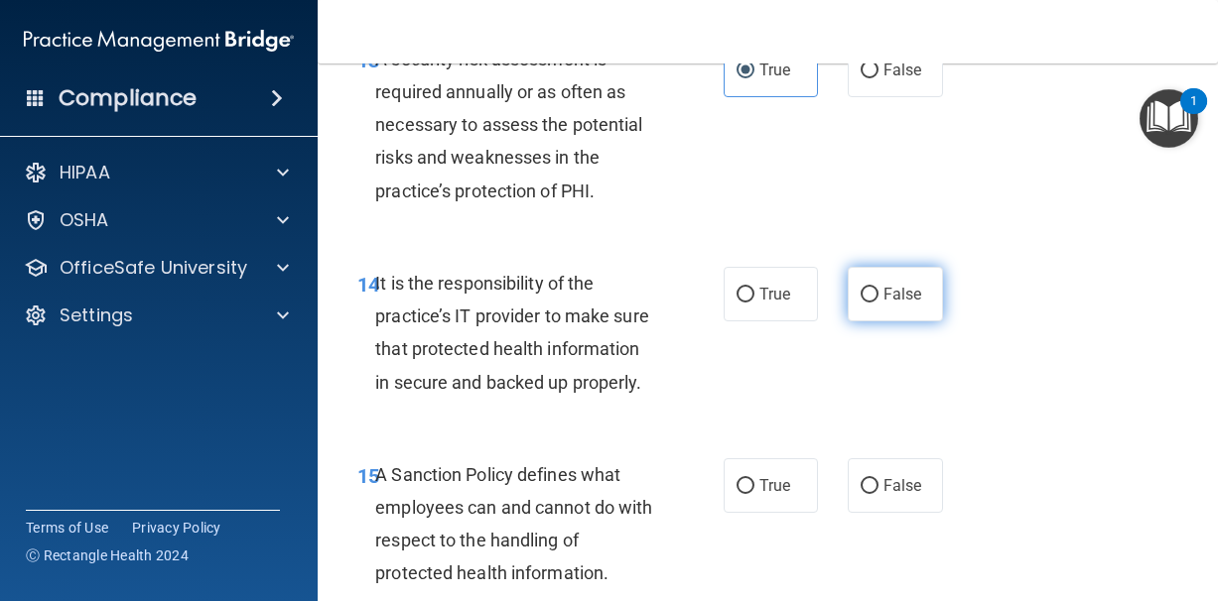
click at [867, 303] on input "False" at bounding box center [869, 295] width 18 height 15
radio input "true"
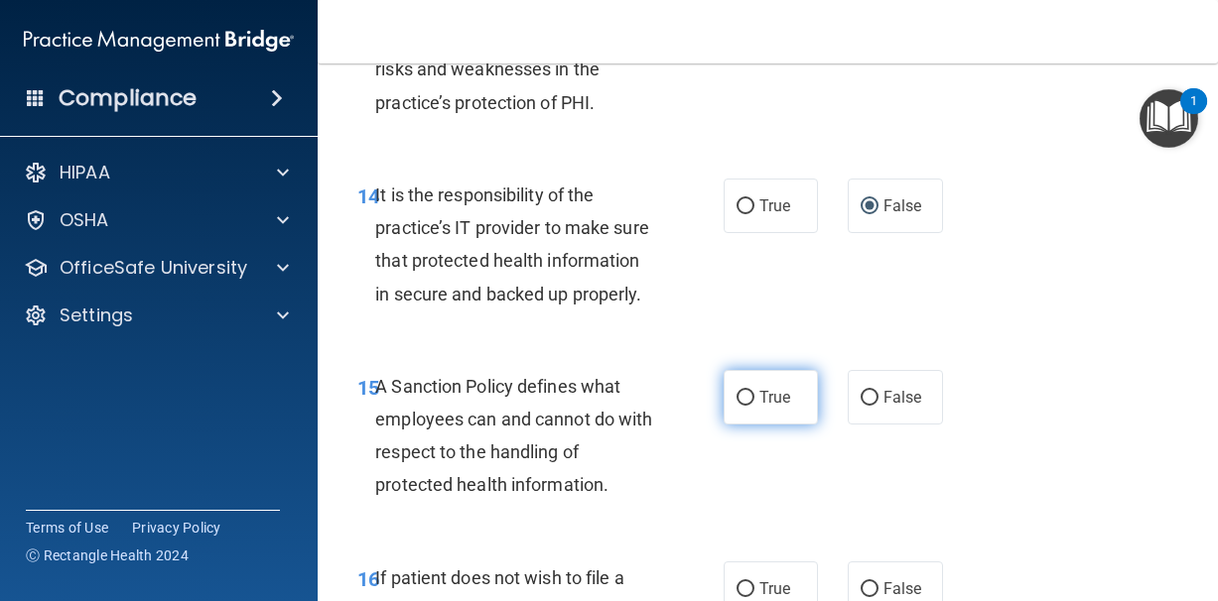
click at [781, 388] on label "True" at bounding box center [770, 397] width 95 height 55
click at [754, 391] on input "True" at bounding box center [745, 398] width 18 height 15
radio input "true"
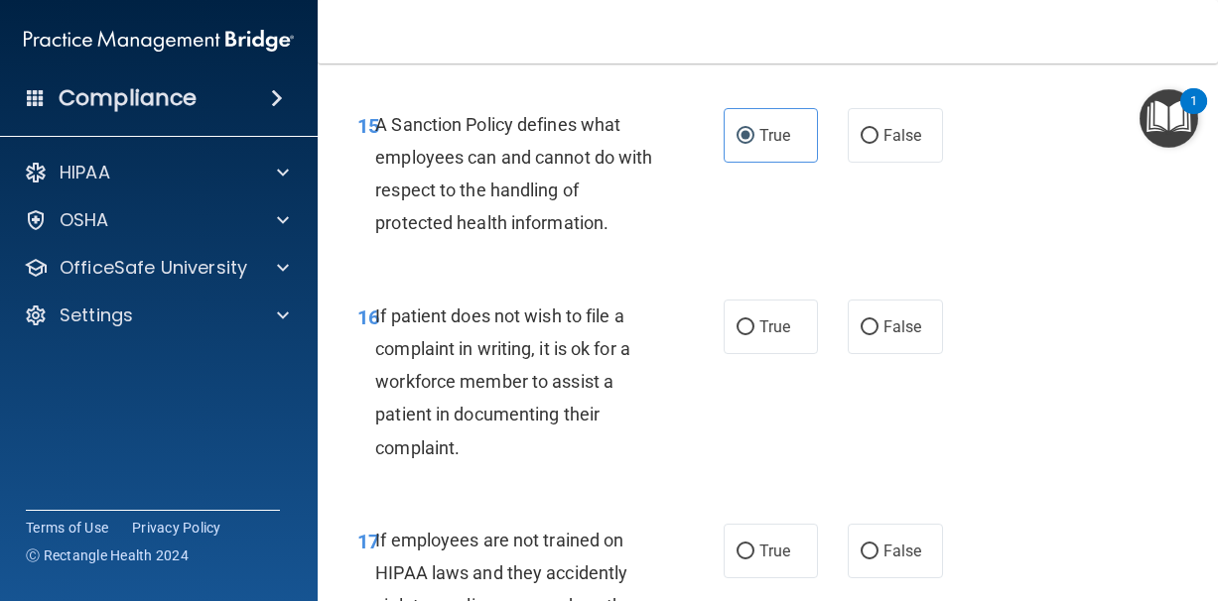
scroll to position [3654, 0]
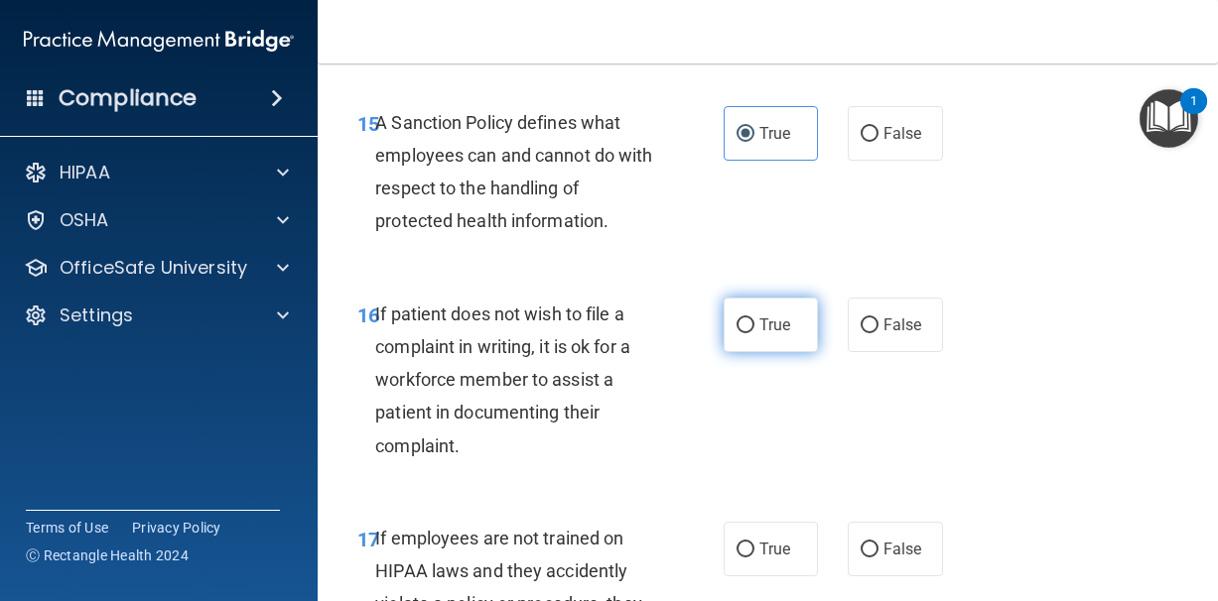
click at [769, 334] on span "True" at bounding box center [774, 325] width 31 height 19
click at [754, 333] on input "True" at bounding box center [745, 326] width 18 height 15
radio input "true"
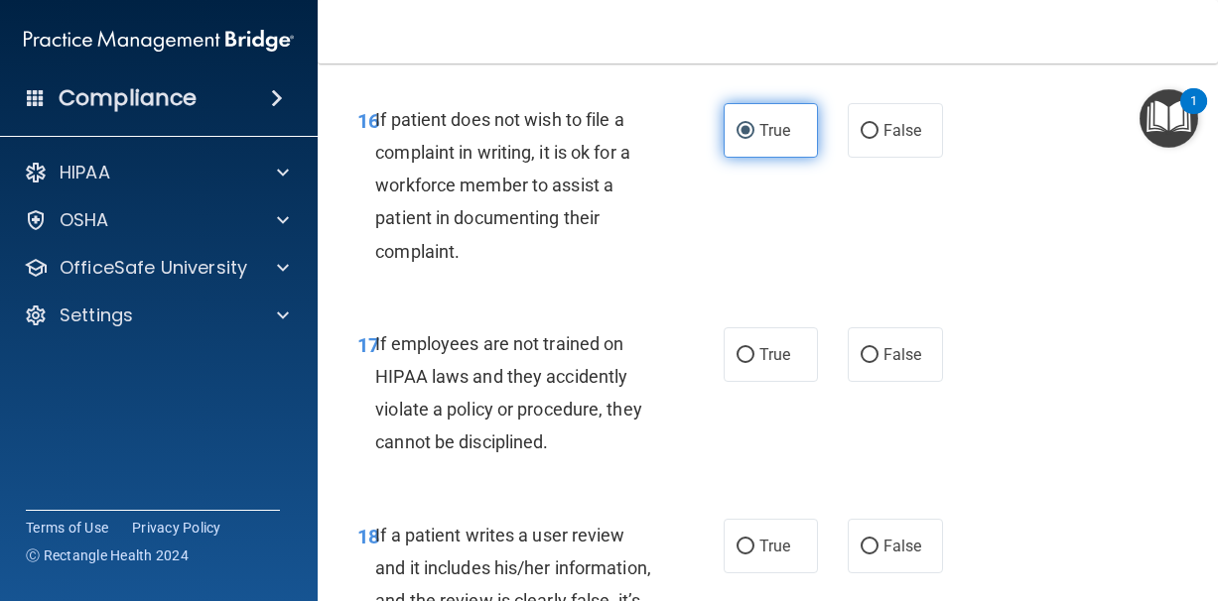
scroll to position [3853, 0]
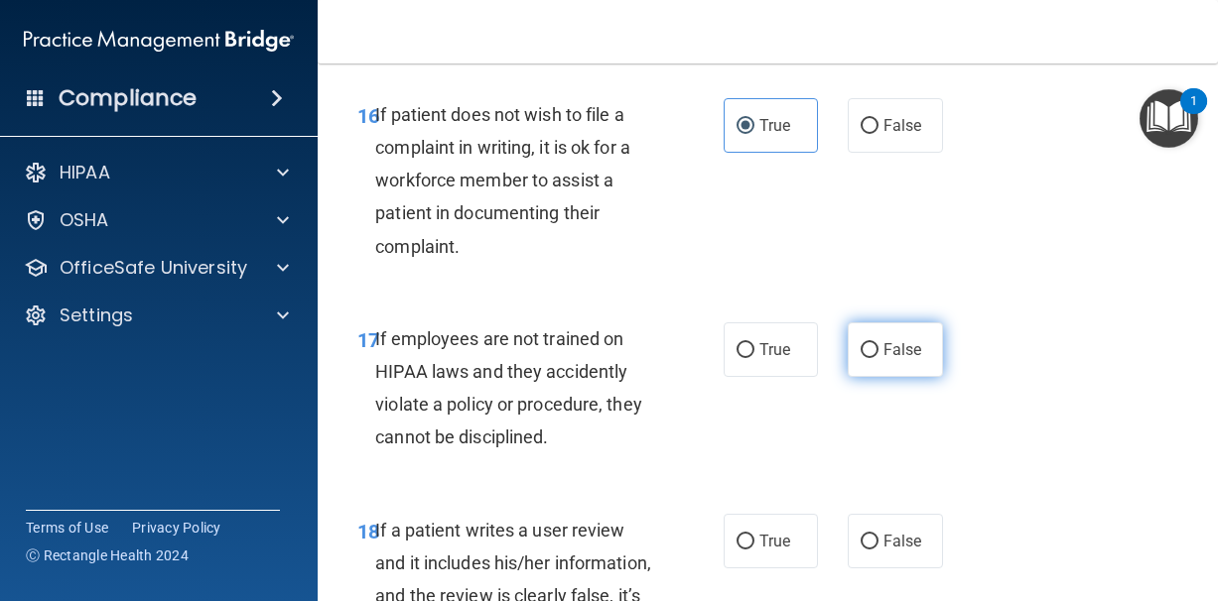
click at [869, 358] on input "False" at bounding box center [869, 350] width 18 height 15
radio input "true"
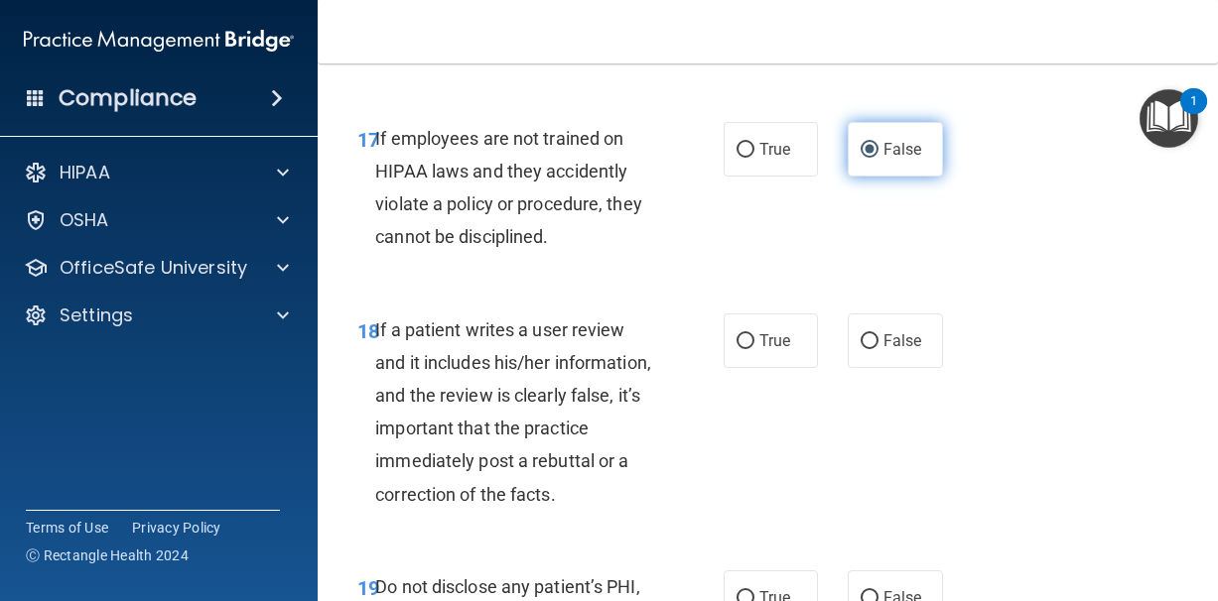
scroll to position [4066, 0]
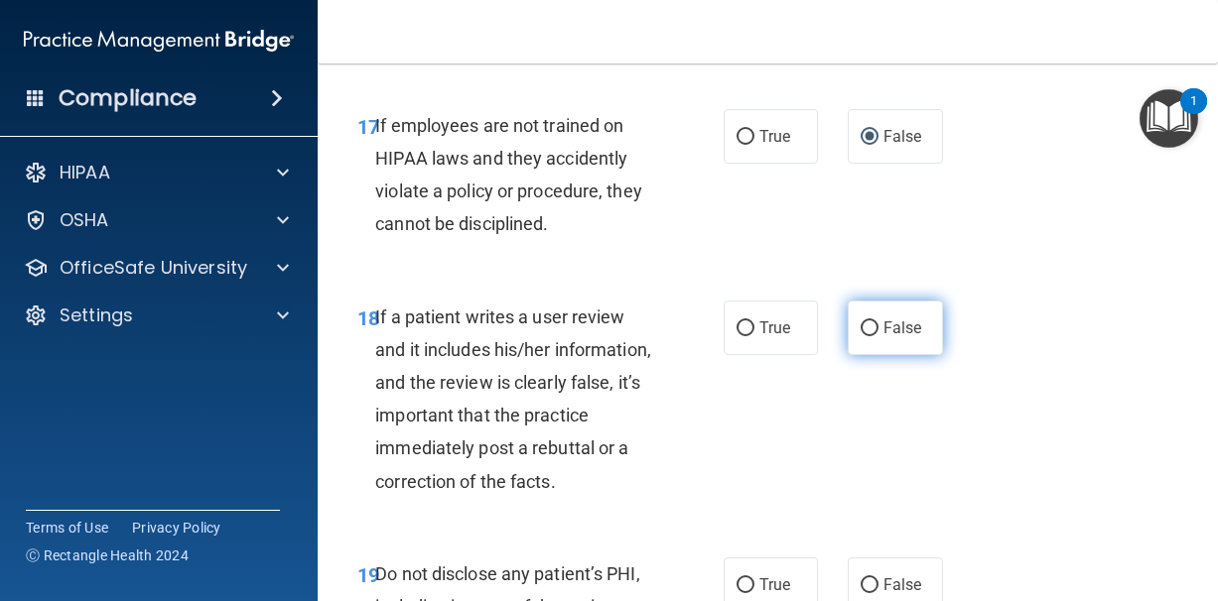
click at [874, 321] on label "False" at bounding box center [894, 328] width 95 height 55
click at [874, 322] on input "False" at bounding box center [869, 329] width 18 height 15
radio input "true"
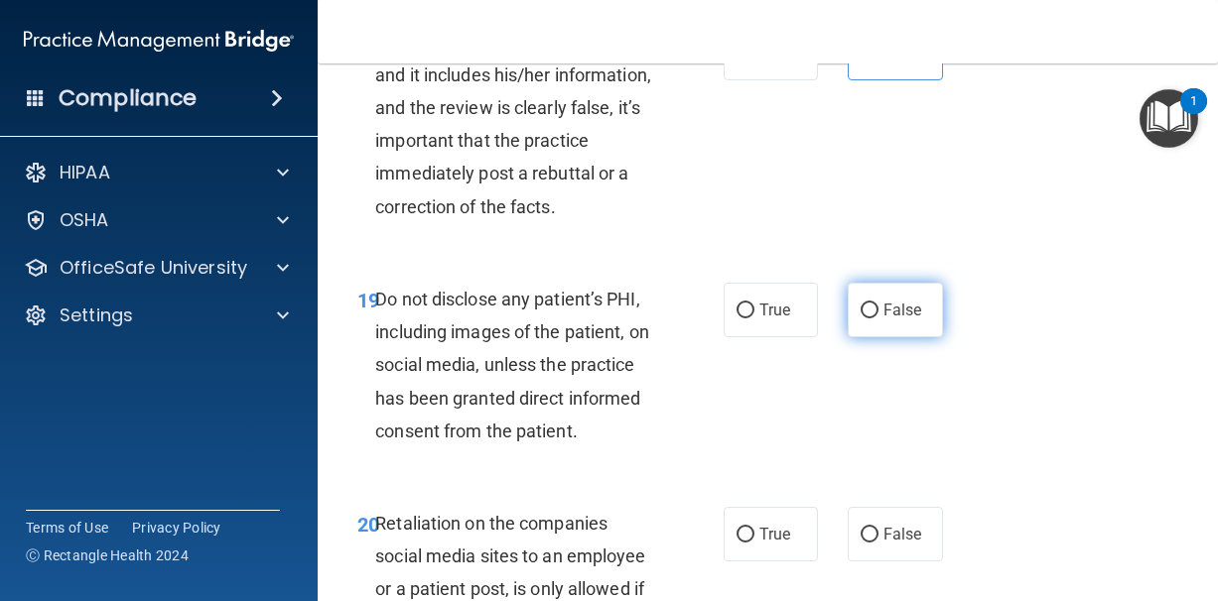
scroll to position [4379, 0]
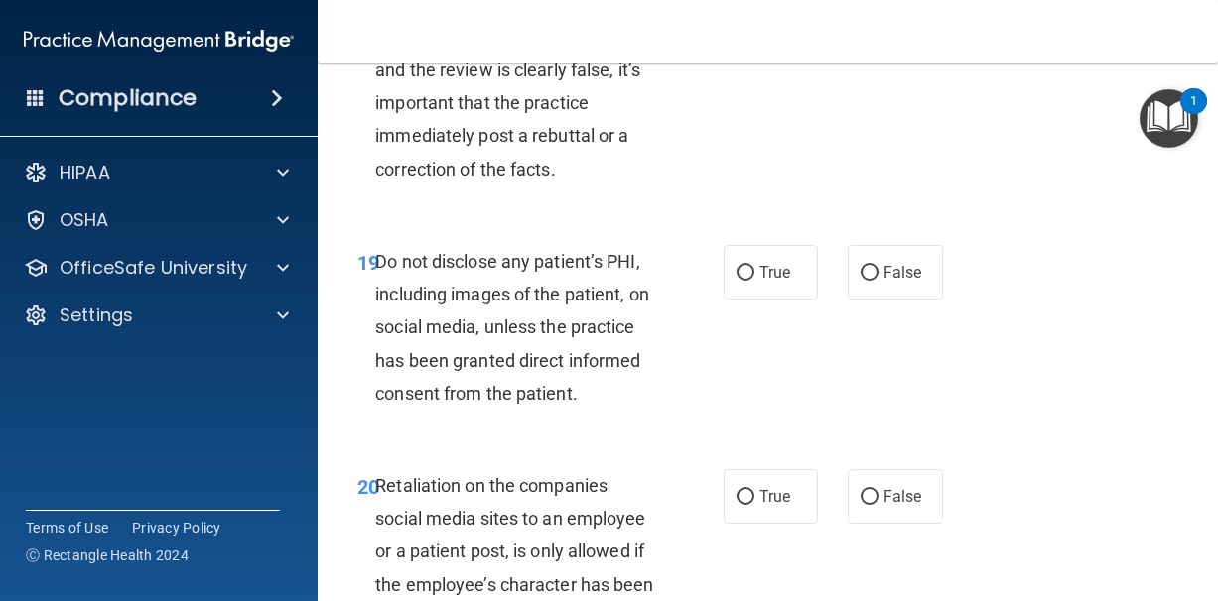
click at [774, 322] on div "19 Do not disclose any patient’s PHI, including images of the patient, on socia…" at bounding box center [767, 332] width 850 height 224
click at [774, 280] on span "True" at bounding box center [774, 272] width 31 height 19
click at [754, 280] on input "True" at bounding box center [745, 273] width 18 height 15
radio input "true"
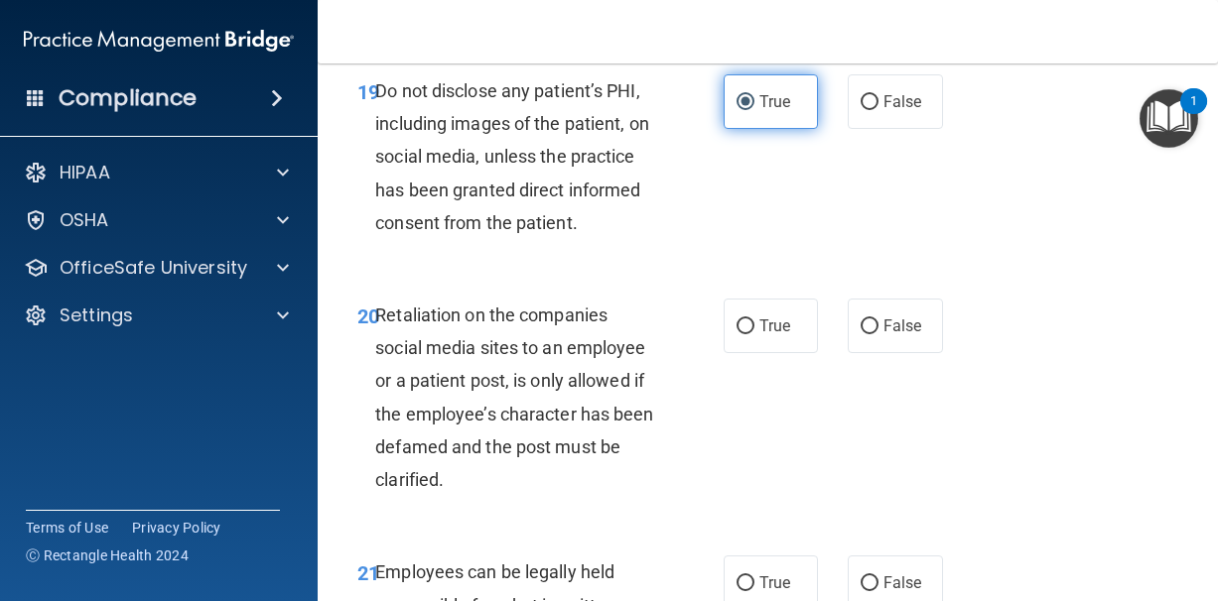
scroll to position [4556, 0]
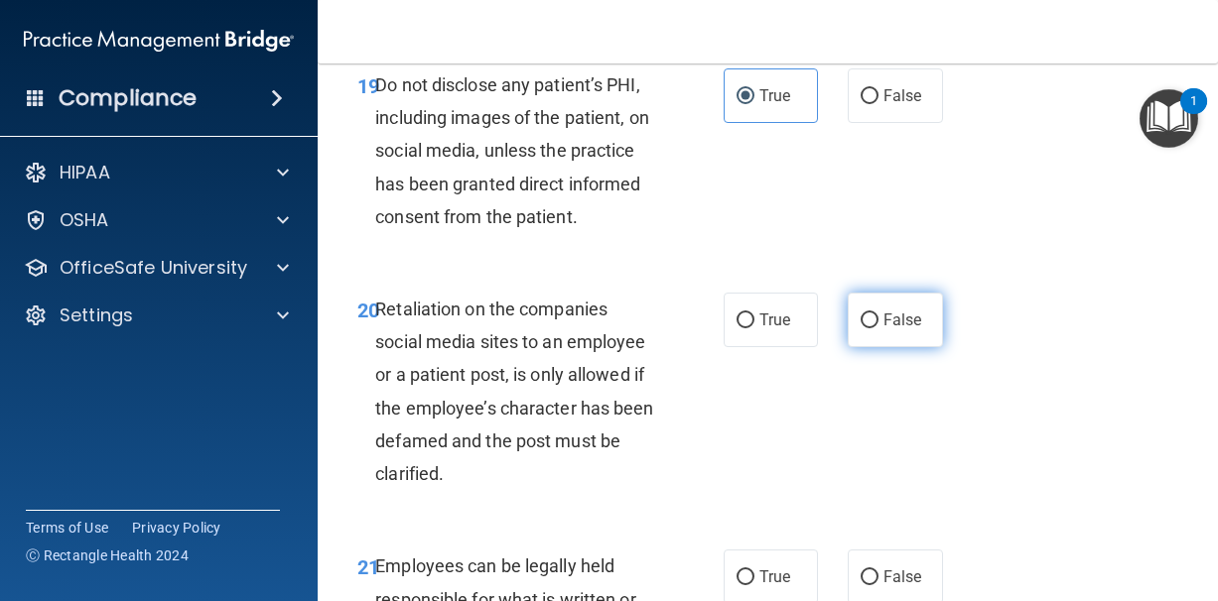
click at [887, 341] on label "False" at bounding box center [894, 320] width 95 height 55
click at [878, 328] on input "False" at bounding box center [869, 321] width 18 height 15
radio input "true"
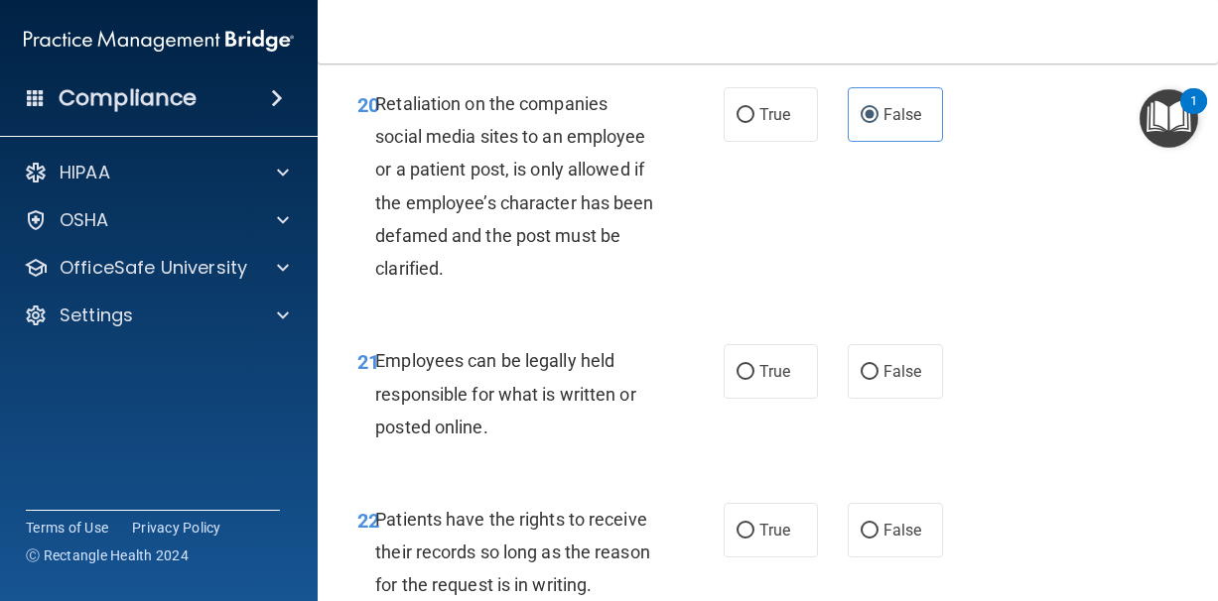
scroll to position [4762, 0]
click at [802, 381] on label "True" at bounding box center [770, 370] width 95 height 55
click at [754, 379] on input "True" at bounding box center [745, 371] width 18 height 15
radio input "true"
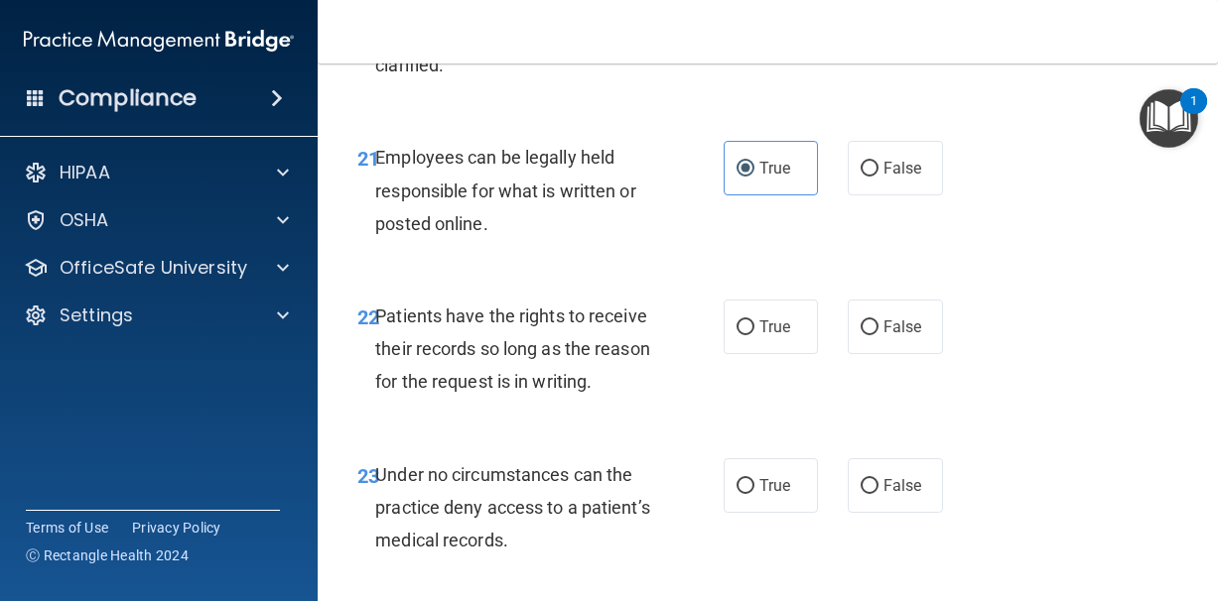
scroll to position [4966, 0]
click at [857, 342] on label "False" at bounding box center [894, 326] width 95 height 55
click at [860, 334] on input "False" at bounding box center [869, 327] width 18 height 15
radio input "true"
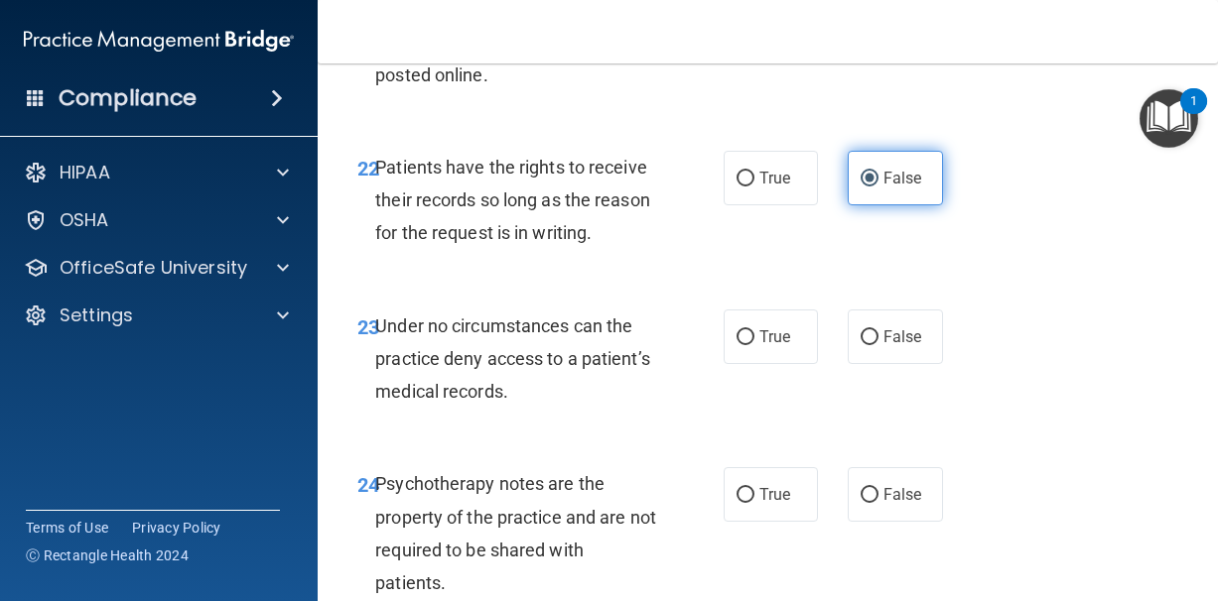
scroll to position [5117, 0]
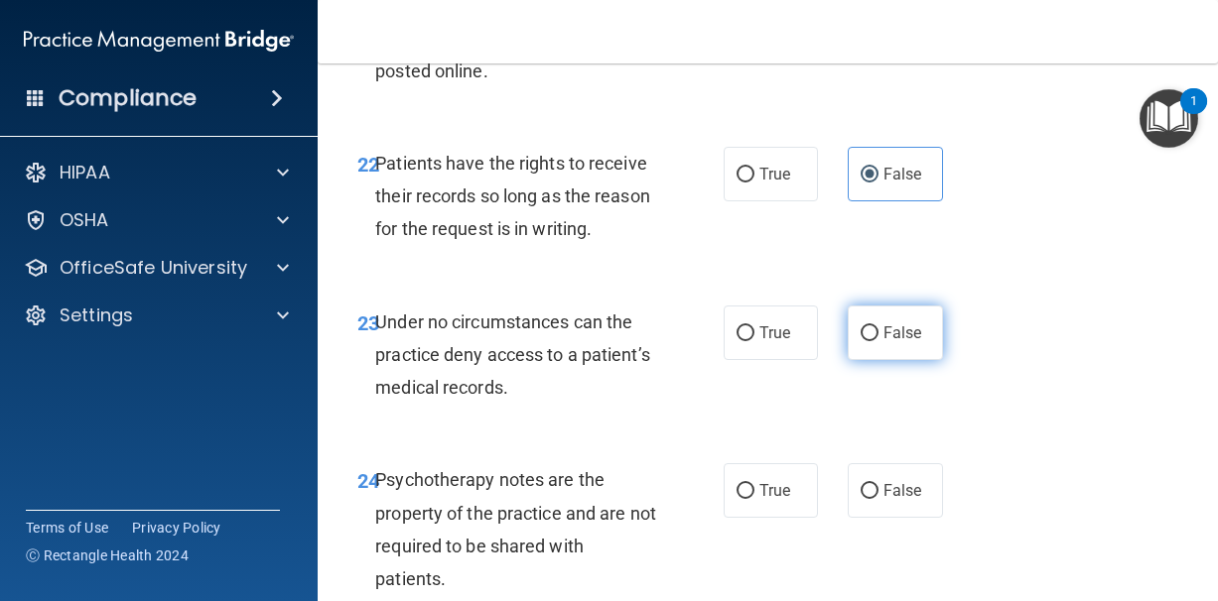
click at [857, 343] on label "False" at bounding box center [894, 333] width 95 height 55
click at [860, 341] on input "False" at bounding box center [869, 333] width 18 height 15
radio input "true"
click at [703, 150] on div "22 Patients have the rights to receive their records so long as the reason for …" at bounding box center [767, 201] width 850 height 159
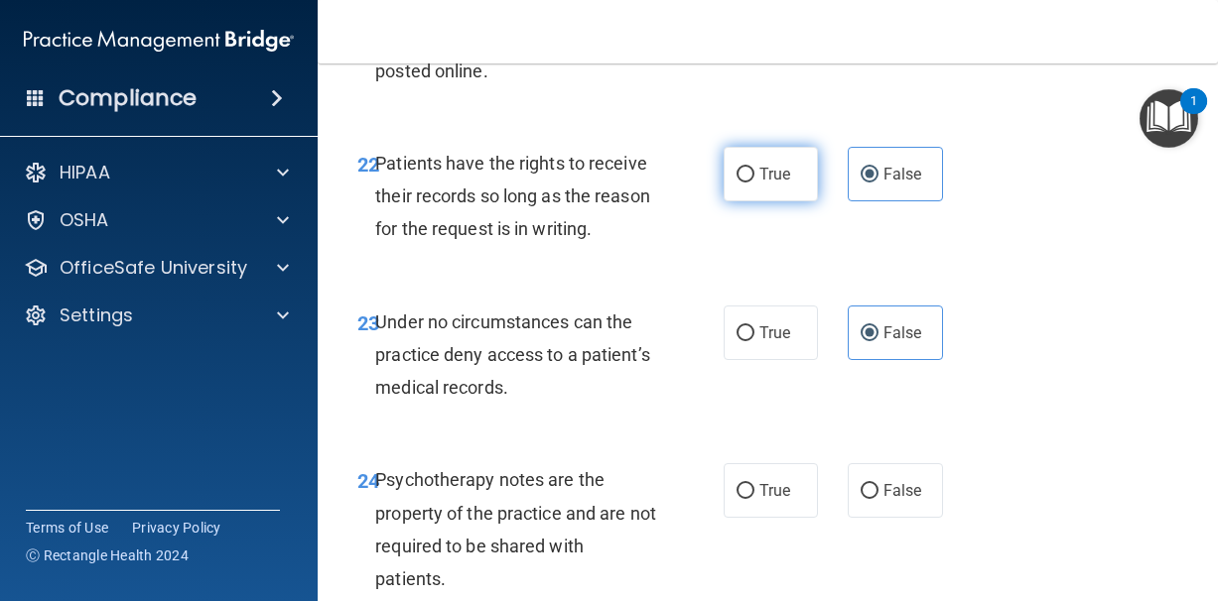
click at [760, 184] on span "True" at bounding box center [774, 174] width 31 height 19
click at [754, 183] on input "True" at bounding box center [745, 175] width 18 height 15
radio input "true"
radio input "false"
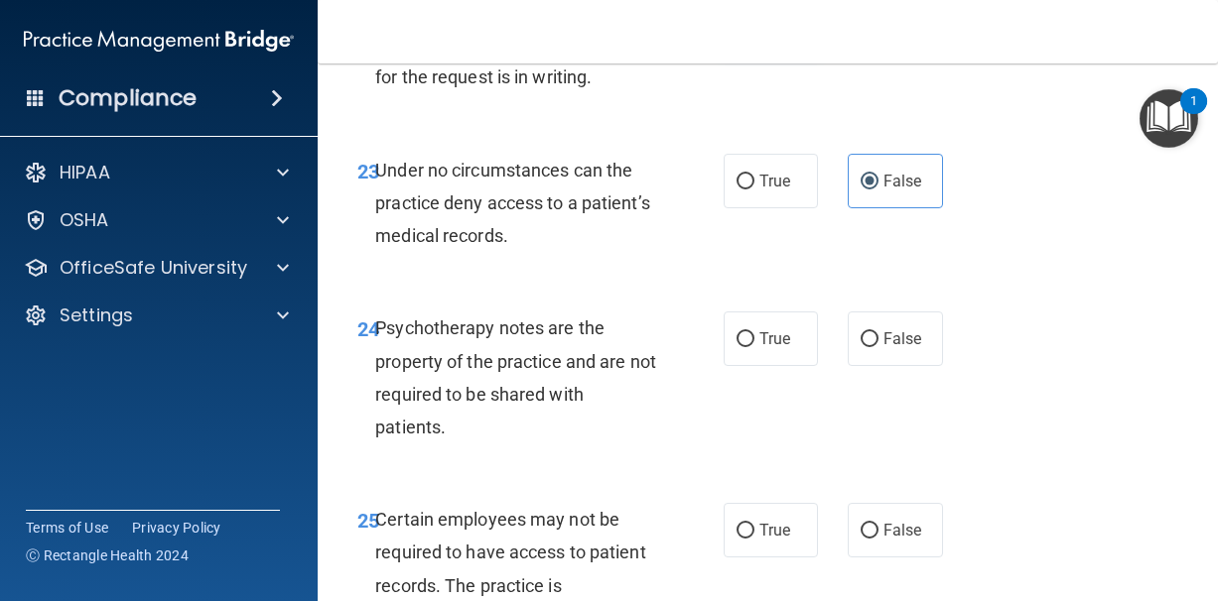
scroll to position [5270, 0]
click at [782, 358] on label "True" at bounding box center [770, 338] width 95 height 55
click at [754, 346] on input "True" at bounding box center [745, 338] width 18 height 15
radio input "true"
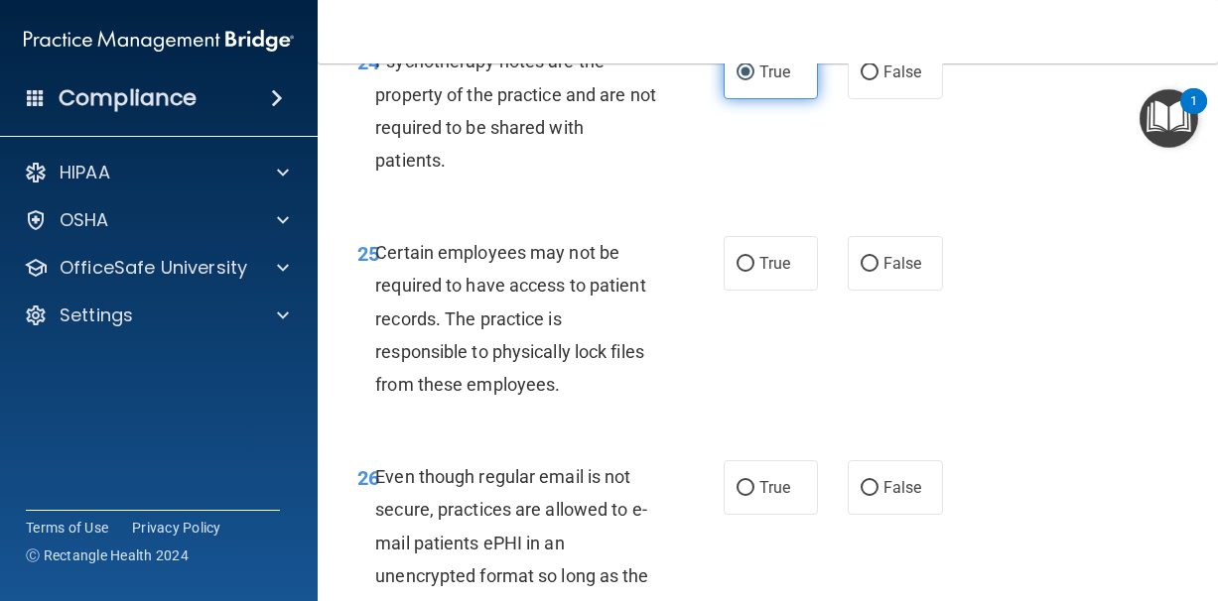
scroll to position [5539, 0]
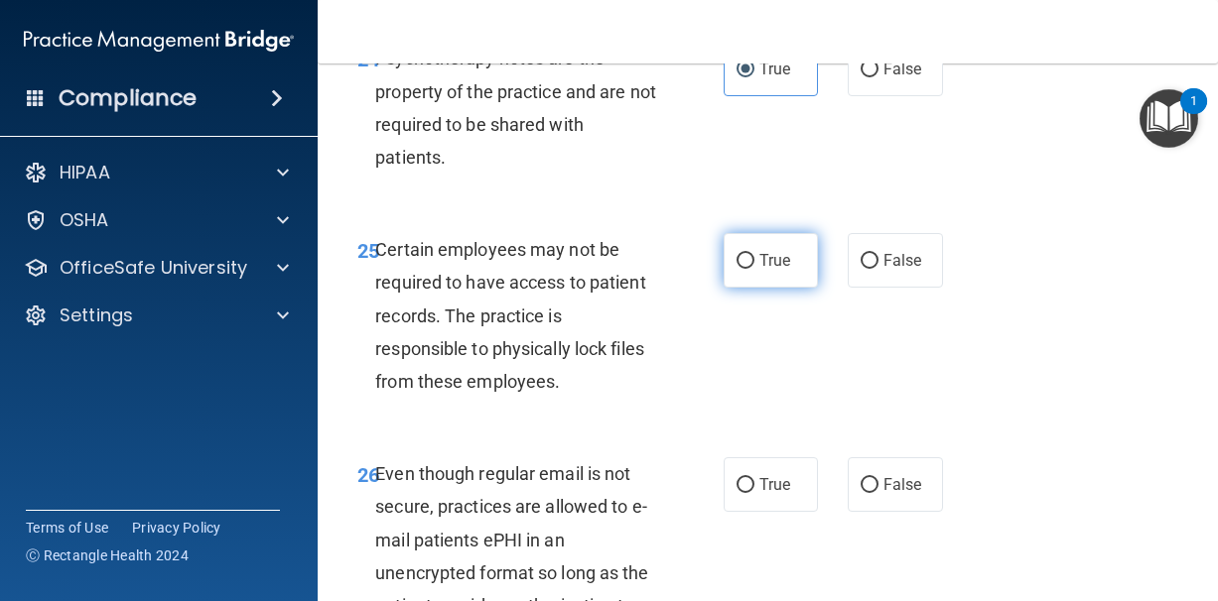
click at [787, 276] on label "True" at bounding box center [770, 260] width 95 height 55
click at [754, 269] on input "True" at bounding box center [745, 261] width 18 height 15
radio input "true"
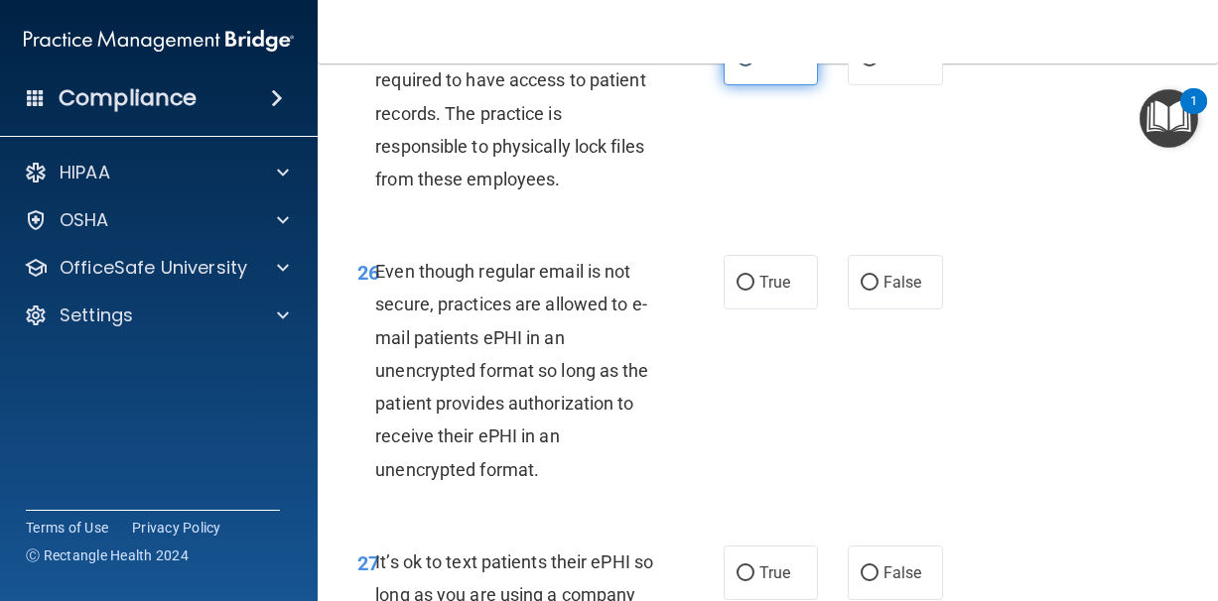
scroll to position [5747, 0]
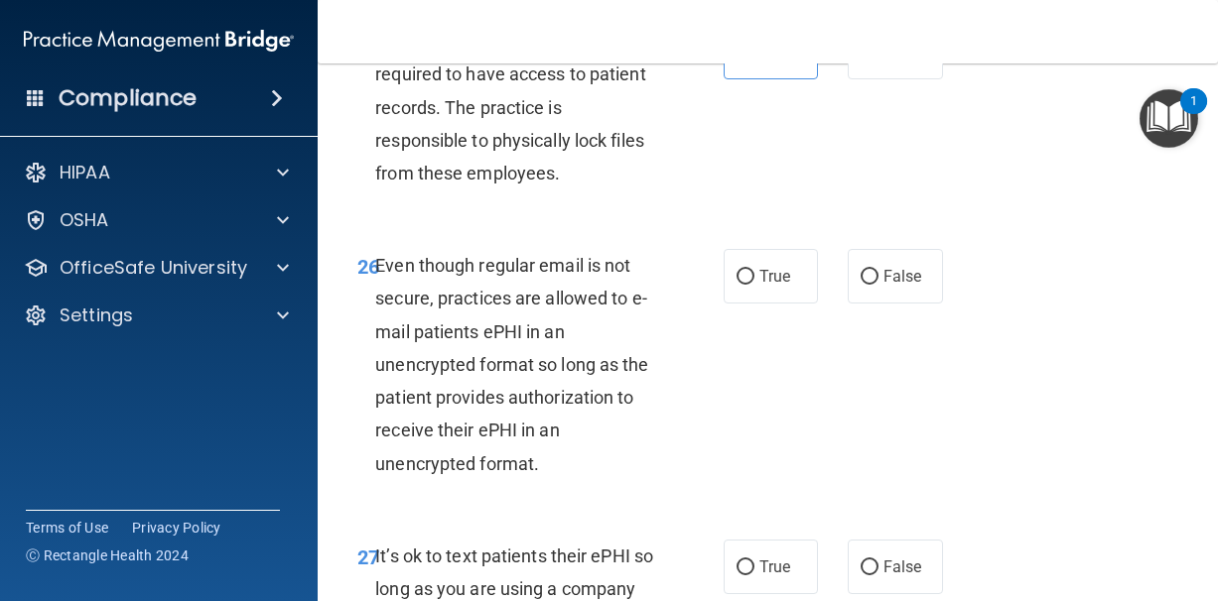
click at [846, 280] on div "True False" at bounding box center [836, 276] width 227 height 55
click at [874, 277] on input "False" at bounding box center [869, 277] width 18 height 15
radio input "true"
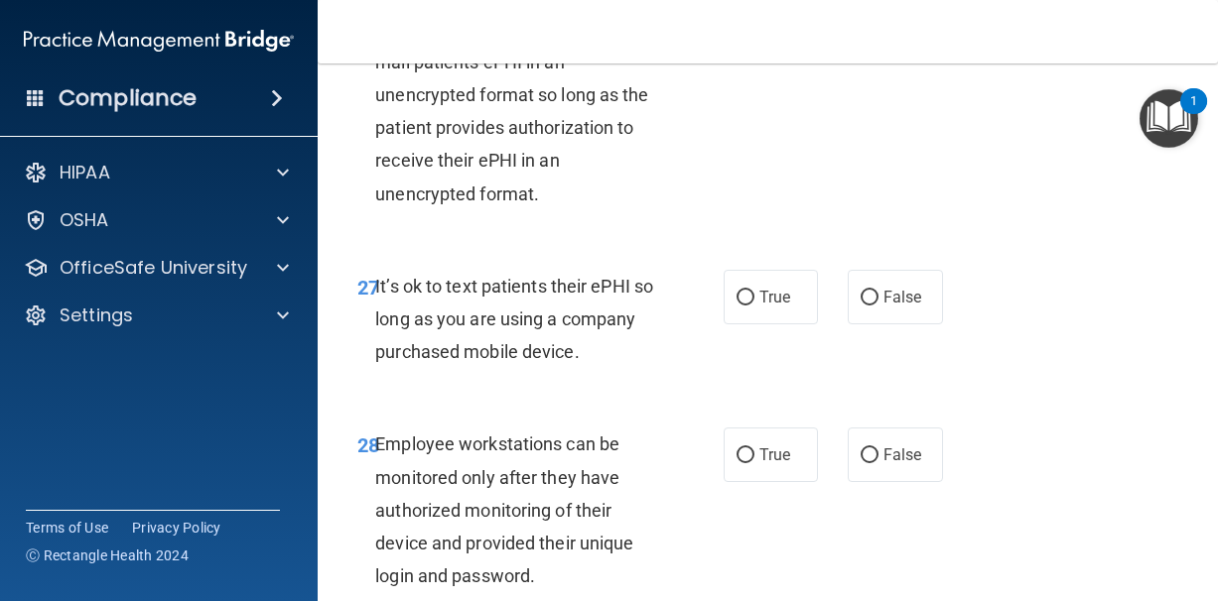
scroll to position [6018, 0]
click at [874, 308] on label "False" at bounding box center [894, 296] width 95 height 55
click at [874, 305] on input "False" at bounding box center [869, 297] width 18 height 15
radio input "true"
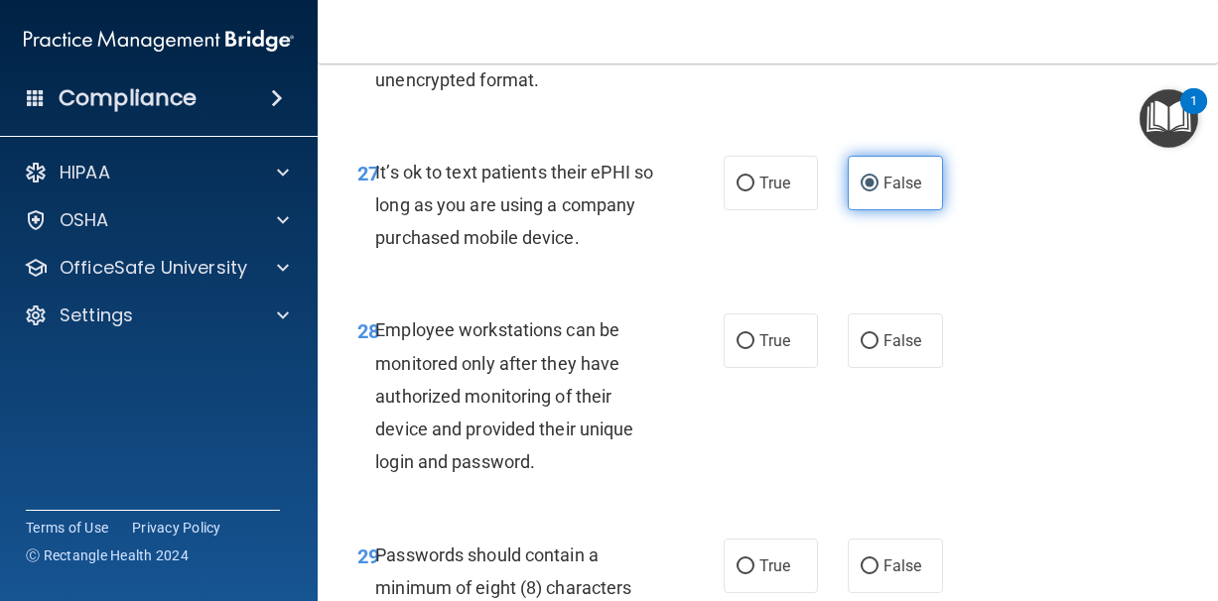
scroll to position [6166, 0]
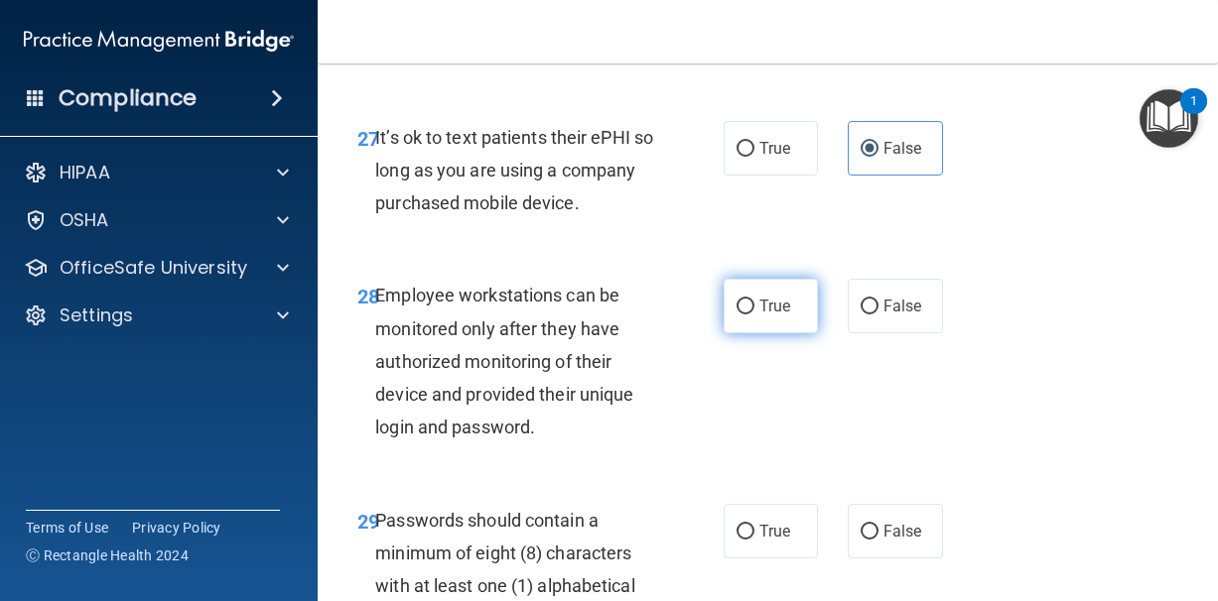
click at [739, 313] on input "True" at bounding box center [745, 307] width 18 height 15
radio input "true"
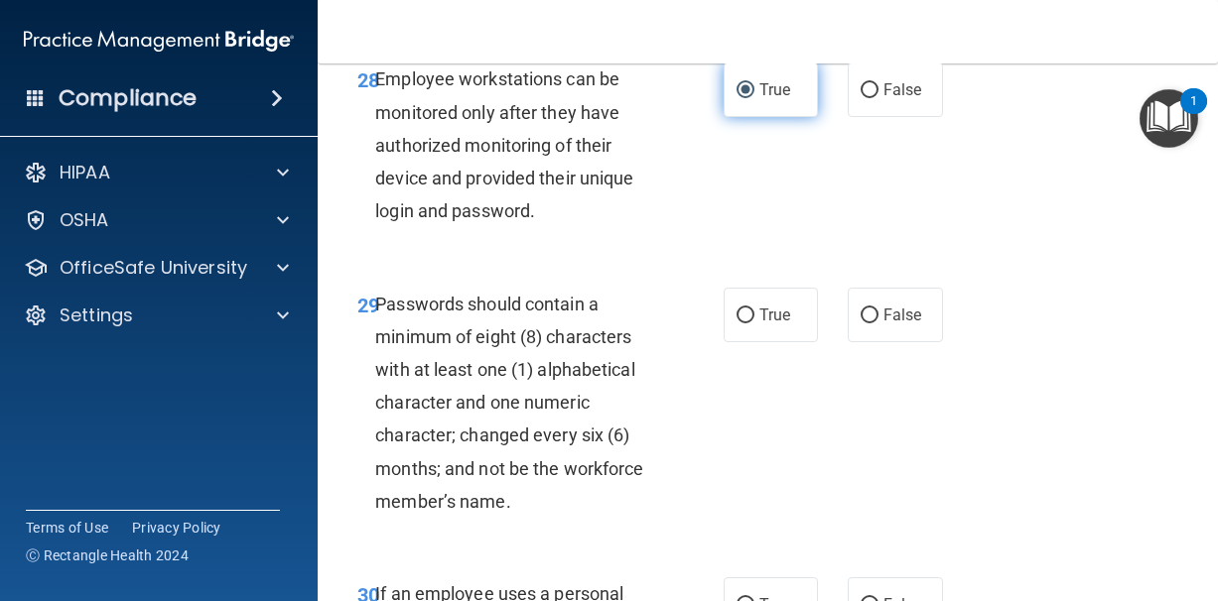
scroll to position [6385, 0]
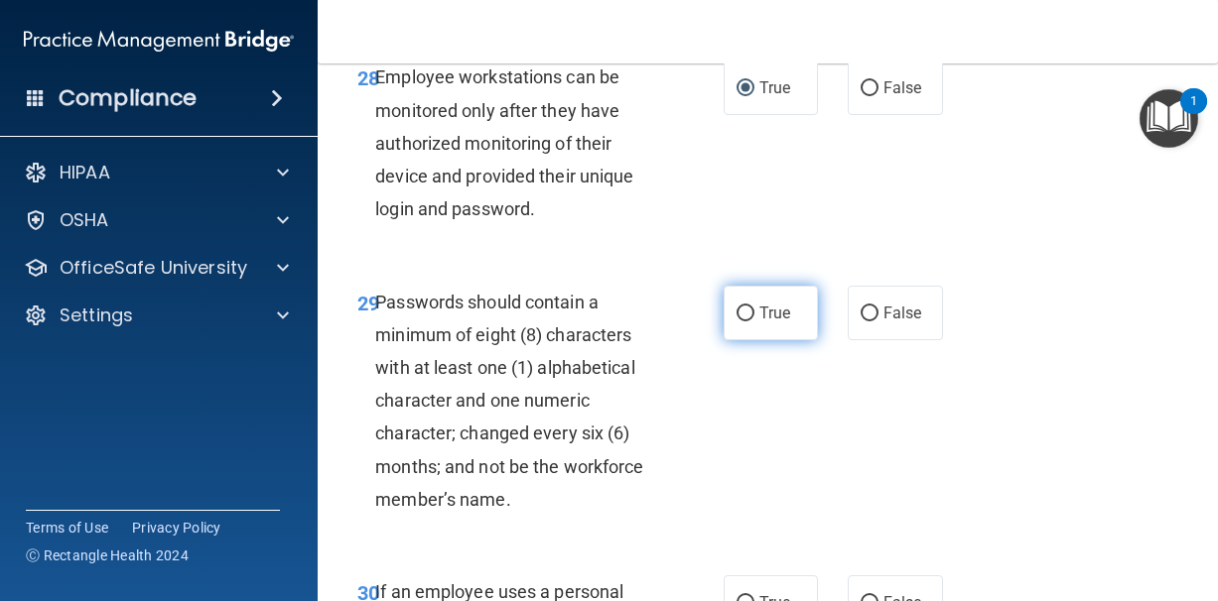
click at [738, 313] on input "True" at bounding box center [745, 314] width 18 height 15
radio input "true"
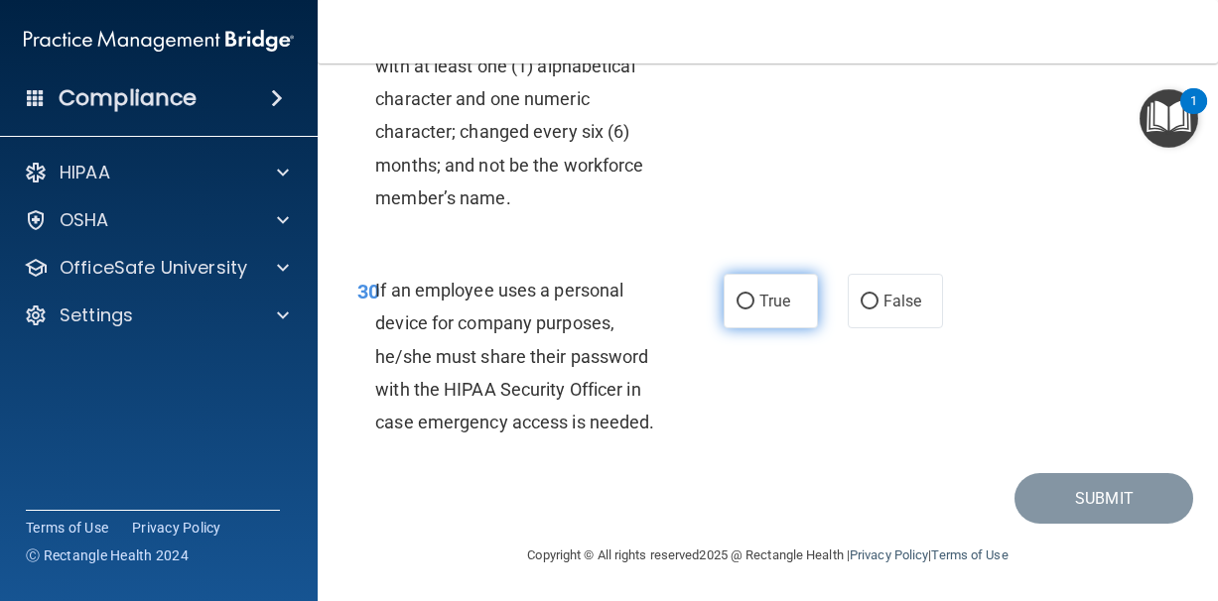
scroll to position [6685, 0]
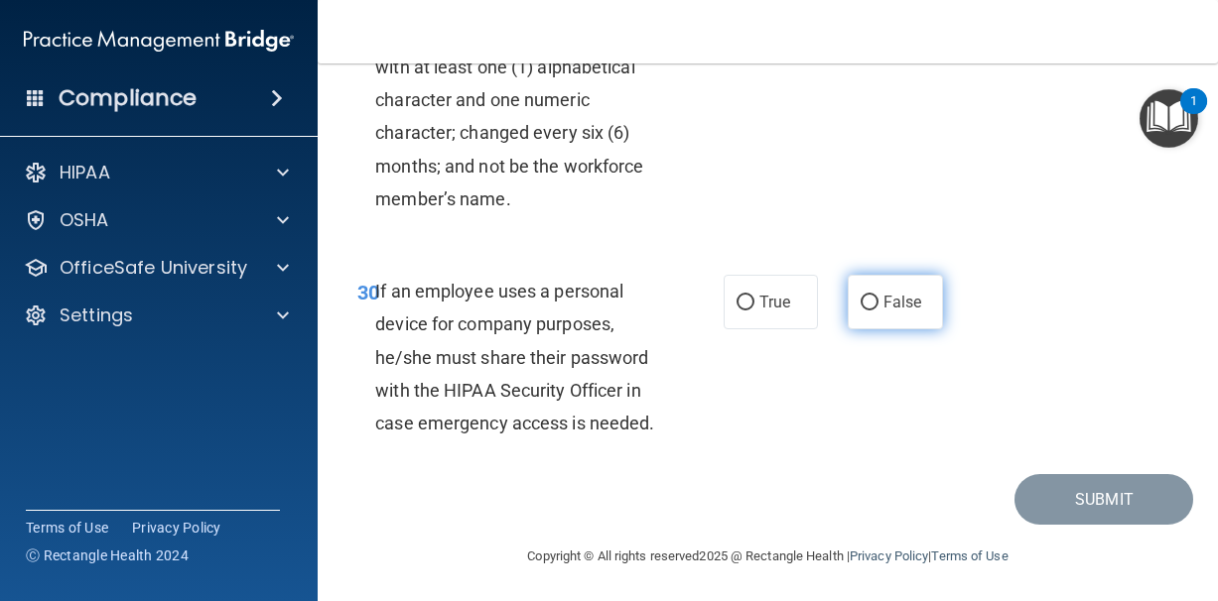
click at [862, 299] on input "False" at bounding box center [869, 303] width 18 height 15
radio input "true"
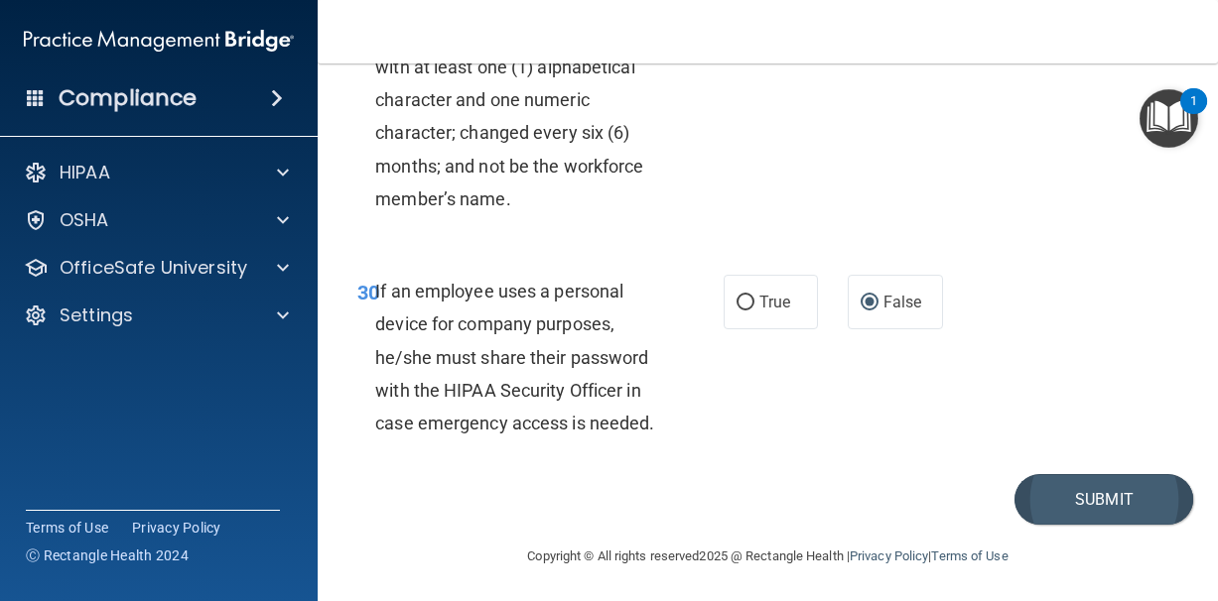
click at [1089, 491] on button "Submit" at bounding box center [1103, 499] width 179 height 51
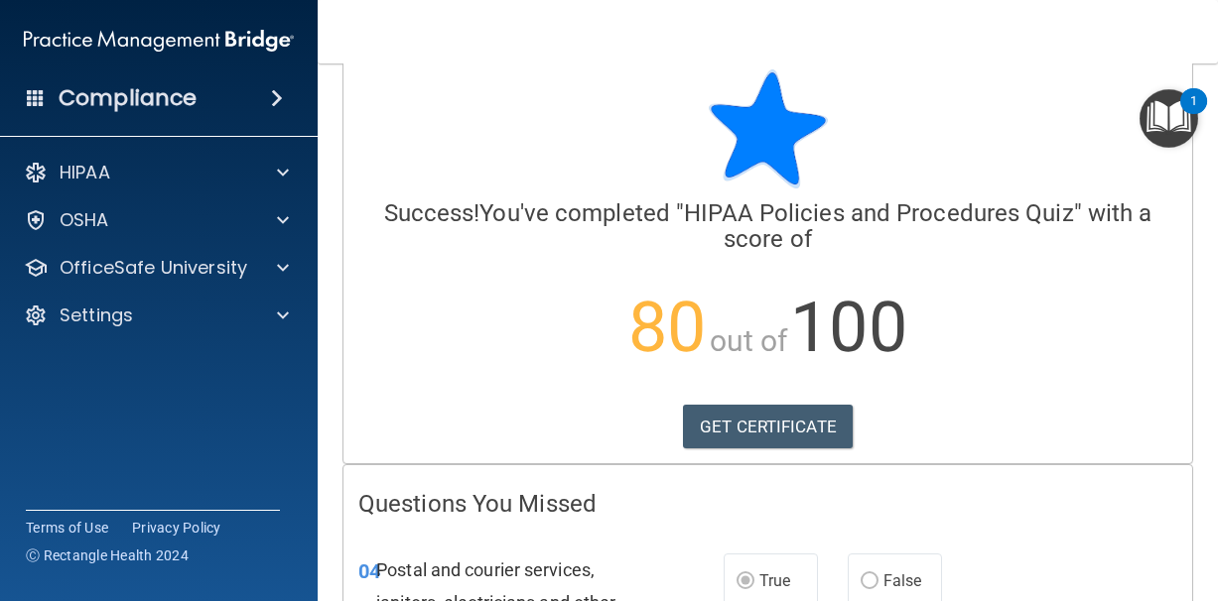
scroll to position [31, 0]
click at [735, 423] on link "GET CERTIFICATE" at bounding box center [768, 426] width 170 height 44
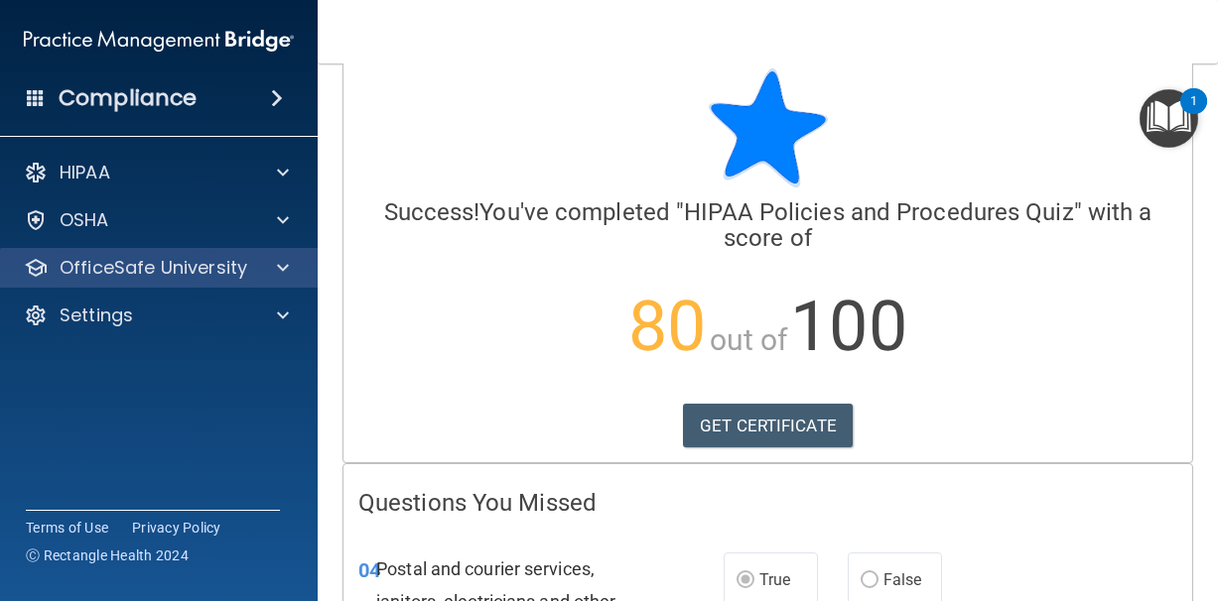
click at [285, 267] on span at bounding box center [283, 268] width 12 height 24
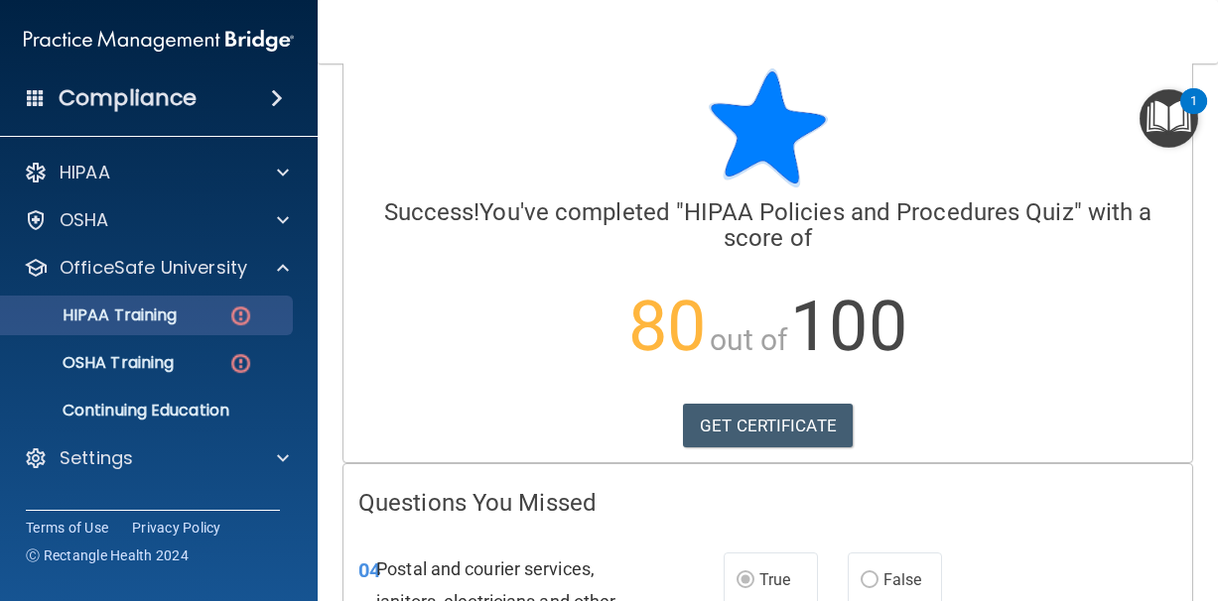
click at [195, 317] on div "HIPAA Training" at bounding box center [148, 316] width 271 height 20
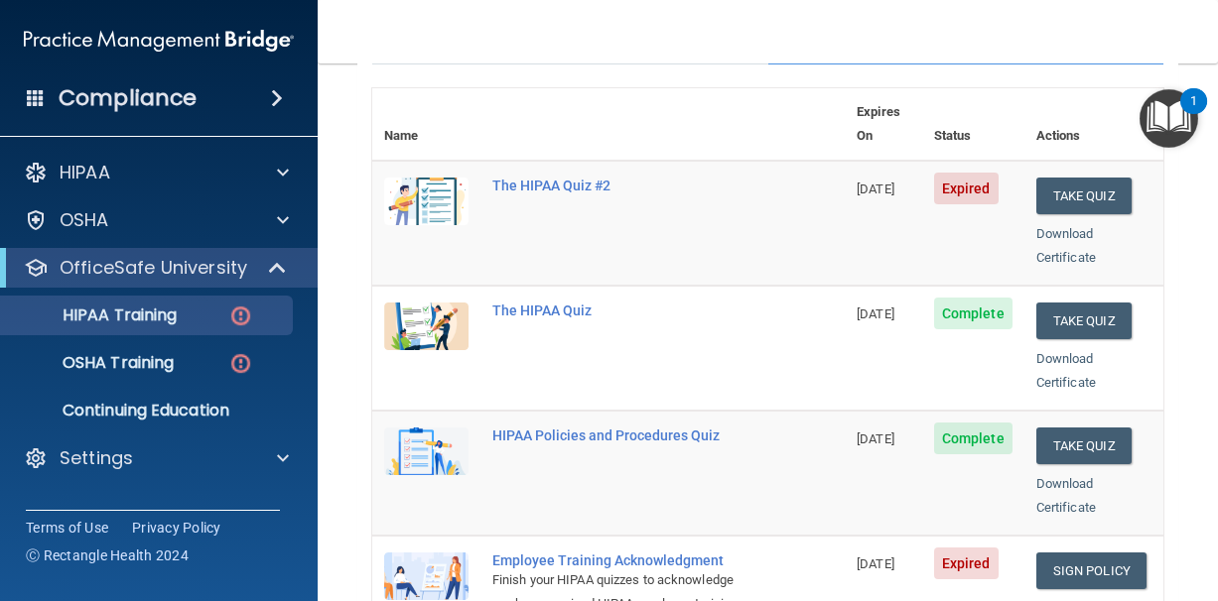
scroll to position [216, 0]
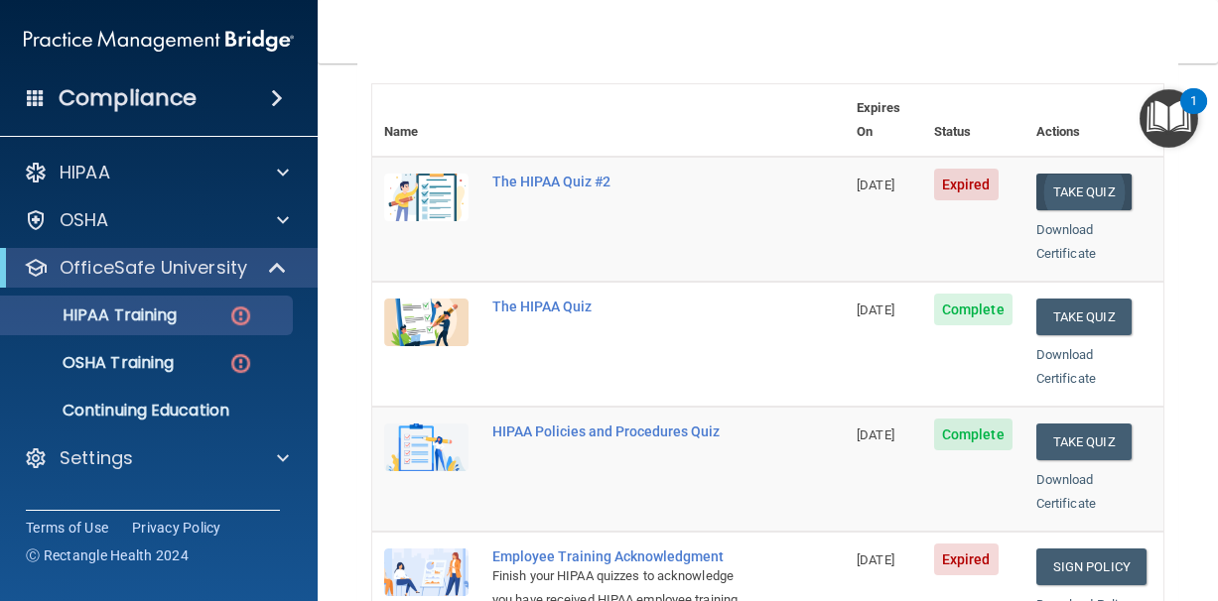
click at [1081, 174] on button "Take Quiz" at bounding box center [1083, 192] width 95 height 37
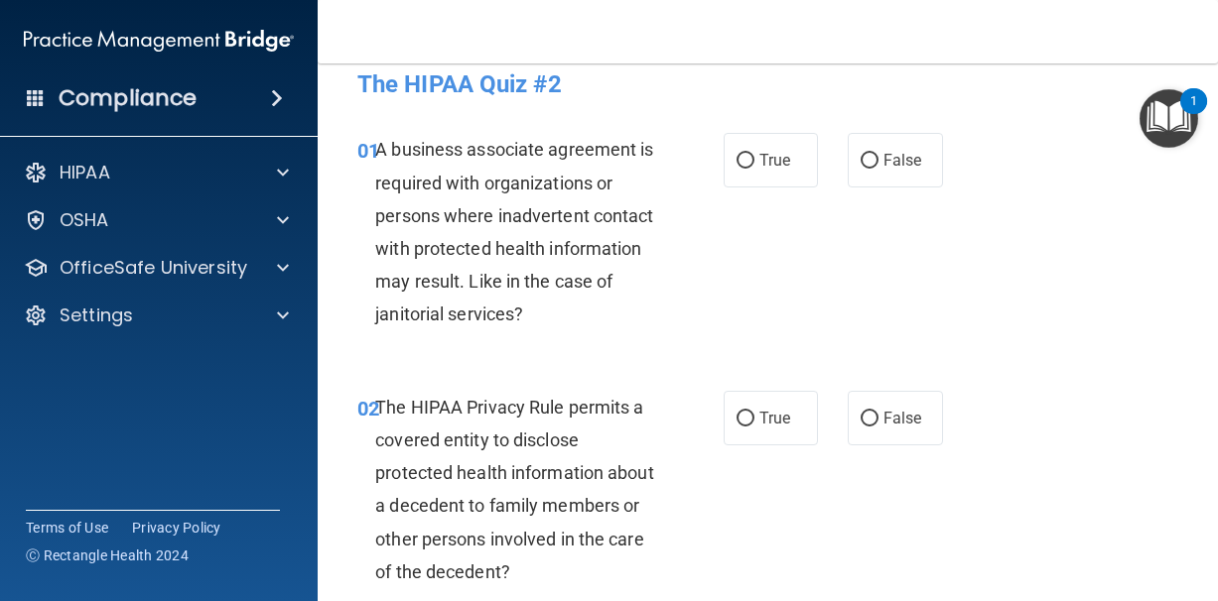
scroll to position [23, 0]
click at [763, 170] on span "True" at bounding box center [774, 161] width 31 height 19
click at [754, 170] on input "True" at bounding box center [745, 162] width 18 height 15
radio input "true"
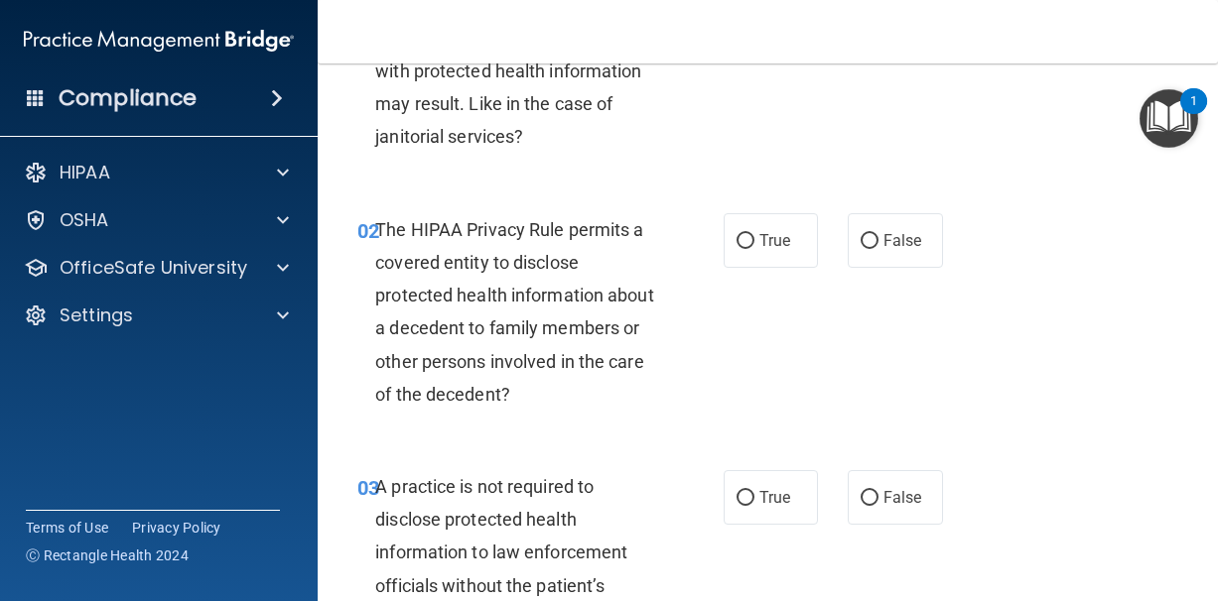
scroll to position [202, 0]
click at [879, 252] on label "False" at bounding box center [894, 239] width 95 height 55
click at [878, 248] on input "False" at bounding box center [869, 240] width 18 height 15
radio input "true"
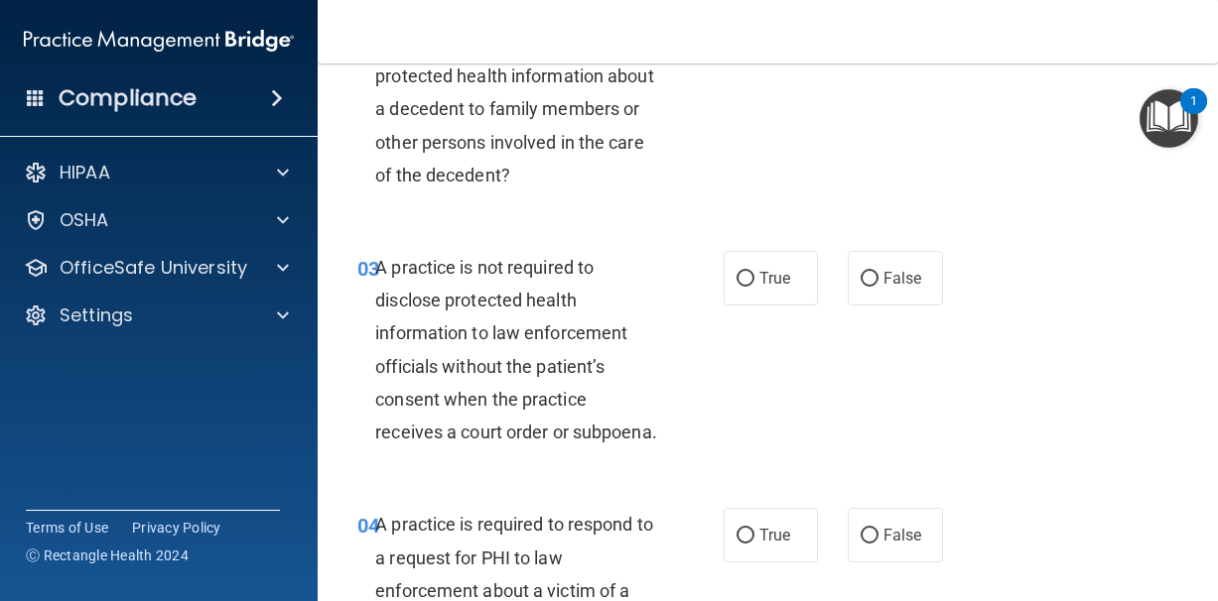
scroll to position [422, 0]
click at [789, 271] on span "True" at bounding box center [774, 277] width 31 height 19
click at [754, 271] on input "True" at bounding box center [745, 278] width 18 height 15
radio input "true"
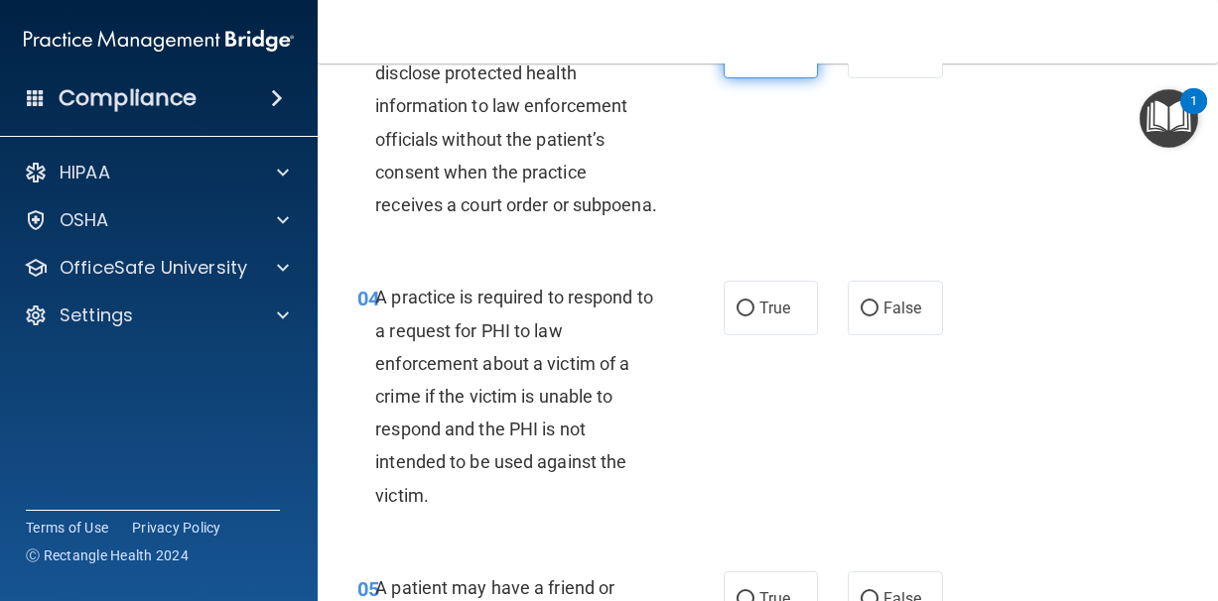
scroll to position [650, 0]
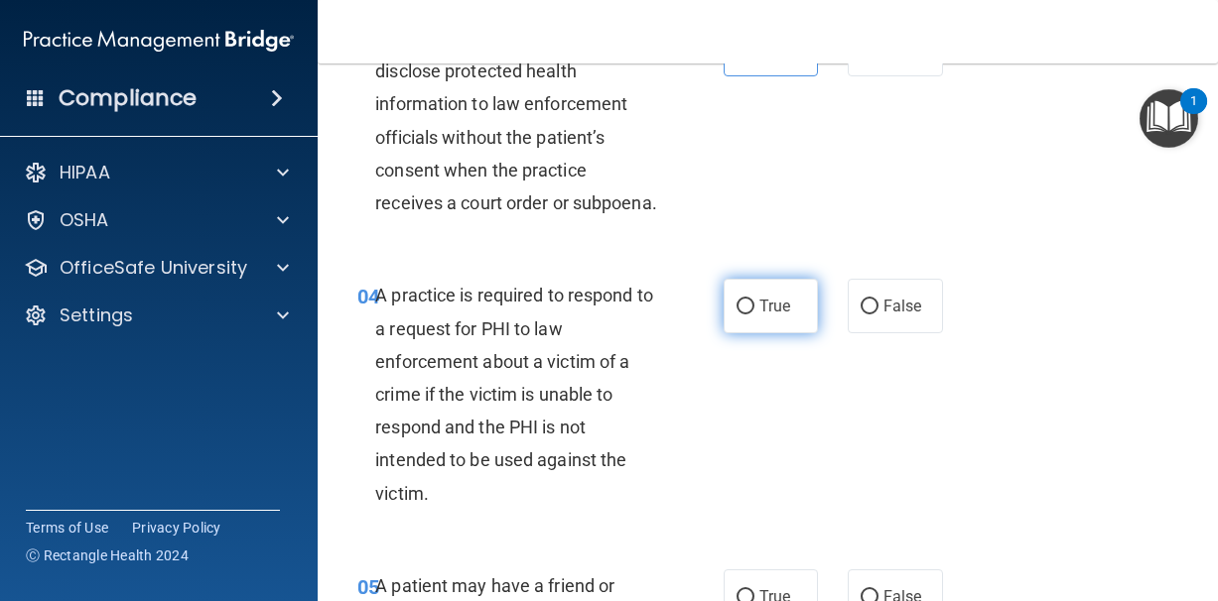
click at [768, 316] on span "True" at bounding box center [774, 306] width 31 height 19
click at [754, 315] on input "True" at bounding box center [745, 307] width 18 height 15
radio input "true"
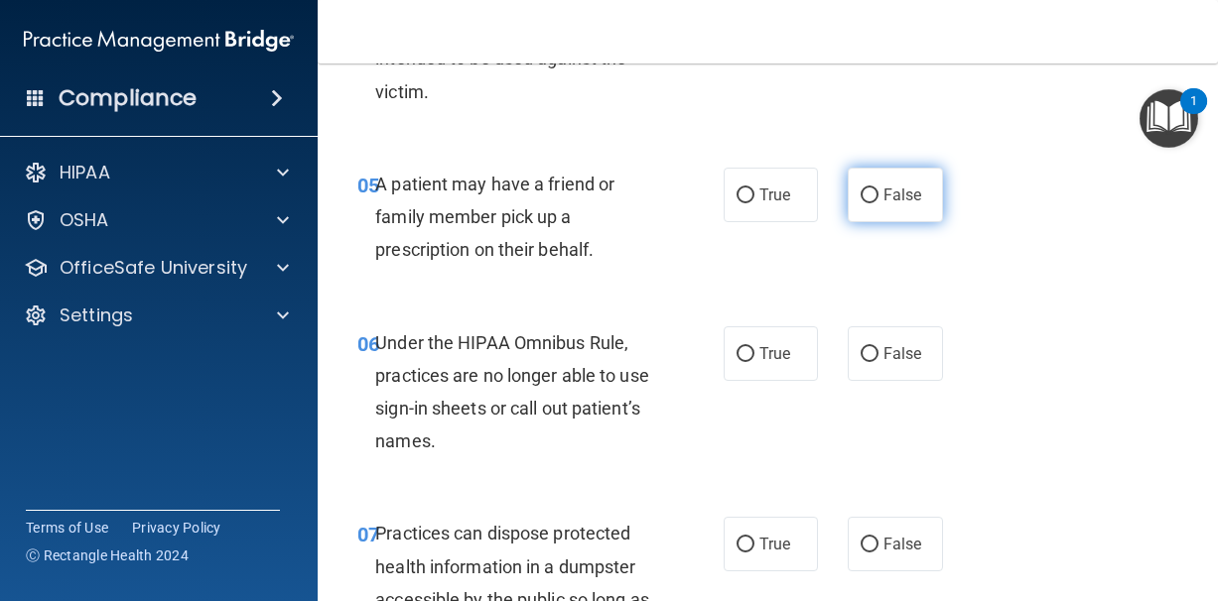
scroll to position [1059, 0]
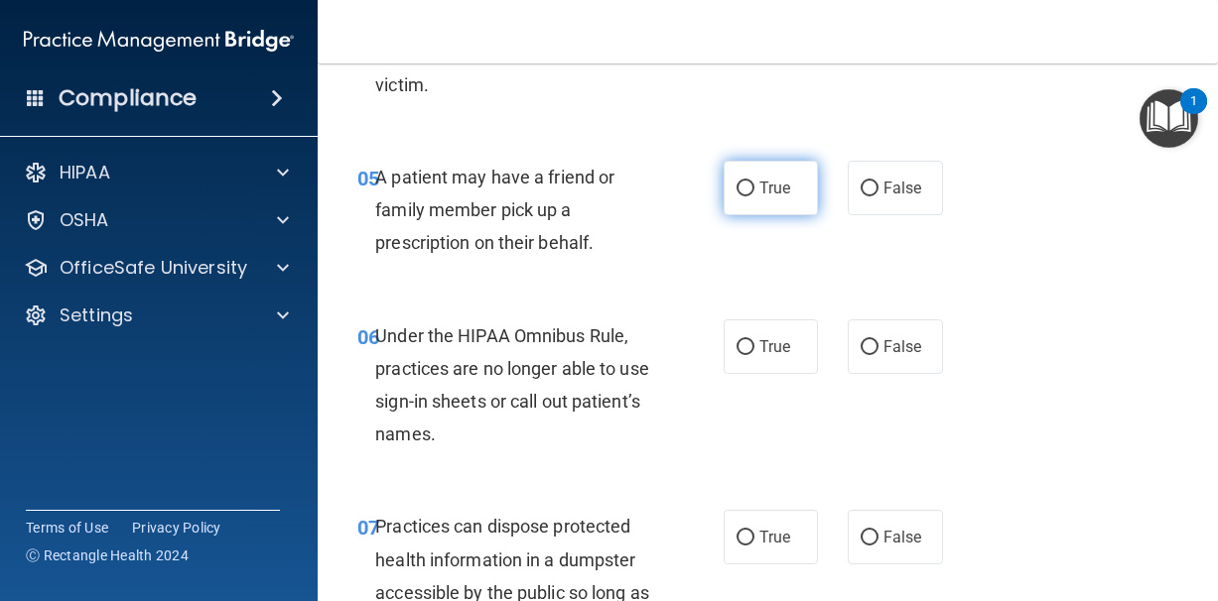
click at [794, 215] on label "True" at bounding box center [770, 188] width 95 height 55
click at [754, 196] on input "True" at bounding box center [745, 189] width 18 height 15
radio input "true"
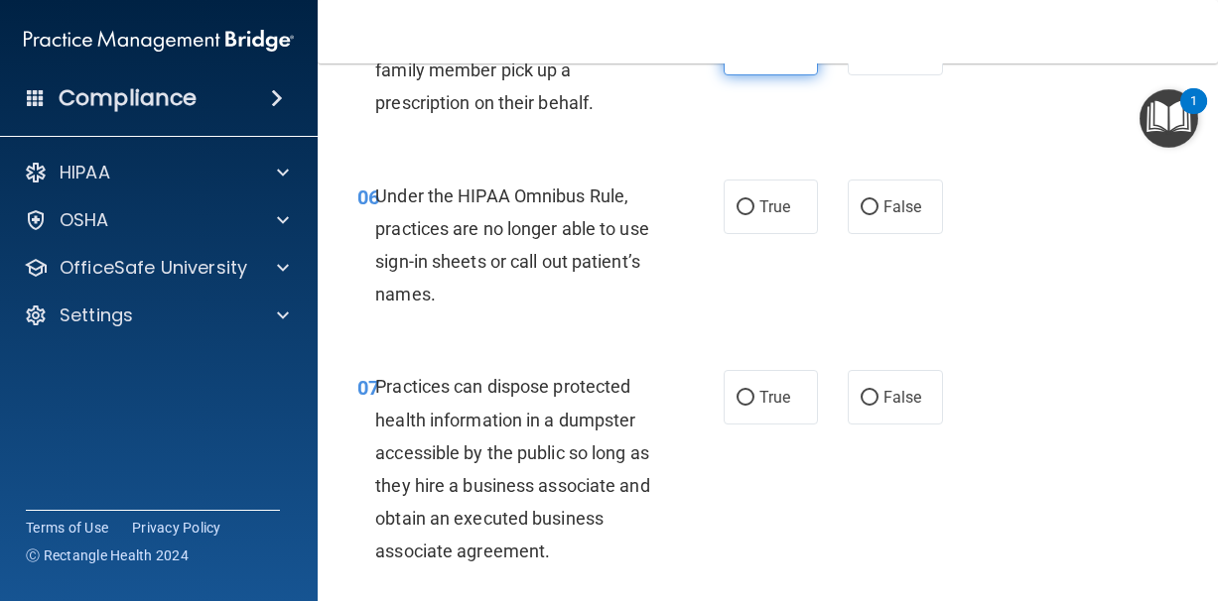
scroll to position [1204, 0]
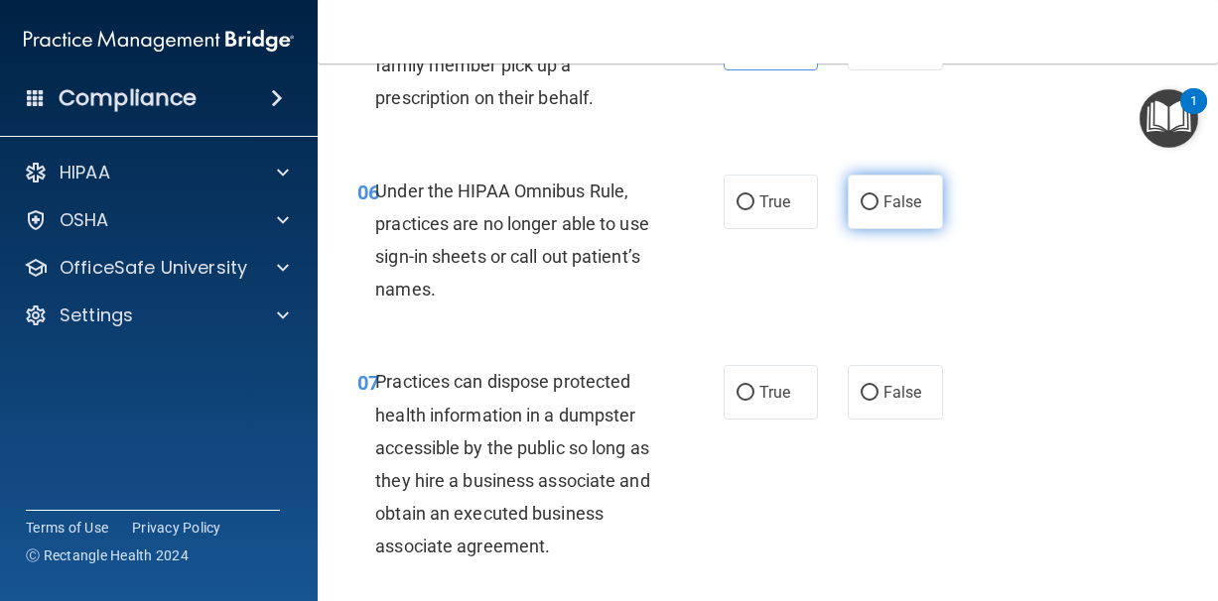
click at [896, 211] on span "False" at bounding box center [902, 202] width 39 height 19
click at [878, 210] on input "False" at bounding box center [869, 202] width 18 height 15
radio input "true"
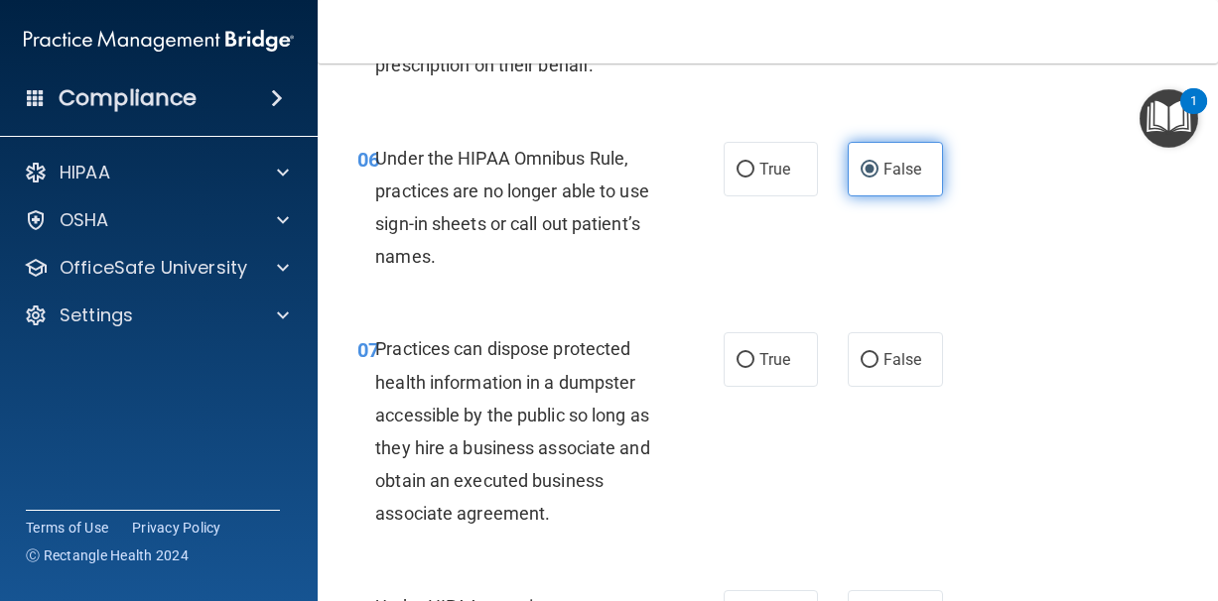
scroll to position [1242, 0]
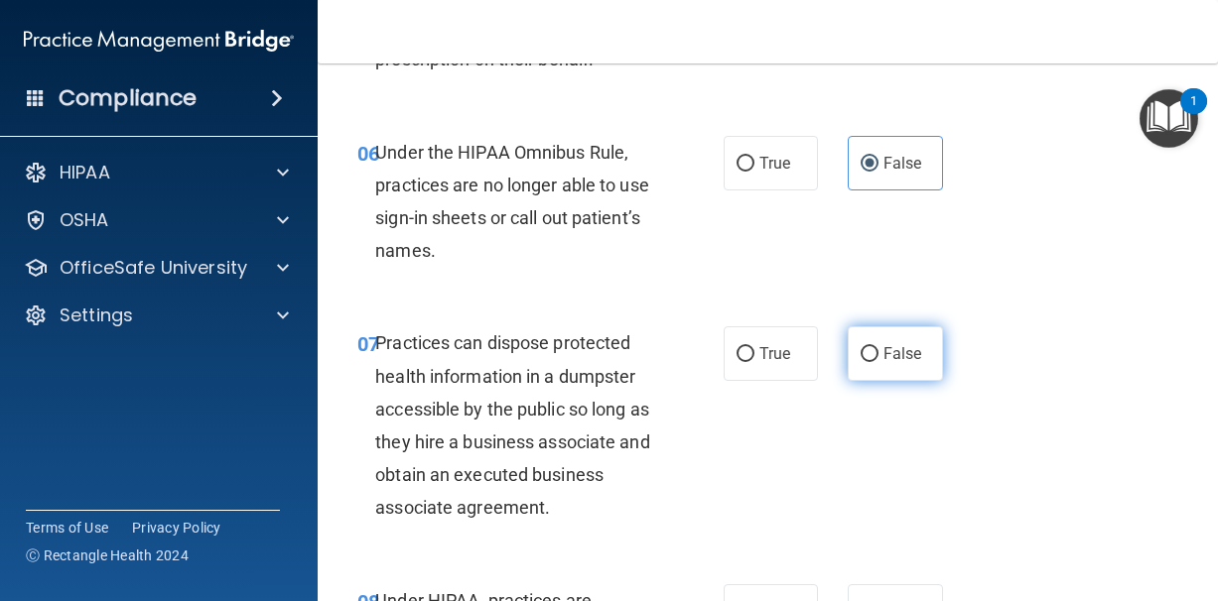
click at [892, 363] on span "False" at bounding box center [902, 353] width 39 height 19
click at [878, 362] on input "False" at bounding box center [869, 354] width 18 height 15
radio input "true"
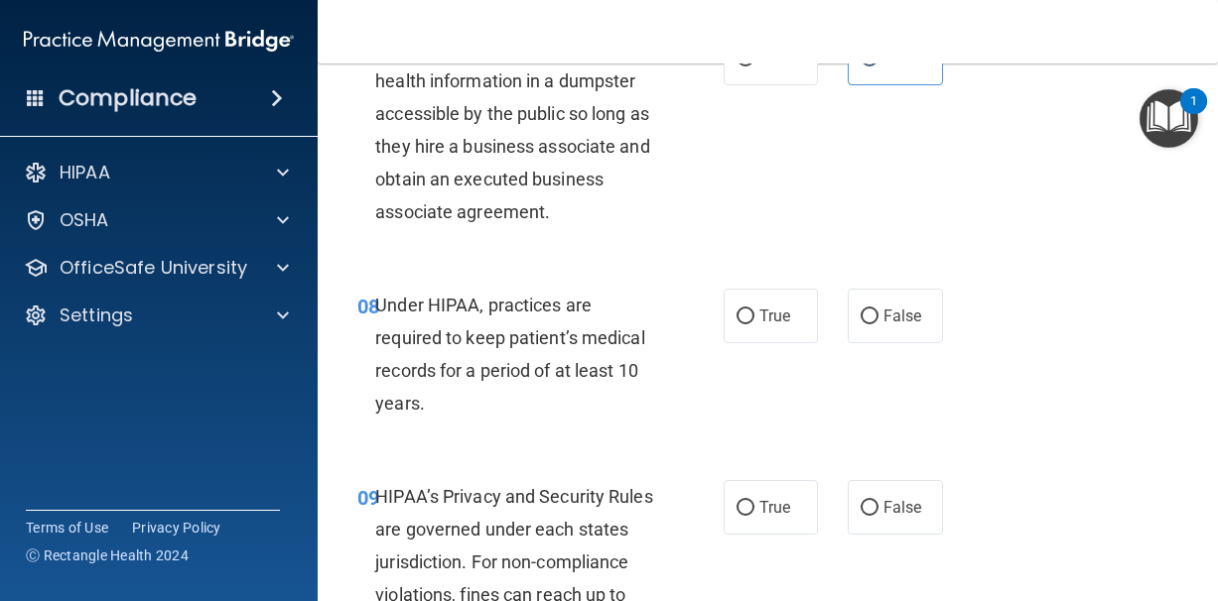
scroll to position [1539, 0]
click at [884, 324] on span "False" at bounding box center [902, 315] width 39 height 19
click at [878, 323] on input "False" at bounding box center [869, 316] width 18 height 15
radio input "true"
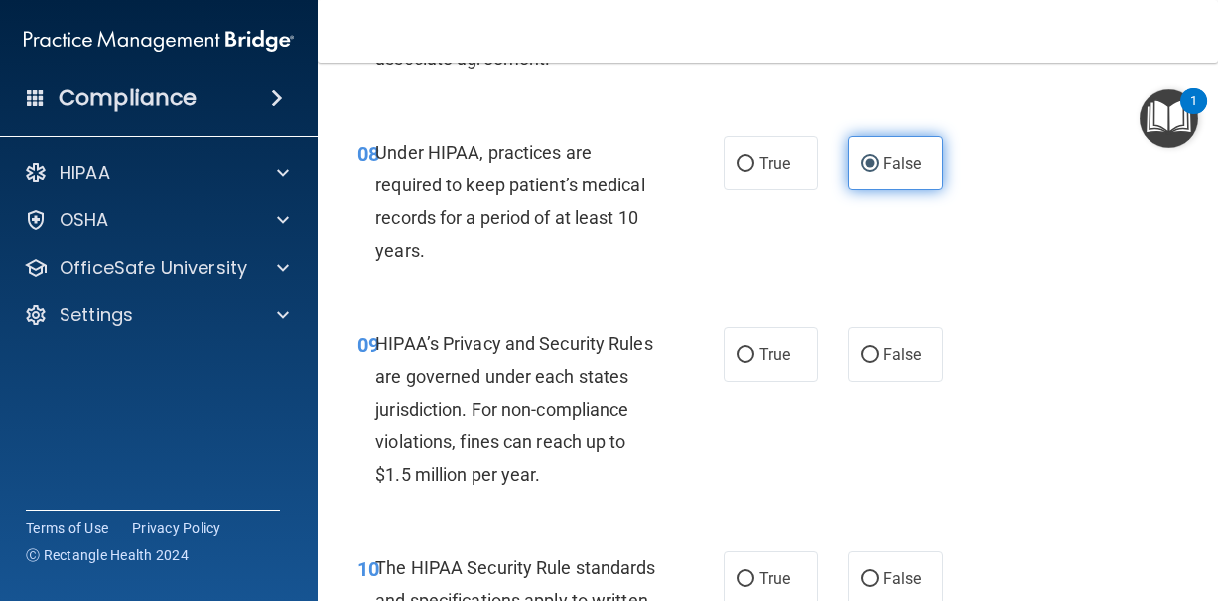
scroll to position [1696, 0]
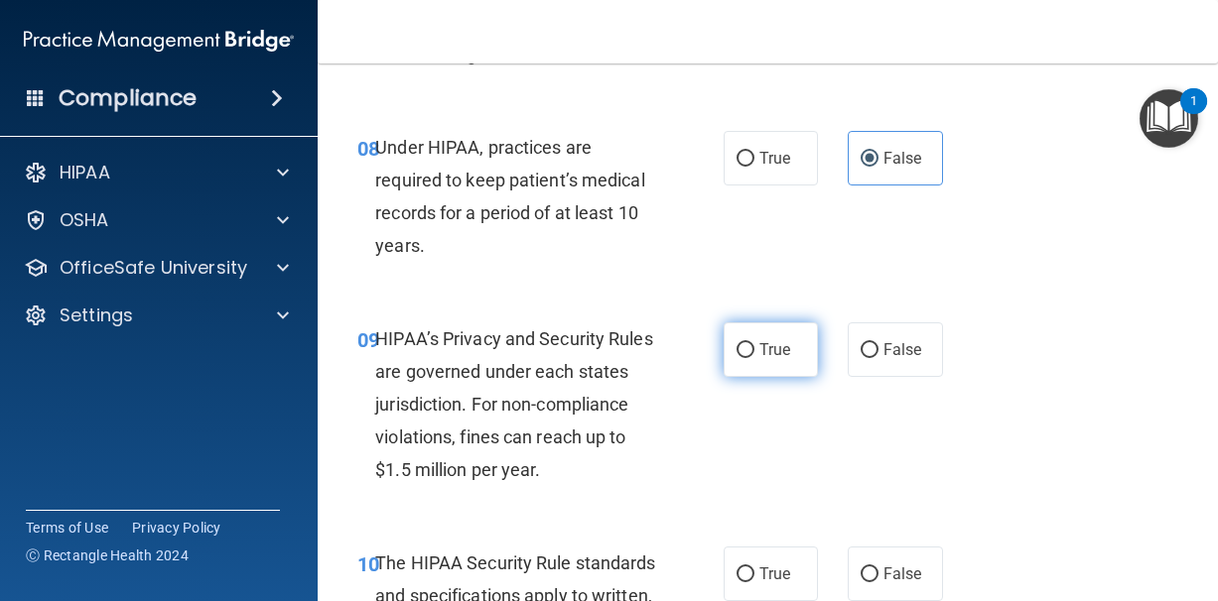
click at [746, 377] on label "True" at bounding box center [770, 350] width 95 height 55
click at [746, 358] on input "True" at bounding box center [745, 350] width 18 height 15
radio input "true"
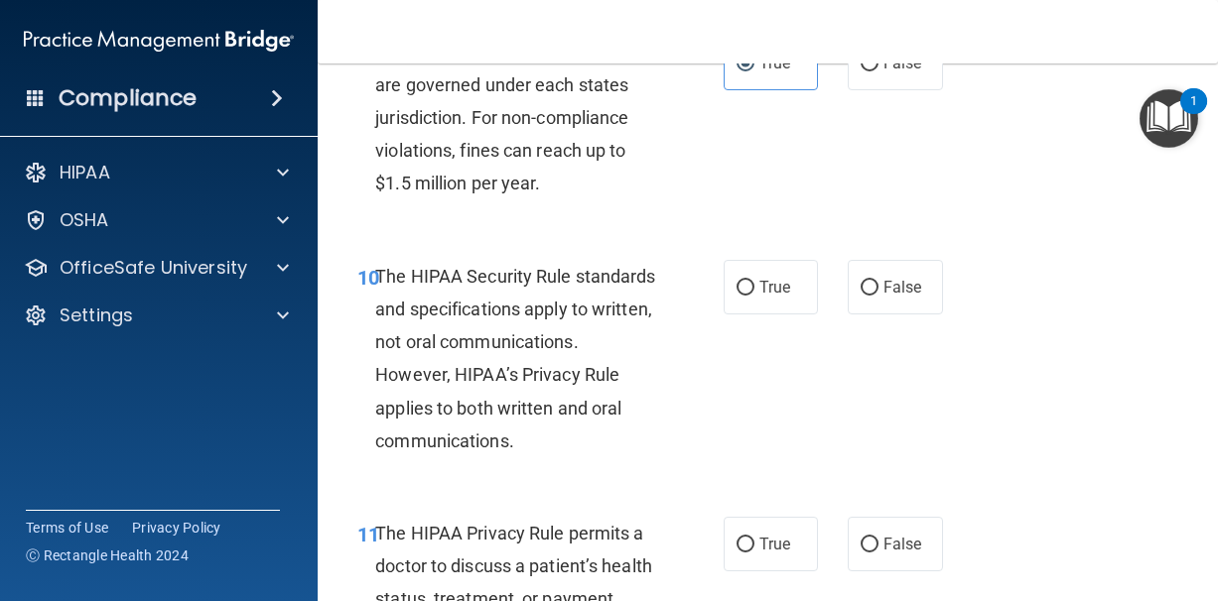
scroll to position [1984, 0]
click at [766, 296] on span "True" at bounding box center [774, 286] width 31 height 19
click at [754, 295] on input "True" at bounding box center [745, 287] width 18 height 15
radio input "true"
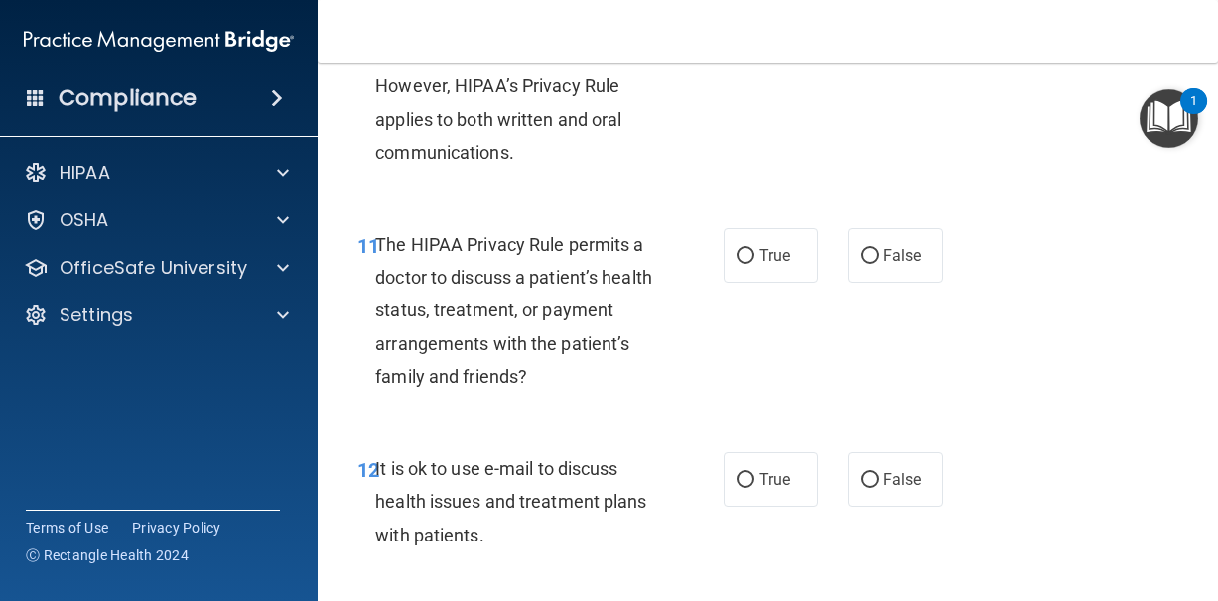
scroll to position [2273, 0]
click at [901, 263] on span "False" at bounding box center [902, 253] width 39 height 19
click at [878, 262] on input "False" at bounding box center [869, 254] width 18 height 15
radio input "true"
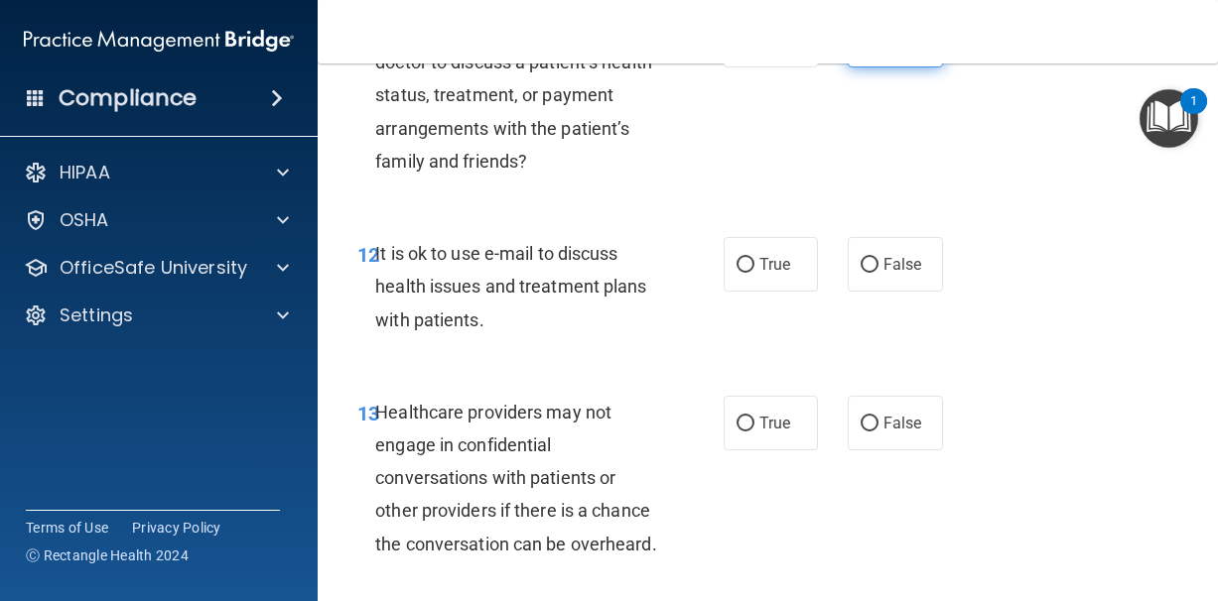
scroll to position [2490, 0]
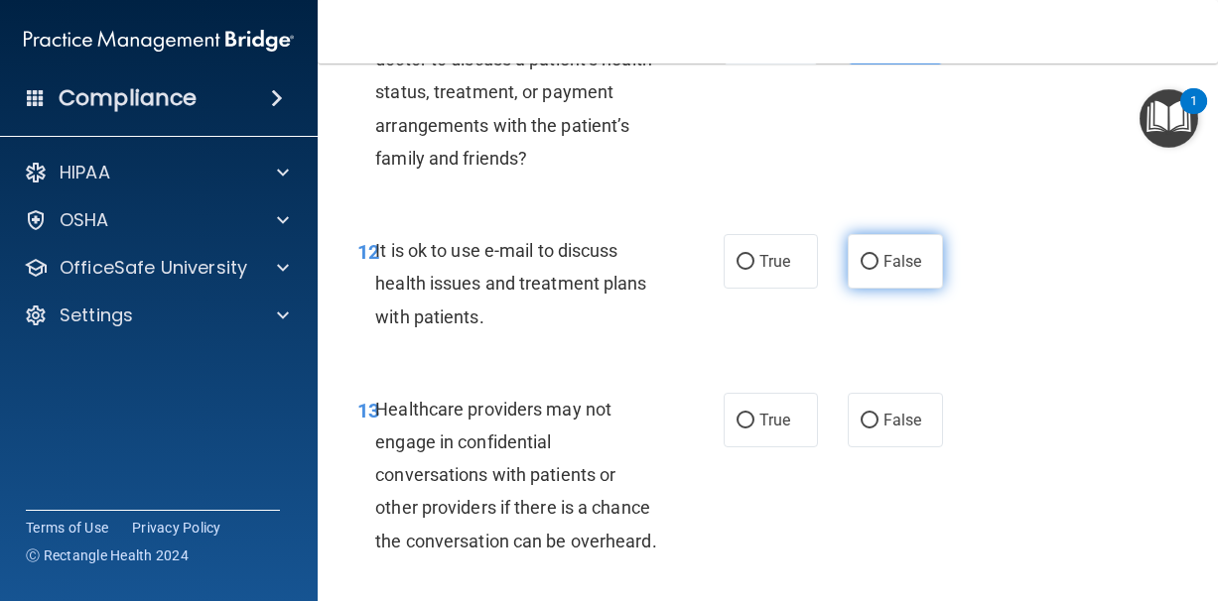
click at [901, 271] on span "False" at bounding box center [902, 261] width 39 height 19
click at [878, 270] on input "False" at bounding box center [869, 262] width 18 height 15
radio input "true"
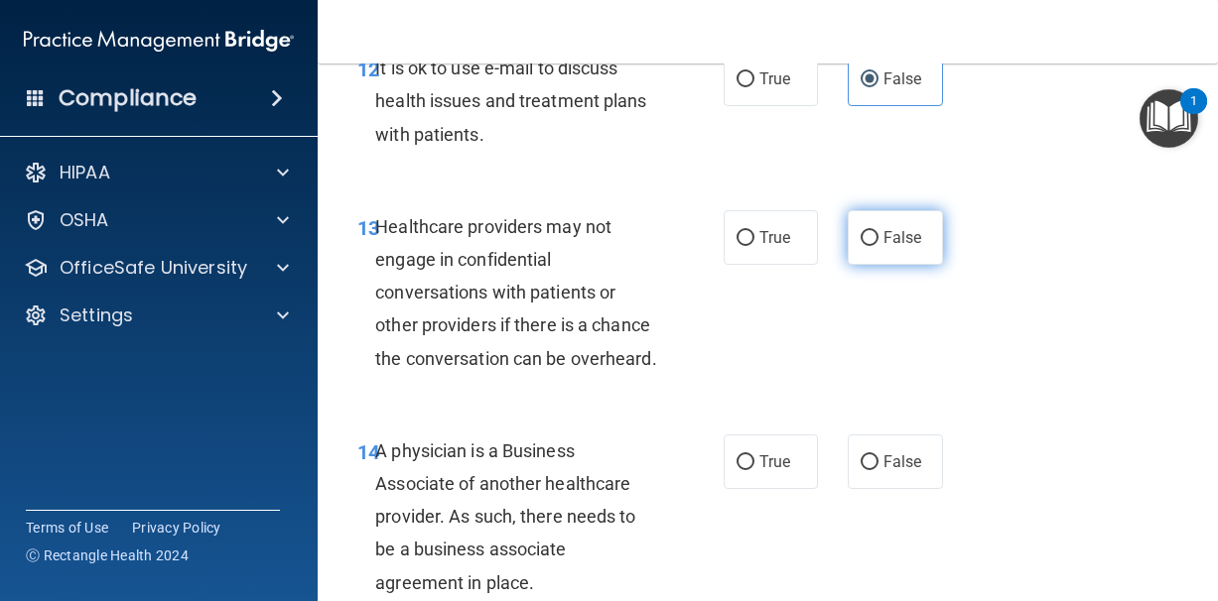
click at [896, 265] on label "False" at bounding box center [894, 237] width 95 height 55
click at [878, 246] on input "False" at bounding box center [869, 238] width 18 height 15
radio input "true"
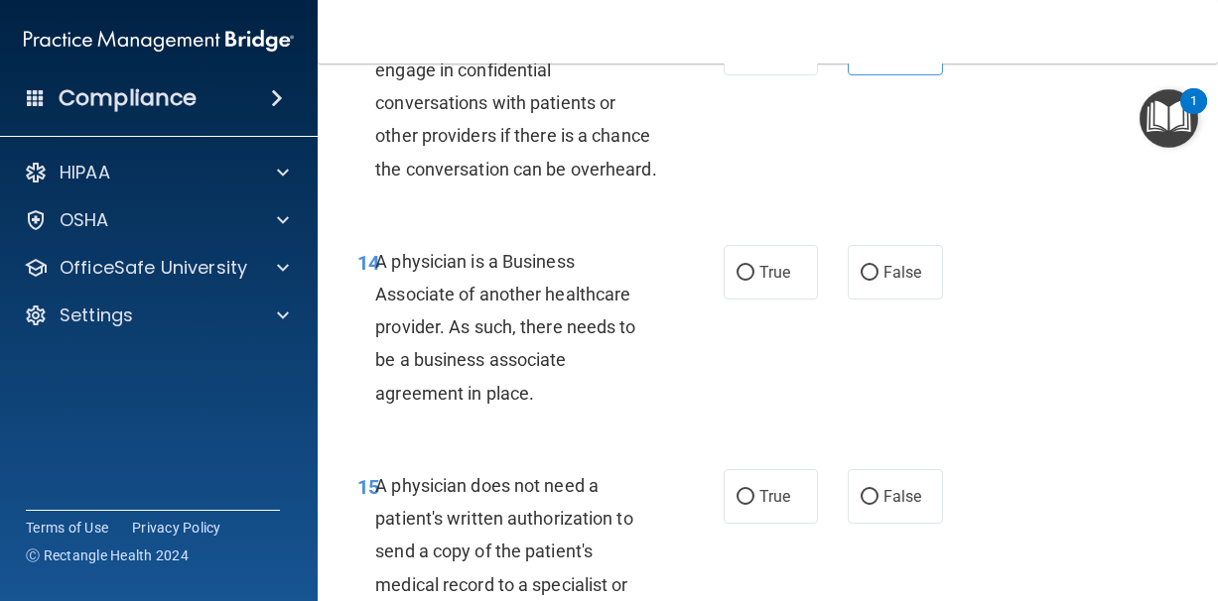
scroll to position [2865, 0]
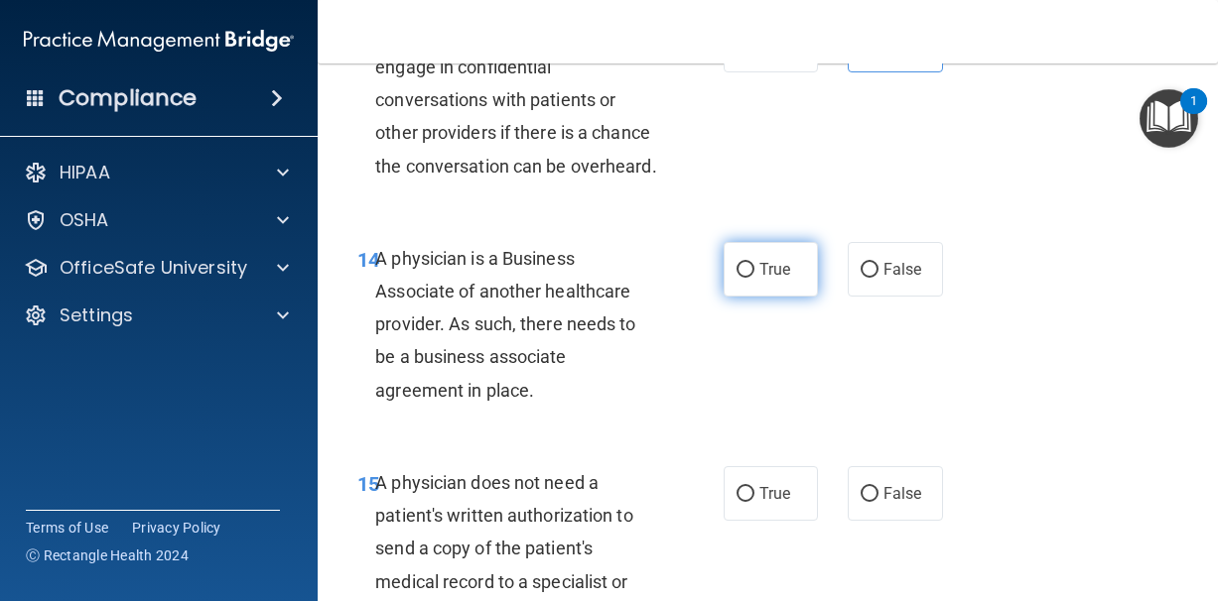
click at [768, 279] on span "True" at bounding box center [774, 269] width 31 height 19
click at [754, 278] on input "True" at bounding box center [745, 270] width 18 height 15
radio input "true"
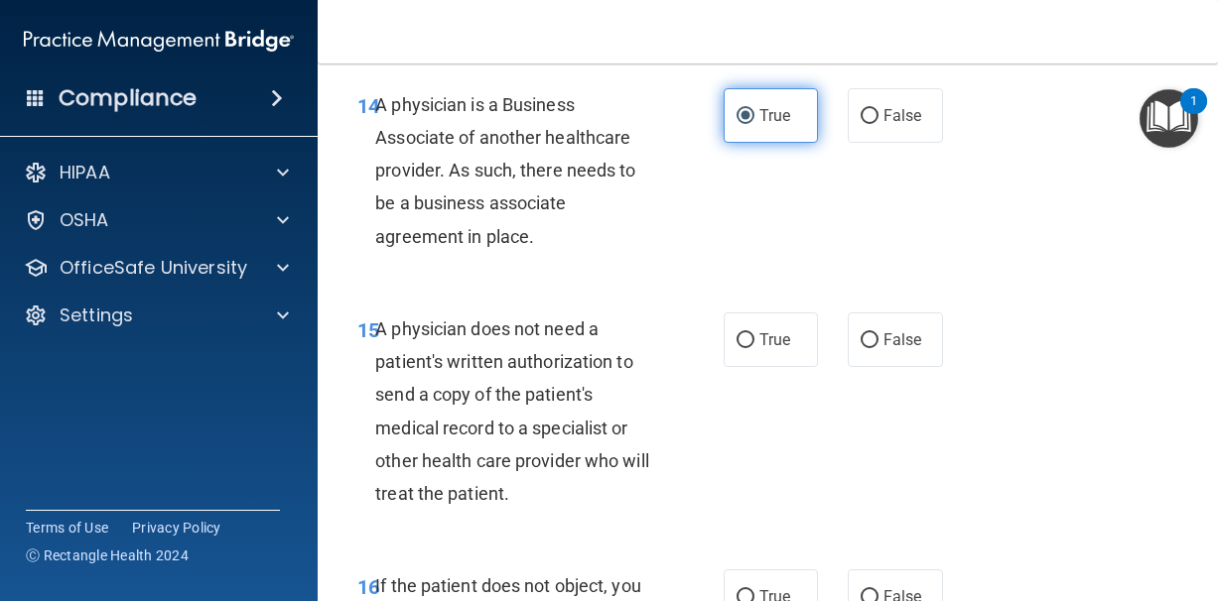
scroll to position [3022, 0]
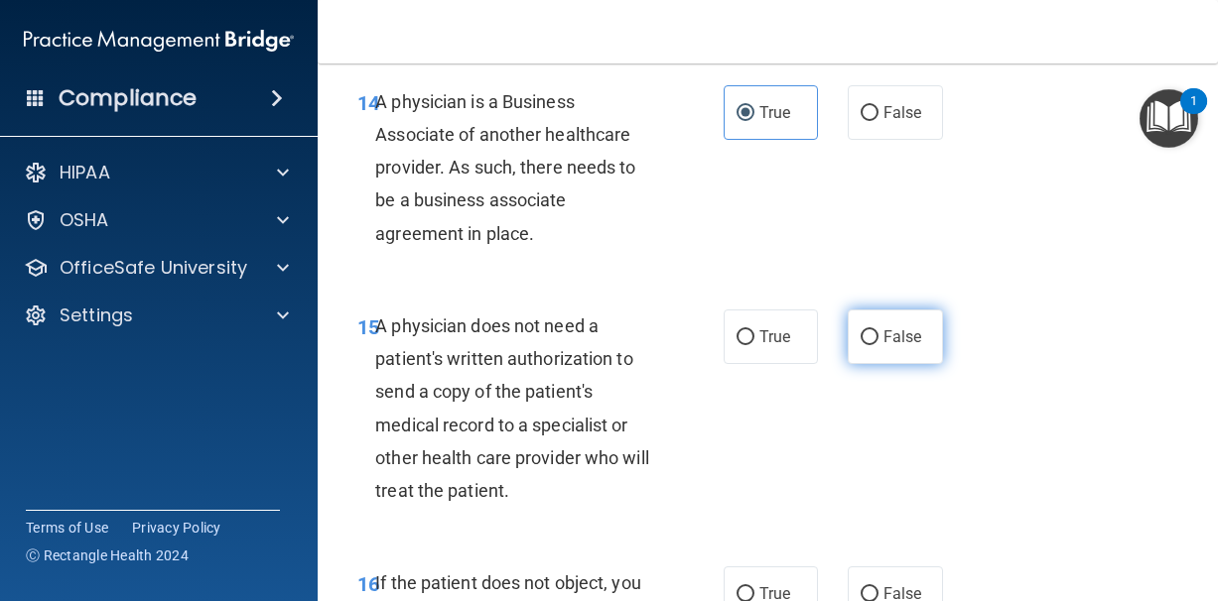
click at [895, 346] on span "False" at bounding box center [902, 336] width 39 height 19
click at [878, 345] on input "False" at bounding box center [869, 337] width 18 height 15
radio input "true"
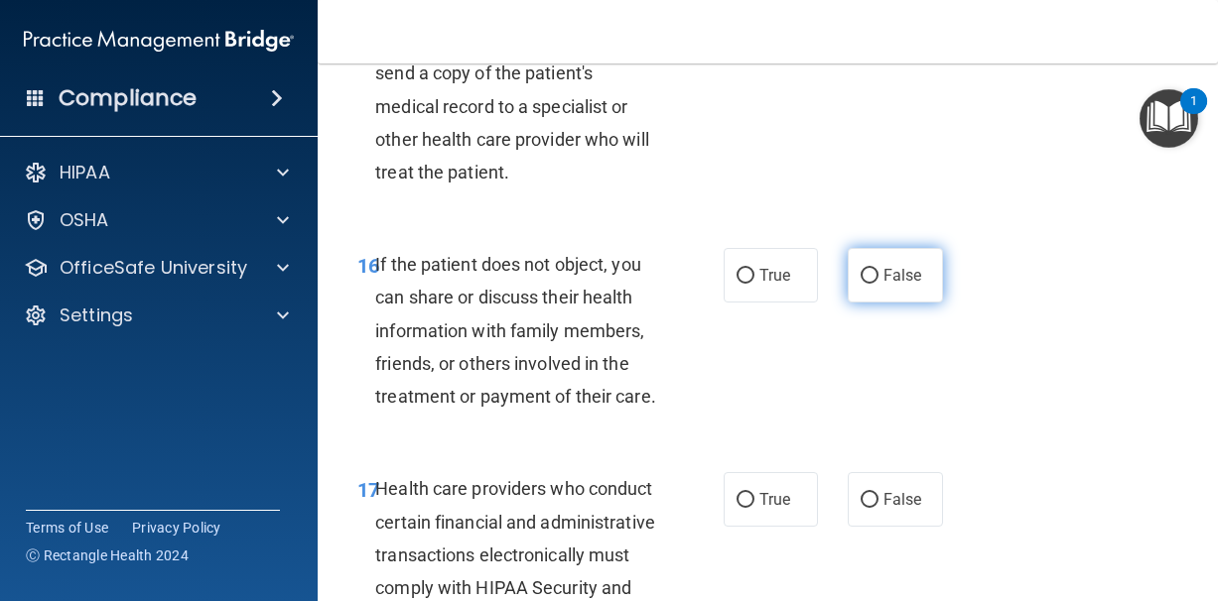
scroll to position [3343, 0]
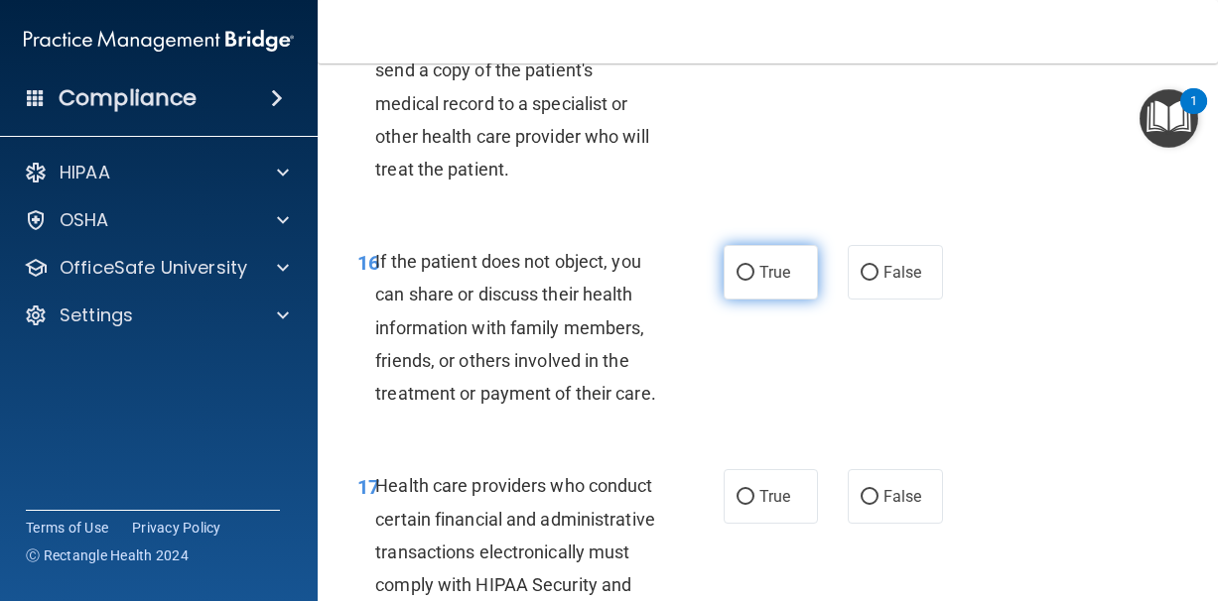
click at [776, 282] on span "True" at bounding box center [774, 272] width 31 height 19
click at [754, 281] on input "True" at bounding box center [745, 273] width 18 height 15
radio input "true"
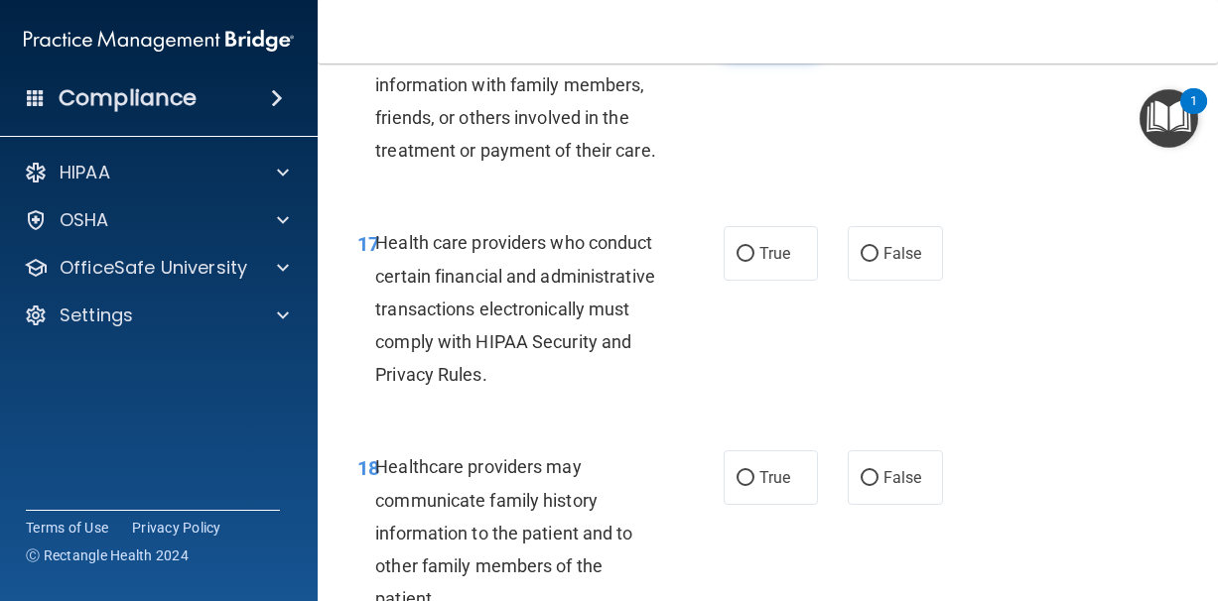
scroll to position [3589, 0]
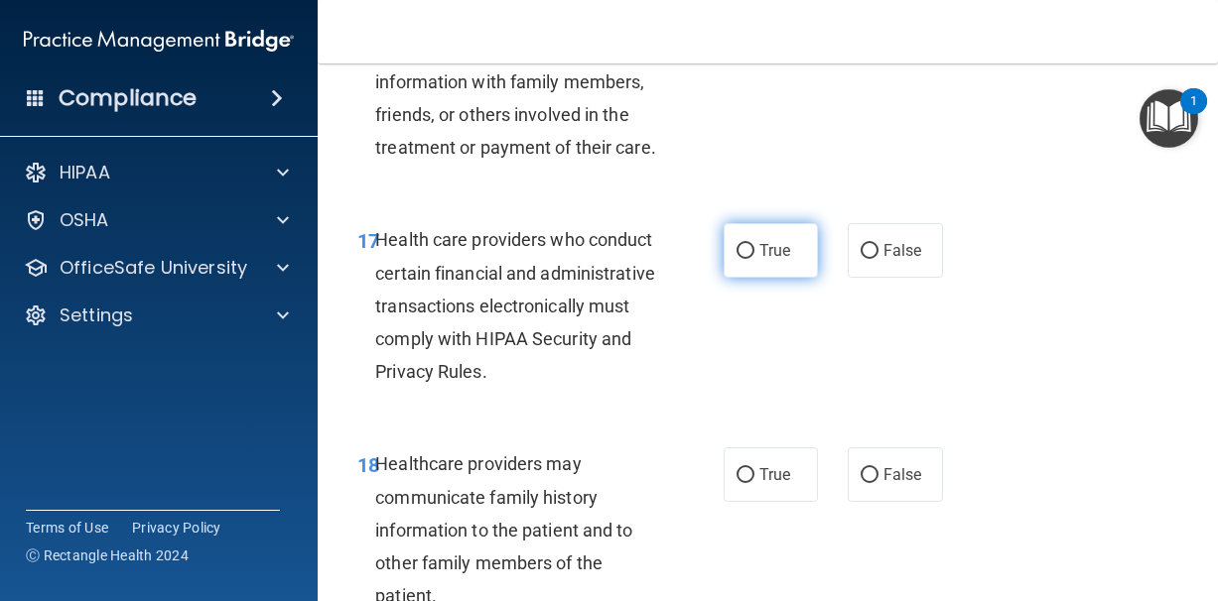
click at [766, 259] on span "True" at bounding box center [774, 250] width 31 height 19
click at [754, 259] on input "True" at bounding box center [745, 251] width 18 height 15
radio input "true"
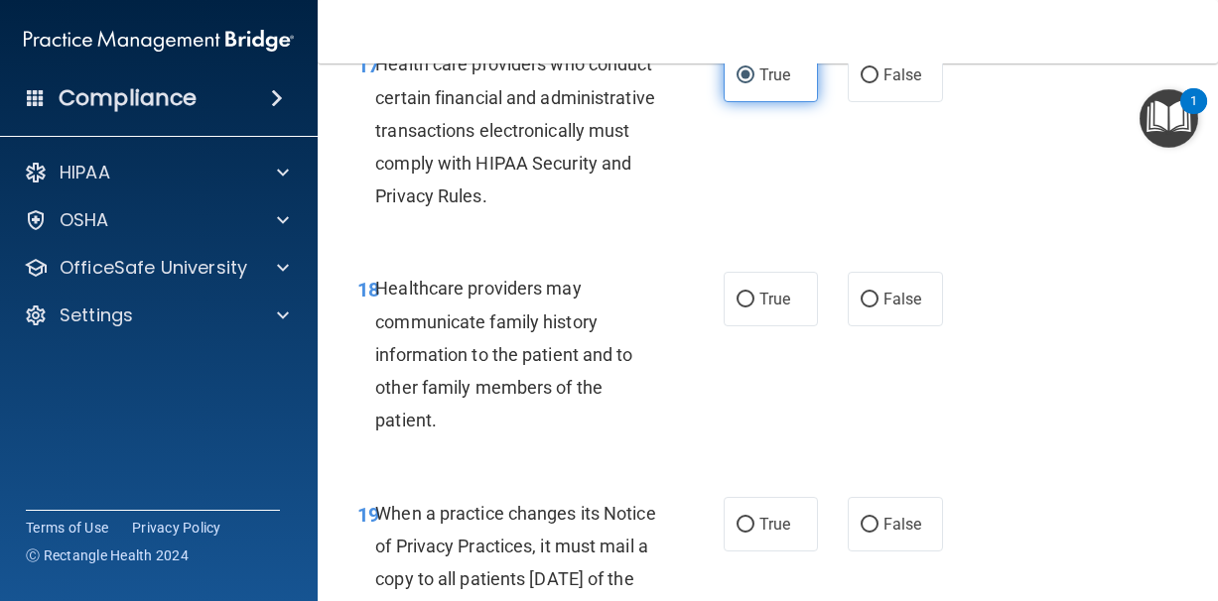
scroll to position [3773, 0]
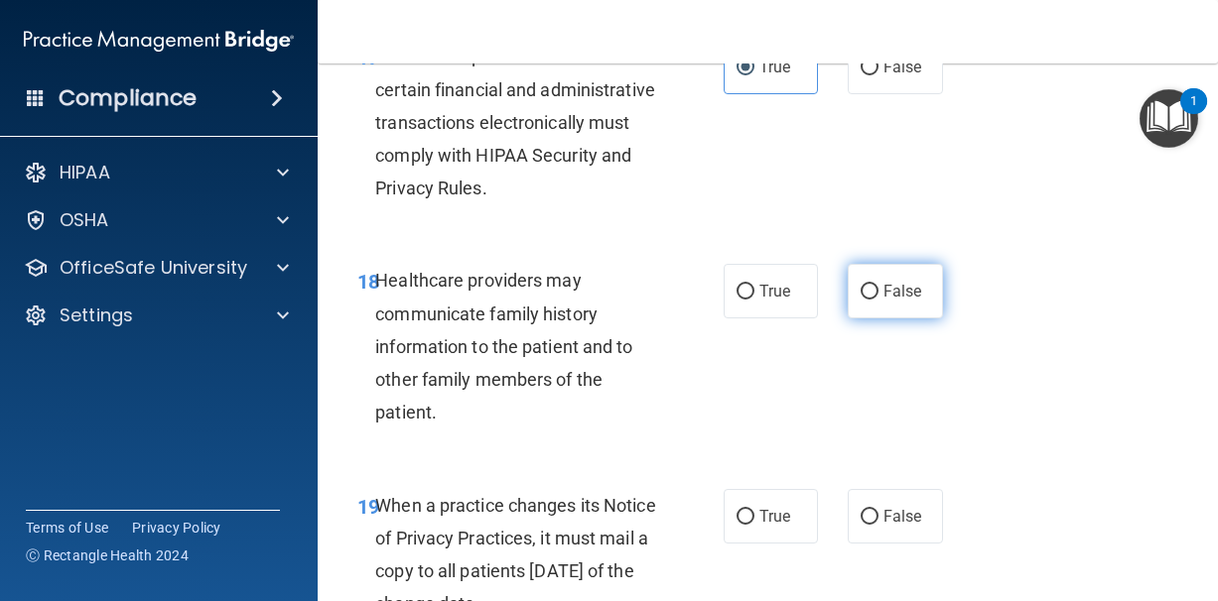
click at [878, 300] on input "False" at bounding box center [869, 292] width 18 height 15
radio input "true"
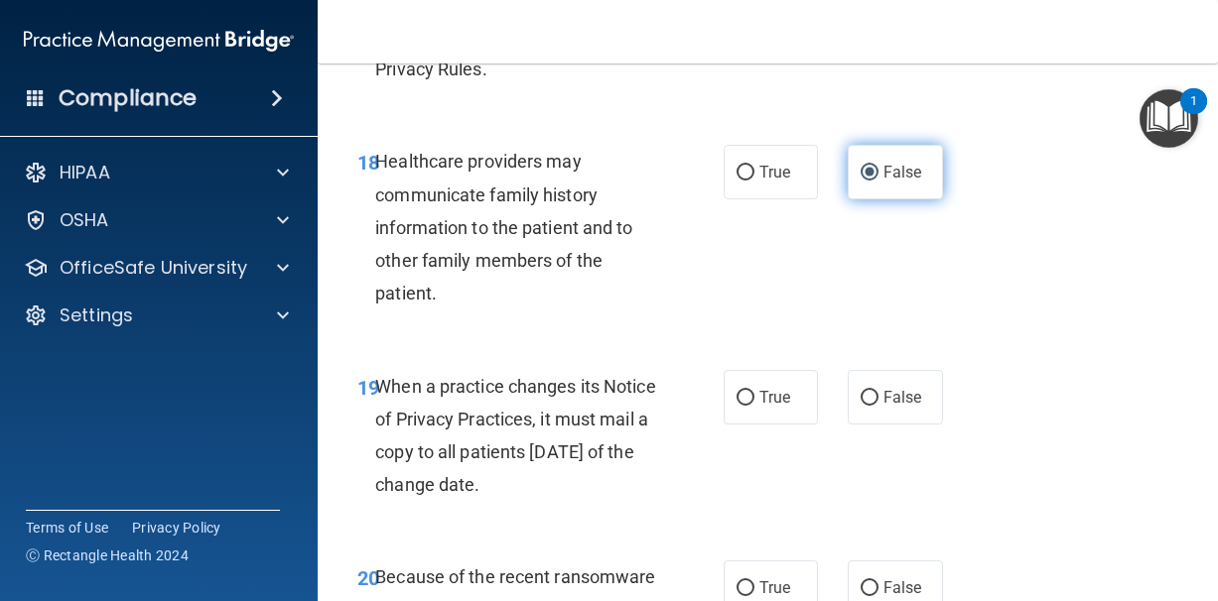
scroll to position [3894, 0]
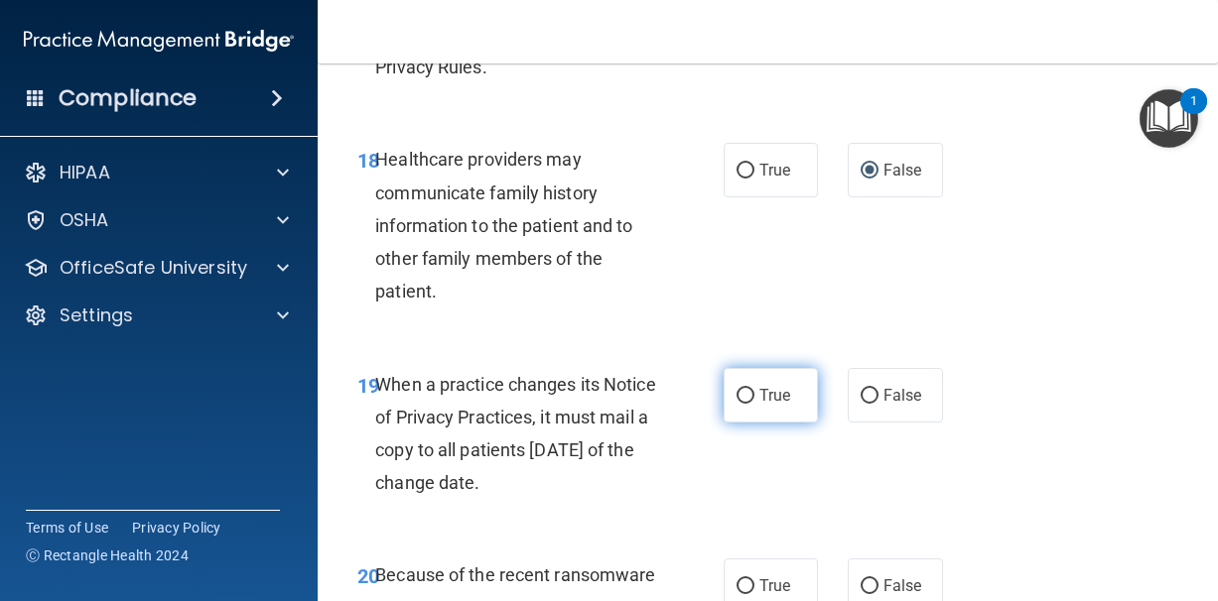
click at [755, 423] on label "True" at bounding box center [770, 395] width 95 height 55
click at [754, 404] on input "True" at bounding box center [745, 396] width 18 height 15
radio input "true"
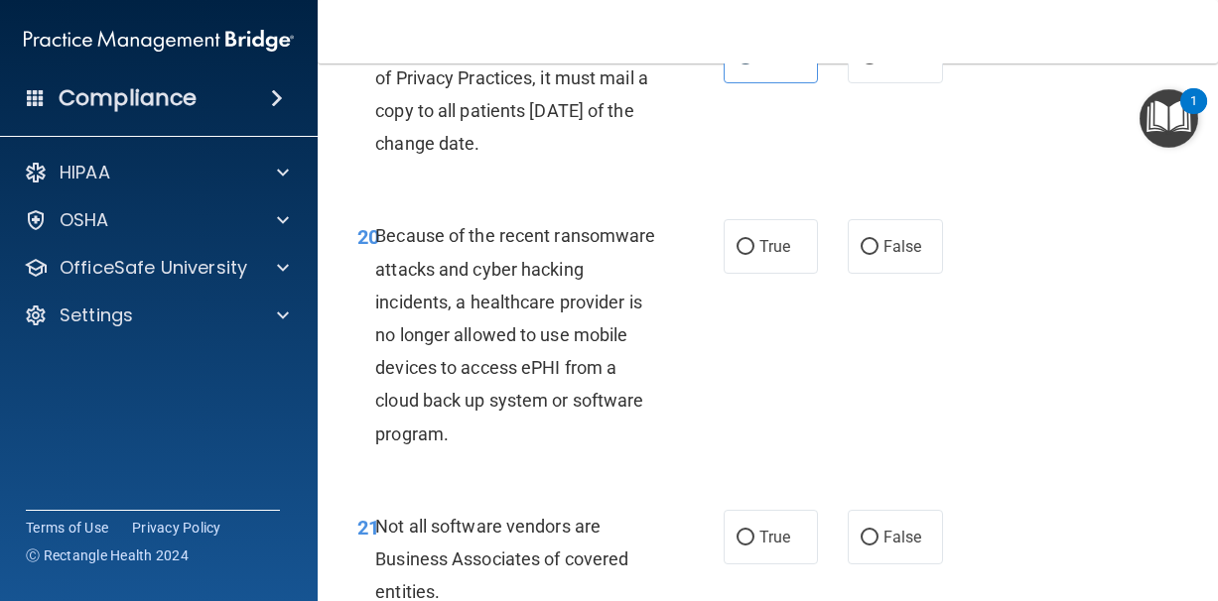
scroll to position [4236, 0]
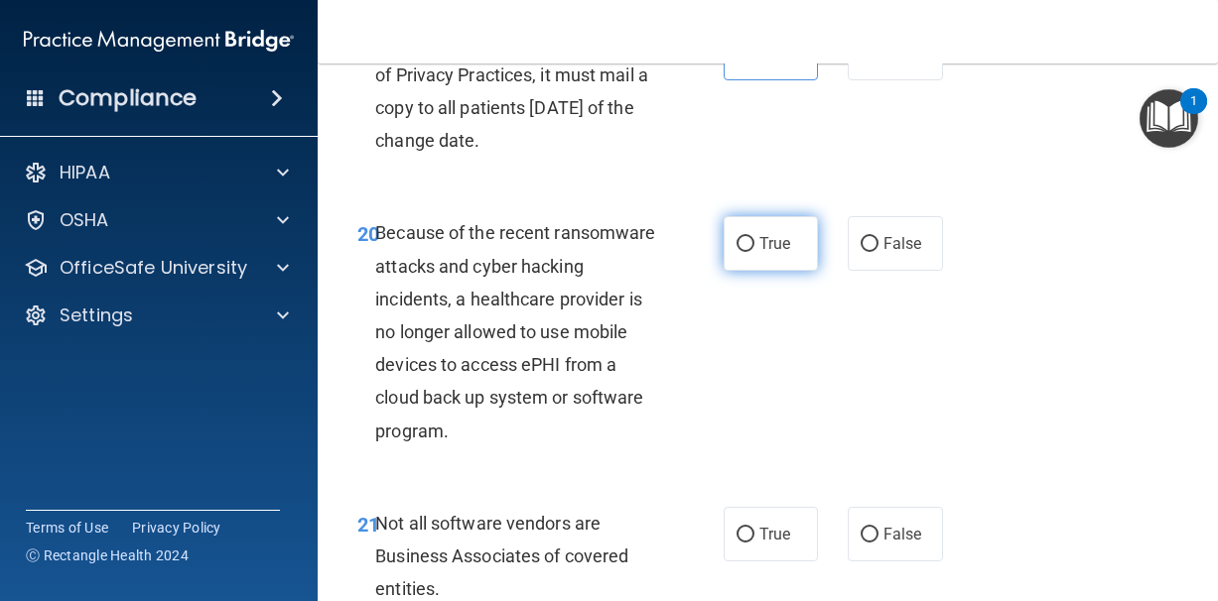
click at [777, 250] on span "True" at bounding box center [774, 243] width 31 height 19
click at [754, 250] on input "True" at bounding box center [745, 244] width 18 height 15
radio input "true"
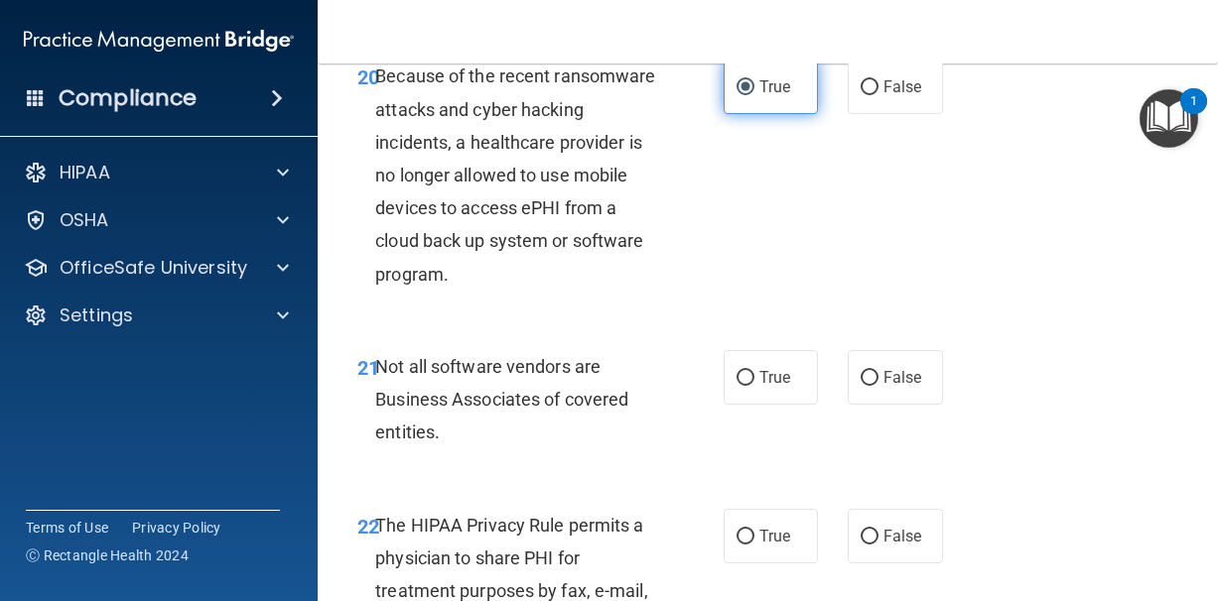
scroll to position [4394, 0]
click at [796, 369] on label "True" at bounding box center [770, 376] width 95 height 55
click at [754, 370] on input "True" at bounding box center [745, 377] width 18 height 15
radio input "true"
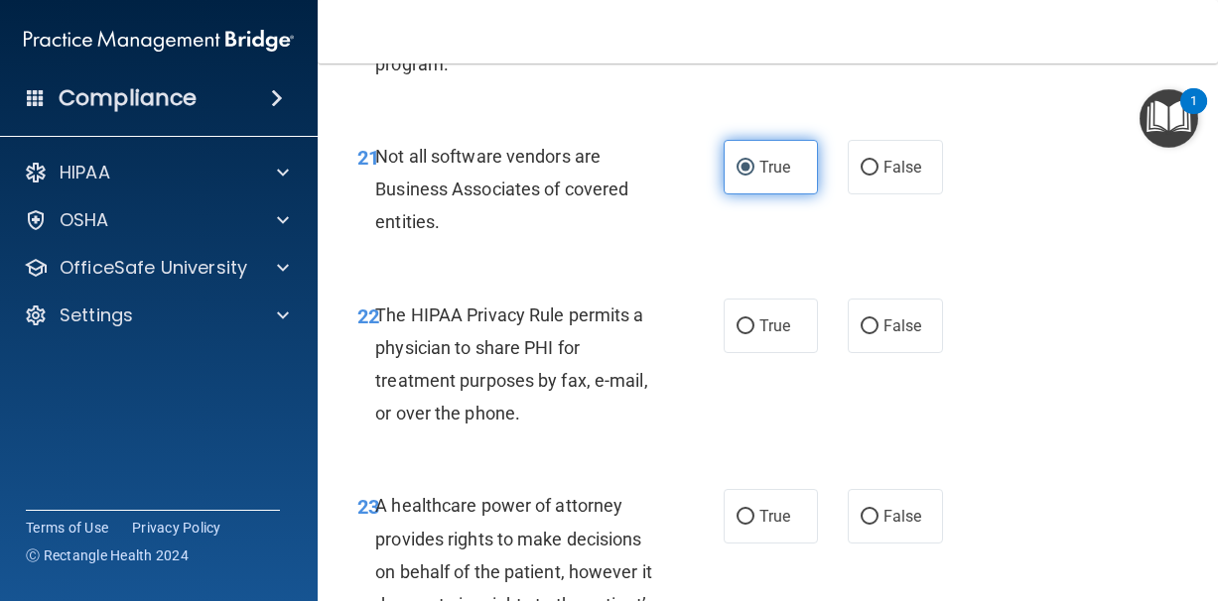
scroll to position [4605, 0]
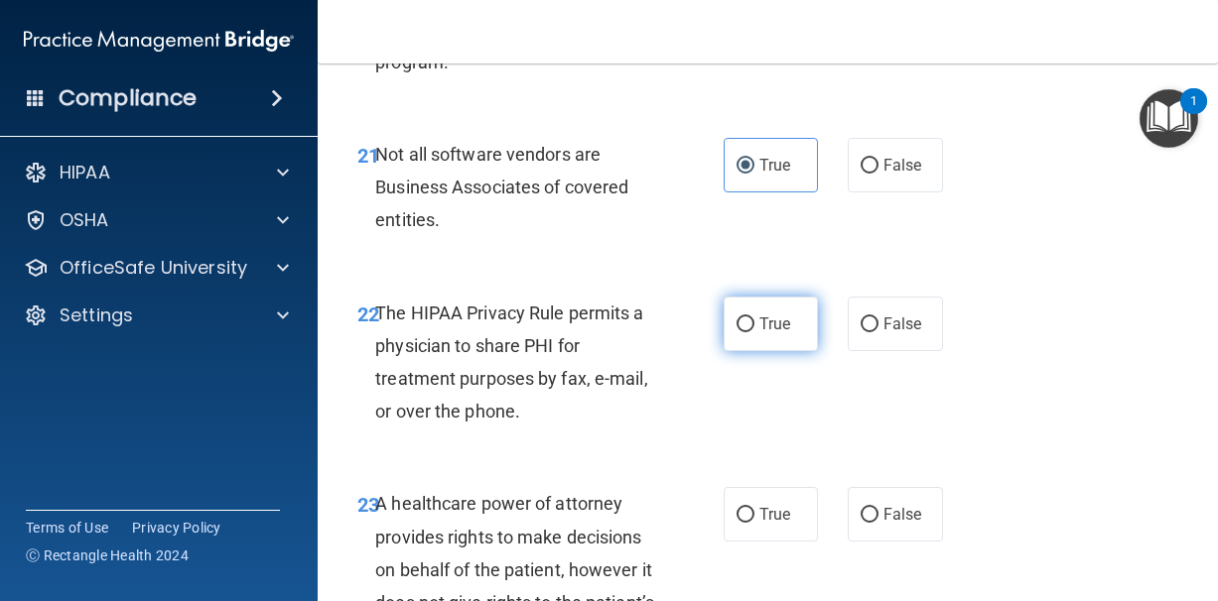
click at [772, 333] on span "True" at bounding box center [774, 324] width 31 height 19
click at [754, 332] on input "True" at bounding box center [745, 325] width 18 height 15
radio input "true"
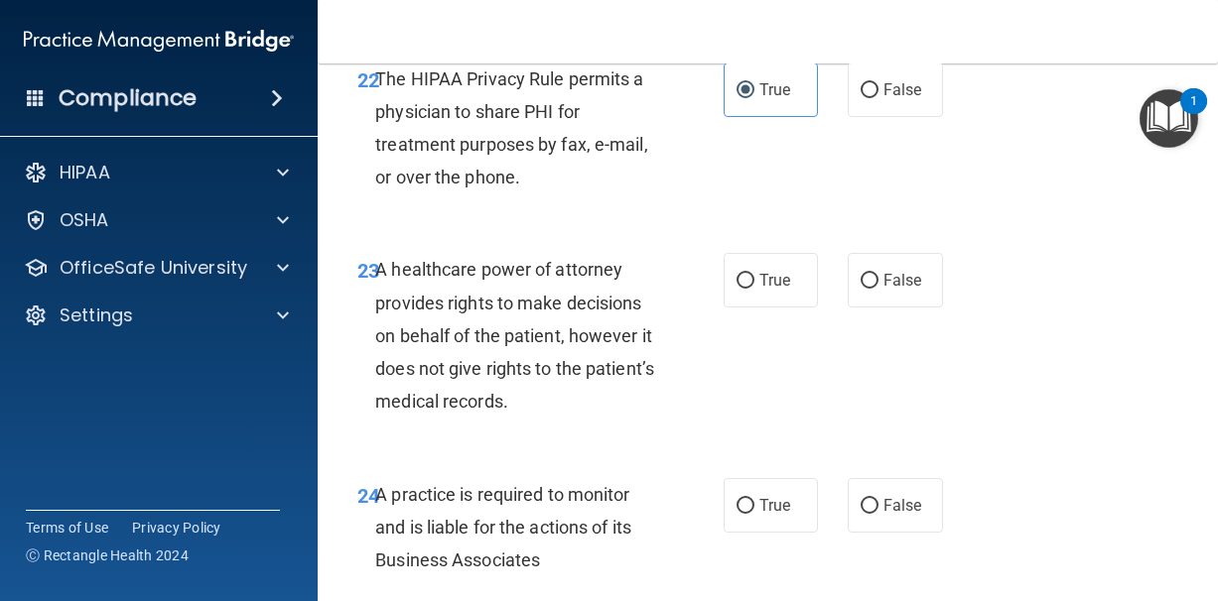
scroll to position [4845, 0]
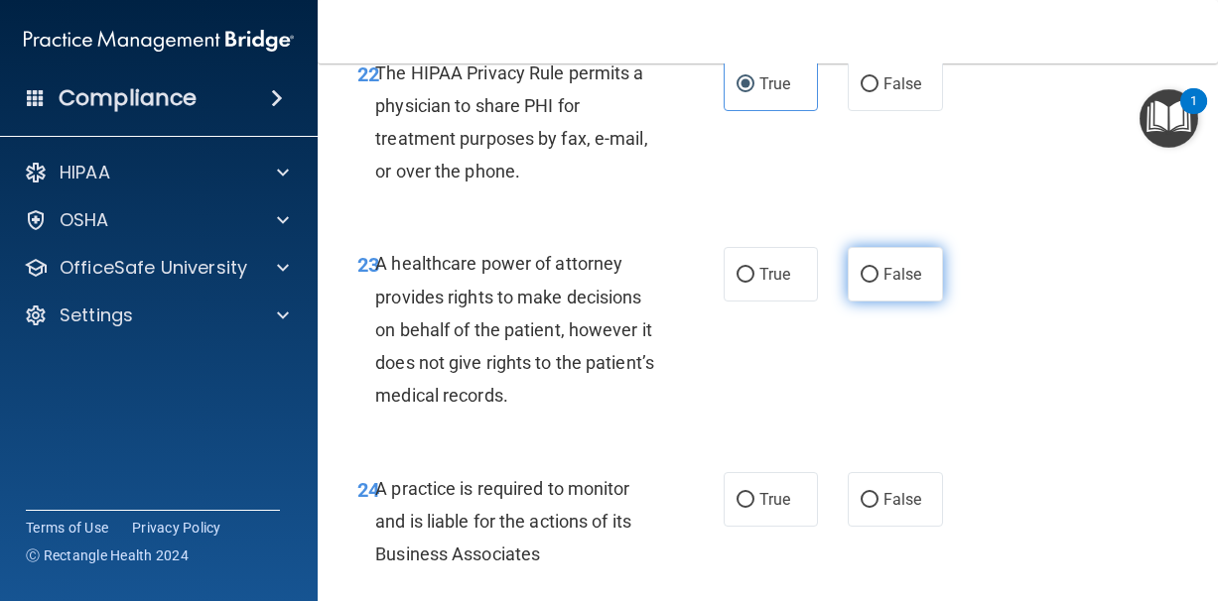
click at [910, 275] on span "False" at bounding box center [902, 274] width 39 height 19
click at [878, 275] on input "False" at bounding box center [869, 275] width 18 height 15
radio input "true"
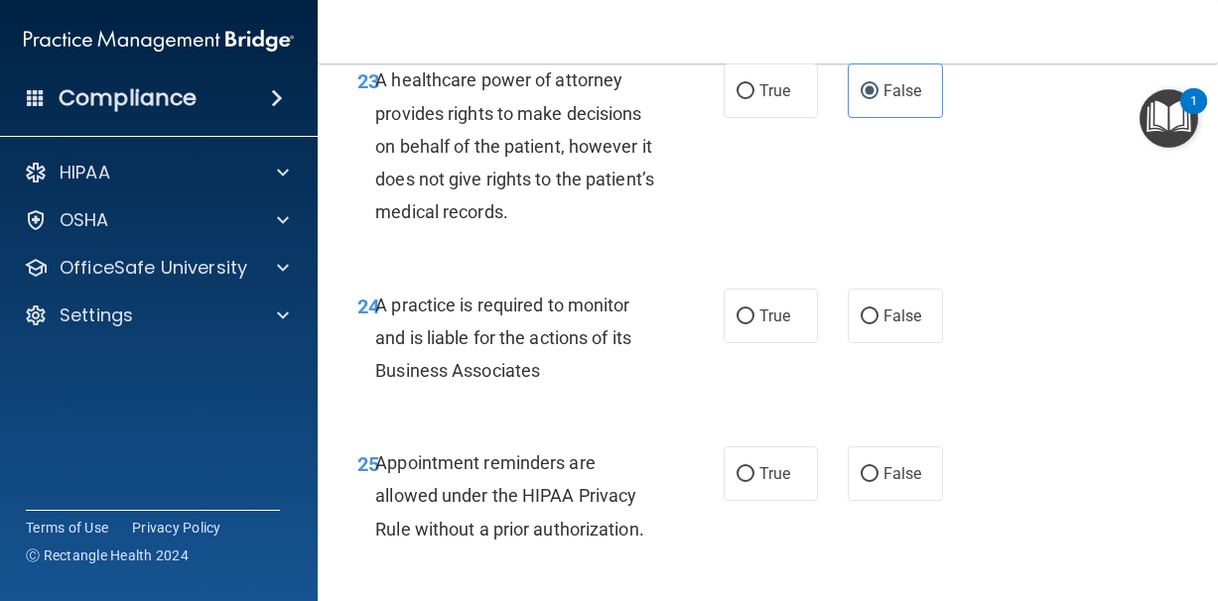
scroll to position [5036, 0]
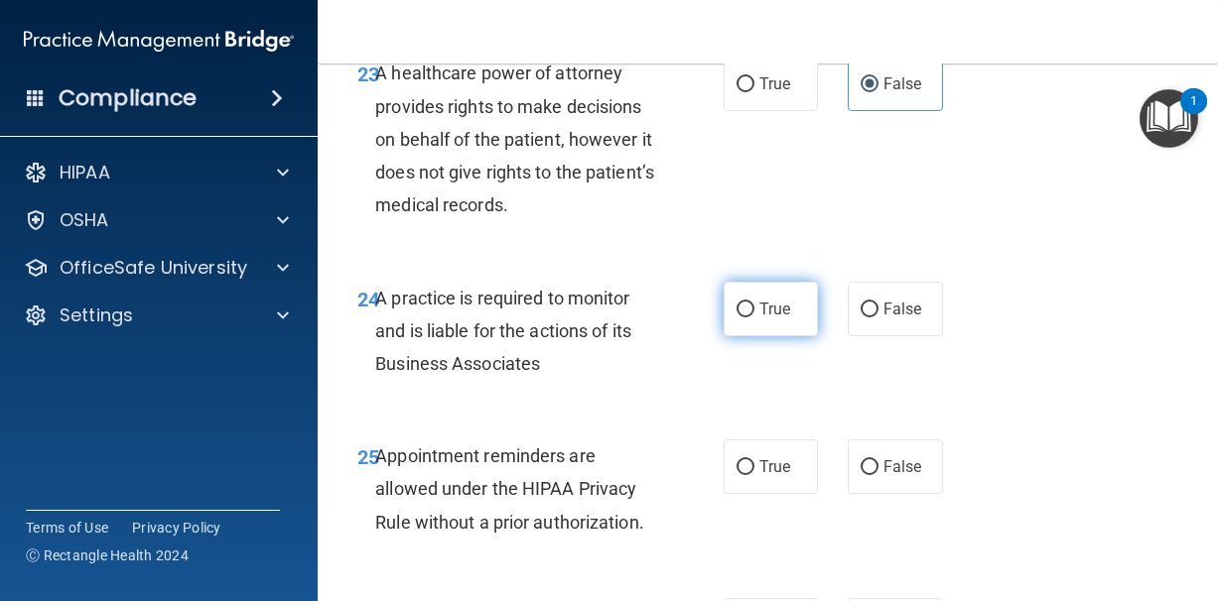
click at [779, 308] on span "True" at bounding box center [774, 309] width 31 height 19
click at [754, 308] on input "True" at bounding box center [745, 310] width 18 height 15
radio input "true"
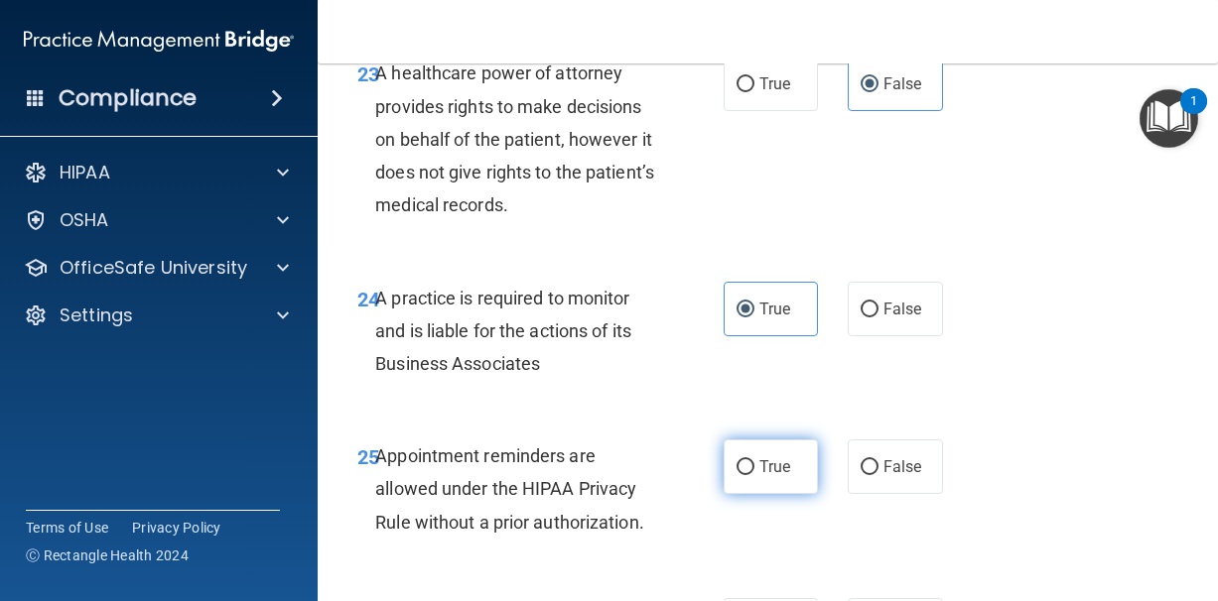
click at [777, 476] on span "True" at bounding box center [774, 466] width 31 height 19
click at [754, 475] on input "True" at bounding box center [745, 467] width 18 height 15
radio input "true"
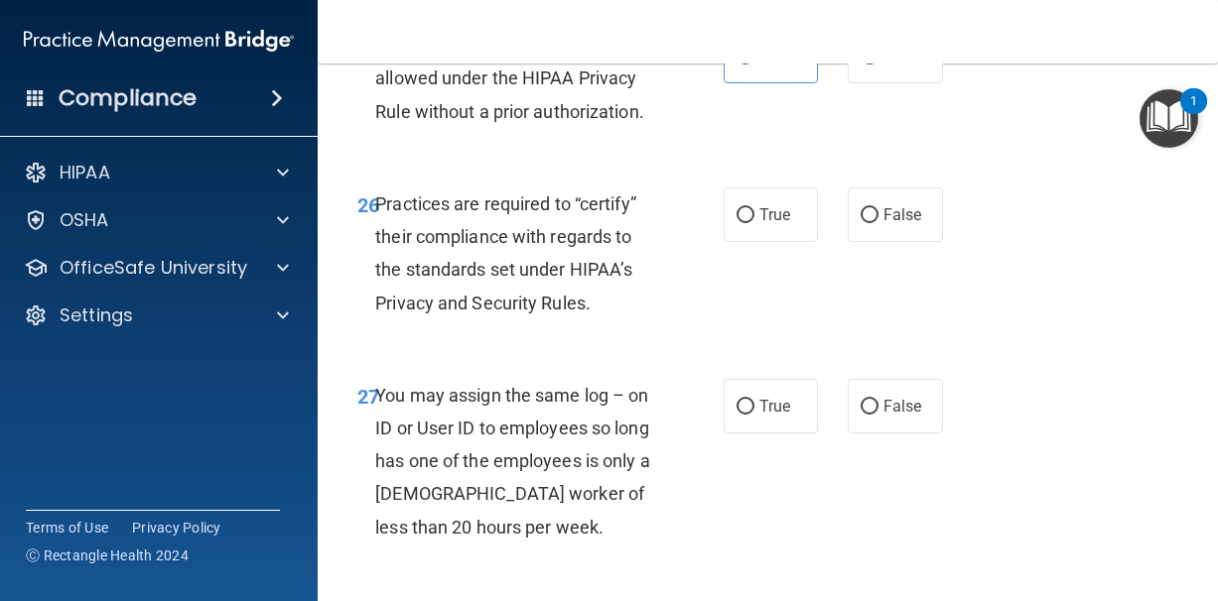
scroll to position [5459, 0]
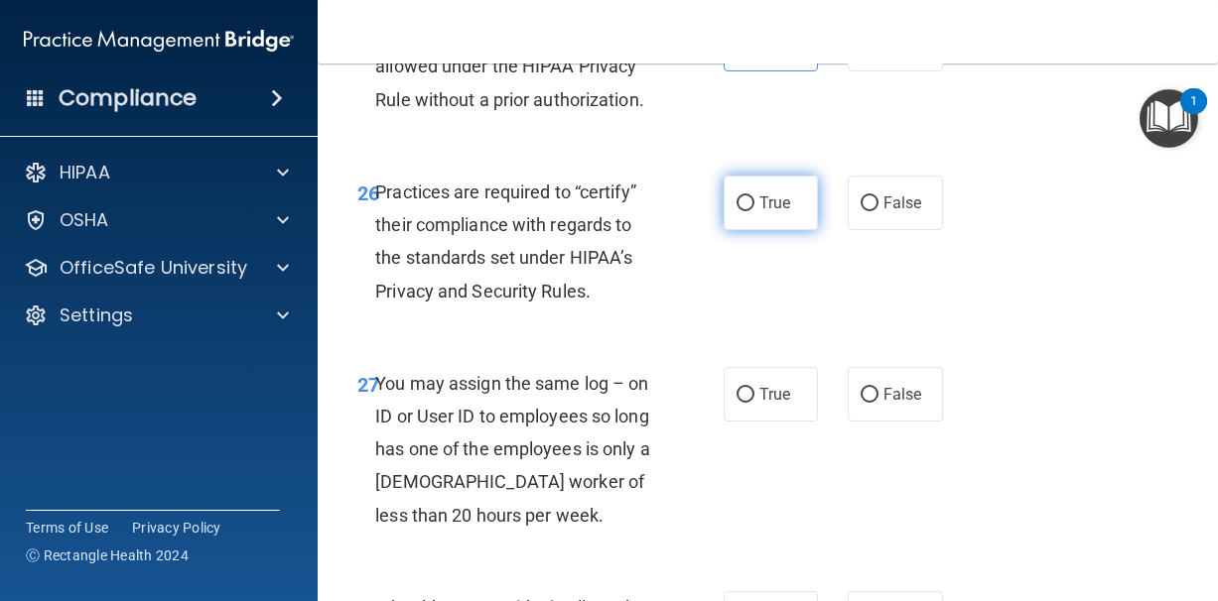
click at [761, 218] on label "True" at bounding box center [770, 203] width 95 height 55
click at [754, 211] on input "True" at bounding box center [745, 203] width 18 height 15
radio input "true"
click at [873, 385] on label "False" at bounding box center [894, 394] width 95 height 55
click at [873, 388] on input "False" at bounding box center [869, 395] width 18 height 15
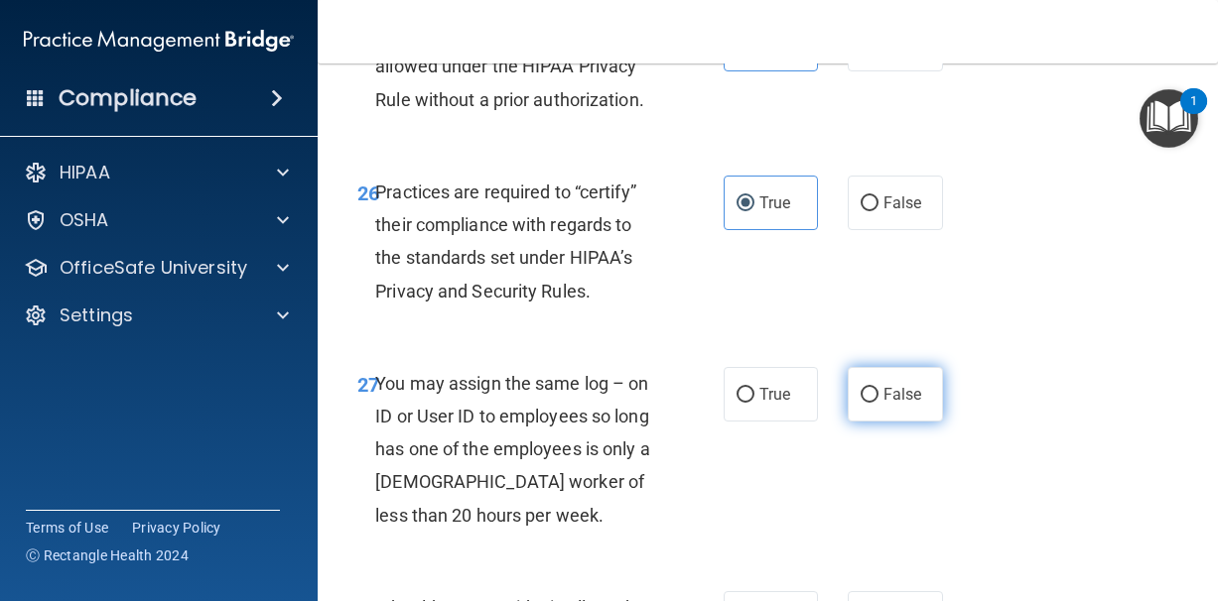
radio input "true"
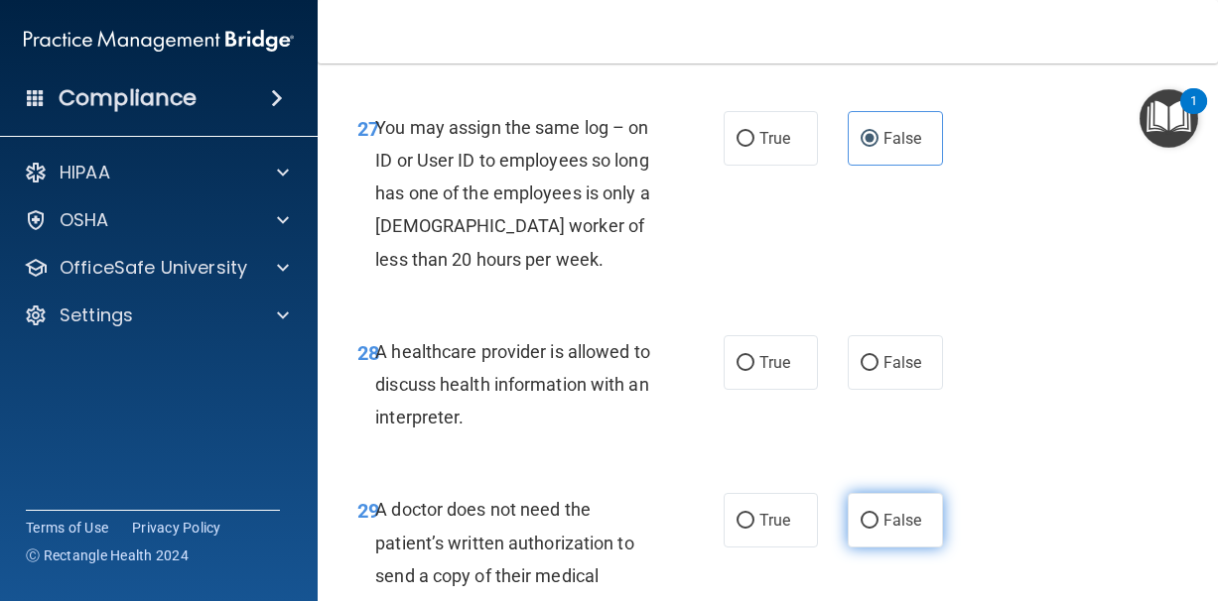
scroll to position [5714, 0]
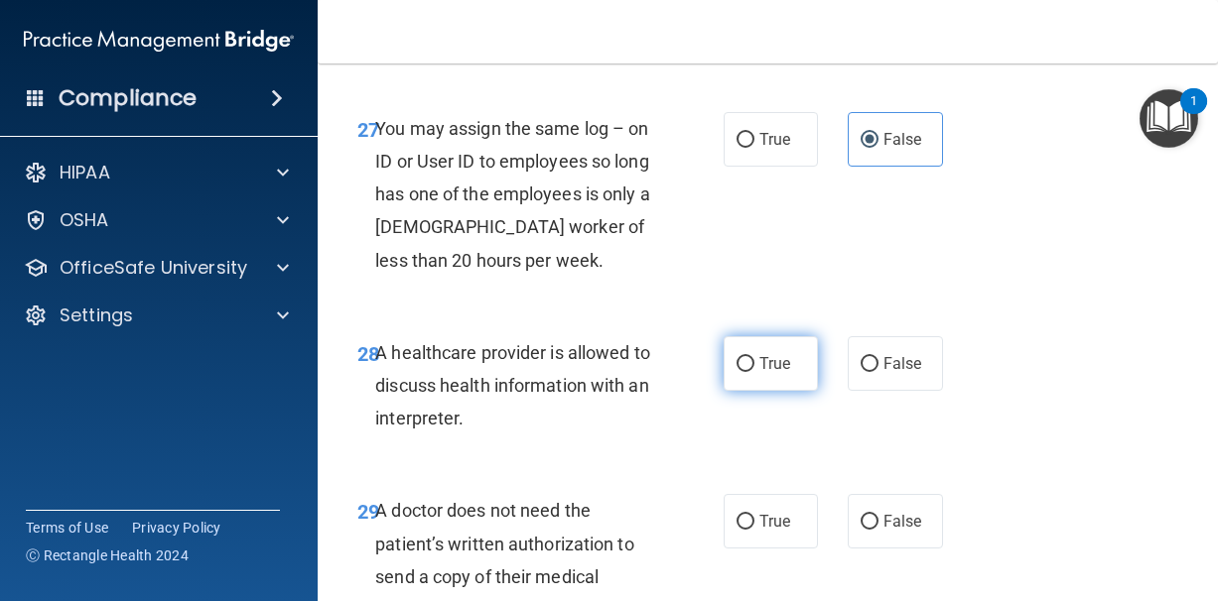
click at [777, 369] on span "True" at bounding box center [774, 363] width 31 height 19
click at [754, 369] on input "True" at bounding box center [745, 364] width 18 height 15
radio input "true"
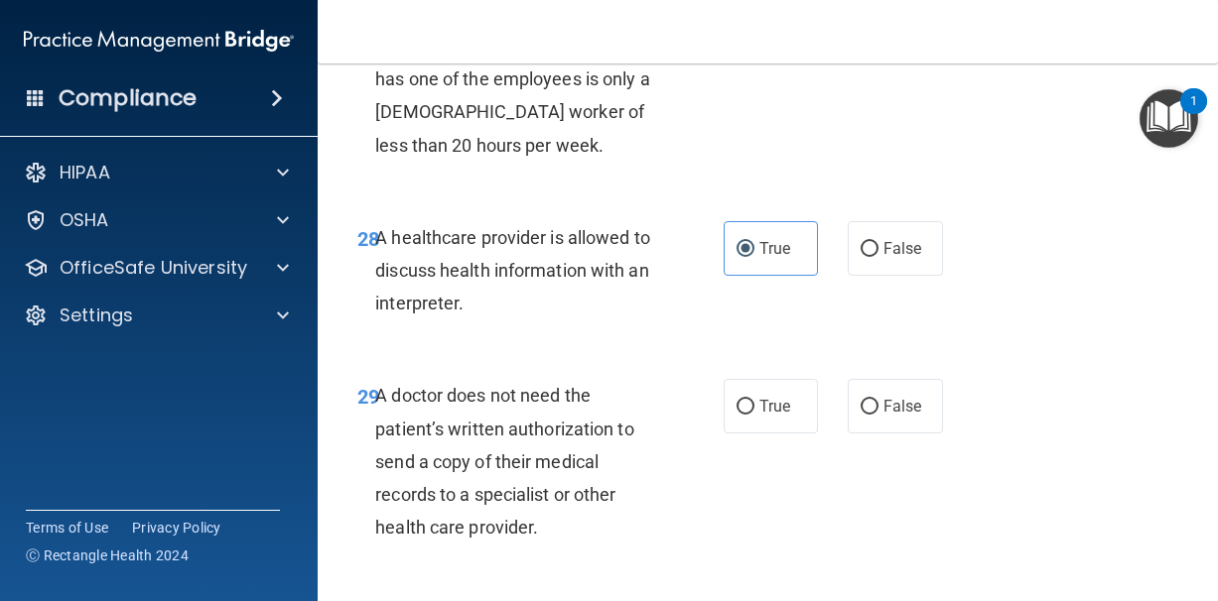
scroll to position [5831, 0]
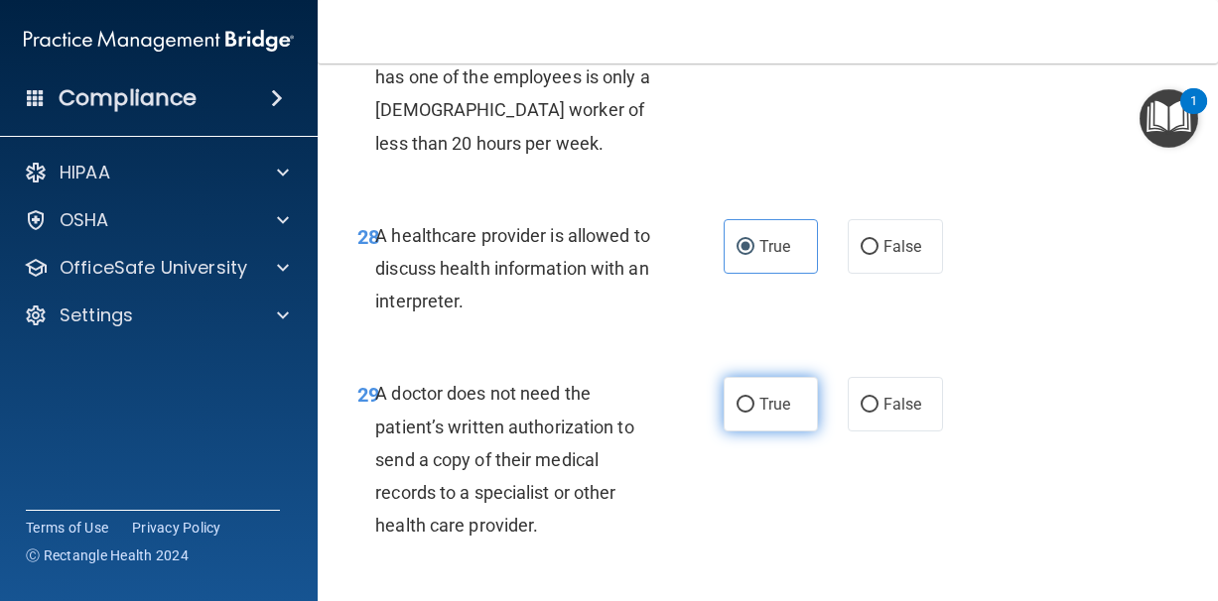
click at [788, 412] on span "True" at bounding box center [774, 404] width 31 height 19
click at [754, 412] on input "True" at bounding box center [745, 405] width 18 height 15
radio input "true"
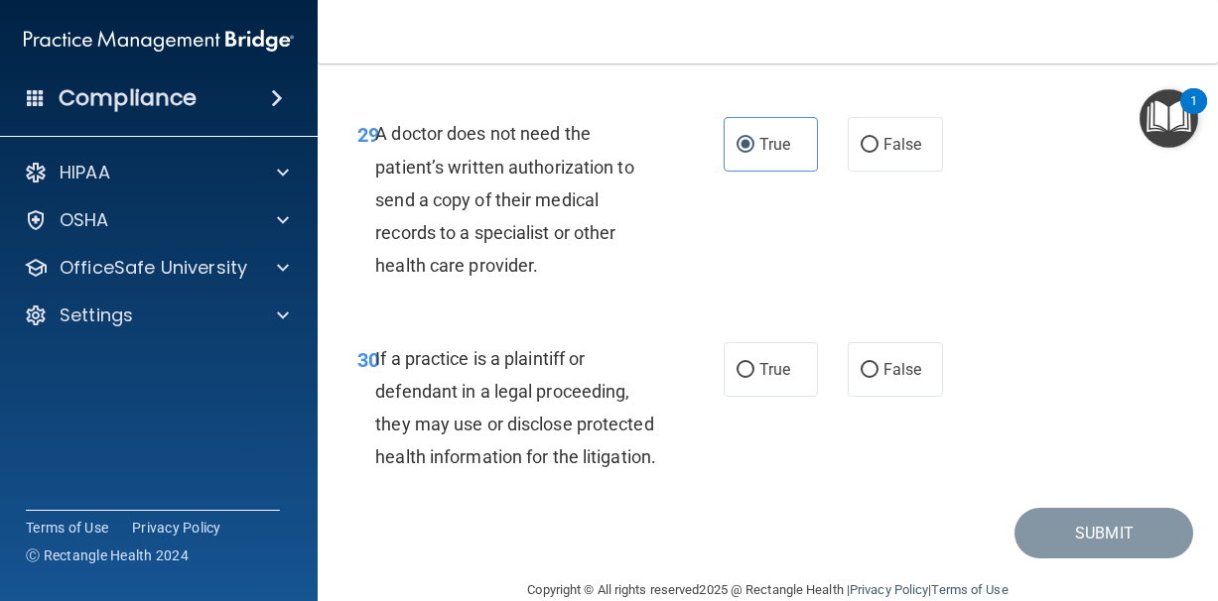
scroll to position [6093, 0]
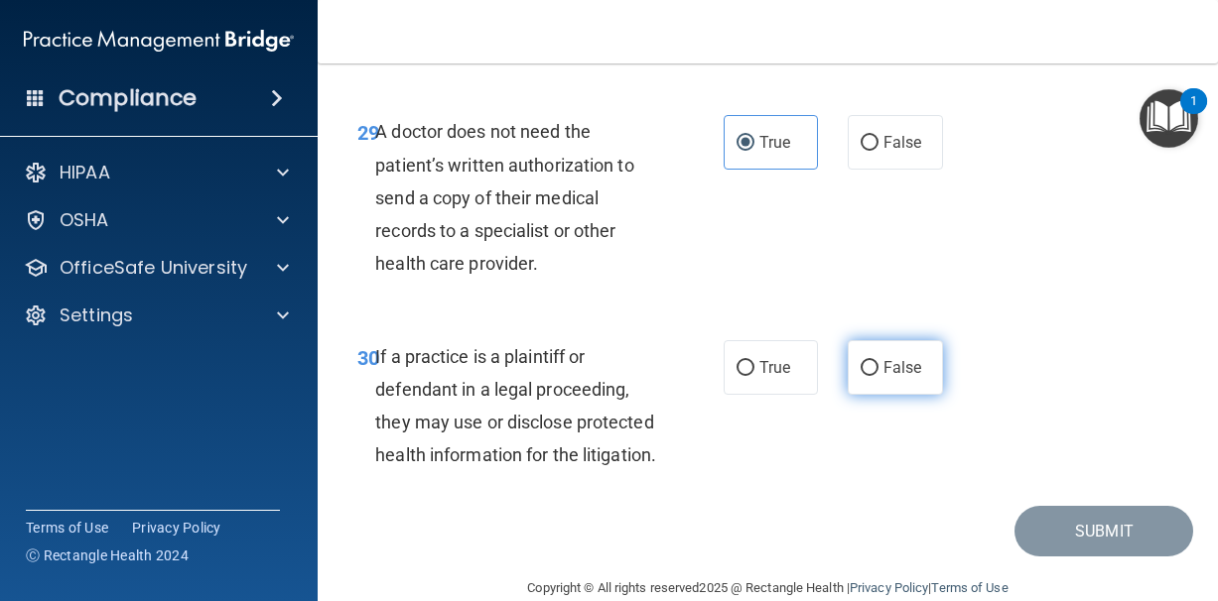
click at [876, 387] on label "False" at bounding box center [894, 367] width 95 height 55
click at [876, 376] on input "False" at bounding box center [869, 368] width 18 height 15
radio input "true"
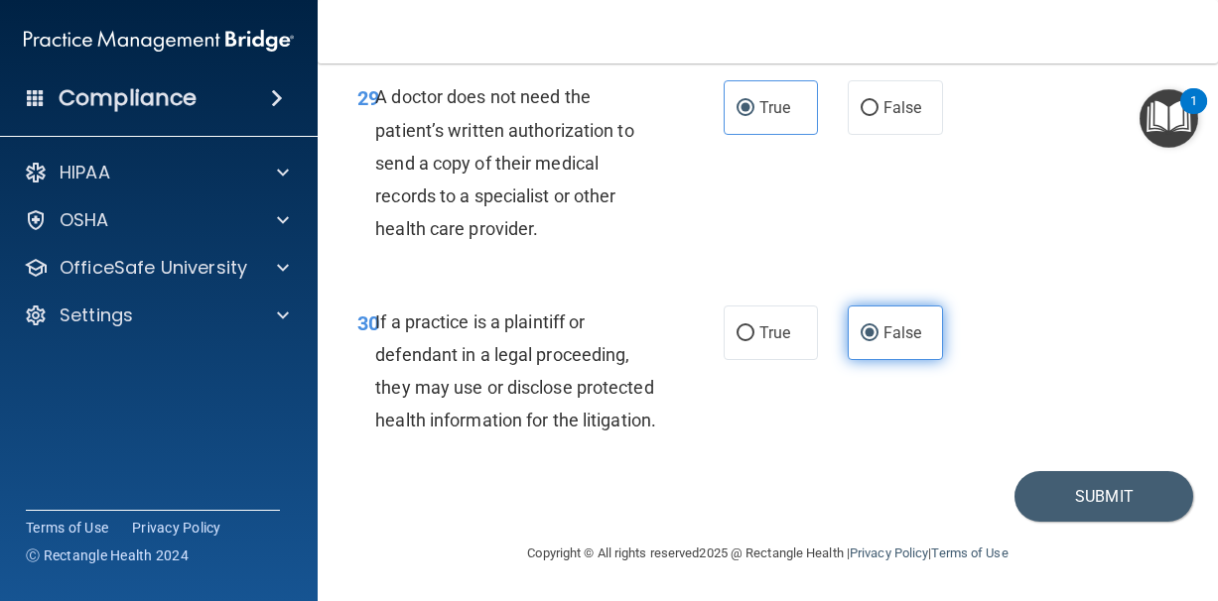
scroll to position [6161, 0]
click at [1065, 504] on button "Submit" at bounding box center [1103, 496] width 179 height 51
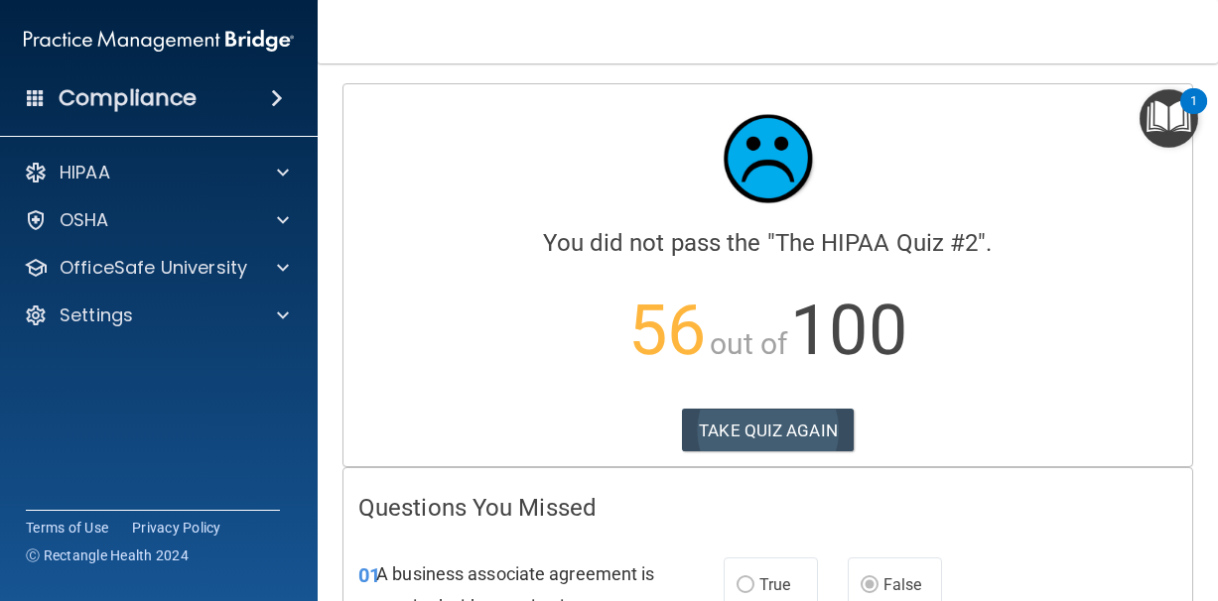
click at [766, 423] on button "TAKE QUIZ AGAIN" at bounding box center [768, 431] width 172 height 44
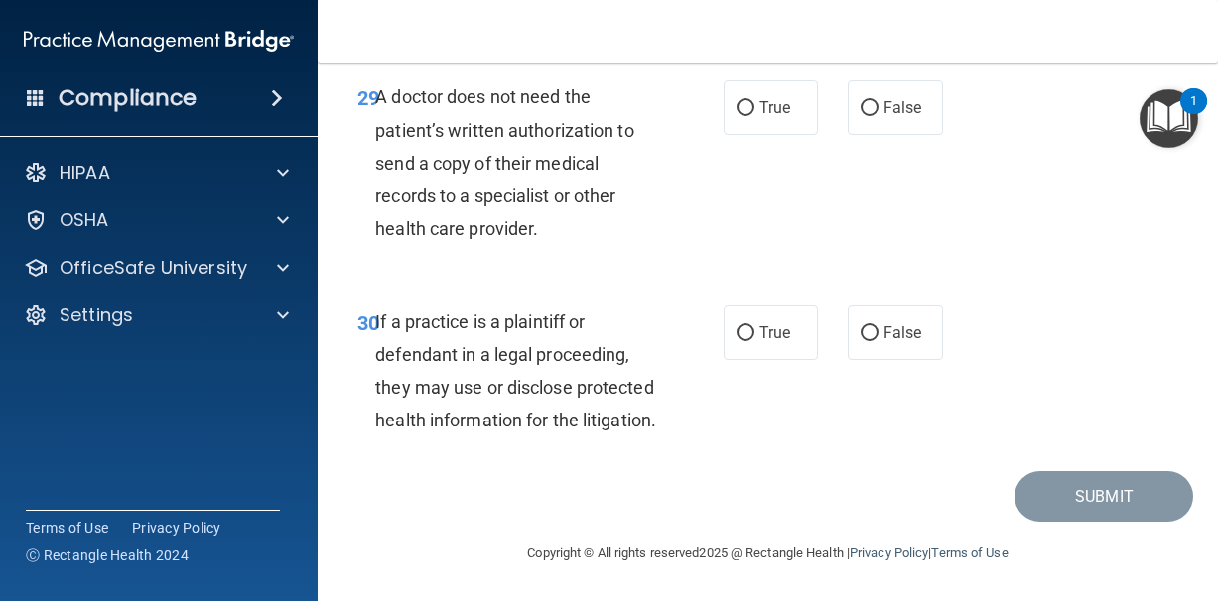
scroll to position [6161, 0]
click at [744, 326] on input "True" at bounding box center [745, 333] width 18 height 15
radio input "true"
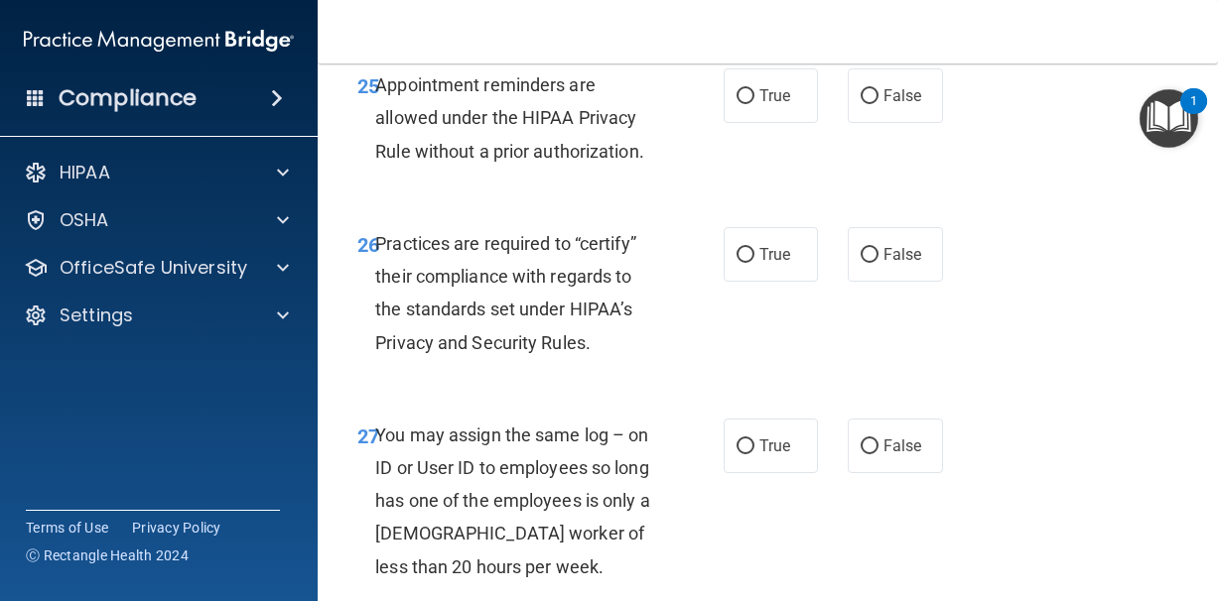
scroll to position [5406, 0]
click at [895, 265] on span "False" at bounding box center [902, 255] width 39 height 19
click at [878, 264] on input "False" at bounding box center [869, 256] width 18 height 15
radio input "true"
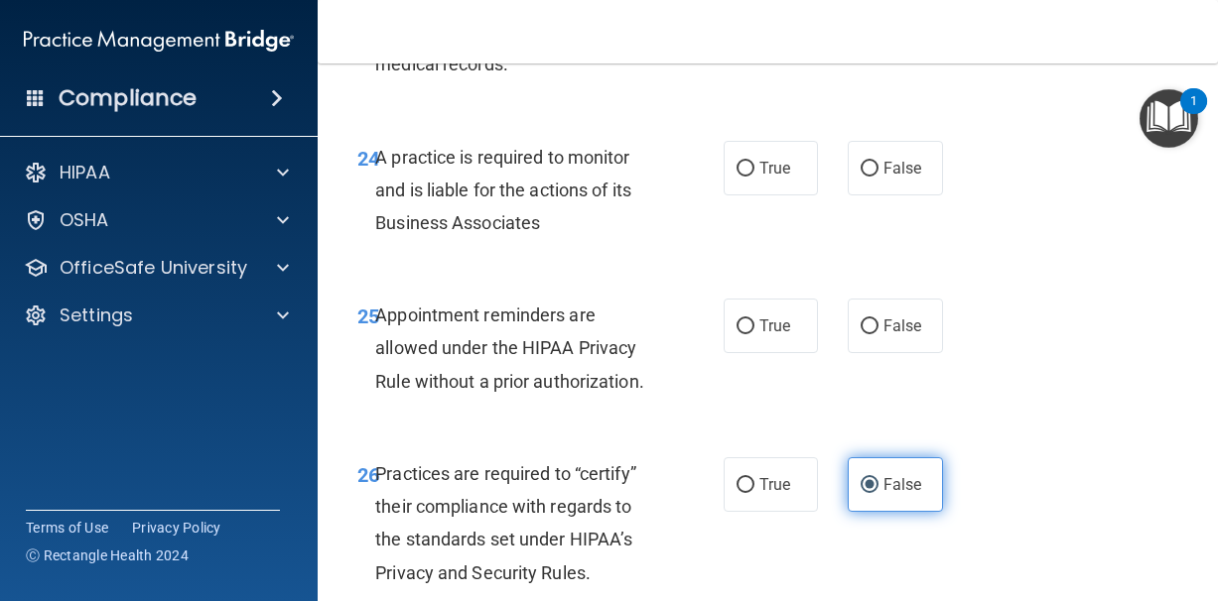
scroll to position [5176, 0]
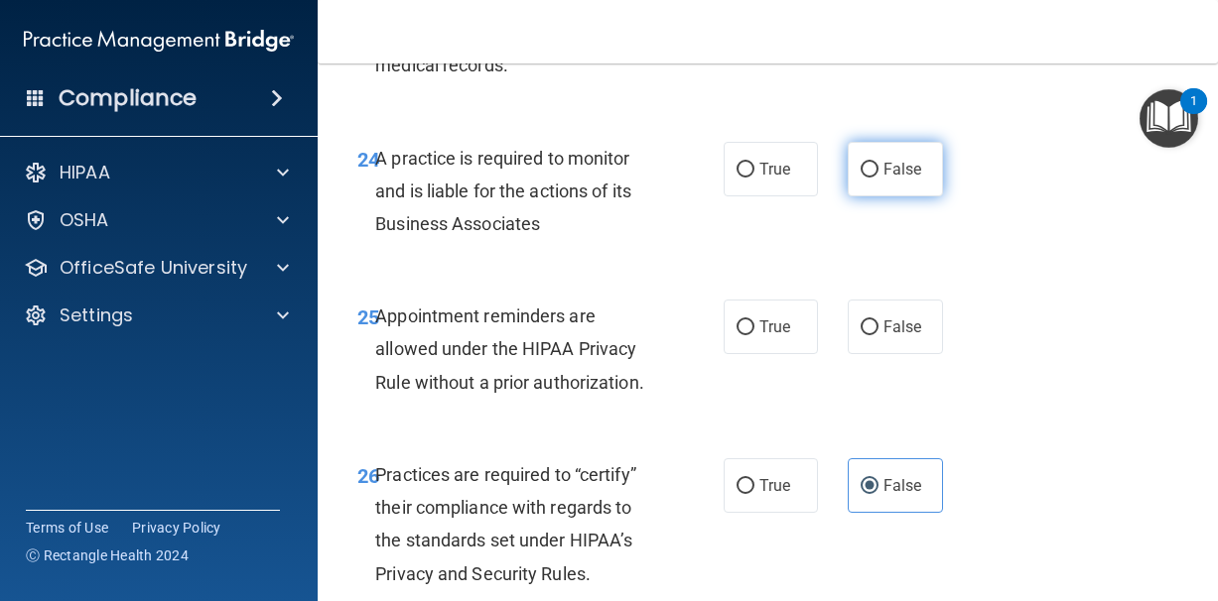
click at [887, 178] on span "False" at bounding box center [902, 169] width 39 height 19
click at [878, 178] on input "False" at bounding box center [869, 170] width 18 height 15
radio input "true"
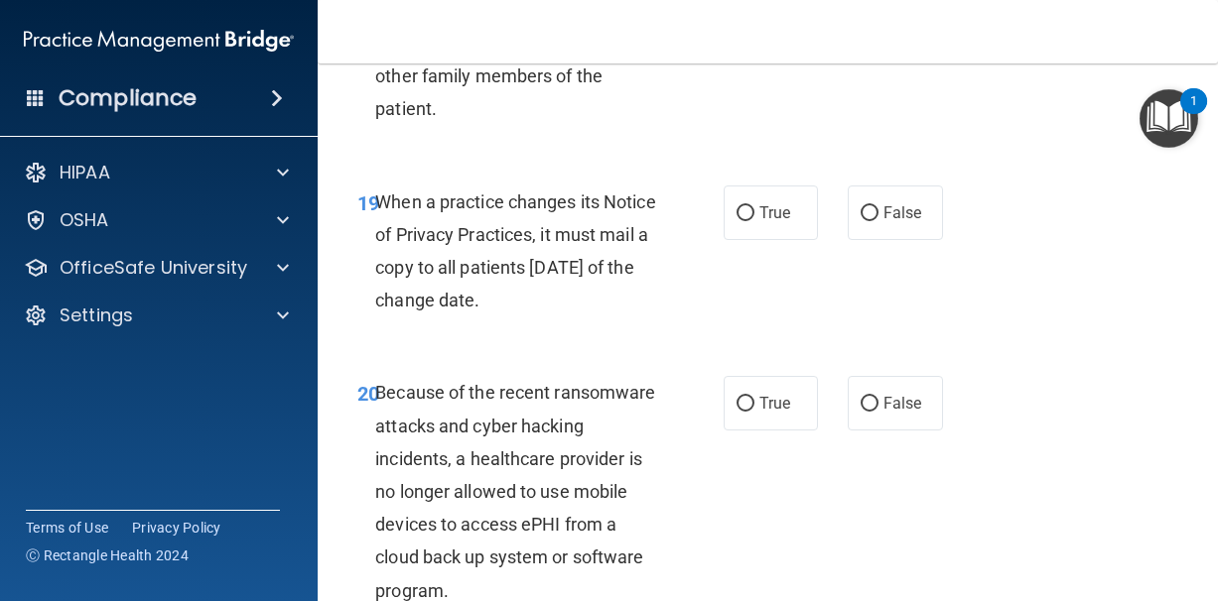
scroll to position [4035, 0]
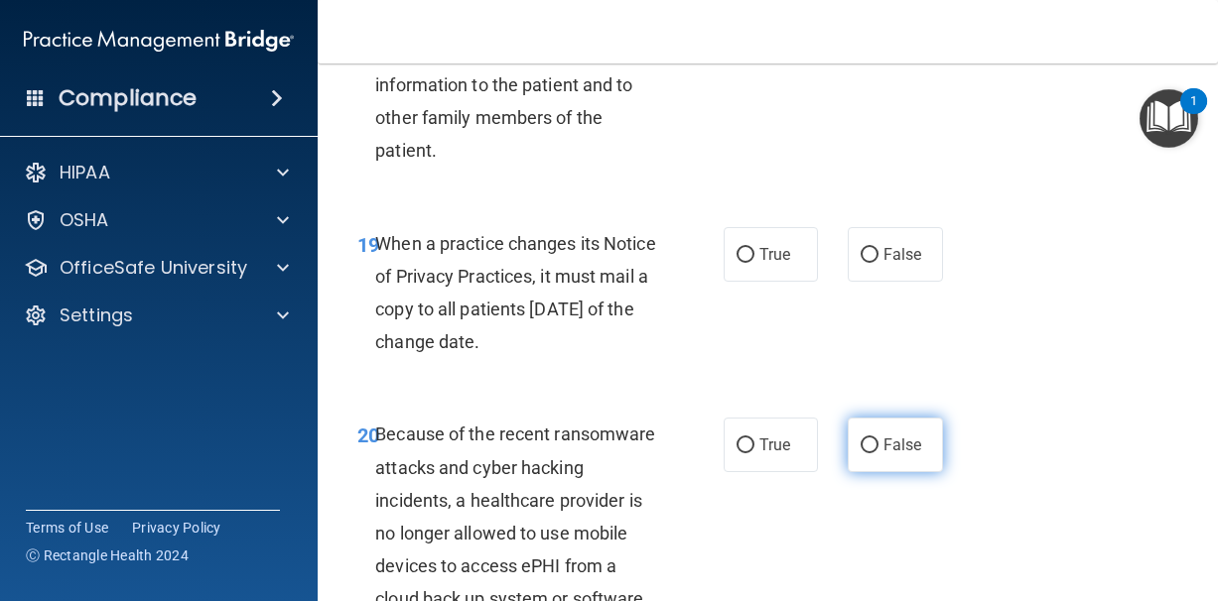
click at [873, 453] on input "False" at bounding box center [869, 446] width 18 height 15
radio input "true"
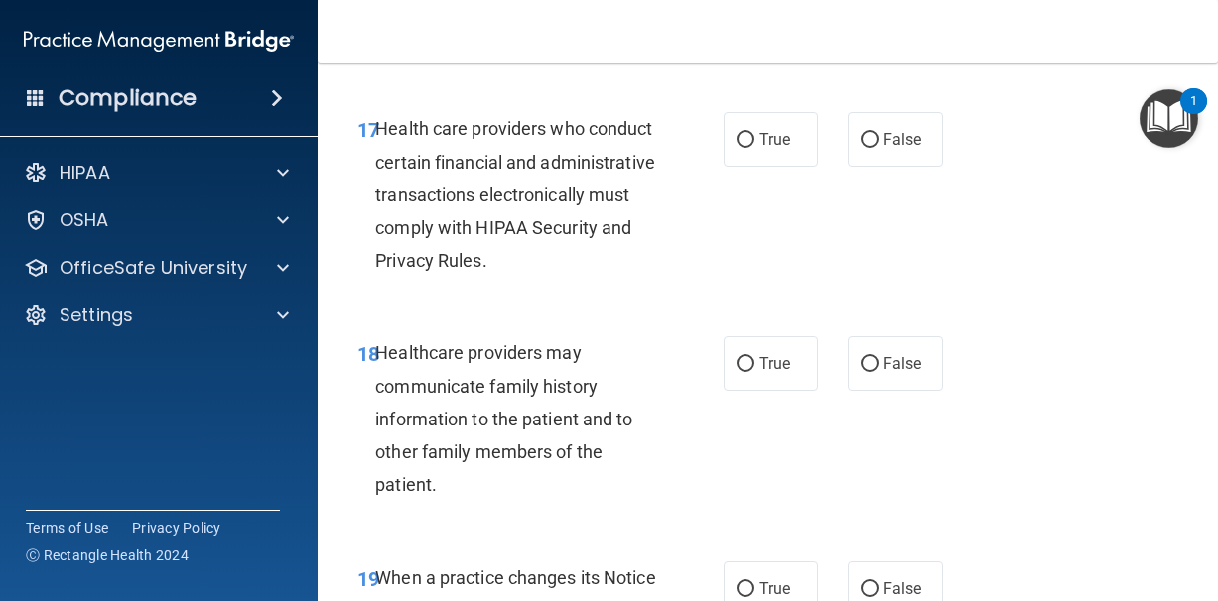
scroll to position [4025, 0]
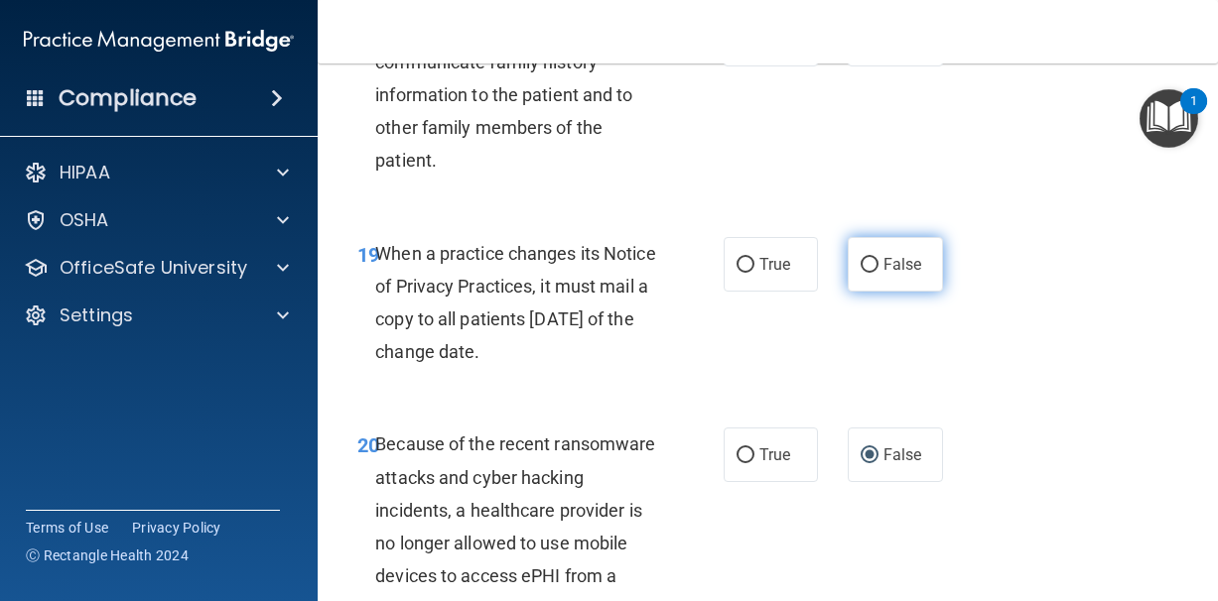
click at [862, 292] on label "False" at bounding box center [894, 264] width 95 height 55
click at [862, 273] on input "False" at bounding box center [869, 265] width 18 height 15
radio input "true"
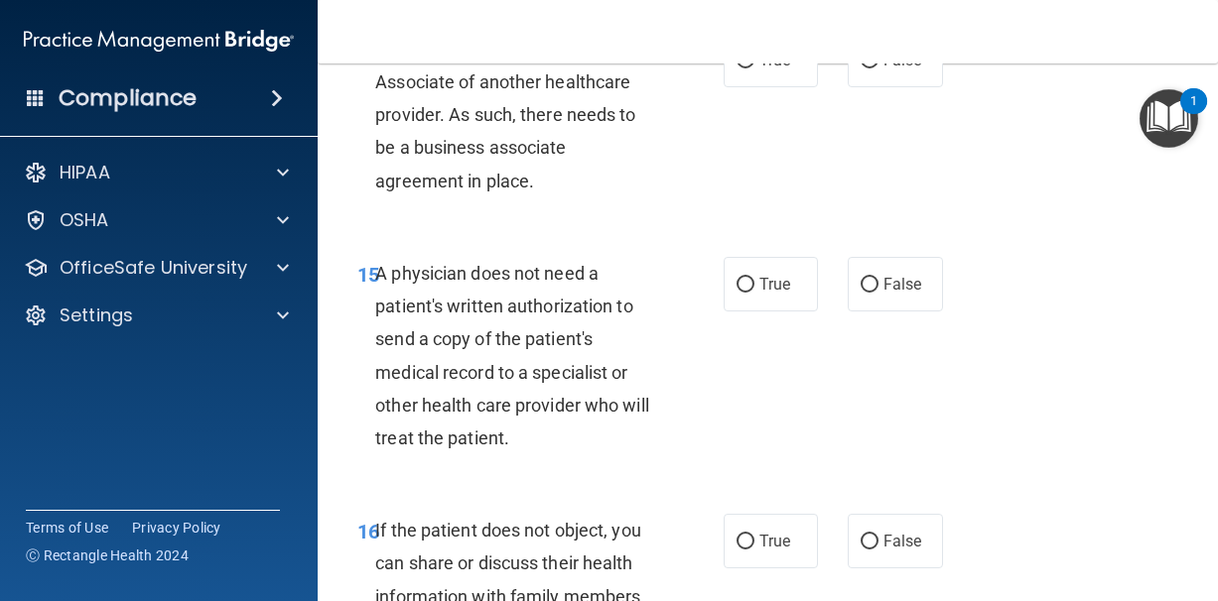
scroll to position [3032, 0]
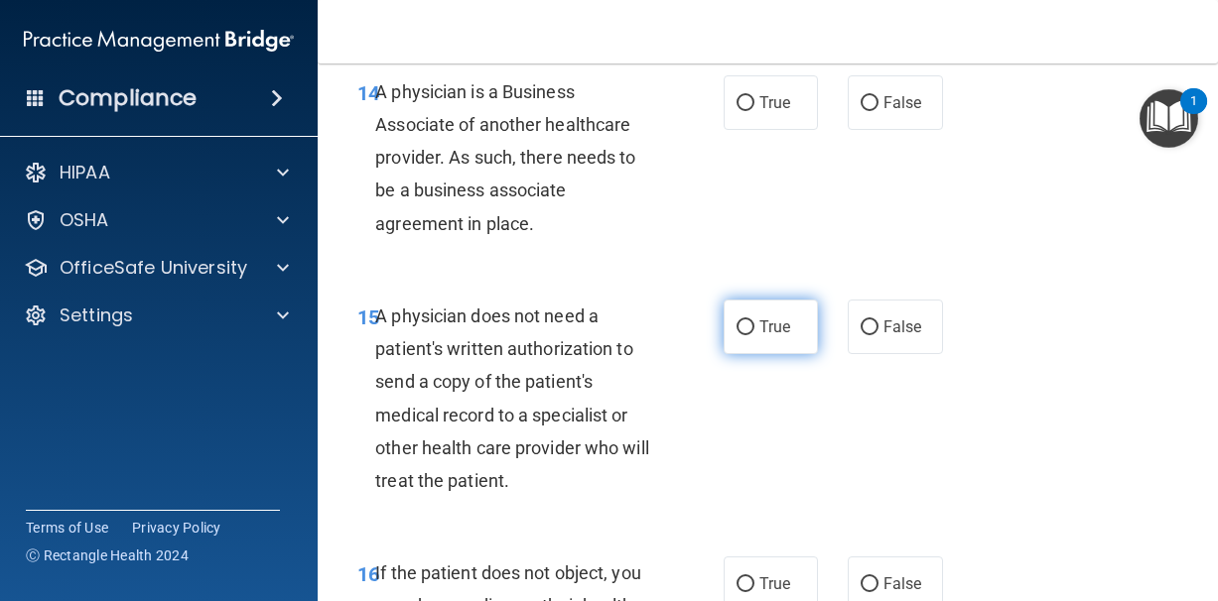
click at [759, 335] on span "True" at bounding box center [774, 327] width 31 height 19
click at [754, 335] on input "True" at bounding box center [745, 328] width 18 height 15
radio input "true"
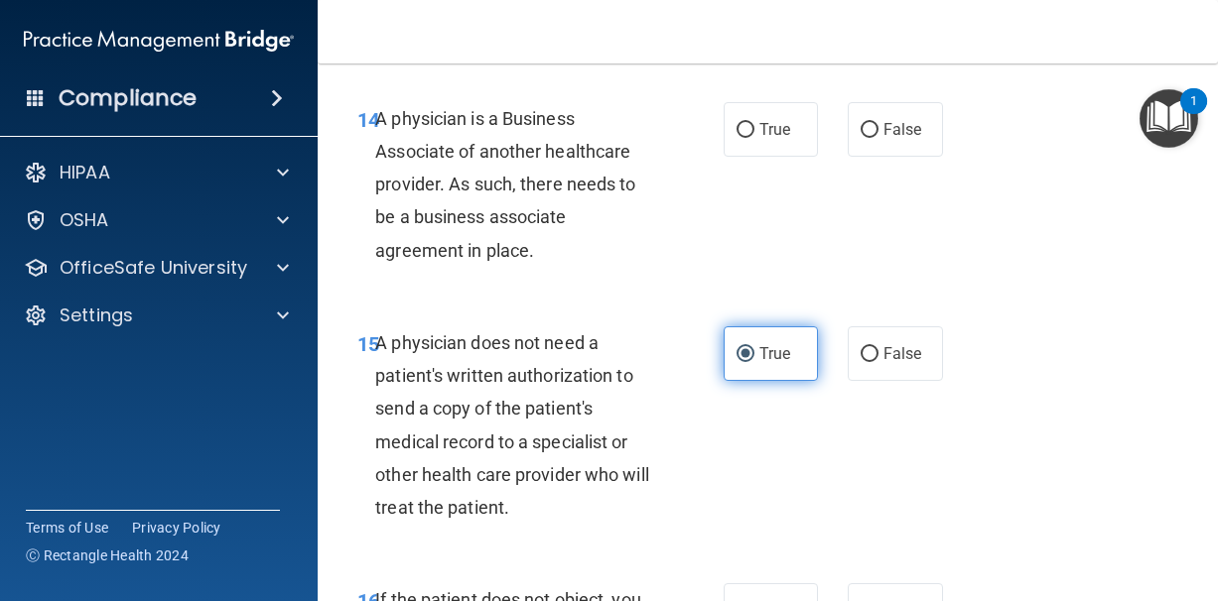
scroll to position [3004, 0]
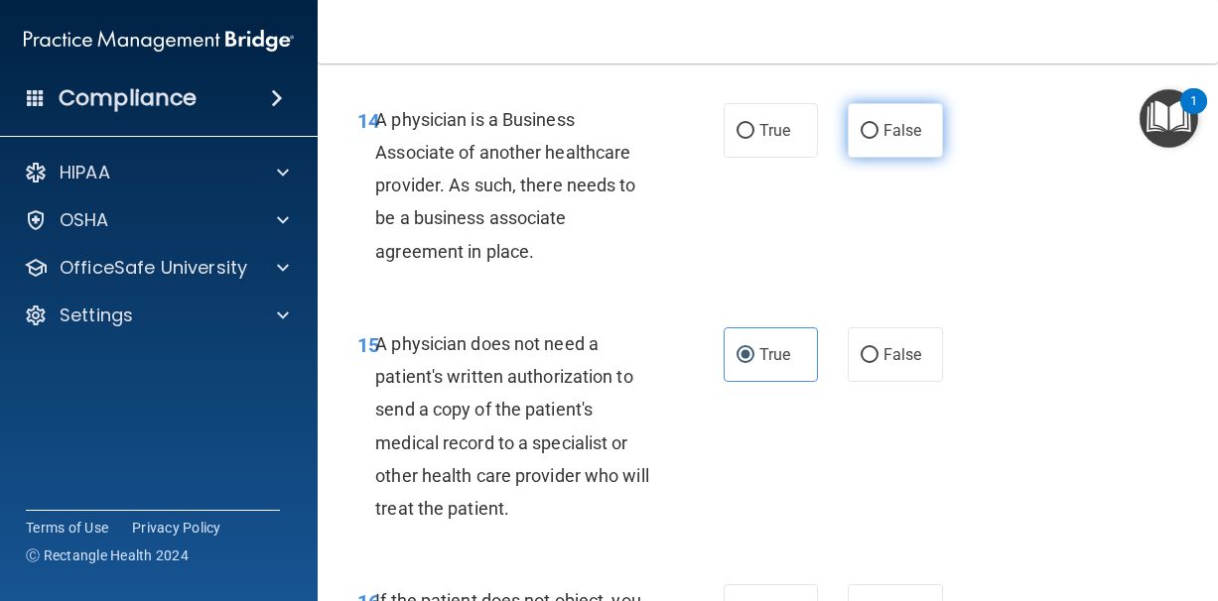
click at [878, 139] on input "False" at bounding box center [869, 131] width 18 height 15
radio input "true"
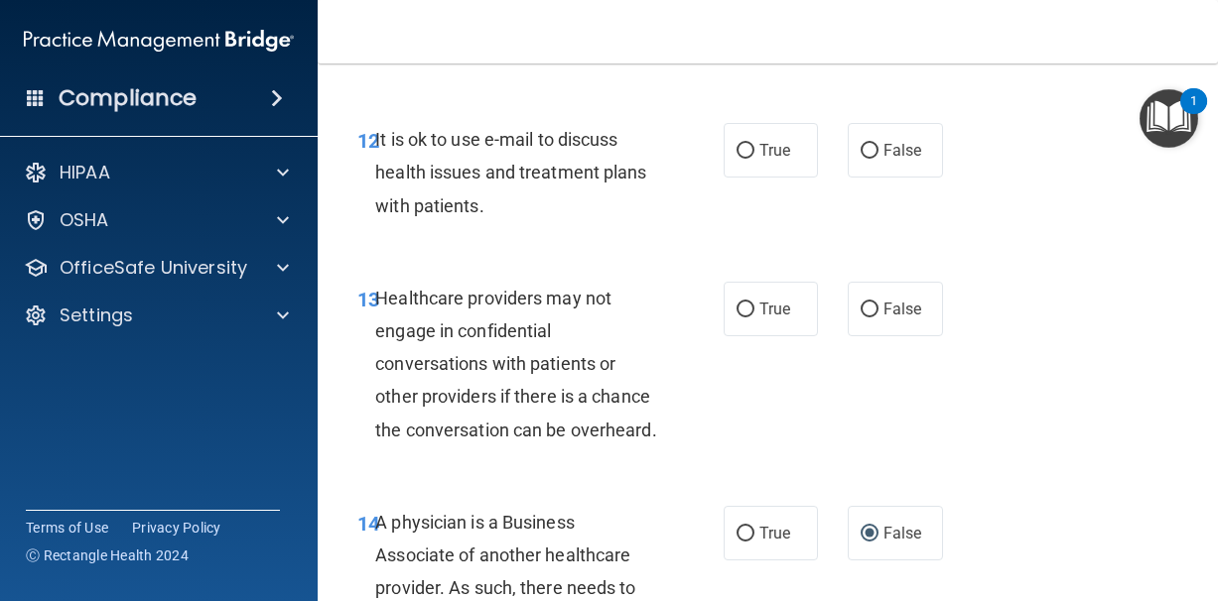
scroll to position [2601, 0]
click at [769, 160] on span "True" at bounding box center [774, 150] width 31 height 19
click at [754, 159] on input "True" at bounding box center [745, 151] width 18 height 15
radio input "true"
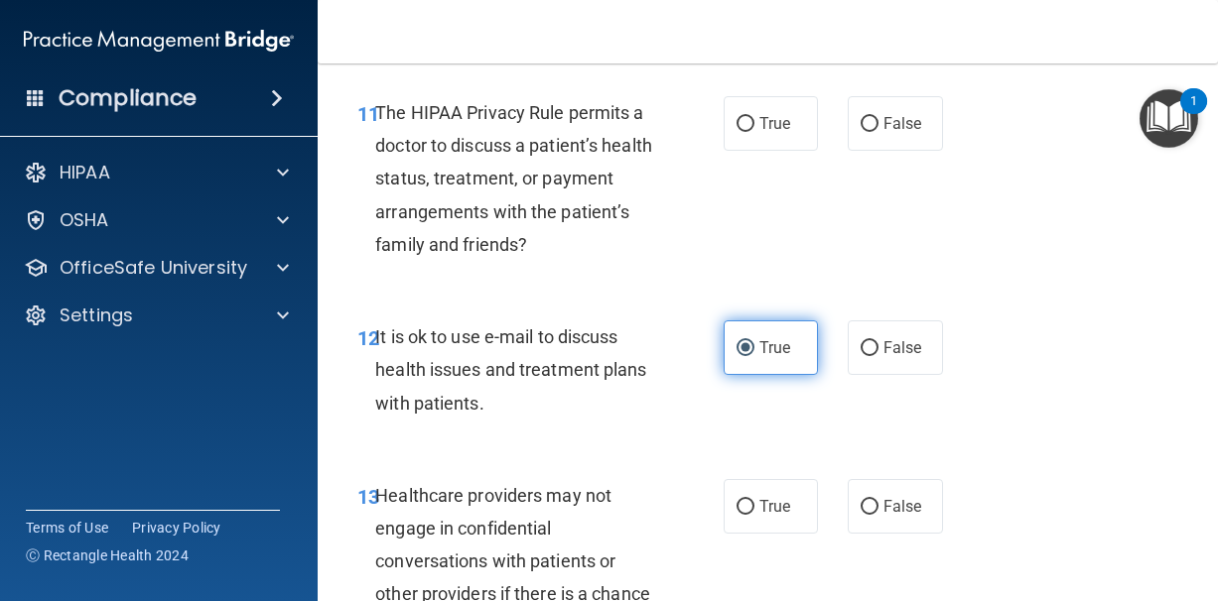
scroll to position [2398, 0]
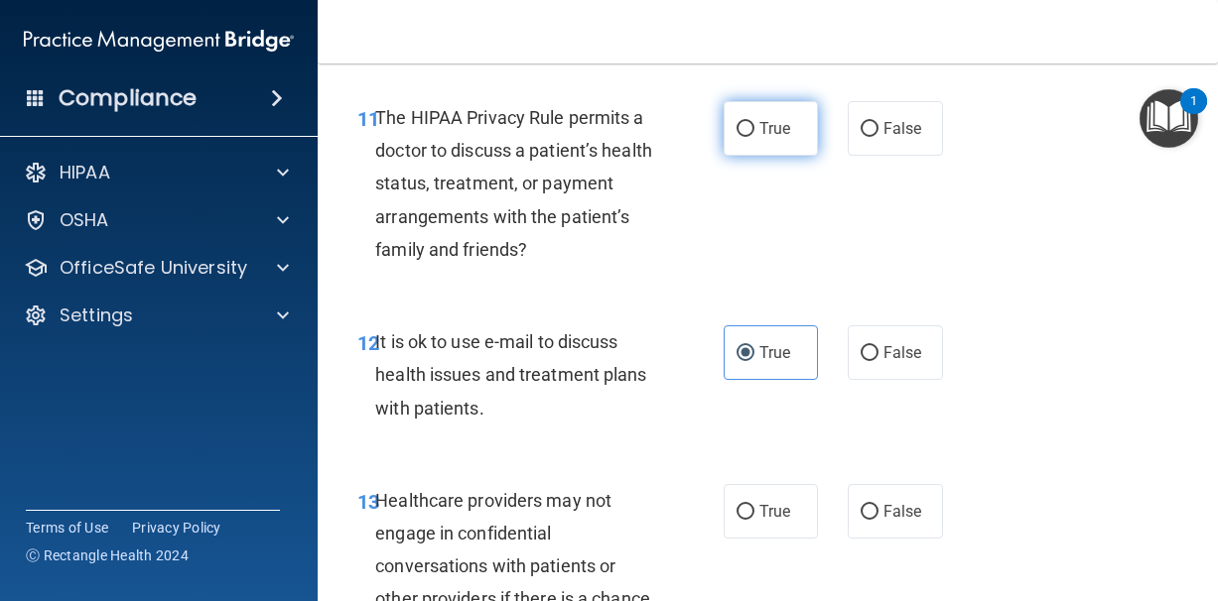
click at [759, 138] on span "True" at bounding box center [774, 128] width 31 height 19
click at [754, 137] on input "True" at bounding box center [745, 129] width 18 height 15
radio input "true"
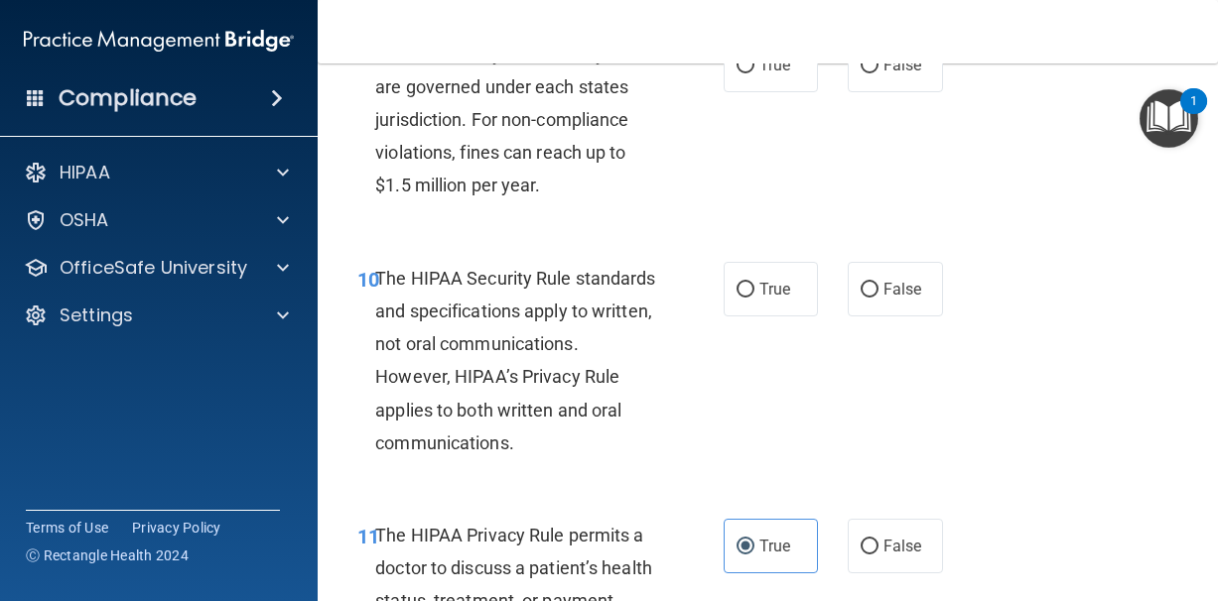
scroll to position [1956, 0]
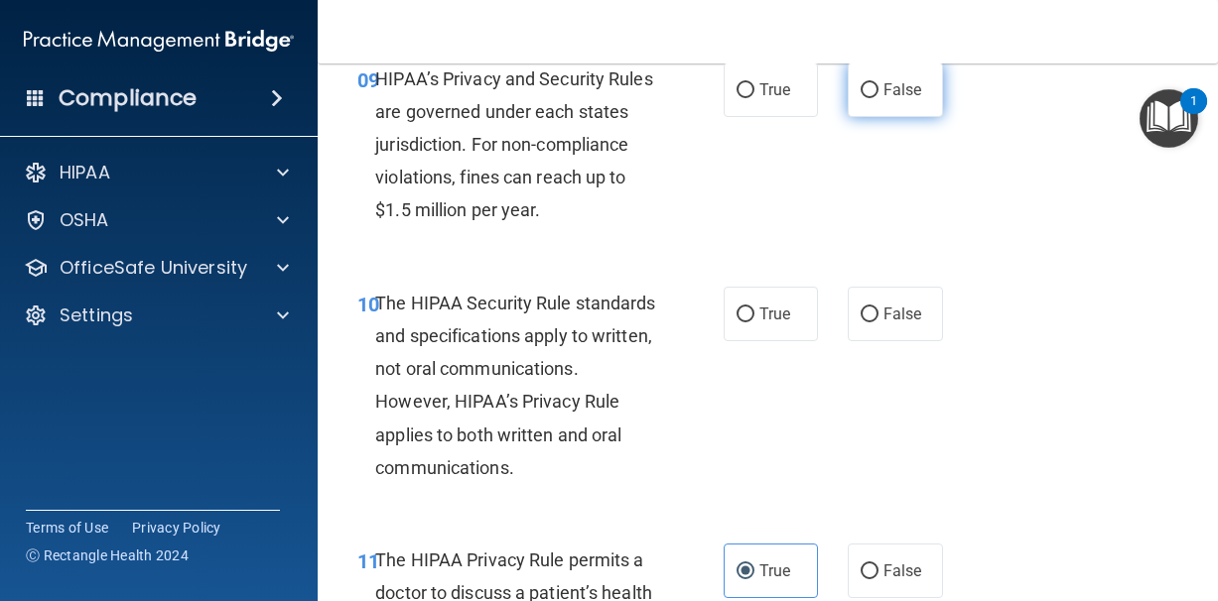
click at [853, 115] on label "False" at bounding box center [894, 90] width 95 height 55
click at [860, 98] on input "False" at bounding box center [869, 90] width 18 height 15
radio input "true"
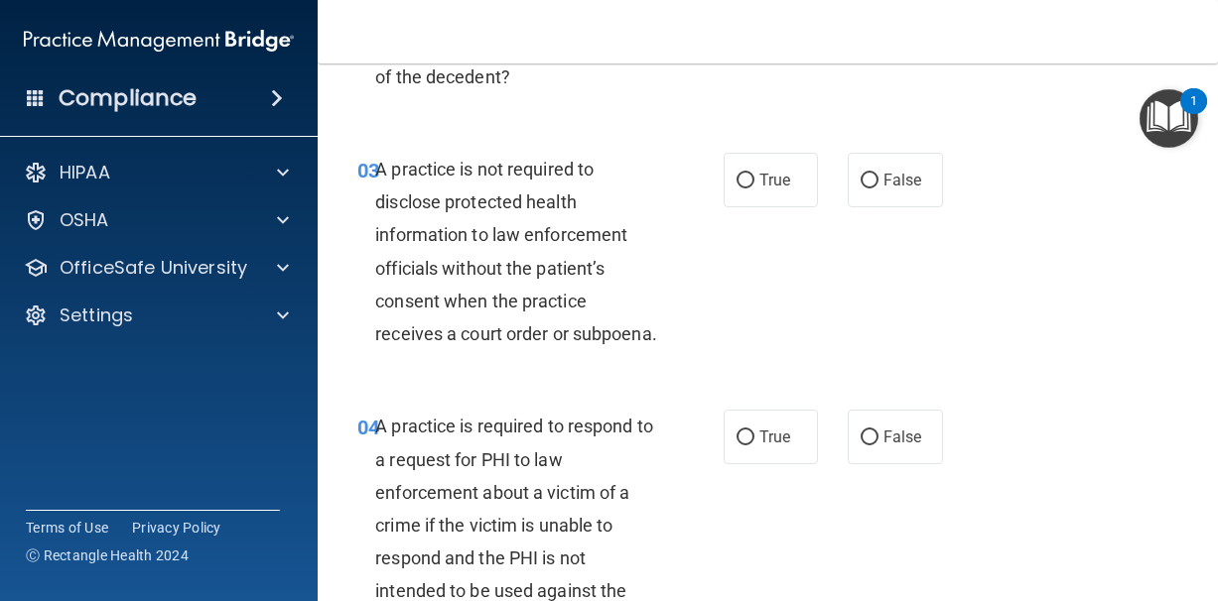
scroll to position [515, 0]
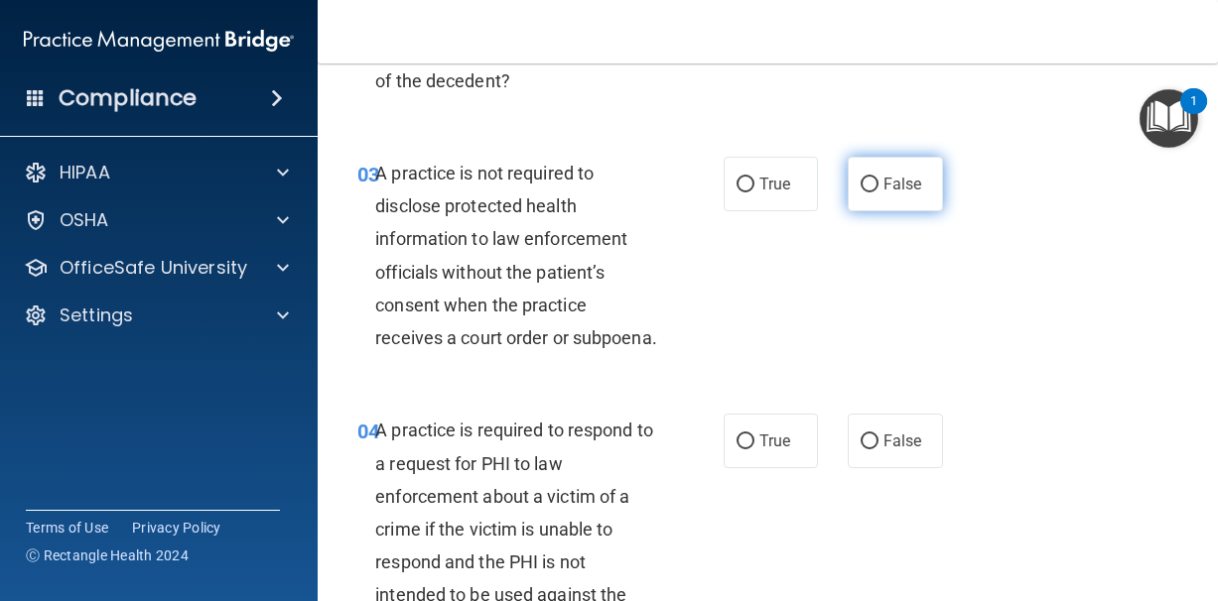
click at [902, 175] on span "False" at bounding box center [902, 184] width 39 height 19
click at [878, 178] on input "False" at bounding box center [869, 185] width 18 height 15
radio input "true"
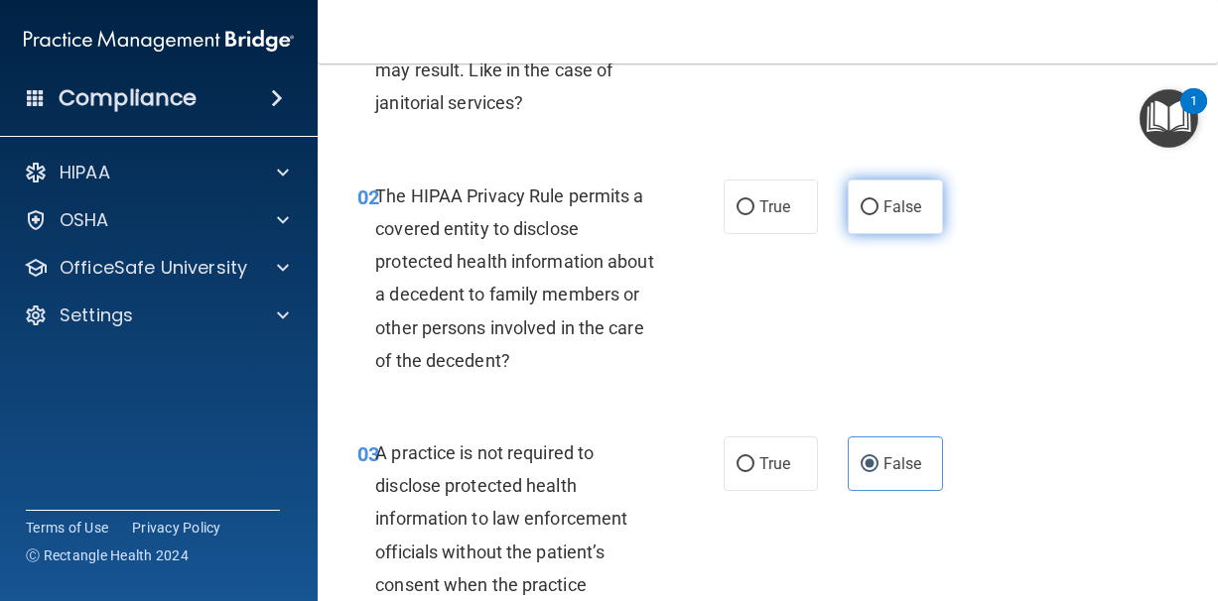
scroll to position [237, 0]
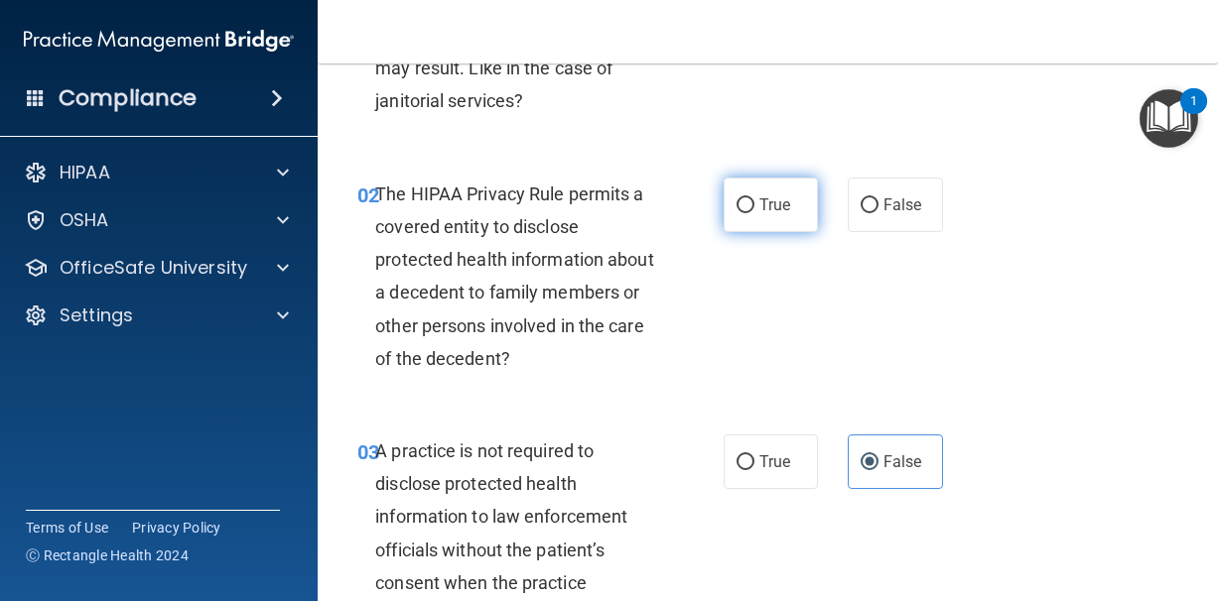
click at [750, 200] on input "True" at bounding box center [745, 205] width 18 height 15
radio input "true"
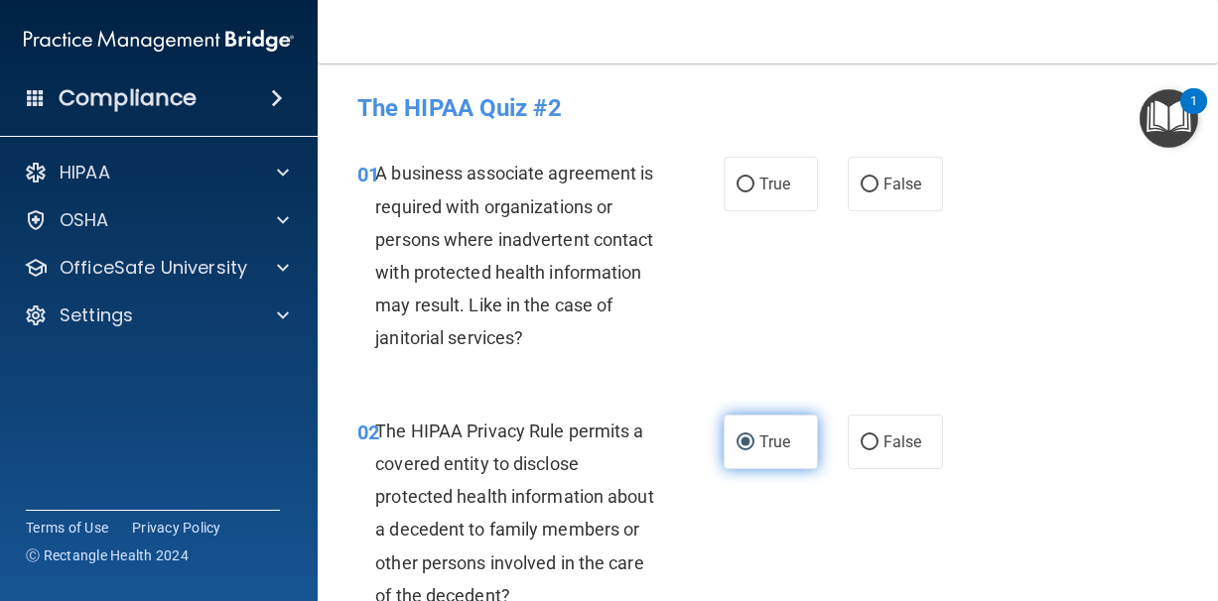
scroll to position [0, 0]
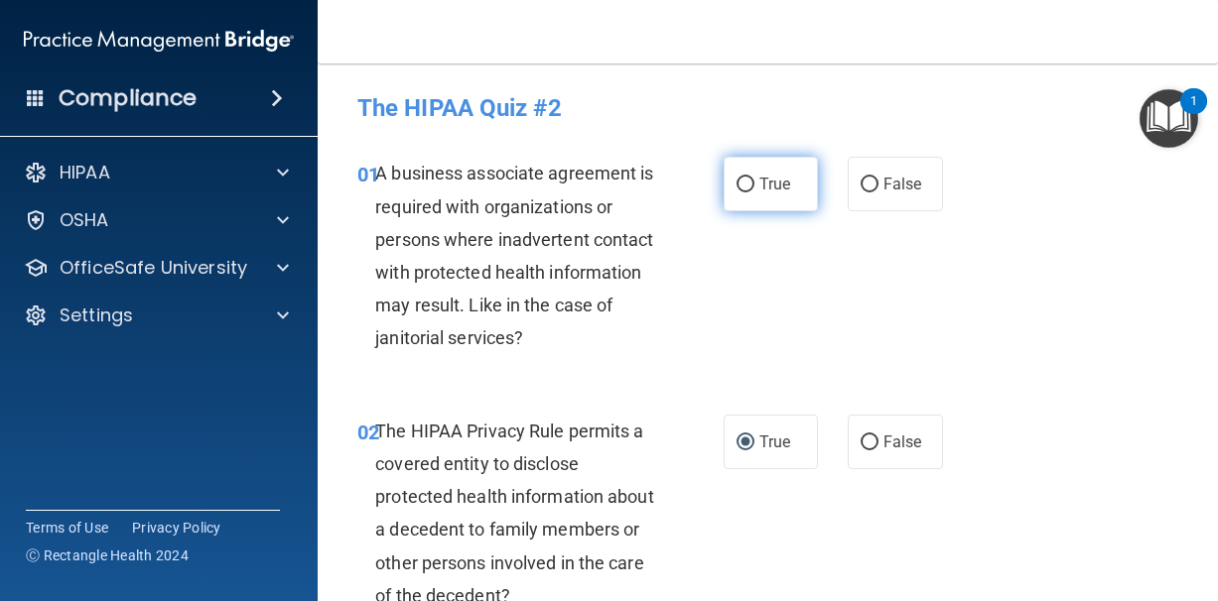
click at [763, 196] on label "True" at bounding box center [770, 184] width 95 height 55
click at [754, 193] on input "True" at bounding box center [745, 185] width 18 height 15
radio input "true"
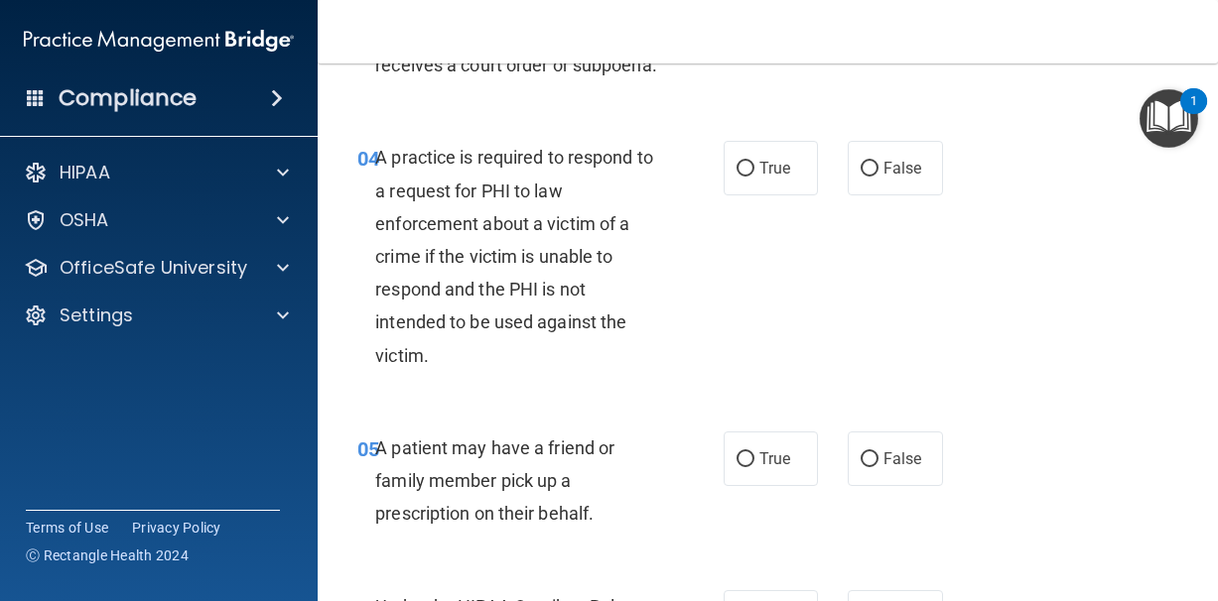
scroll to position [794, 0]
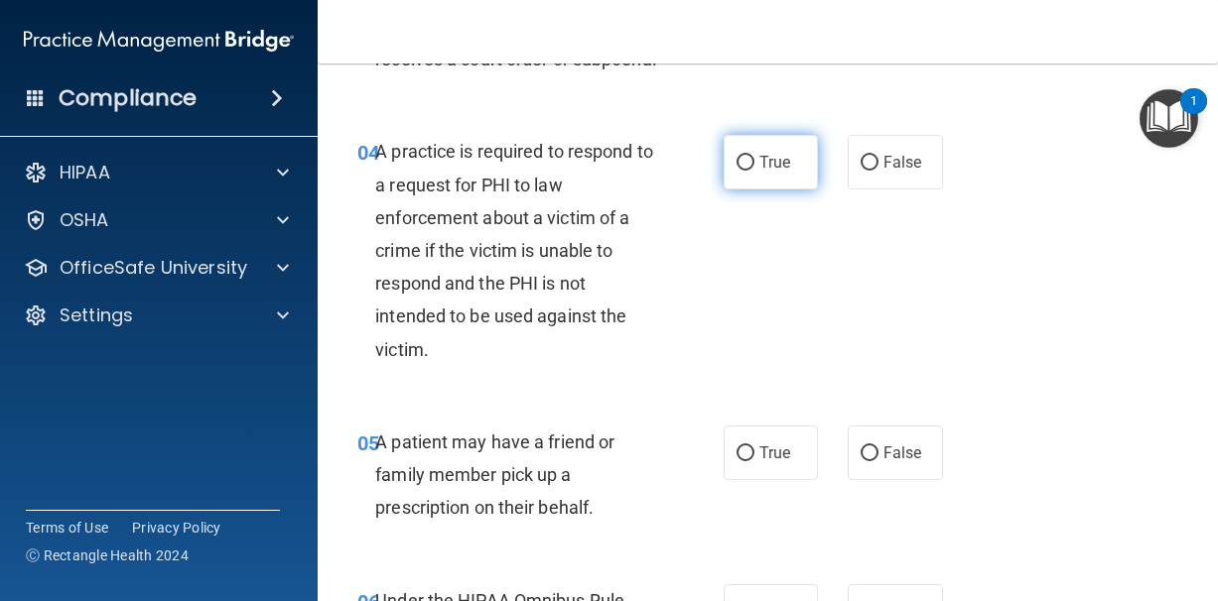
click at [797, 190] on label "True" at bounding box center [770, 162] width 95 height 55
click at [754, 171] on input "True" at bounding box center [745, 163] width 18 height 15
radio input "true"
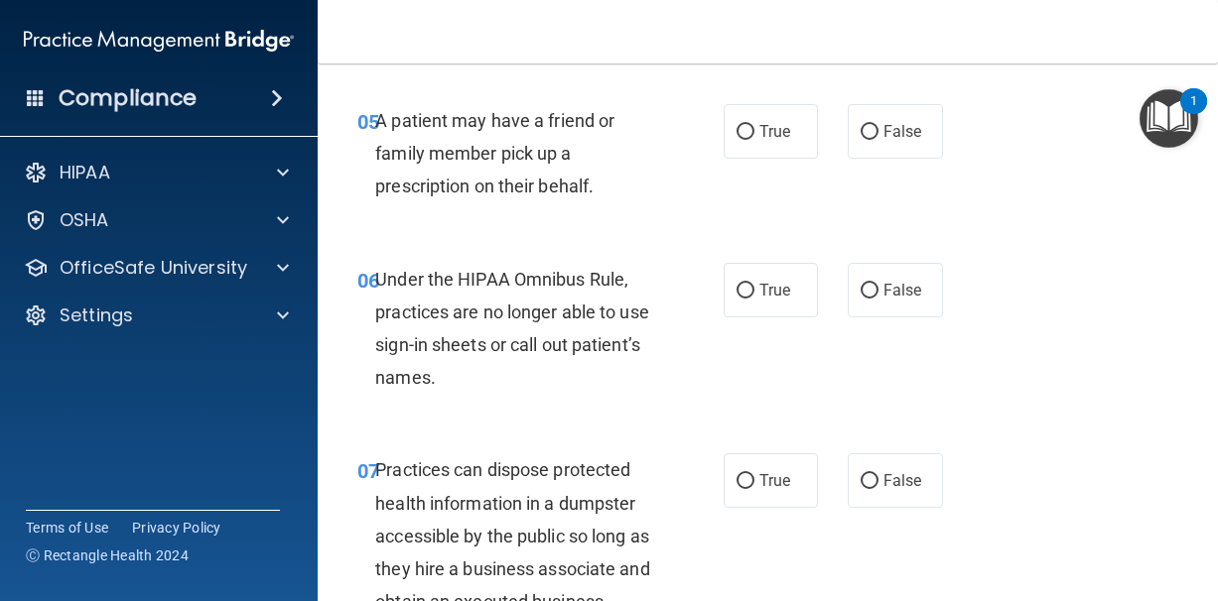
scroll to position [1116, 0]
click at [767, 140] on span "True" at bounding box center [774, 130] width 31 height 19
click at [754, 139] on input "True" at bounding box center [745, 131] width 18 height 15
radio input "true"
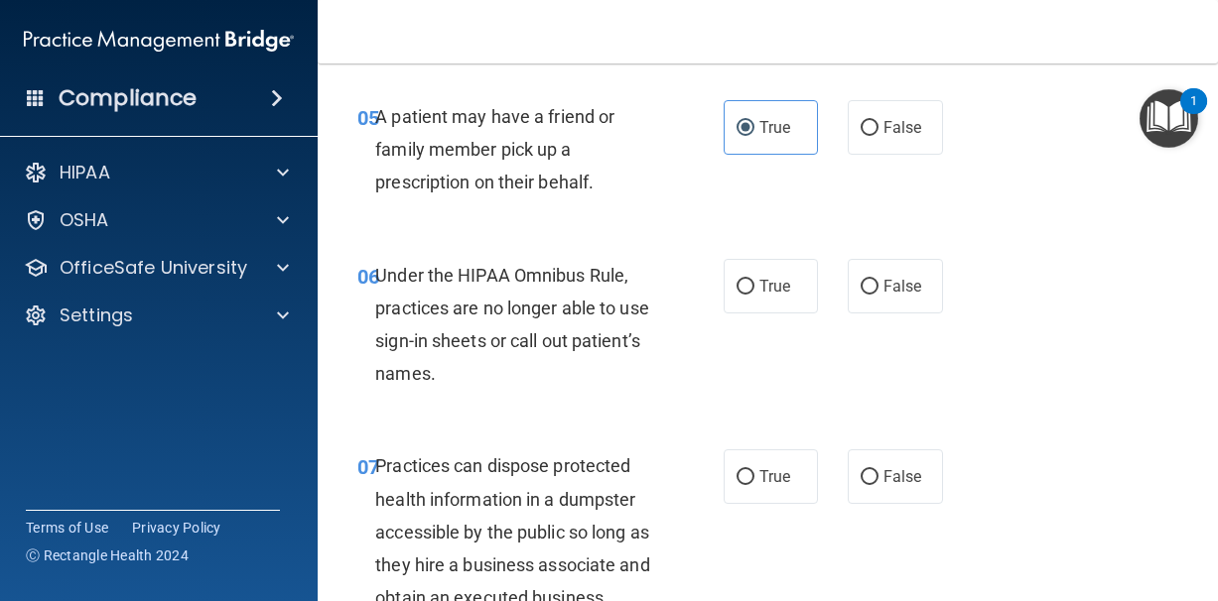
scroll to position [1121, 0]
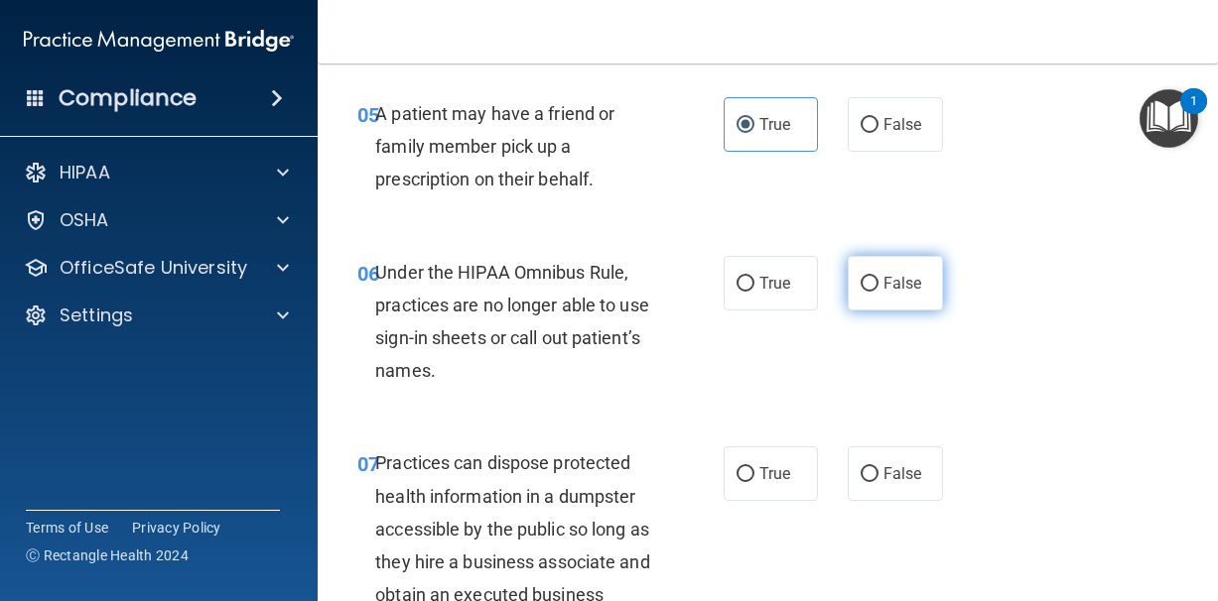
click at [883, 293] on span "False" at bounding box center [902, 283] width 39 height 19
click at [878, 292] on input "False" at bounding box center [869, 284] width 18 height 15
radio input "true"
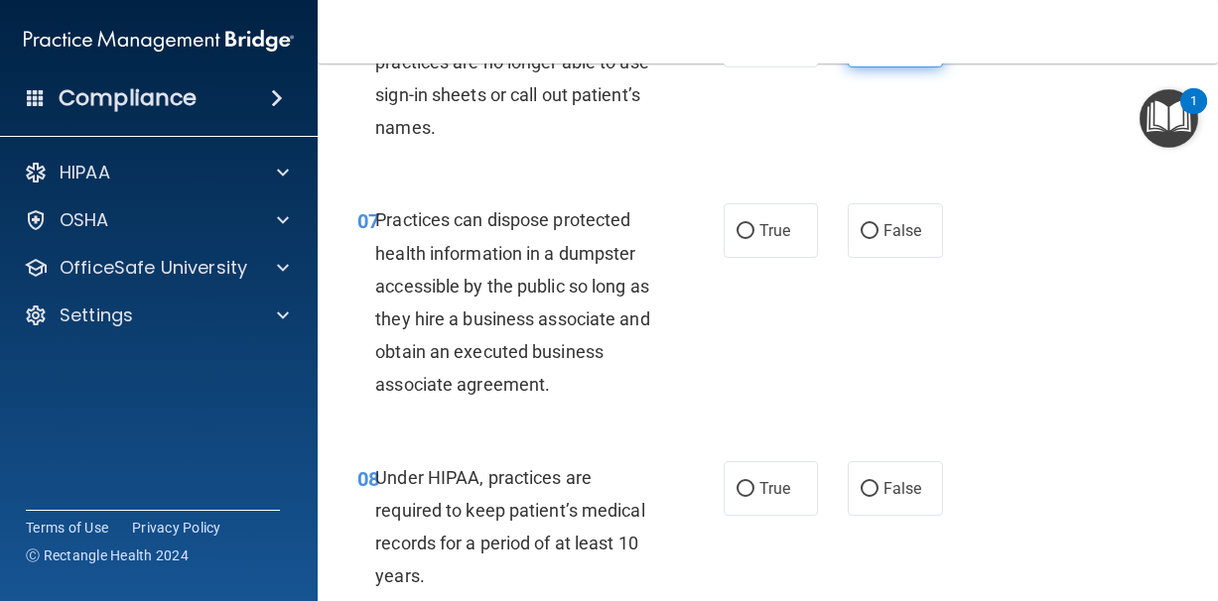
scroll to position [1369, 0]
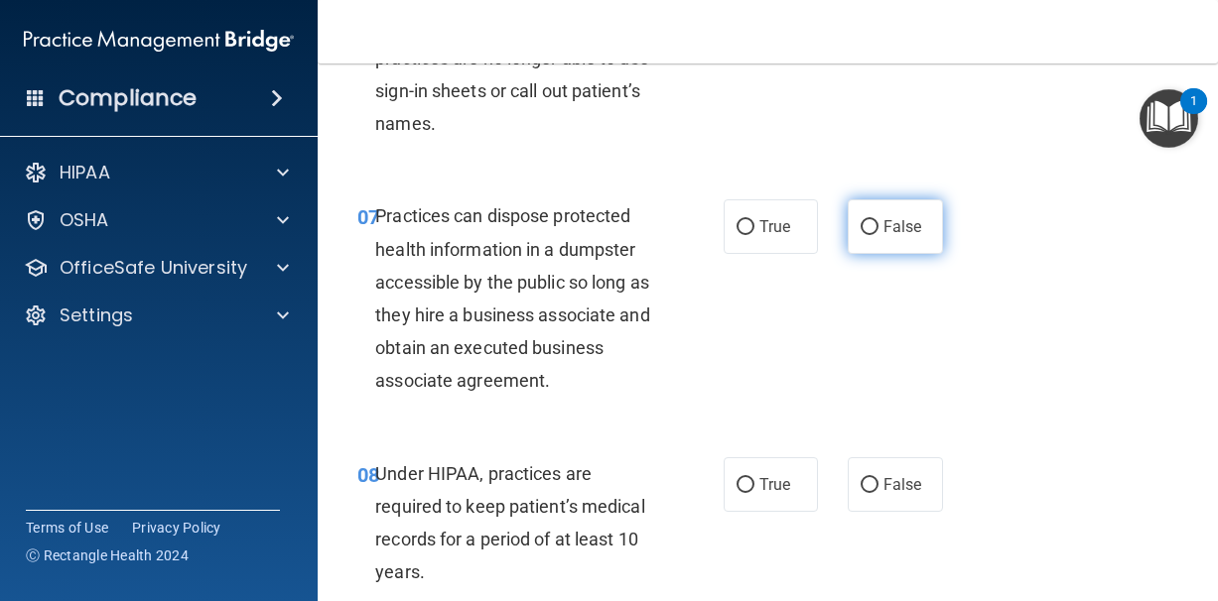
click at [885, 236] on span "False" at bounding box center [902, 226] width 39 height 19
click at [878, 235] on input "False" at bounding box center [869, 227] width 18 height 15
radio input "true"
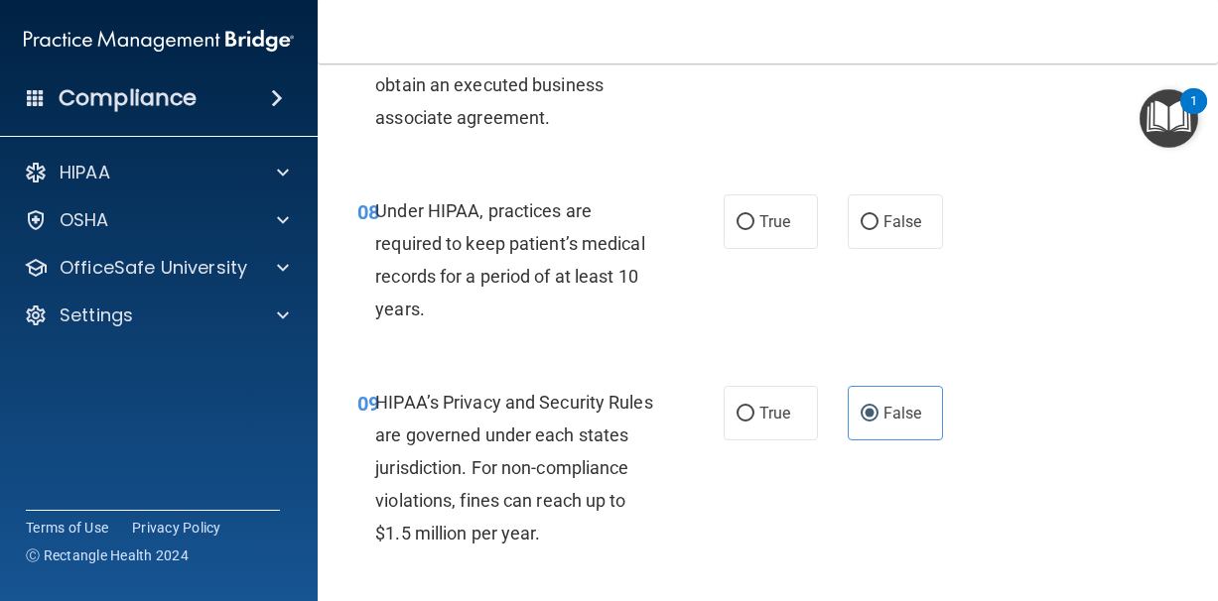
scroll to position [1634, 0]
click at [885, 229] on span "False" at bounding box center [902, 219] width 39 height 19
click at [878, 228] on input "False" at bounding box center [869, 220] width 18 height 15
radio input "true"
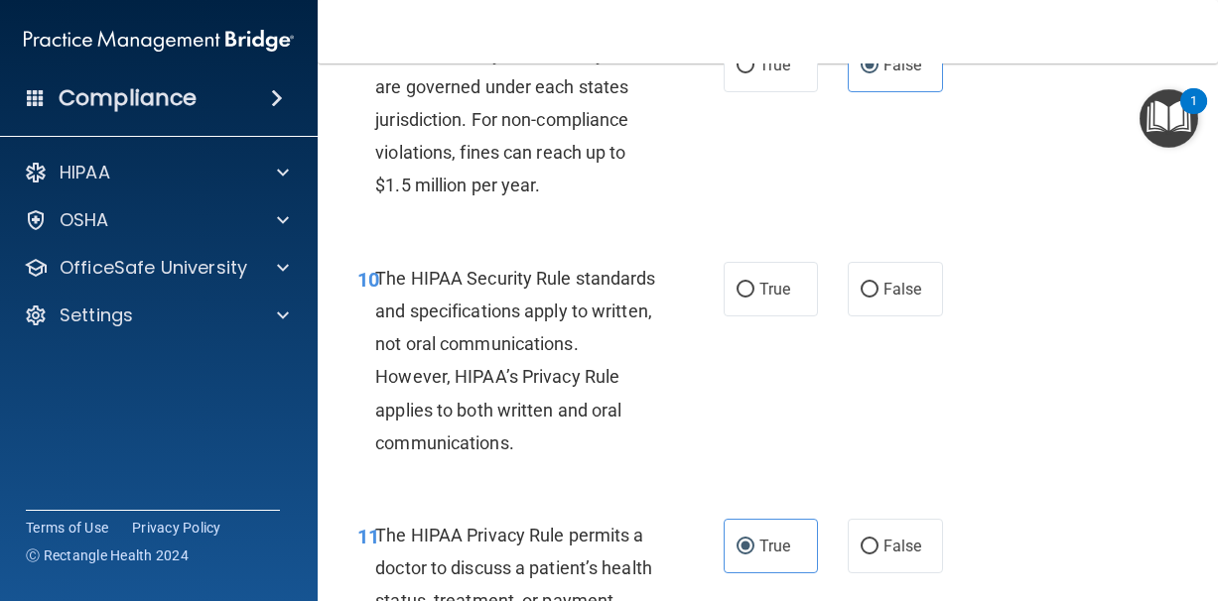
scroll to position [1985, 0]
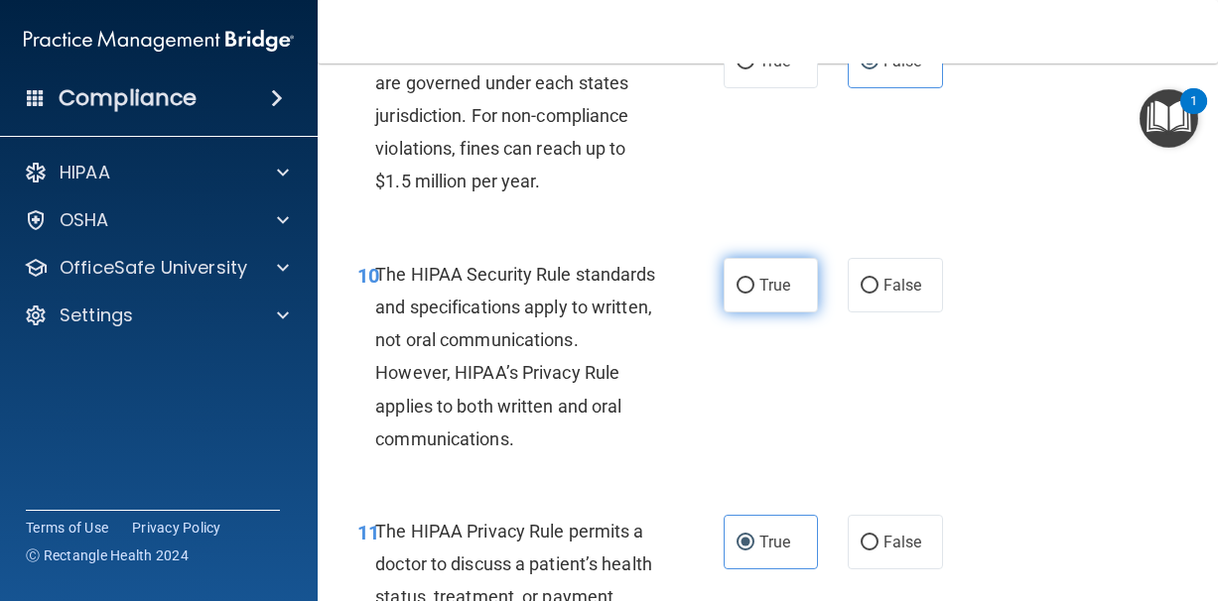
click at [749, 294] on input "True" at bounding box center [745, 286] width 18 height 15
radio input "true"
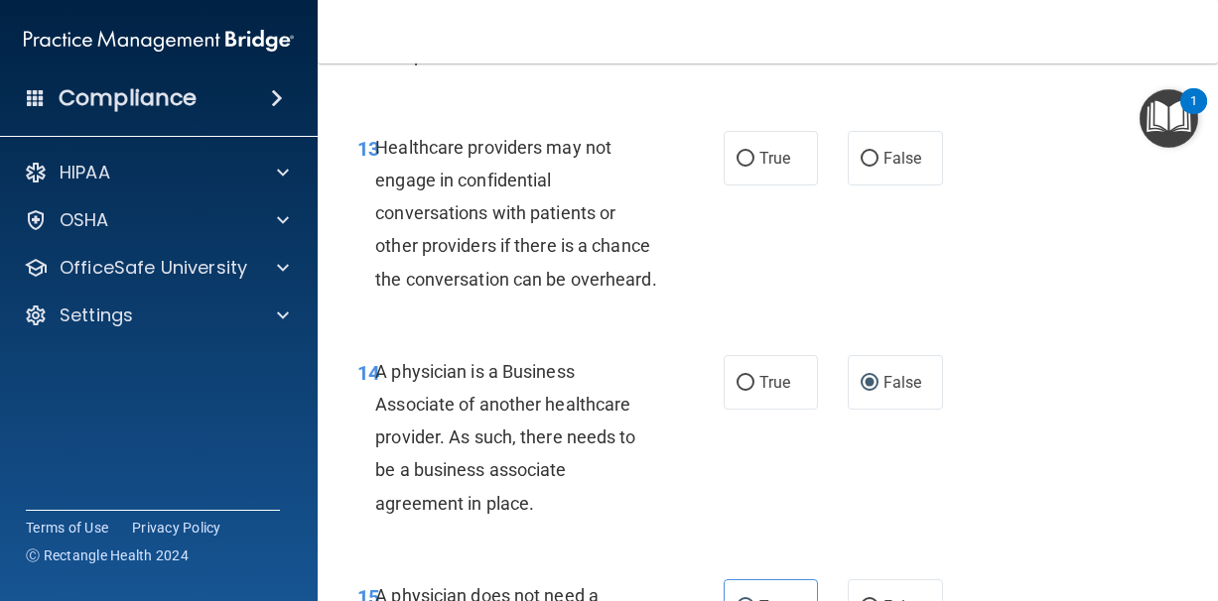
scroll to position [2758, 0]
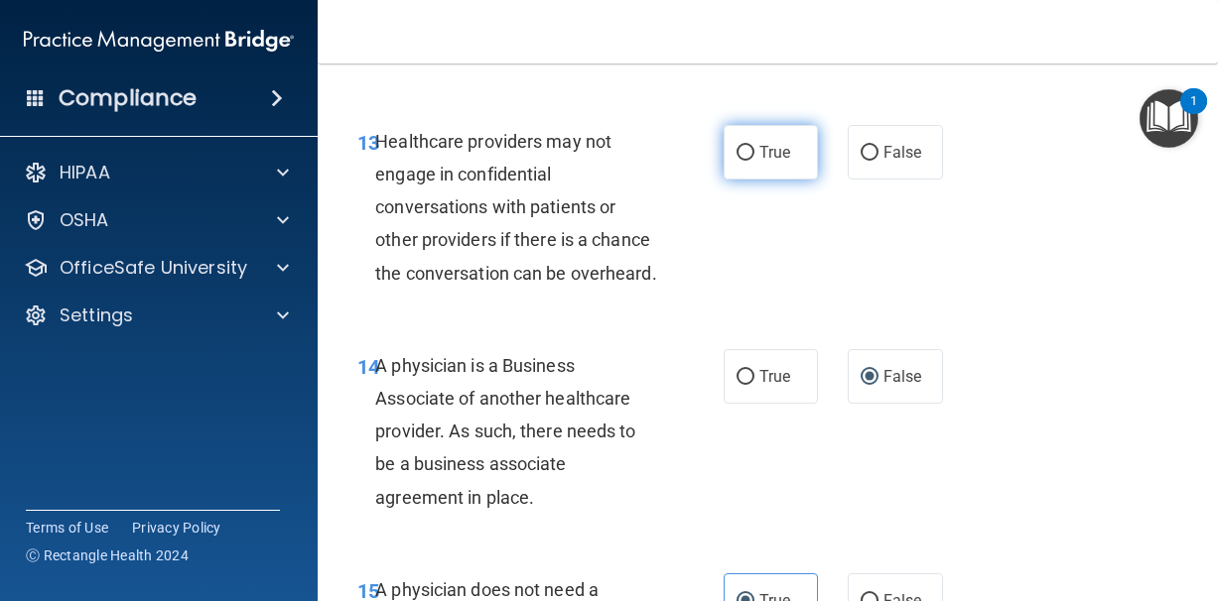
click at [775, 162] on span "True" at bounding box center [774, 152] width 31 height 19
click at [754, 161] on input "True" at bounding box center [745, 153] width 18 height 15
radio input "true"
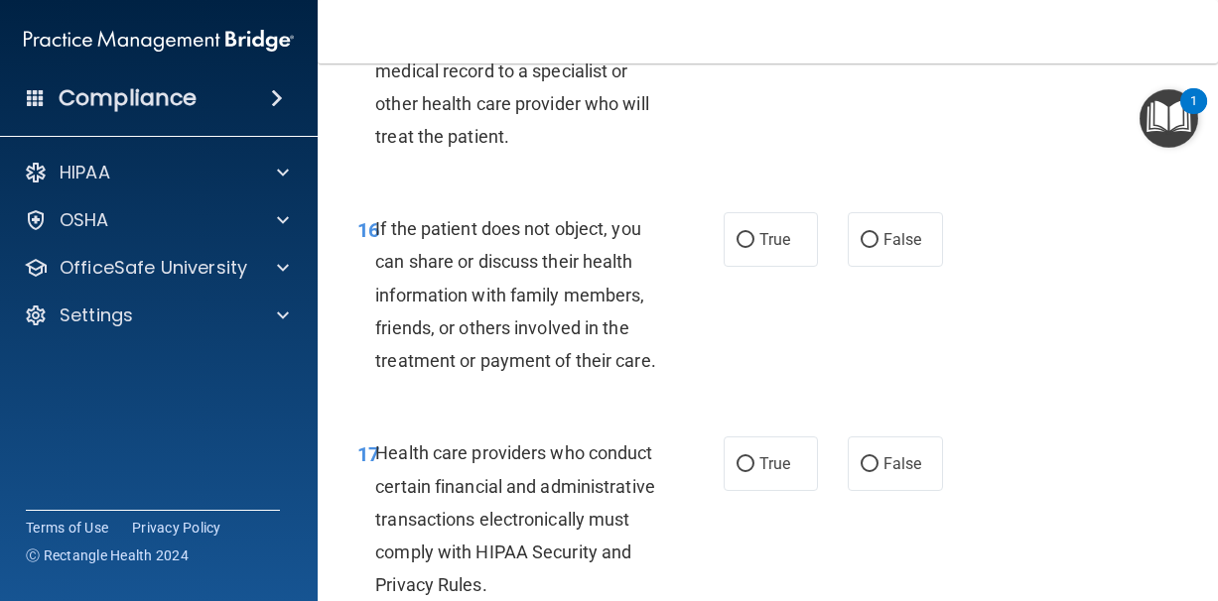
scroll to position [3379, 0]
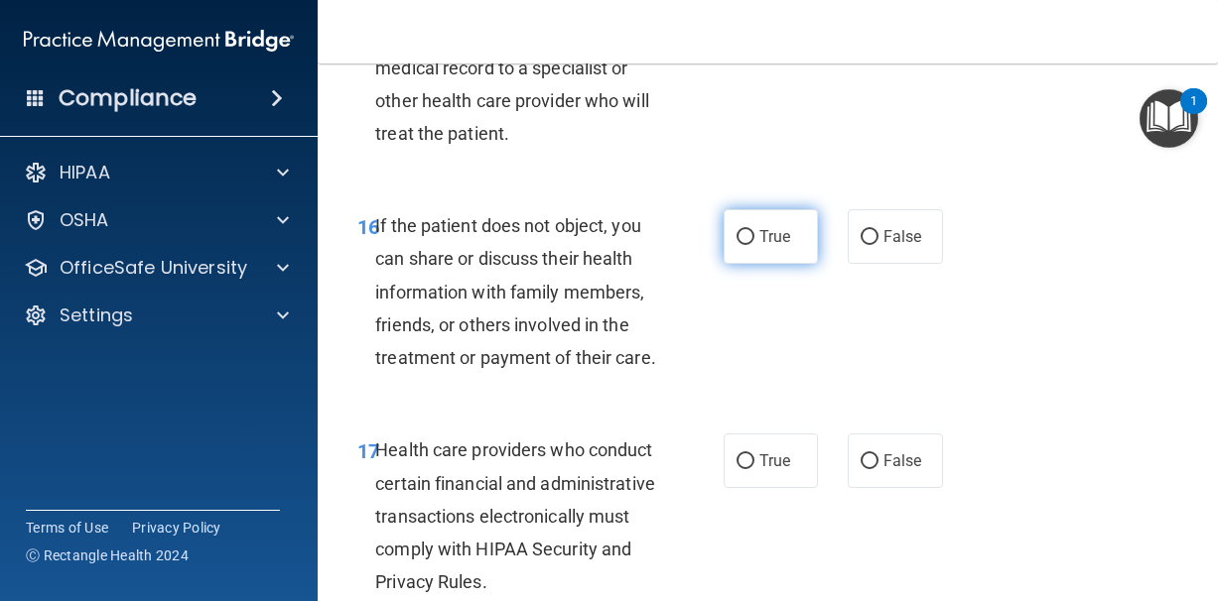
click at [774, 264] on label "True" at bounding box center [770, 236] width 95 height 55
click at [754, 245] on input "True" at bounding box center [745, 237] width 18 height 15
radio input "true"
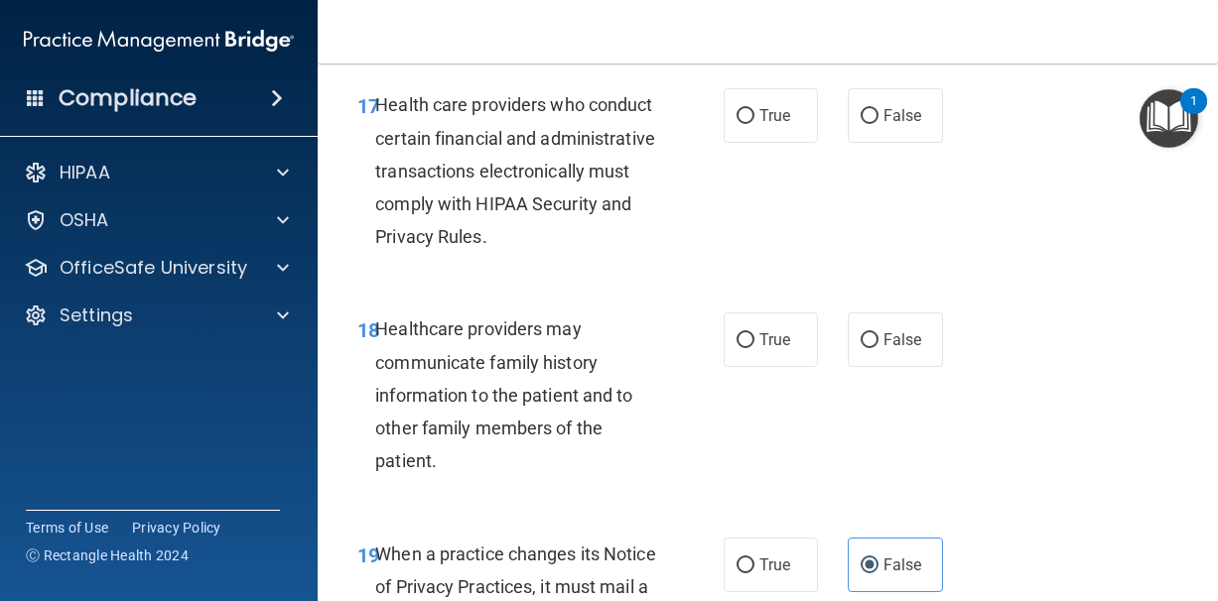
scroll to position [3734, 0]
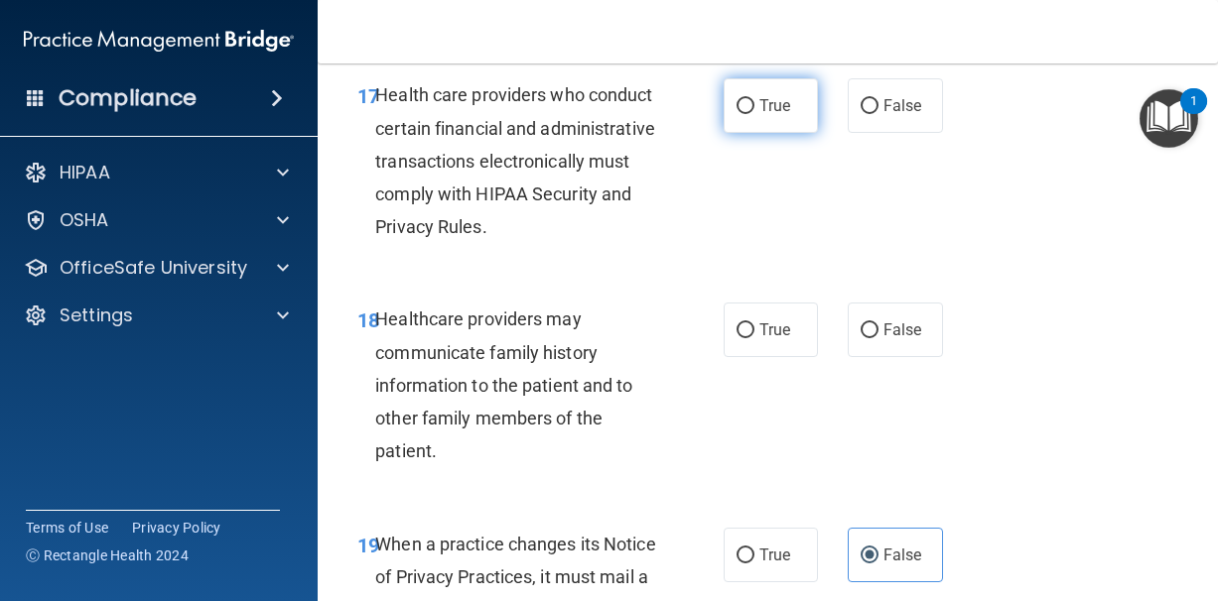
click at [795, 112] on label "True" at bounding box center [770, 105] width 95 height 55
click at [754, 112] on input "True" at bounding box center [745, 106] width 18 height 15
radio input "true"
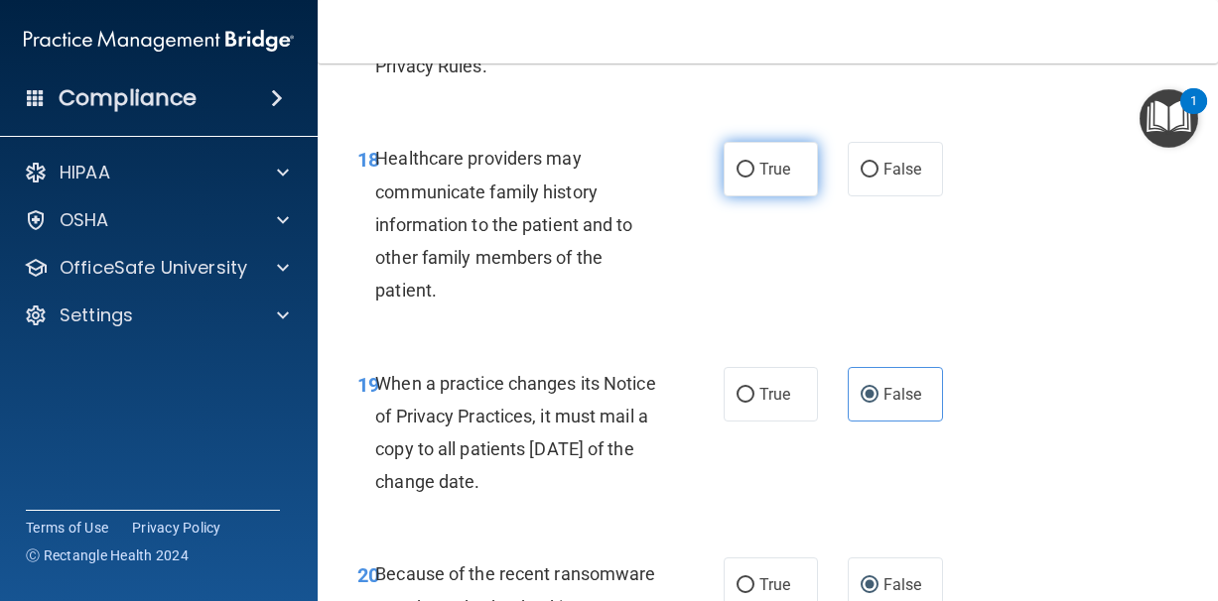
scroll to position [3888, 0]
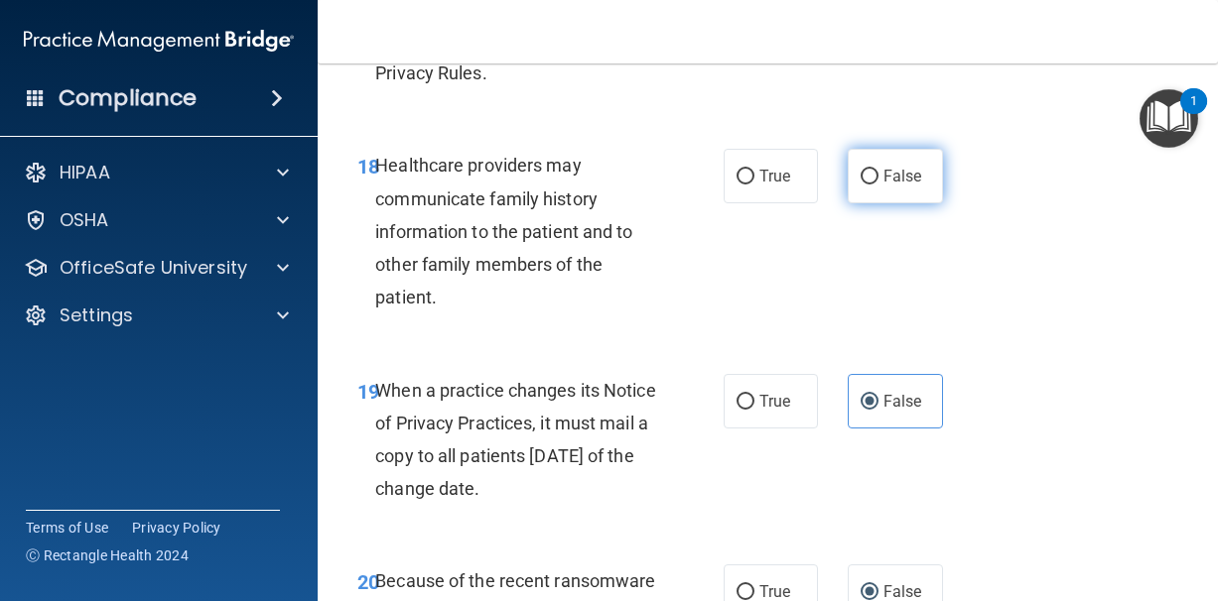
click at [871, 185] on input "False" at bounding box center [869, 177] width 18 height 15
radio input "true"
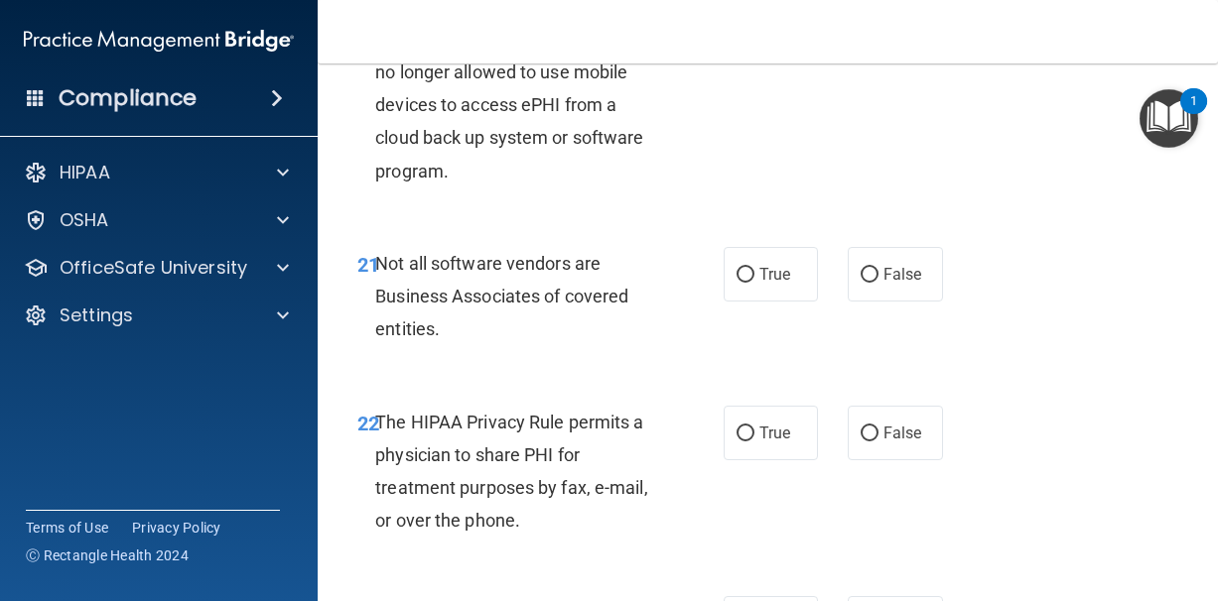
scroll to position [4497, 0]
click at [777, 283] on span "True" at bounding box center [774, 273] width 31 height 19
click at [754, 282] on input "True" at bounding box center [745, 274] width 18 height 15
radio input "true"
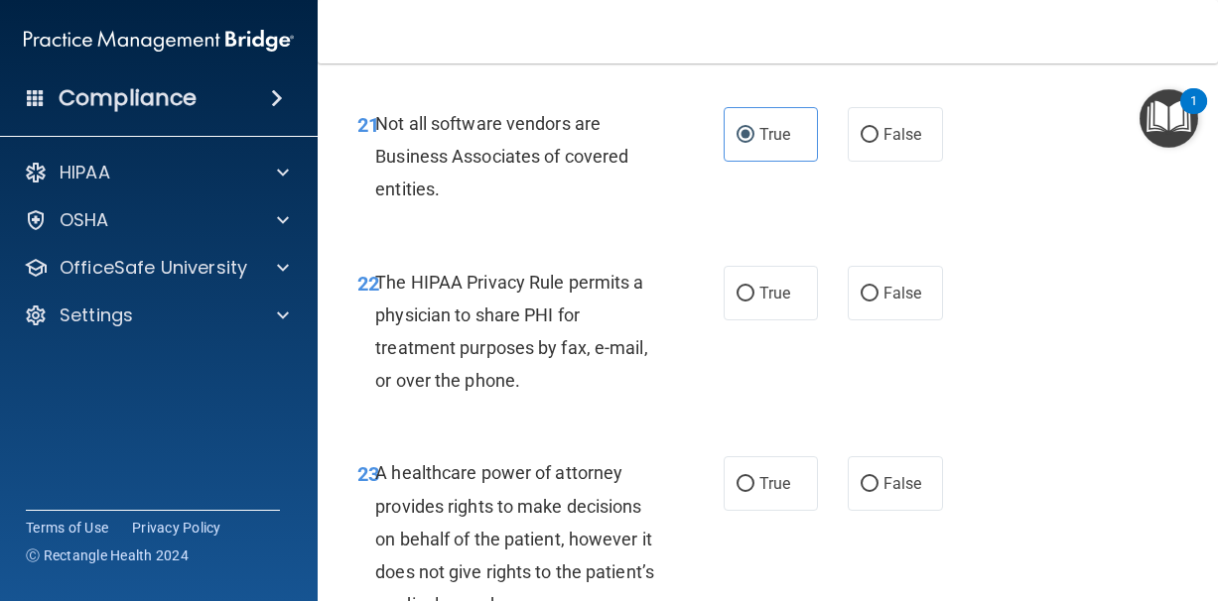
scroll to position [4647, 0]
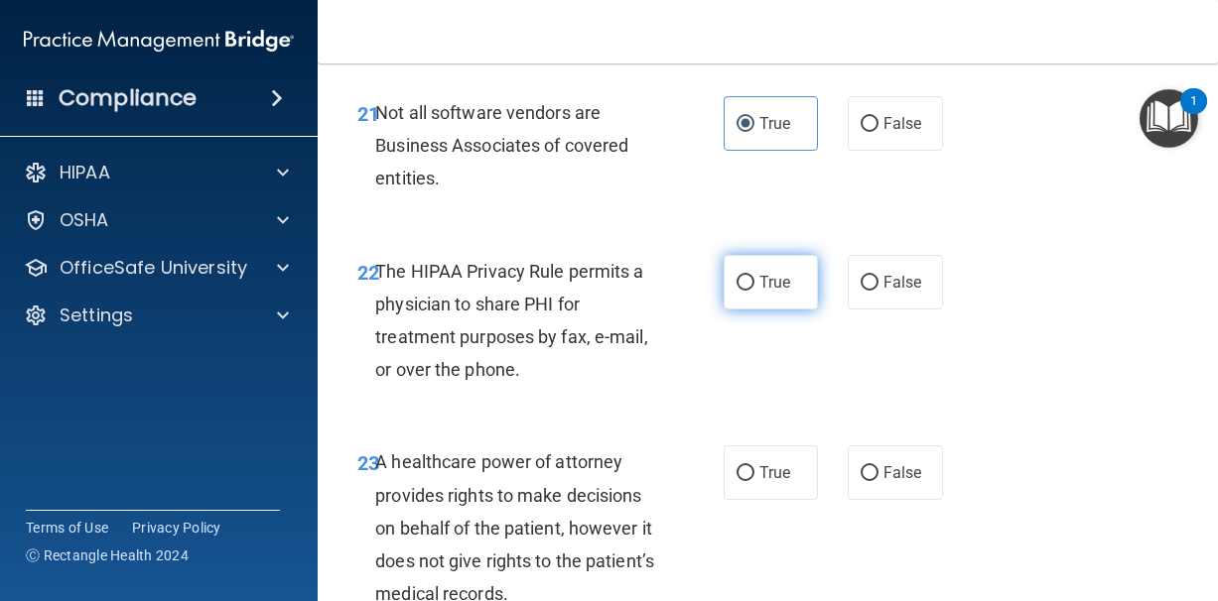
click at [776, 292] on span "True" at bounding box center [774, 282] width 31 height 19
click at [754, 291] on input "True" at bounding box center [745, 283] width 18 height 15
radio input "true"
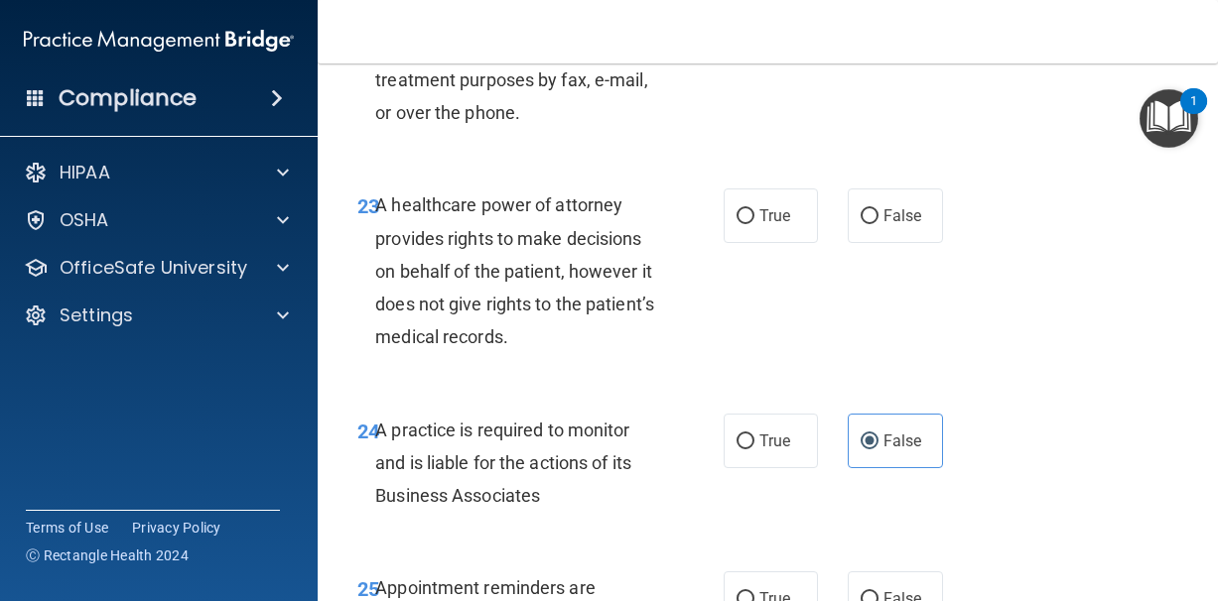
scroll to position [4906, 0]
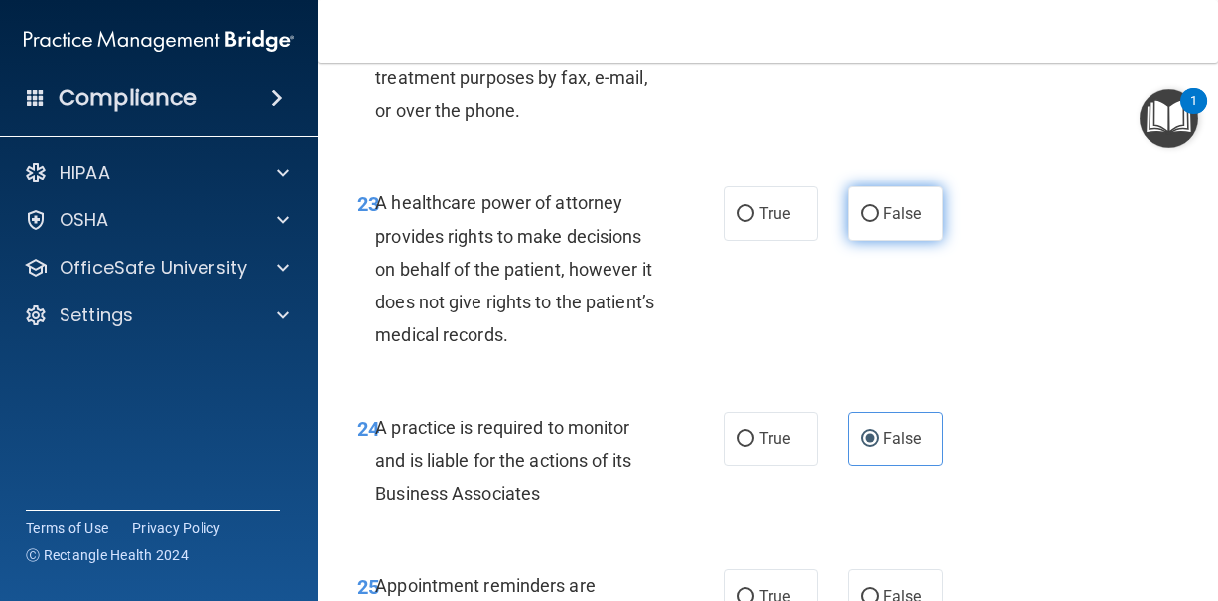
click at [876, 222] on input "False" at bounding box center [869, 214] width 18 height 15
radio input "true"
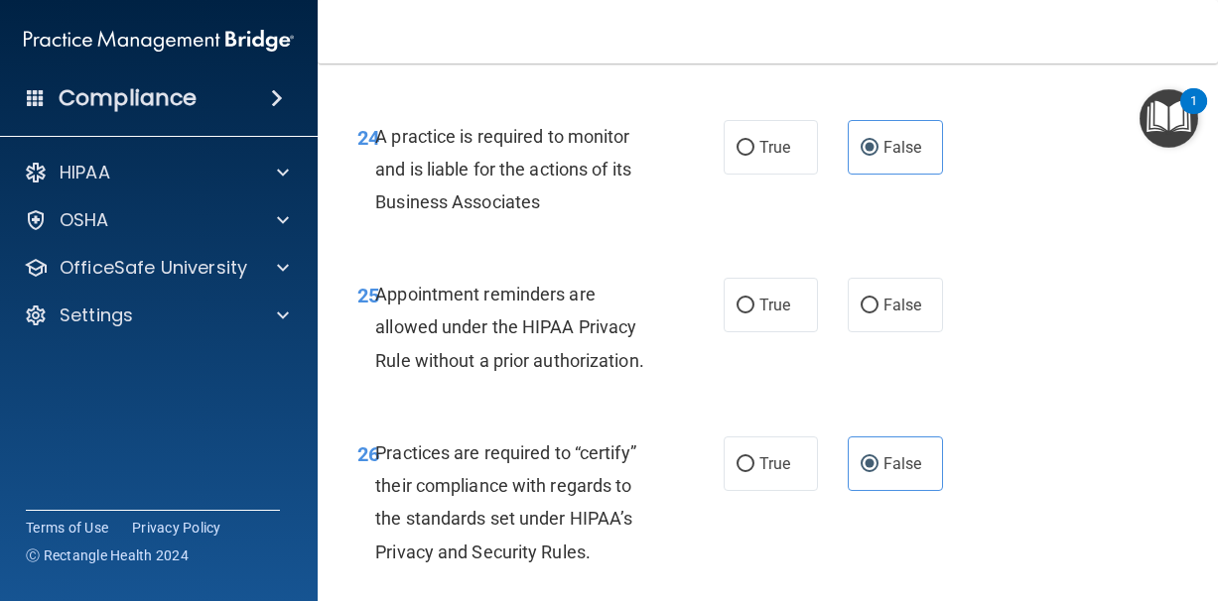
scroll to position [5199, 0]
click at [759, 312] on span "True" at bounding box center [774, 304] width 31 height 19
click at [754, 312] on input "True" at bounding box center [745, 305] width 18 height 15
radio input "true"
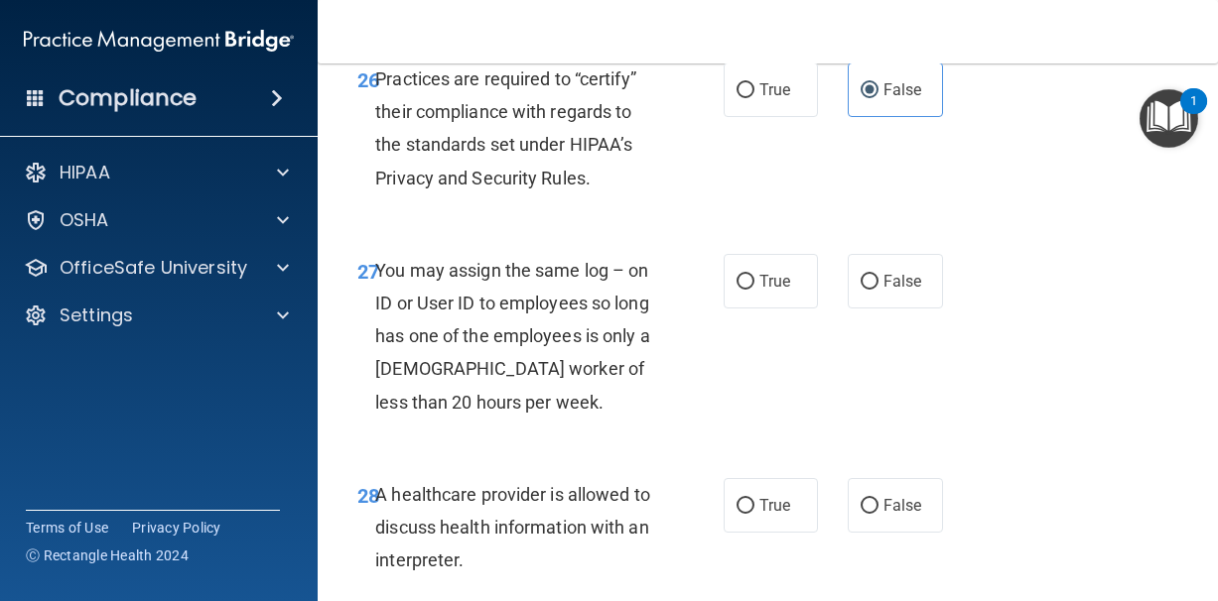
scroll to position [5573, 0]
click at [878, 288] on input "False" at bounding box center [869, 281] width 18 height 15
radio input "true"
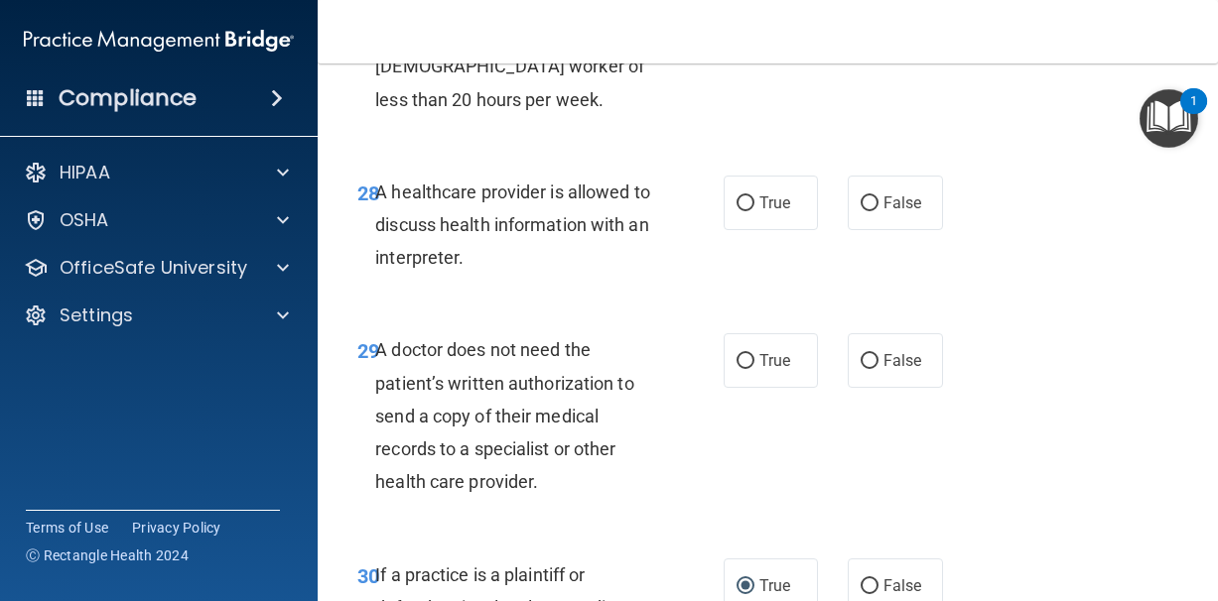
scroll to position [5875, 0]
click at [759, 224] on label "True" at bounding box center [770, 202] width 95 height 55
click at [754, 210] on input "True" at bounding box center [745, 202] width 18 height 15
radio input "true"
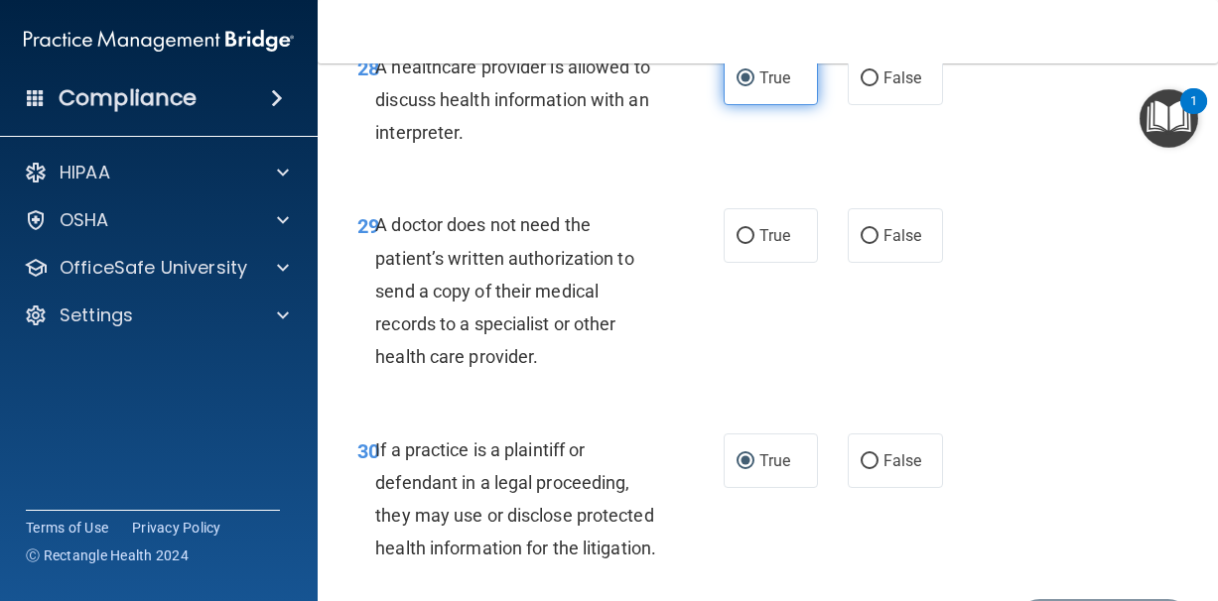
scroll to position [6001, 0]
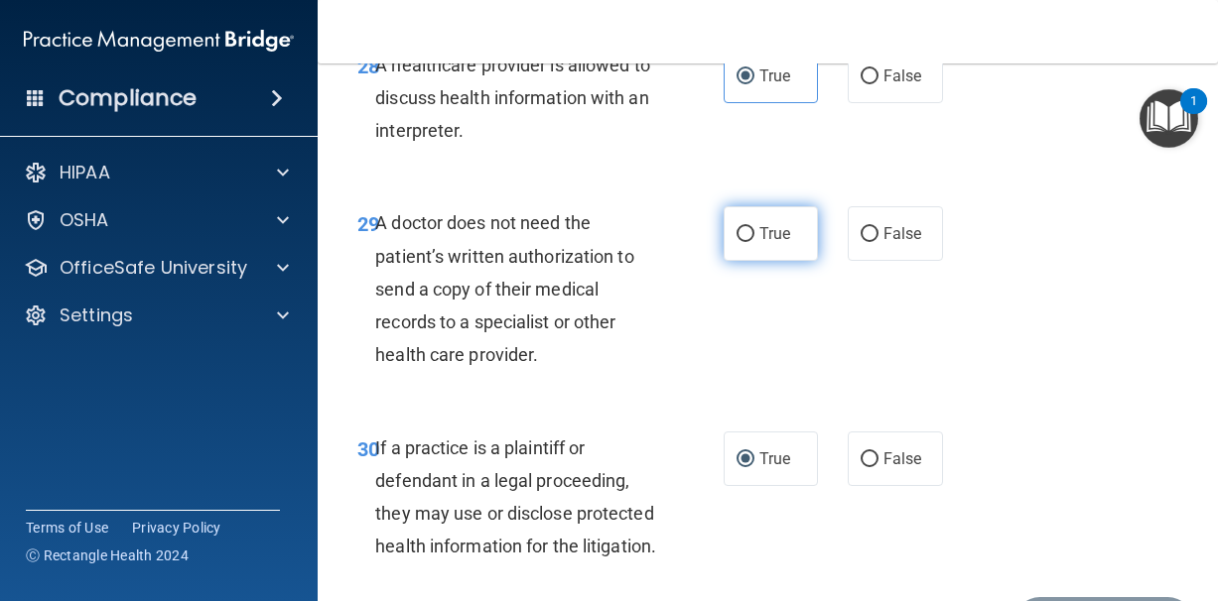
click at [759, 237] on span "True" at bounding box center [774, 233] width 31 height 19
click at [754, 237] on input "True" at bounding box center [745, 234] width 18 height 15
radio input "true"
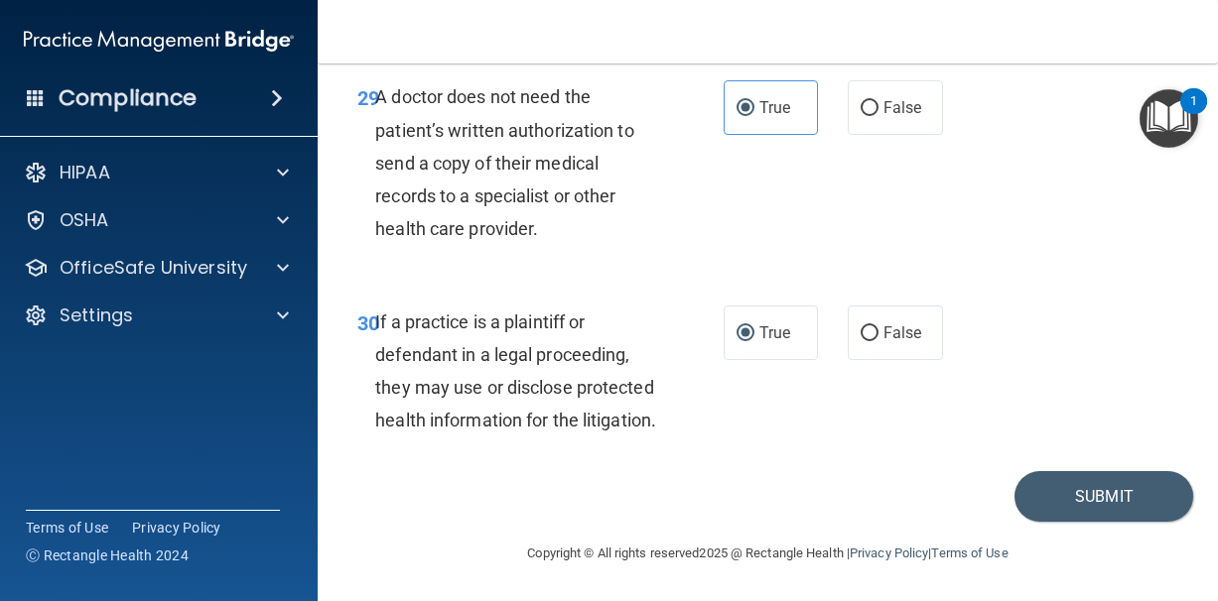
scroll to position [6161, 0]
click at [1113, 480] on button "Submit" at bounding box center [1103, 496] width 179 height 51
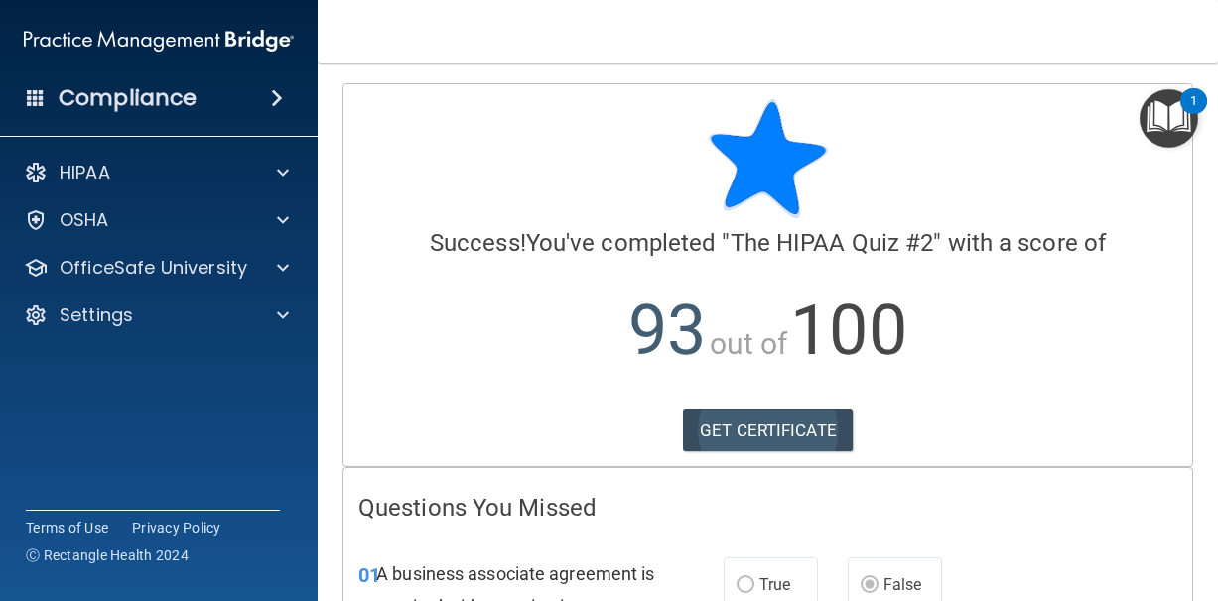
click at [811, 427] on link "GET CERTIFICATE" at bounding box center [768, 431] width 170 height 44
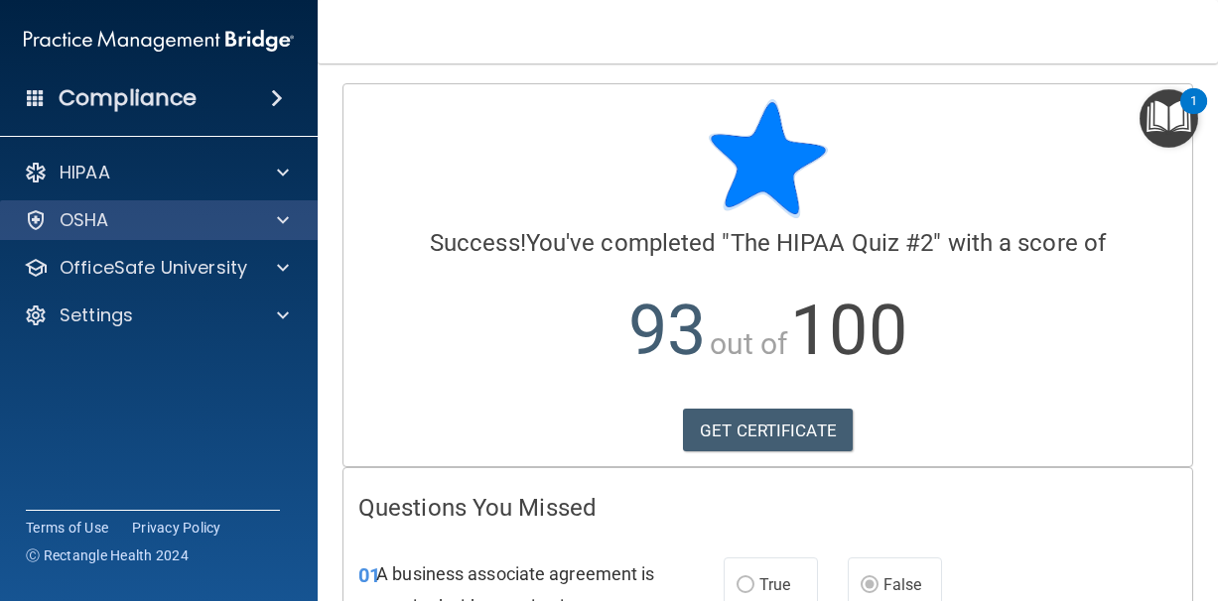
click at [276, 221] on div at bounding box center [280, 220] width 50 height 24
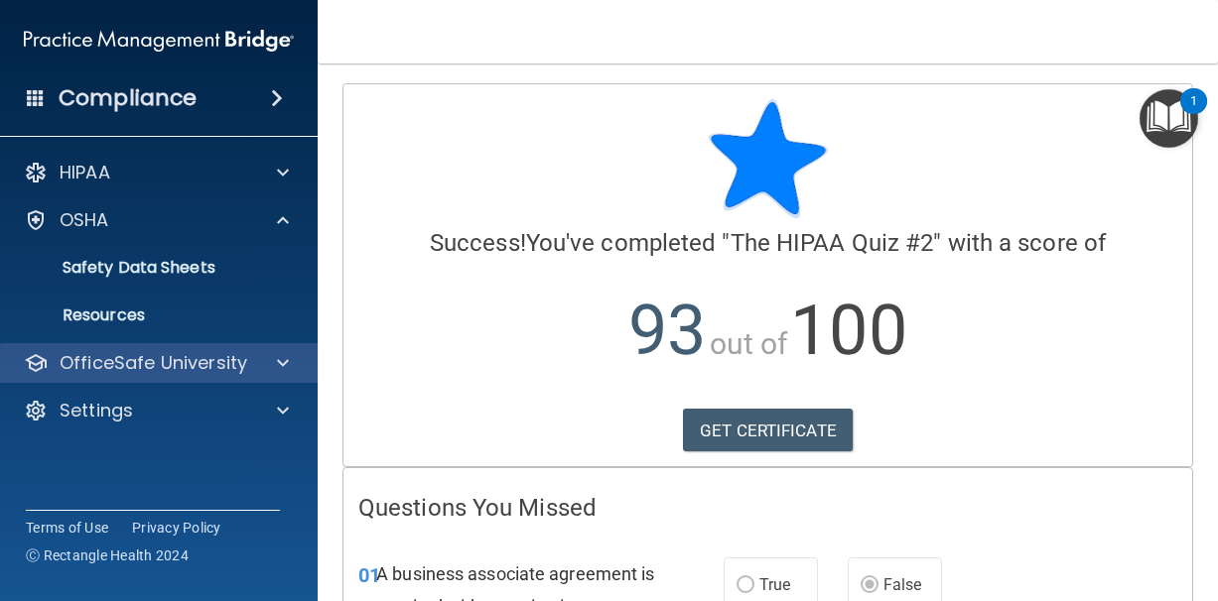
click at [276, 363] on div at bounding box center [280, 363] width 50 height 24
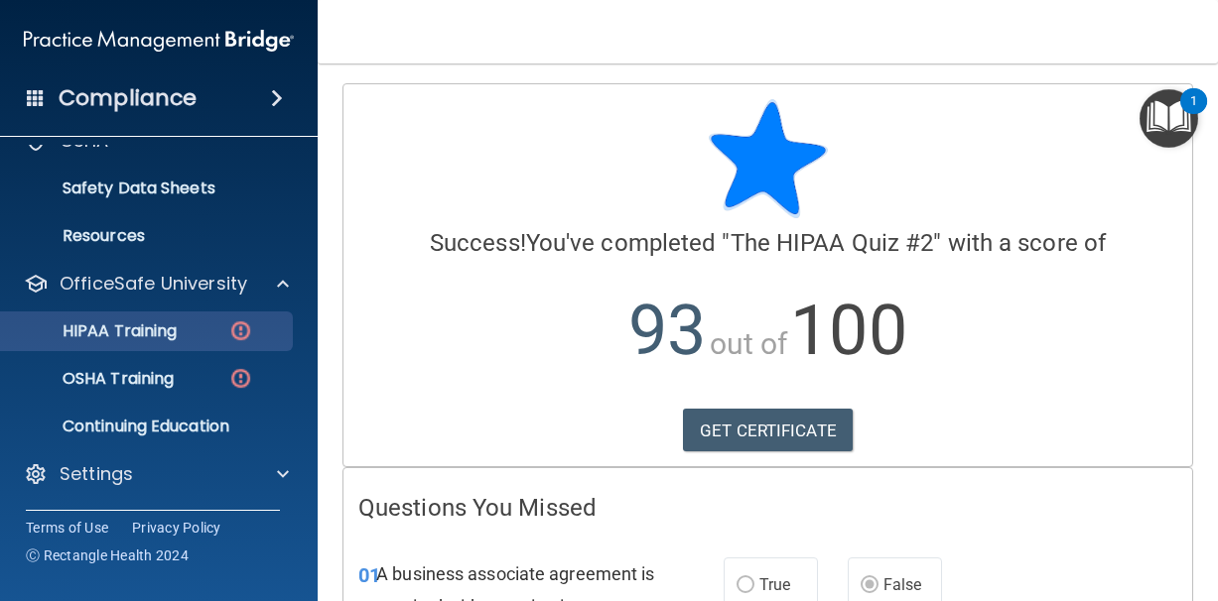
scroll to position [79, 0]
click at [155, 347] on link "HIPAA Training" at bounding box center [136, 332] width 313 height 40
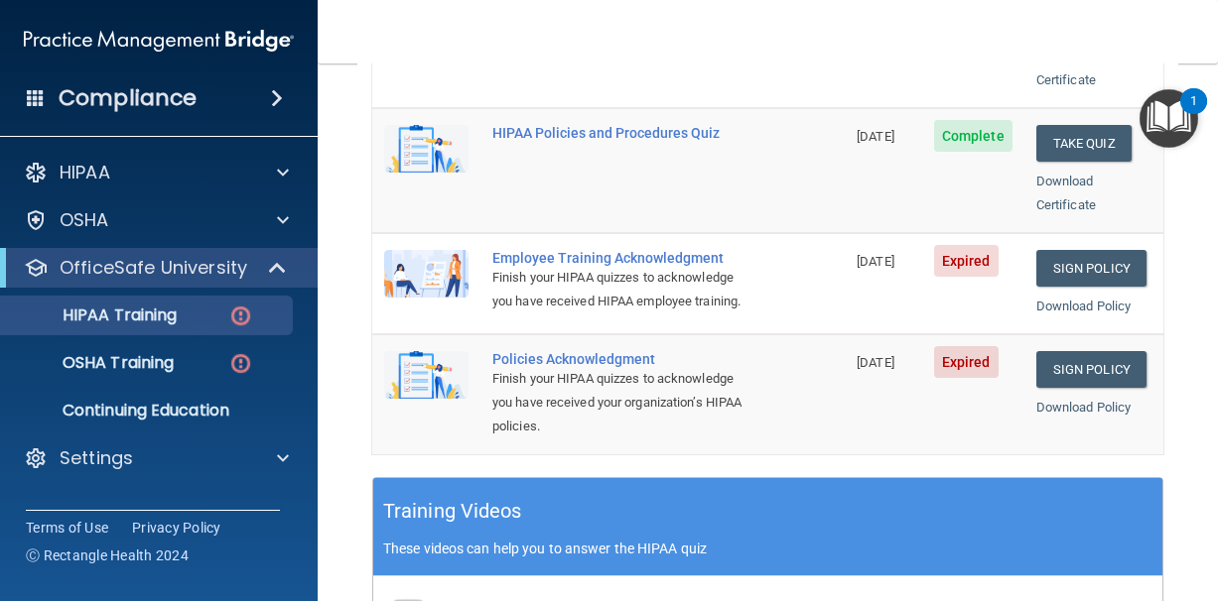
scroll to position [507, 0]
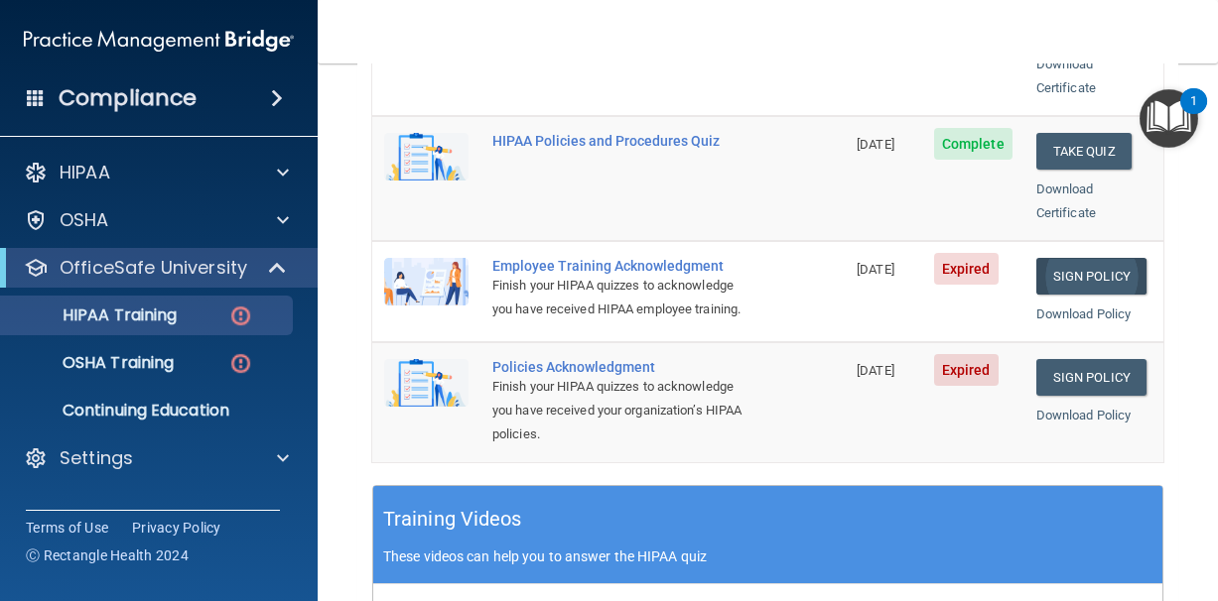
click at [1082, 258] on link "Sign Policy" at bounding box center [1091, 276] width 110 height 37
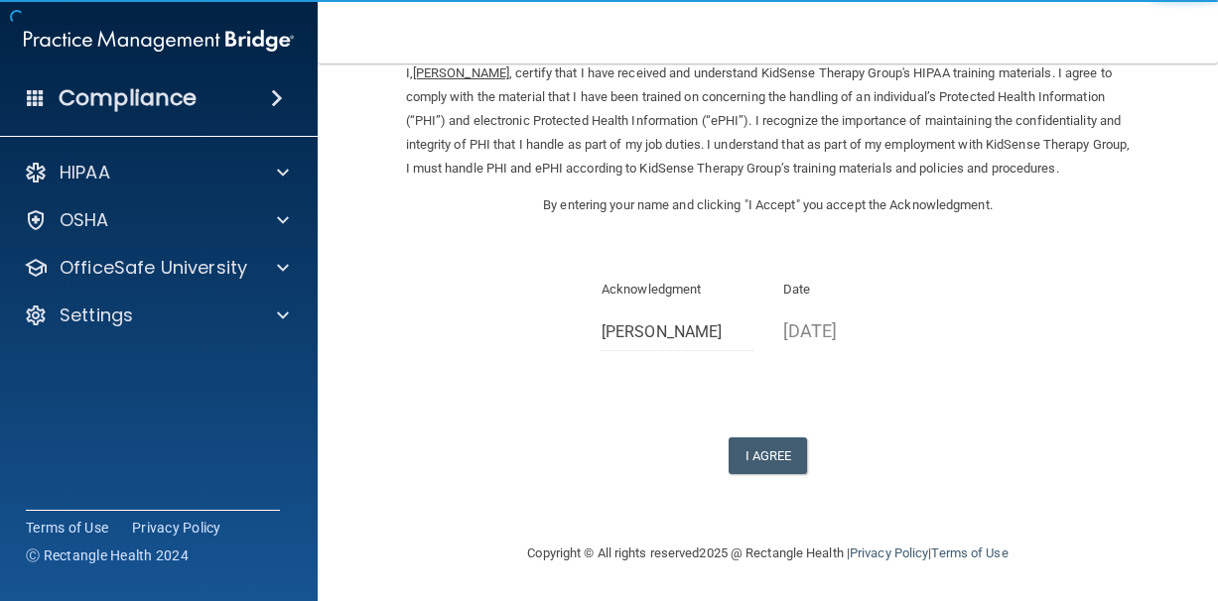
scroll to position [101, 0]
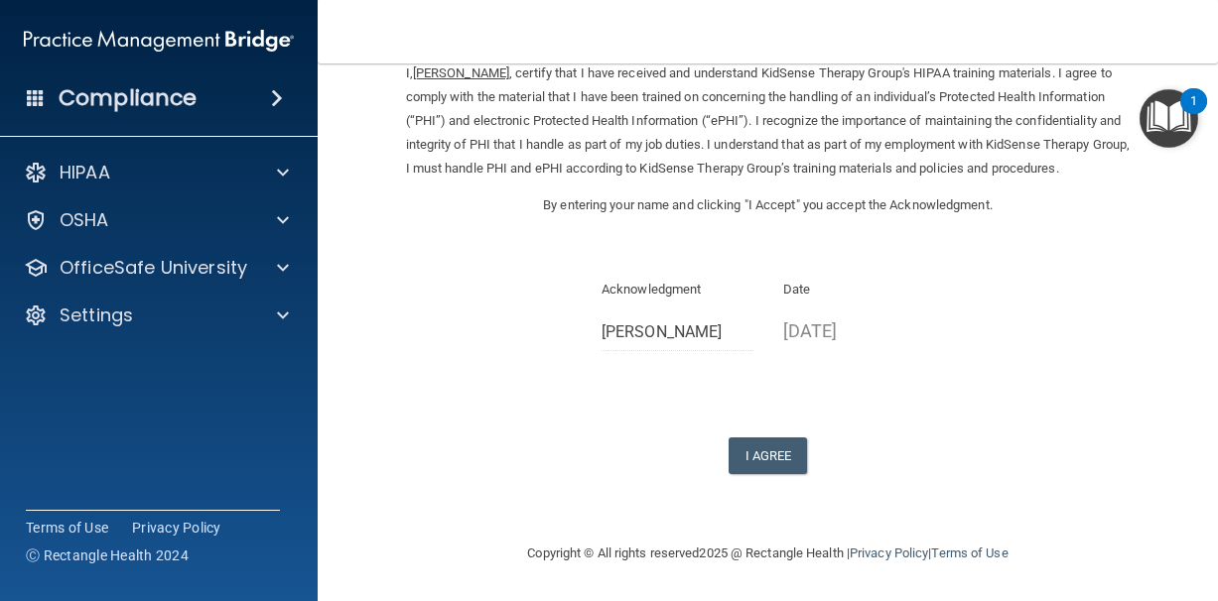
click at [662, 334] on input "[PERSON_NAME]" at bounding box center [677, 333] width 152 height 37
click at [833, 394] on div "Sign Your HIPAA Training Acknowledgment I, [PERSON_NAME] , certify that I have …" at bounding box center [768, 232] width 724 height 484
click at [773, 449] on button "I Agree" at bounding box center [767, 456] width 79 height 37
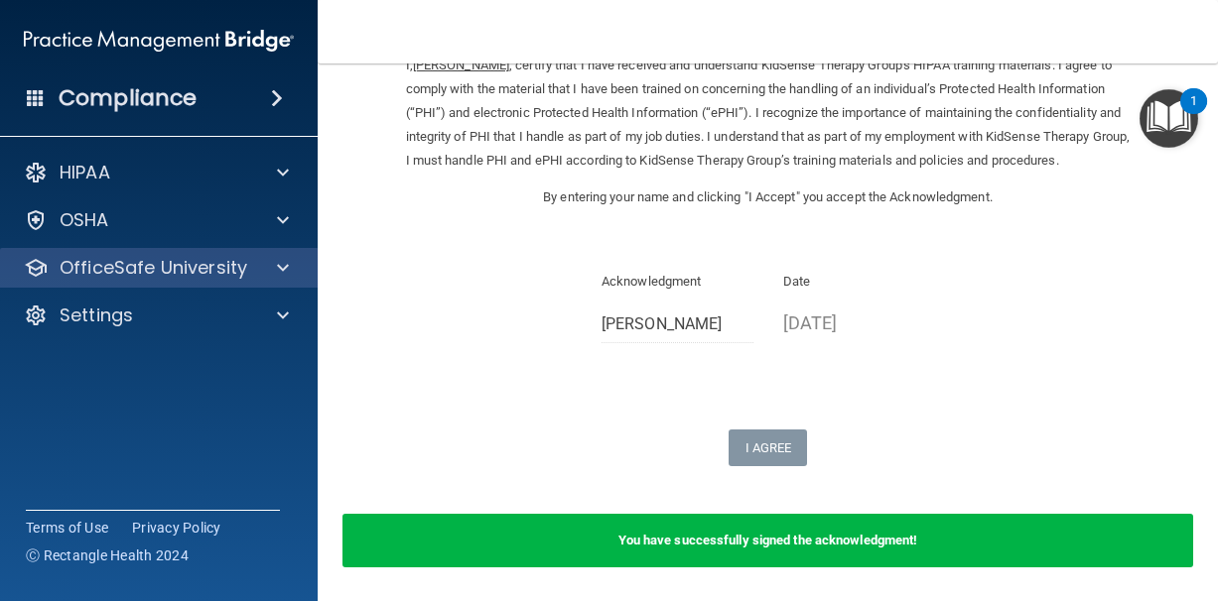
click at [283, 269] on span at bounding box center [283, 268] width 12 height 24
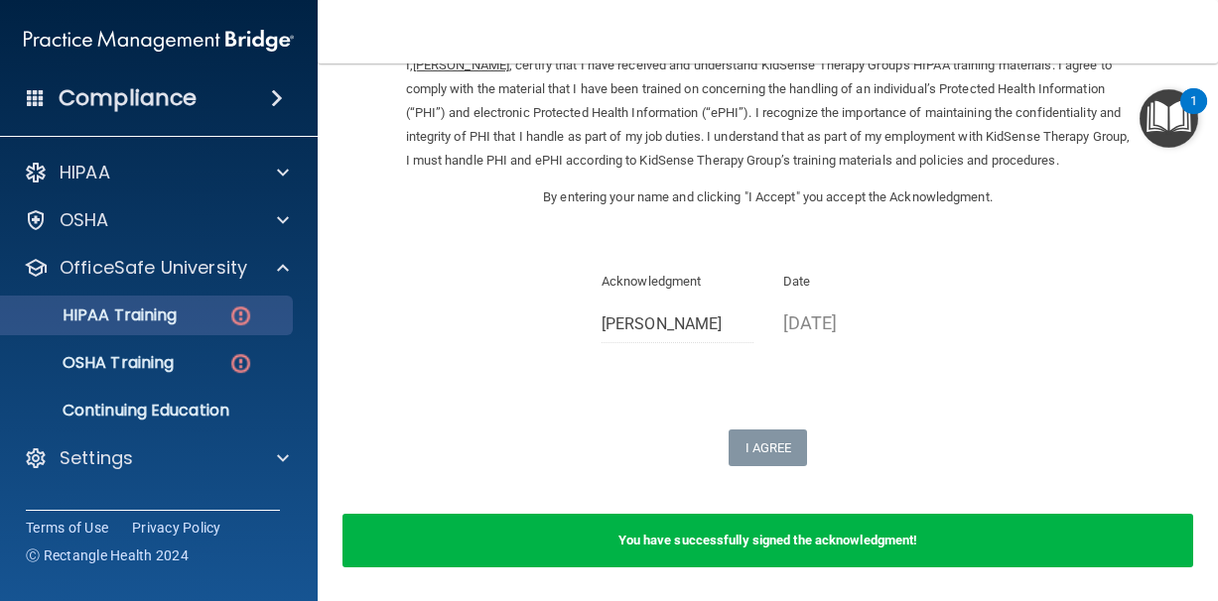
click at [197, 318] on div "HIPAA Training" at bounding box center [148, 316] width 271 height 20
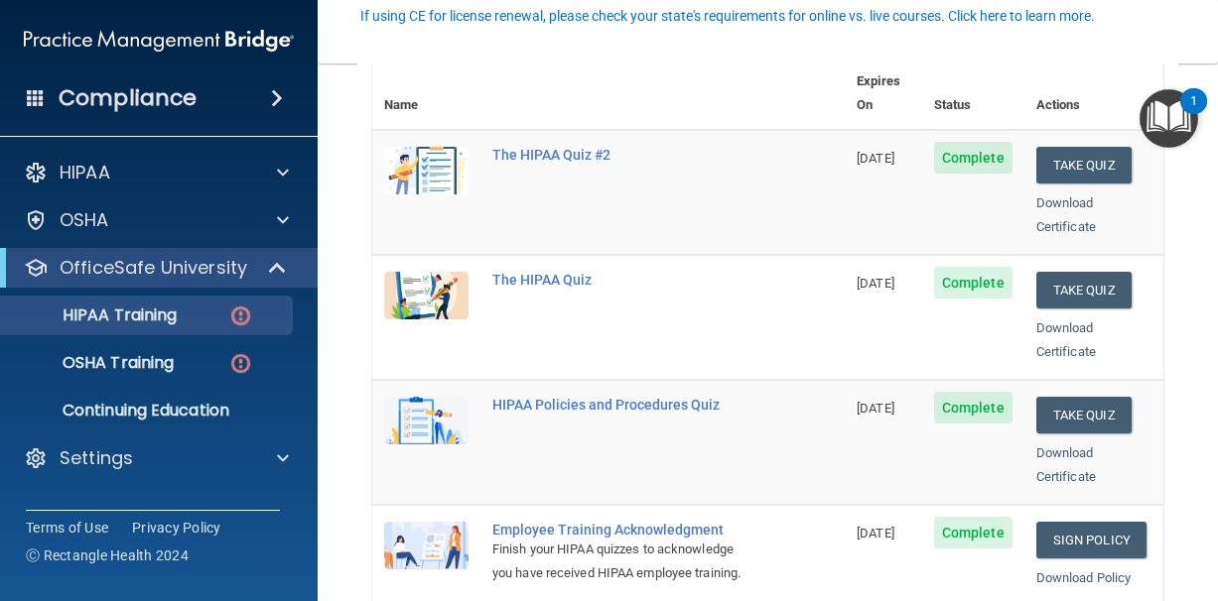
scroll to position [541, 0]
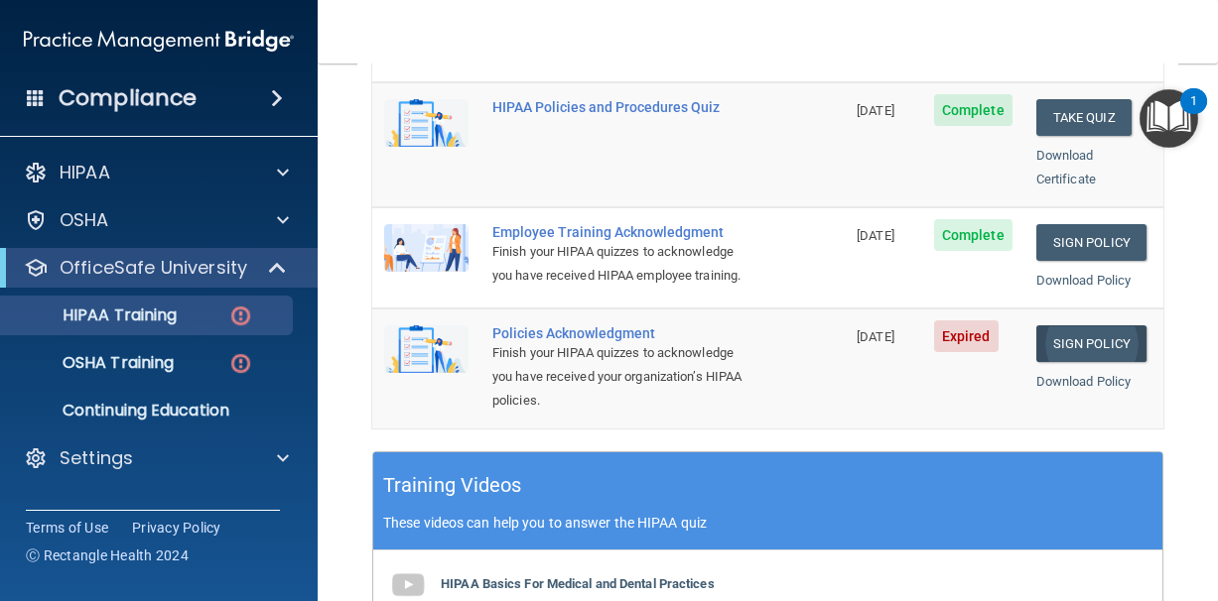
click at [1055, 325] on link "Sign Policy" at bounding box center [1091, 343] width 110 height 37
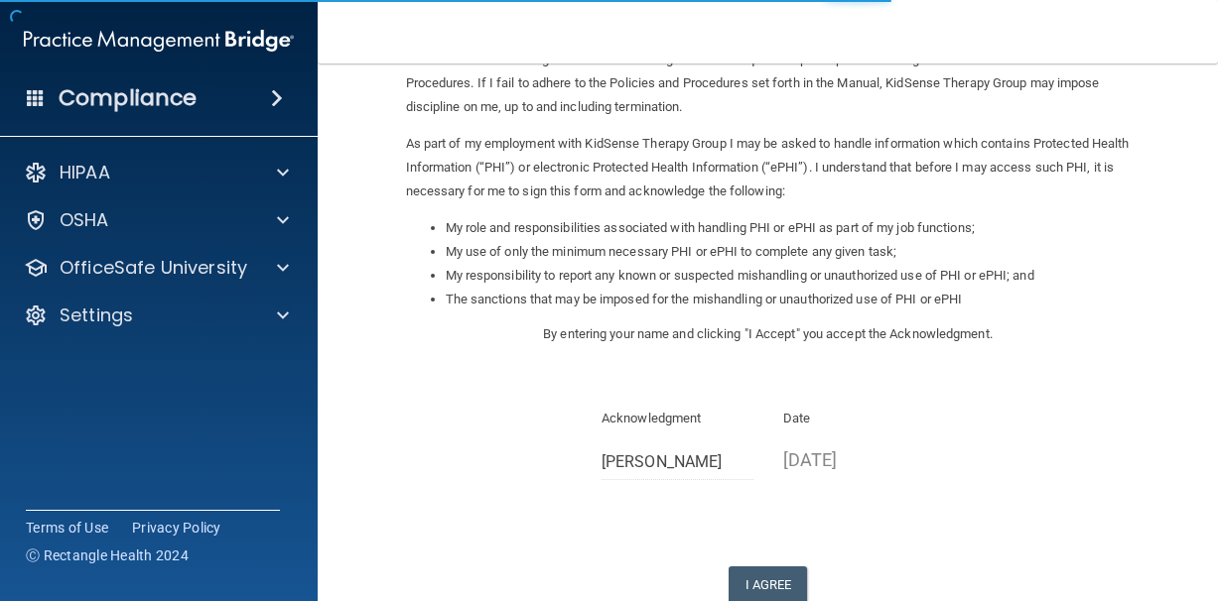
scroll to position [285, 0]
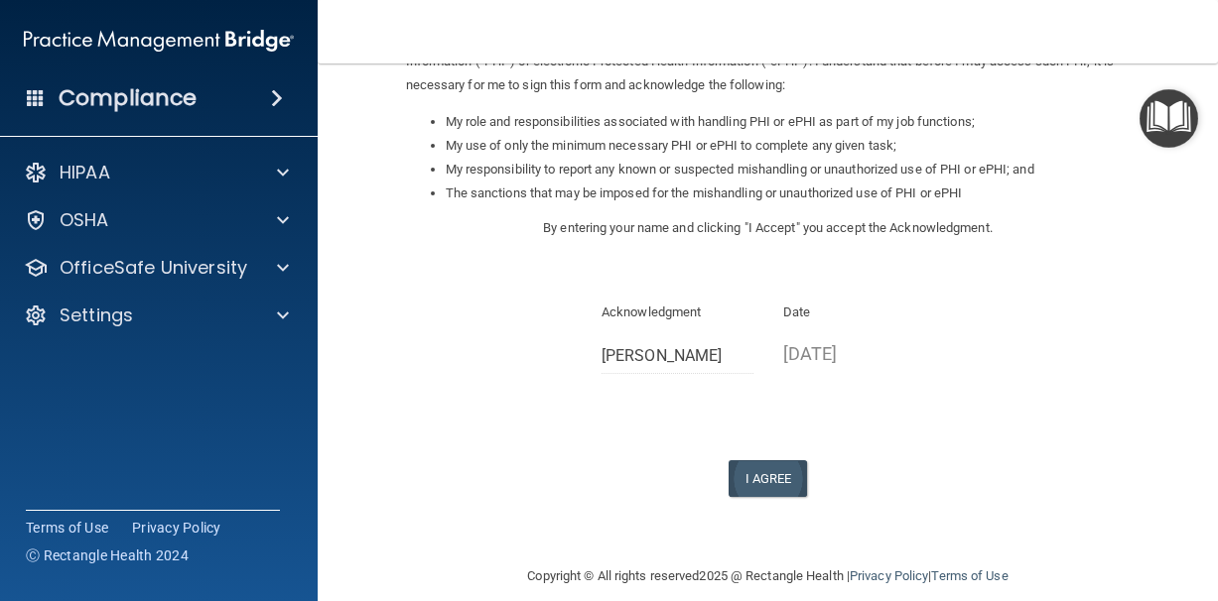
click at [759, 460] on button "I Agree" at bounding box center [767, 478] width 79 height 37
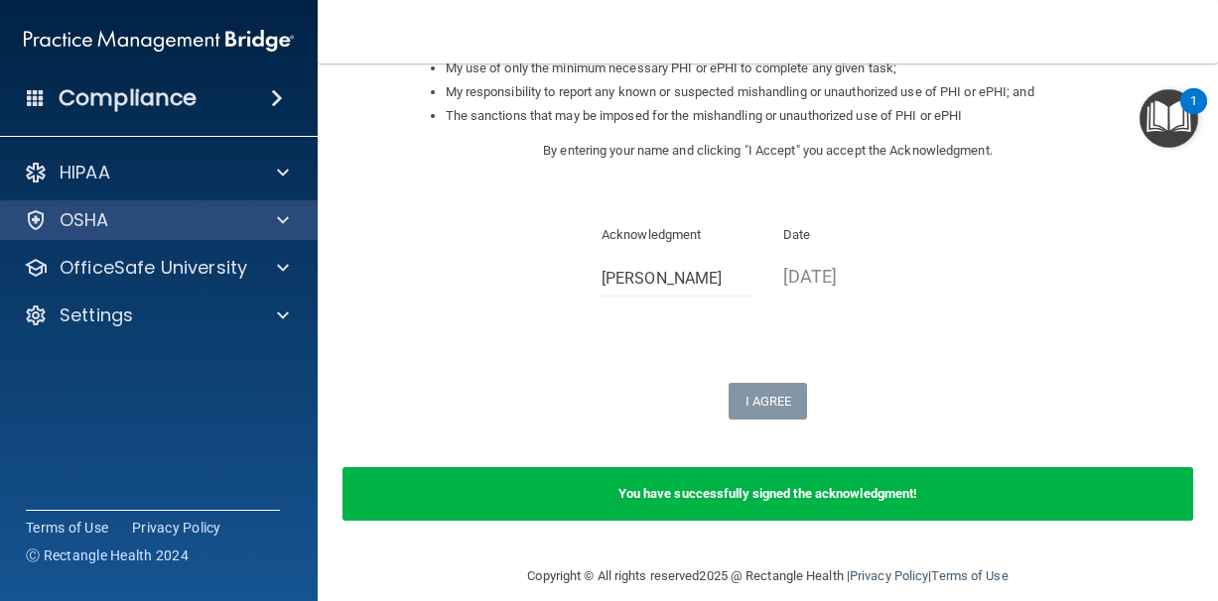
scroll to position [361, 0]
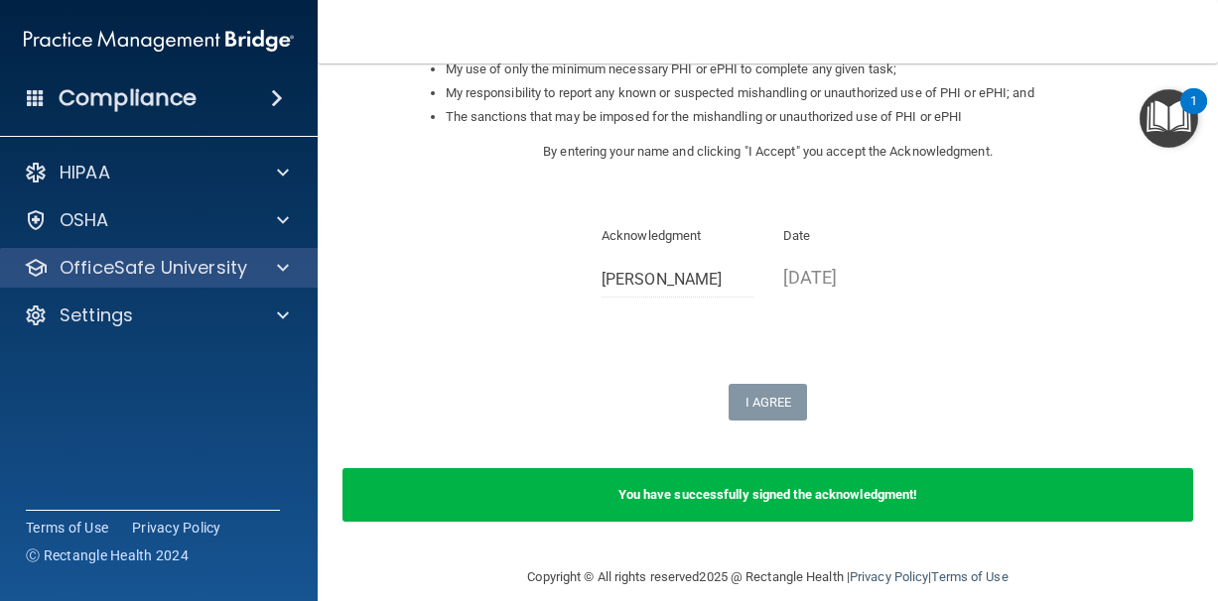
click at [281, 281] on div "OfficeSafe University" at bounding box center [159, 268] width 319 height 40
click at [286, 271] on span at bounding box center [283, 268] width 12 height 24
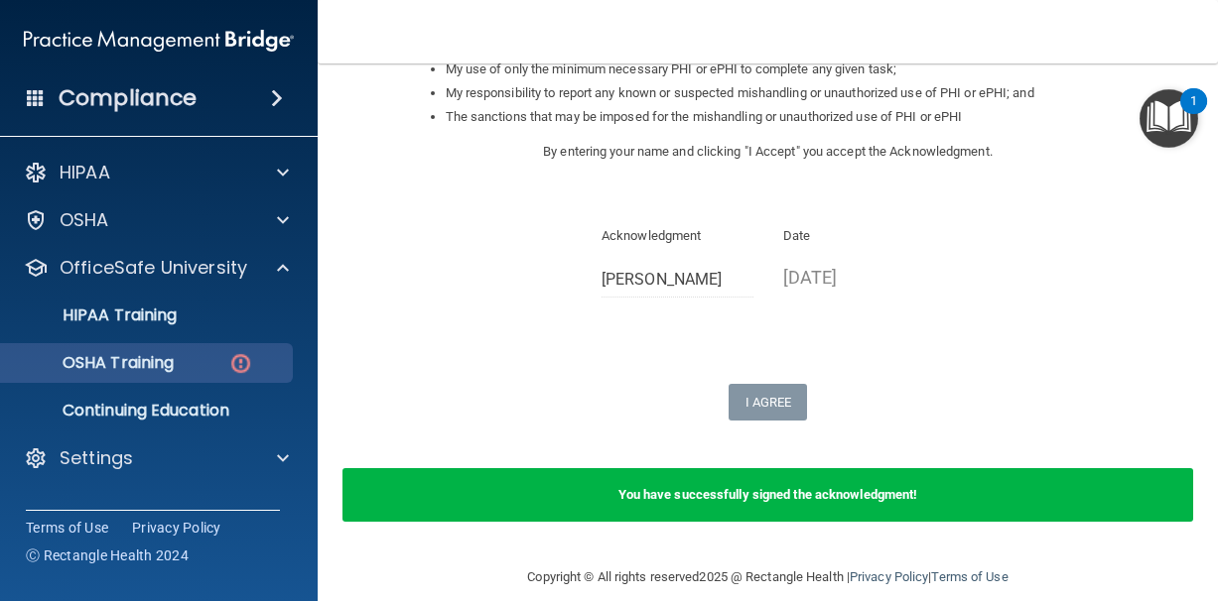
click at [193, 362] on div "OSHA Training" at bounding box center [148, 363] width 271 height 20
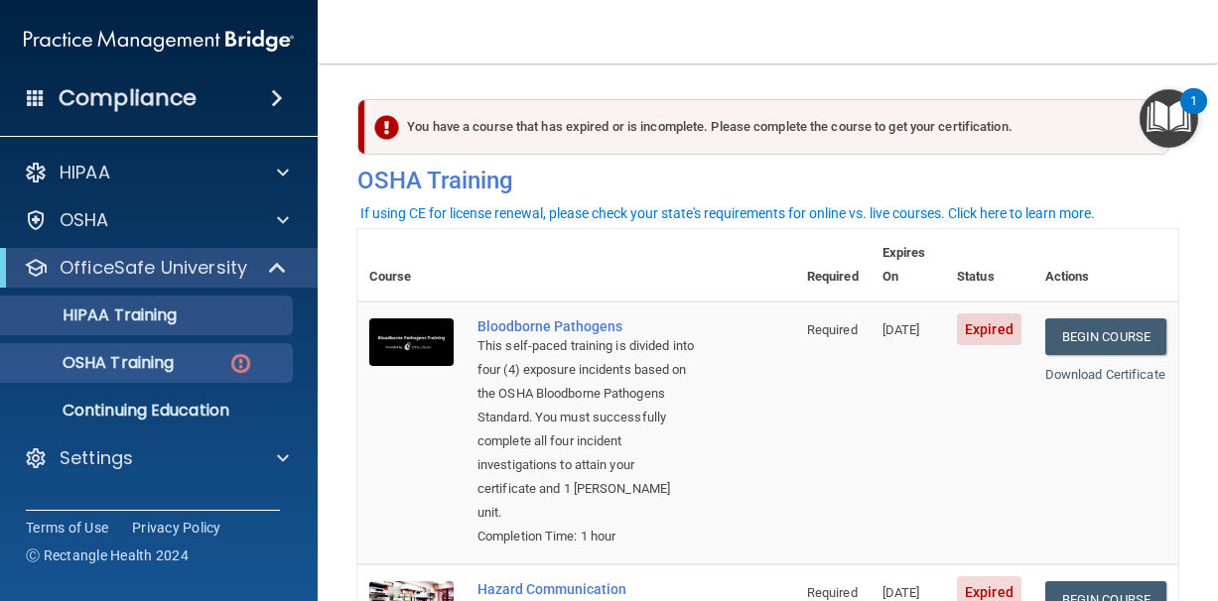
click at [177, 323] on p "HIPAA Training" at bounding box center [95, 316] width 164 height 20
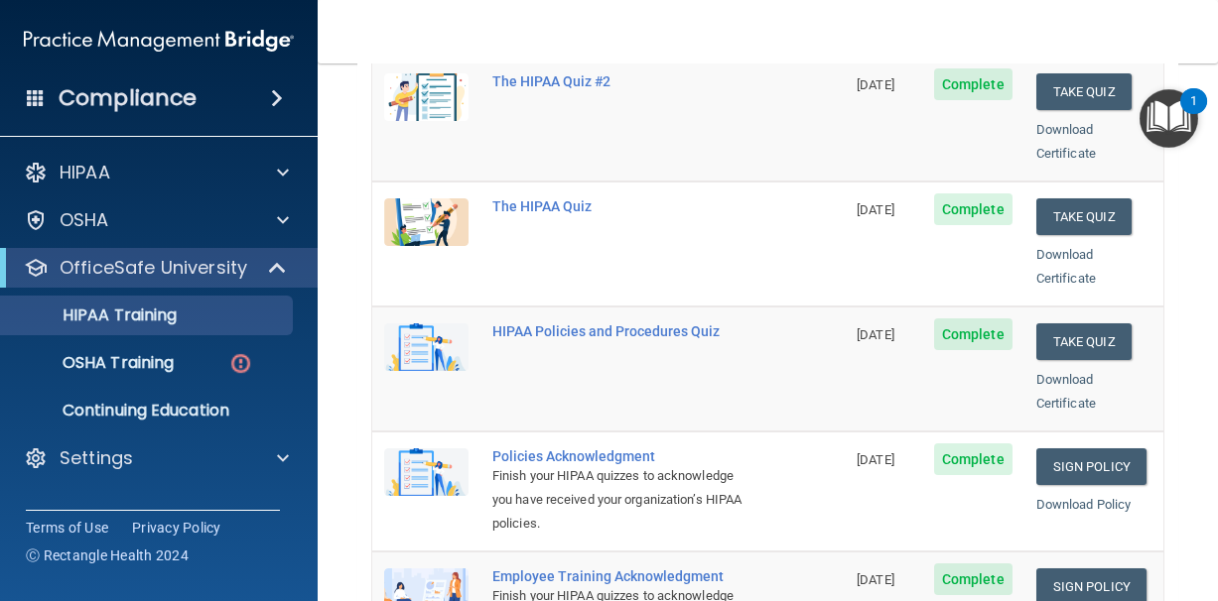
scroll to position [225, 0]
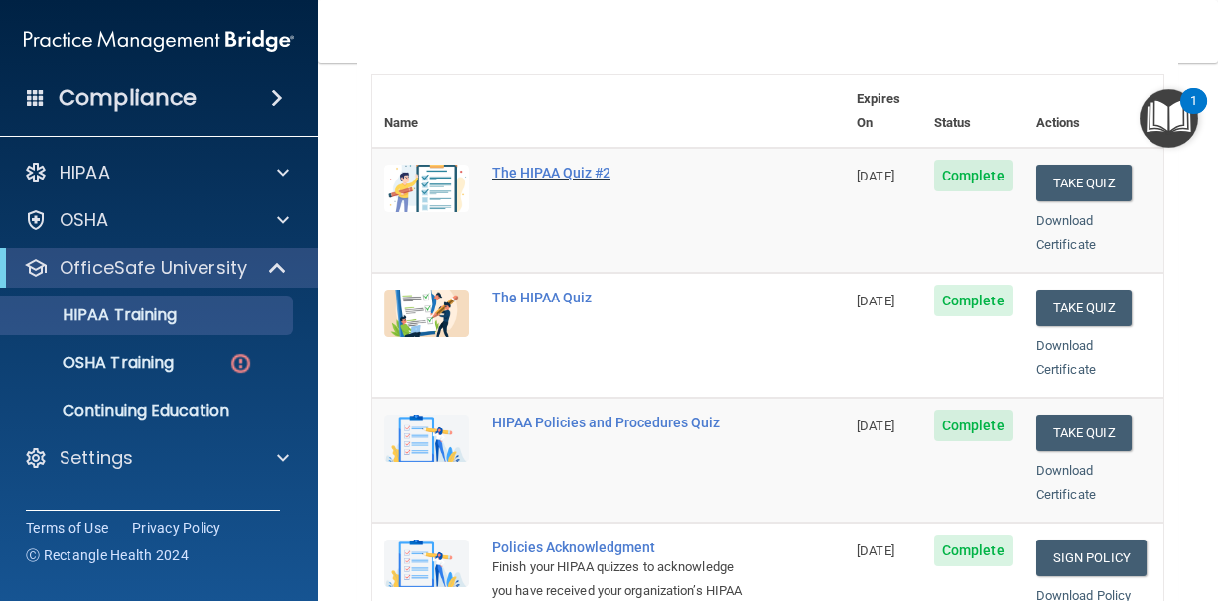
click at [528, 165] on div "The HIPAA Quiz #2" at bounding box center [618, 173] width 253 height 16
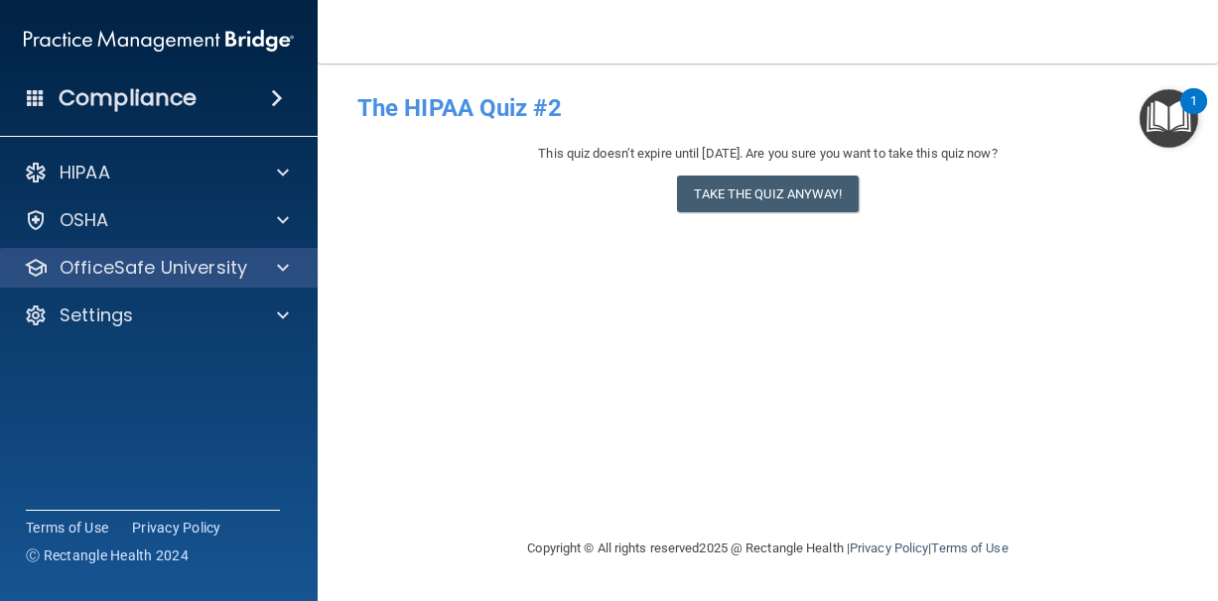
click at [290, 269] on div at bounding box center [280, 268] width 50 height 24
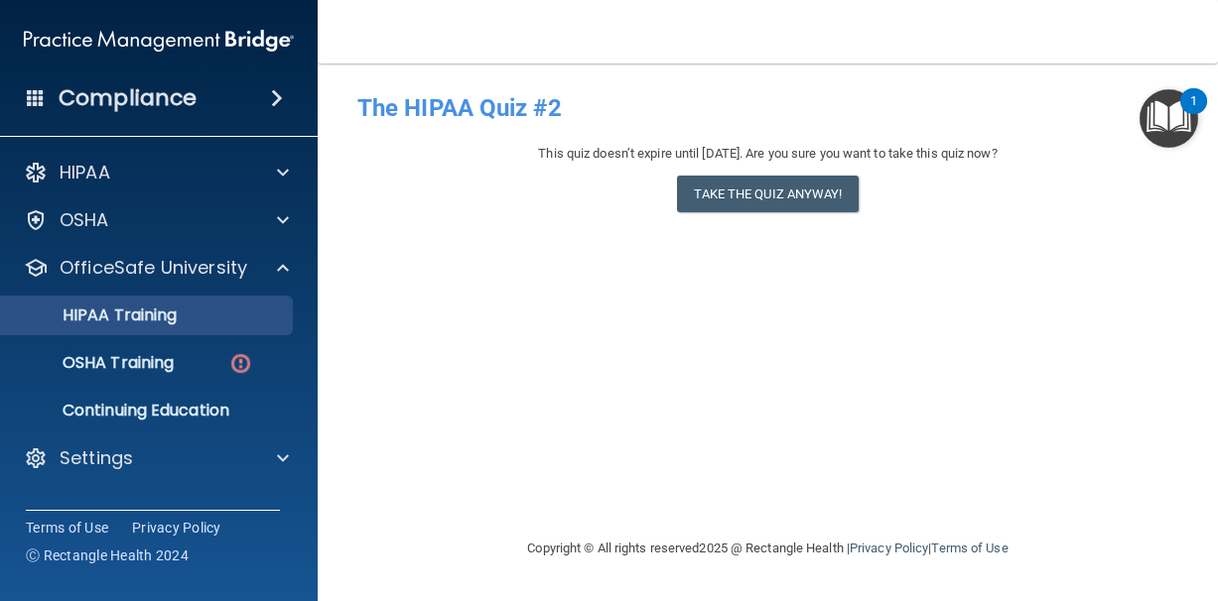
click at [175, 318] on p "HIPAA Training" at bounding box center [95, 316] width 164 height 20
